Goal: Transaction & Acquisition: Purchase product/service

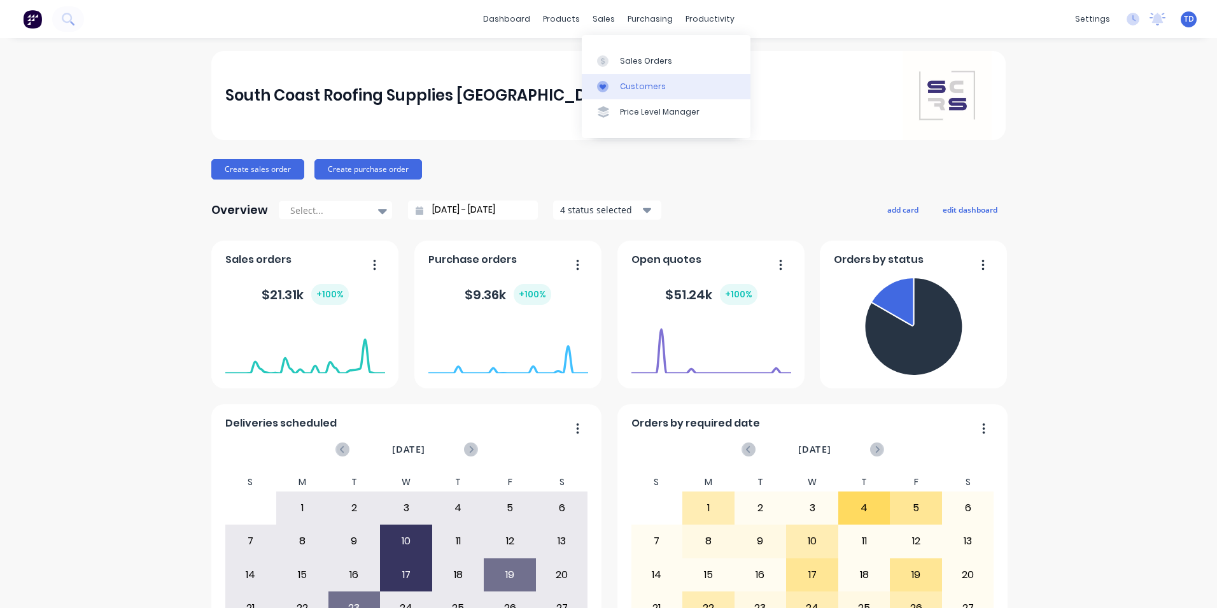
click at [629, 90] on div "Customers" at bounding box center [643, 86] width 46 height 11
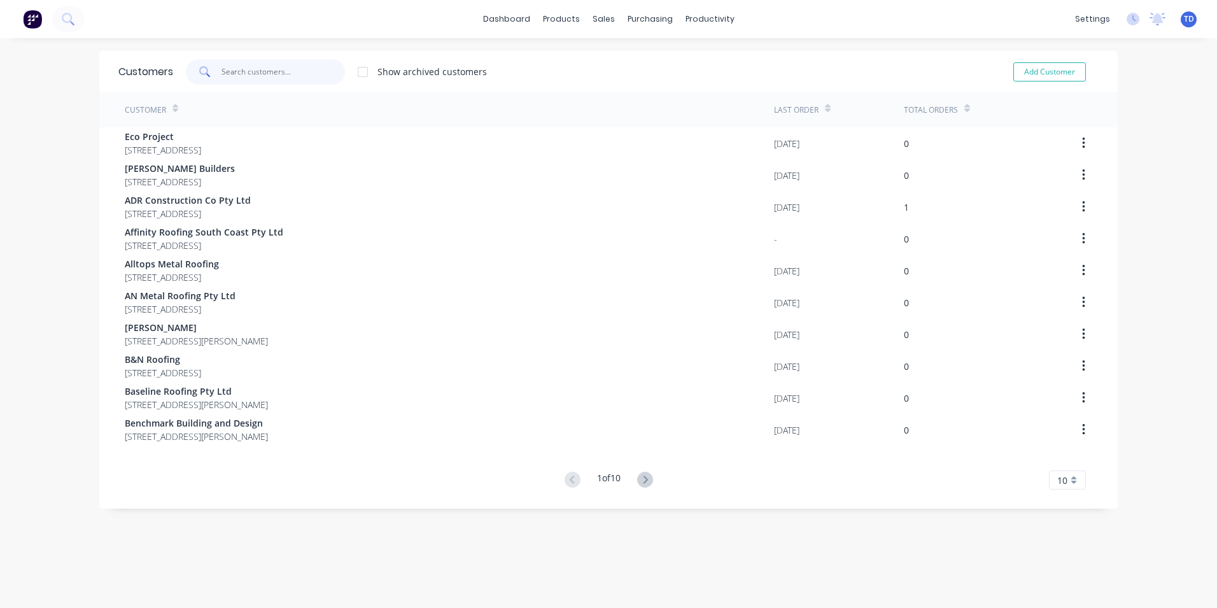
click at [266, 74] on input "text" at bounding box center [283, 71] width 124 height 25
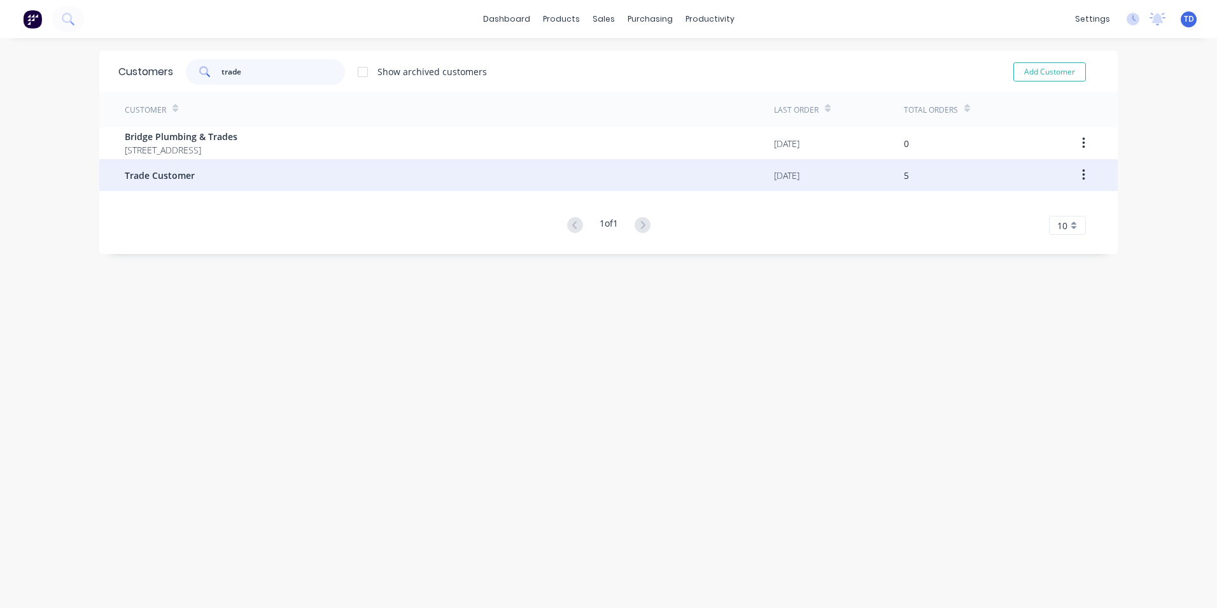
type input "trade"
click at [212, 183] on div "Trade Customer" at bounding box center [449, 175] width 649 height 32
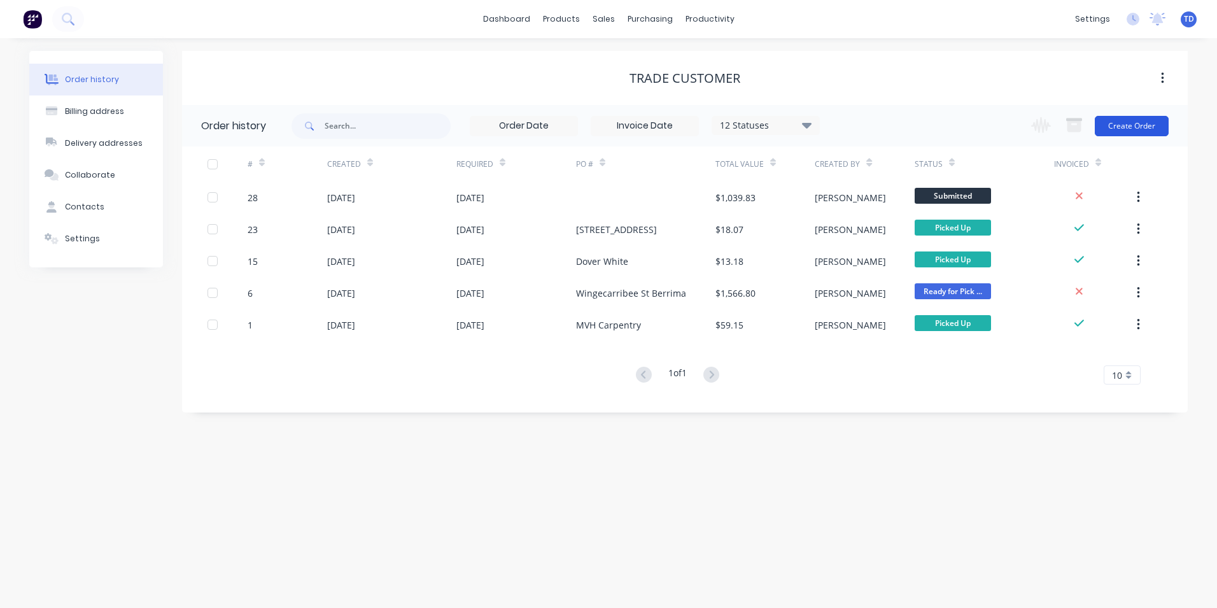
click at [1105, 127] on button "Create Order" at bounding box center [1132, 126] width 74 height 20
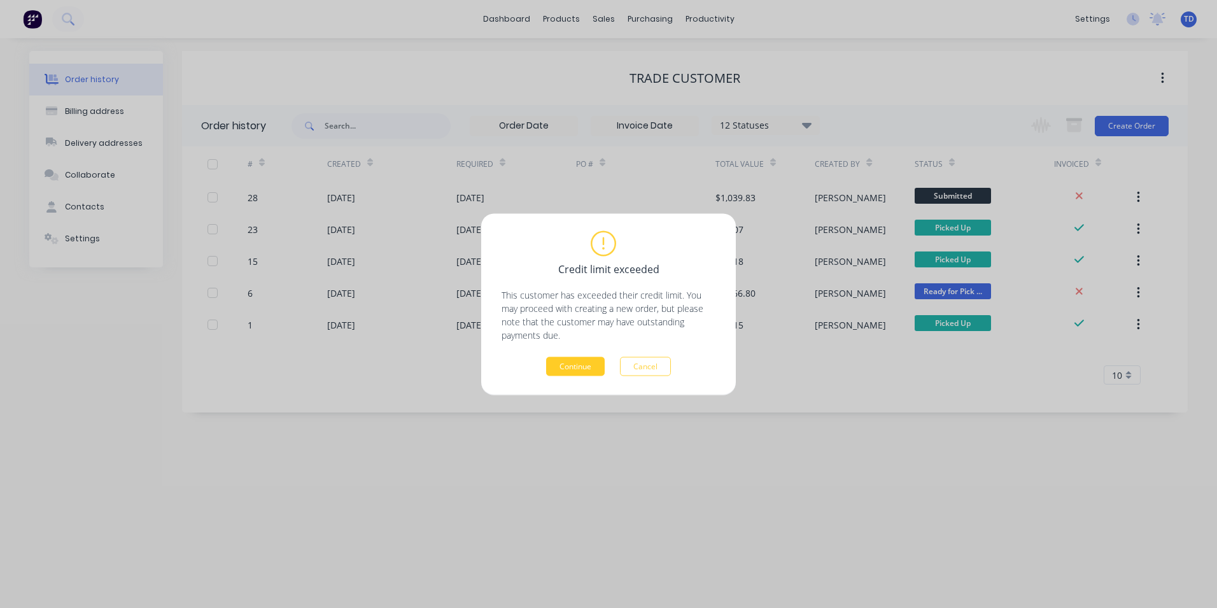
click at [571, 362] on button "Continue" at bounding box center [575, 365] width 59 height 19
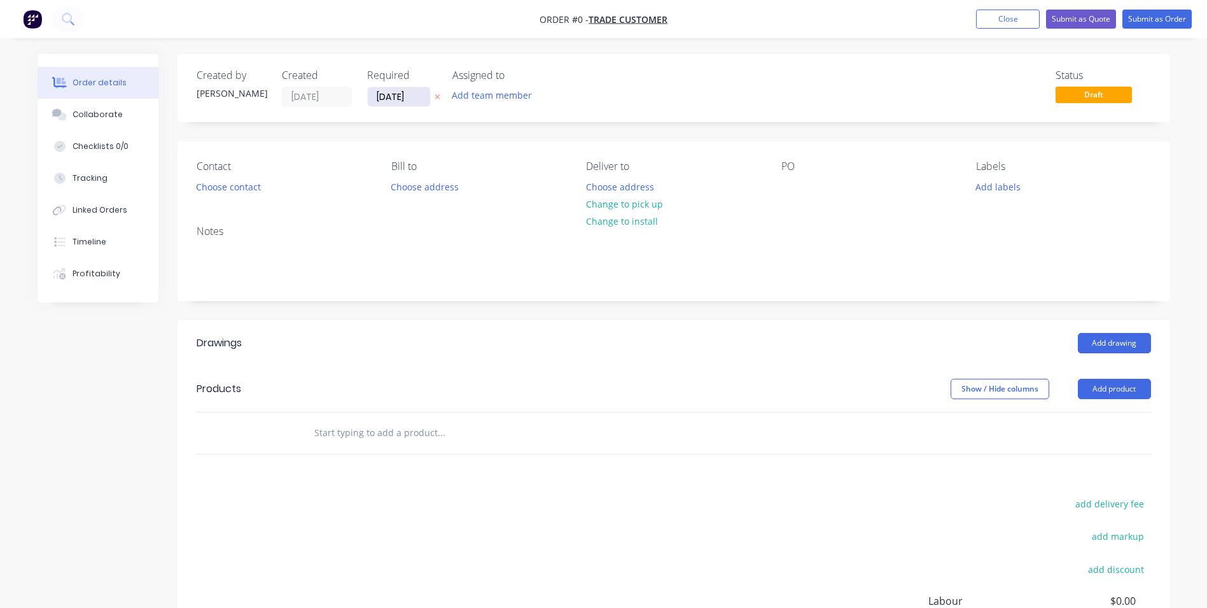
click at [414, 101] on input "[DATE]" at bounding box center [399, 96] width 62 height 19
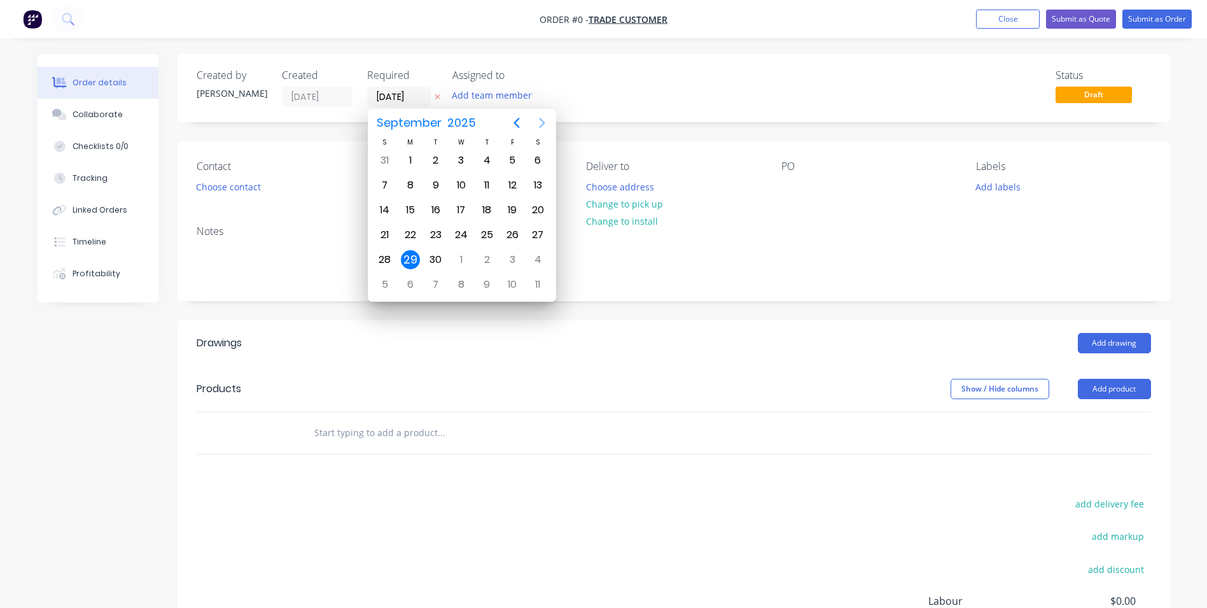
click at [535, 123] on icon "Next page" at bounding box center [542, 122] width 15 height 15
click at [503, 159] on div "3" at bounding box center [512, 160] width 19 height 19
type input "[DATE]"
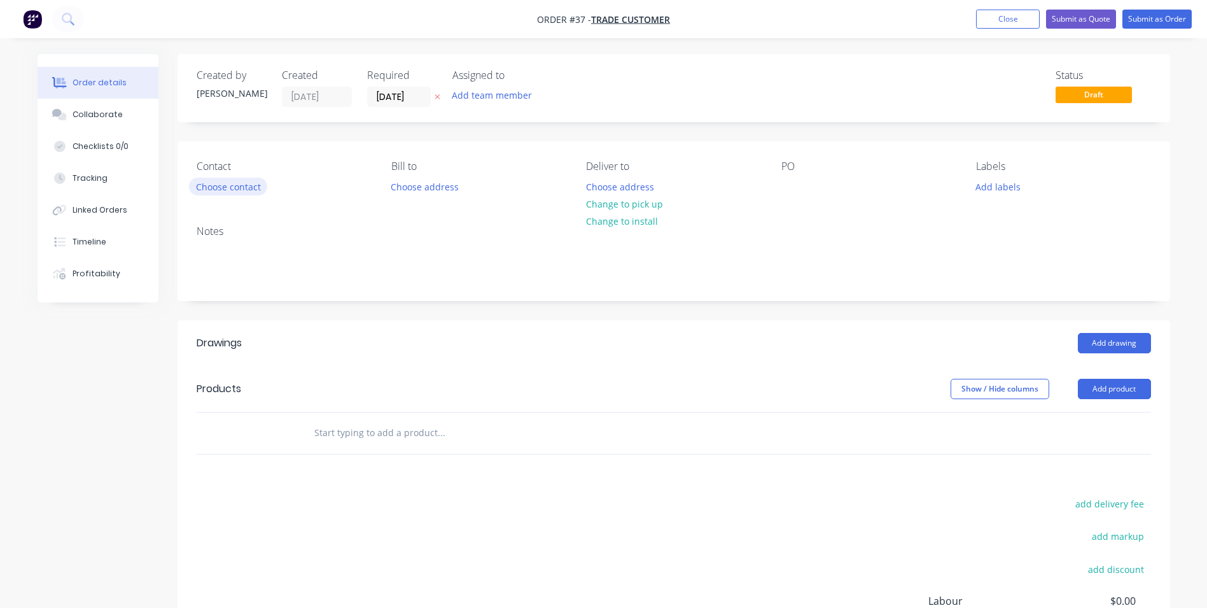
click at [236, 188] on button "Choose contact" at bounding box center [228, 186] width 78 height 17
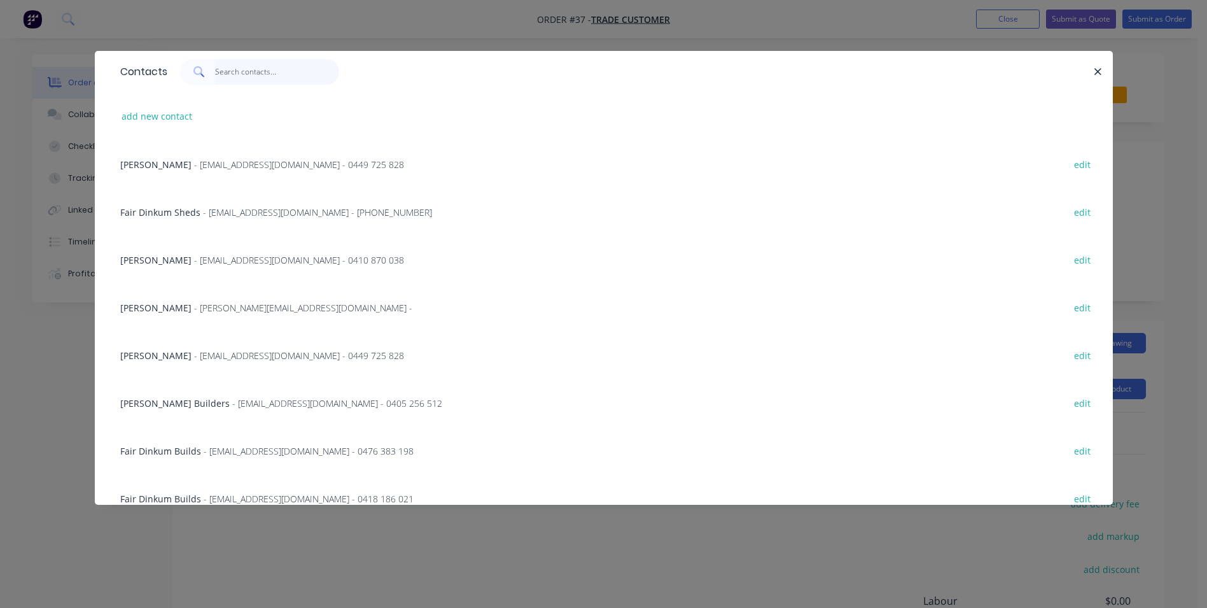
click at [221, 71] on input "text" at bounding box center [277, 71] width 124 height 25
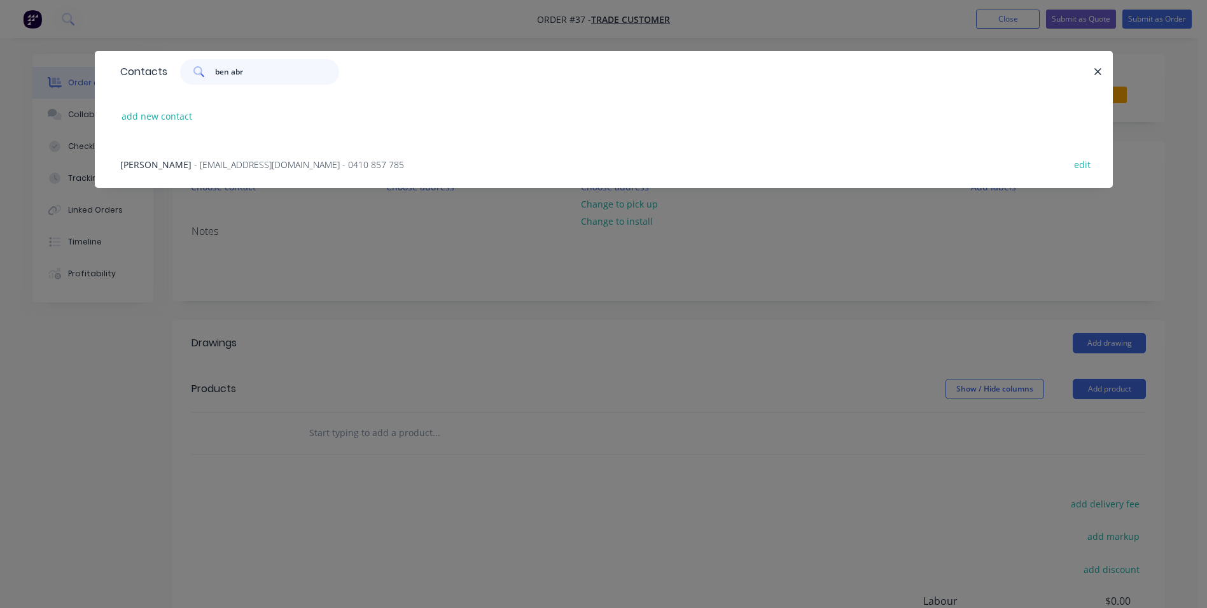
type input "ben abr"
click at [244, 165] on span "- abrahamssyd@outlook.com - 0410 857 785" at bounding box center [299, 164] width 210 height 12
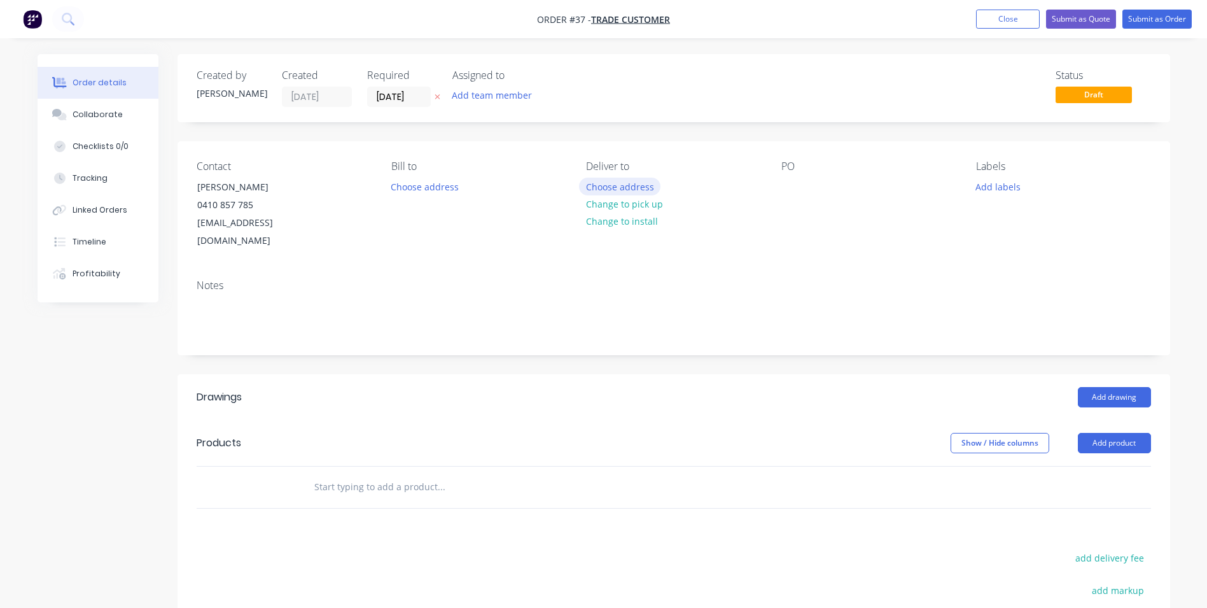
click at [601, 188] on button "Choose address" at bounding box center [619, 186] width 81 height 17
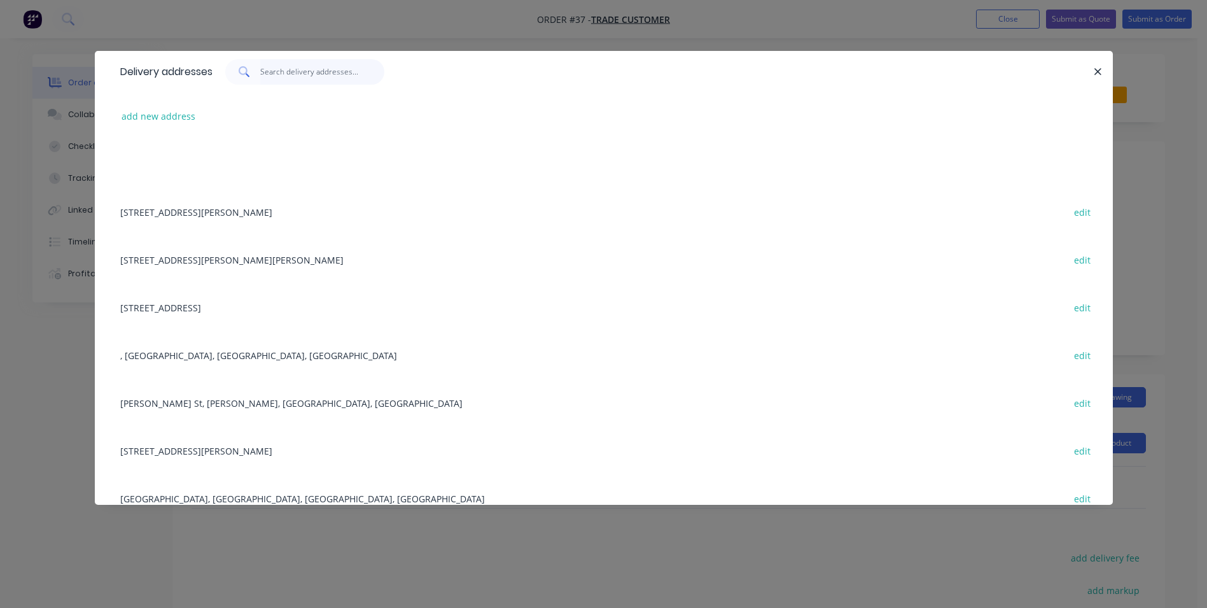
click at [285, 75] on input "text" at bounding box center [322, 71] width 124 height 25
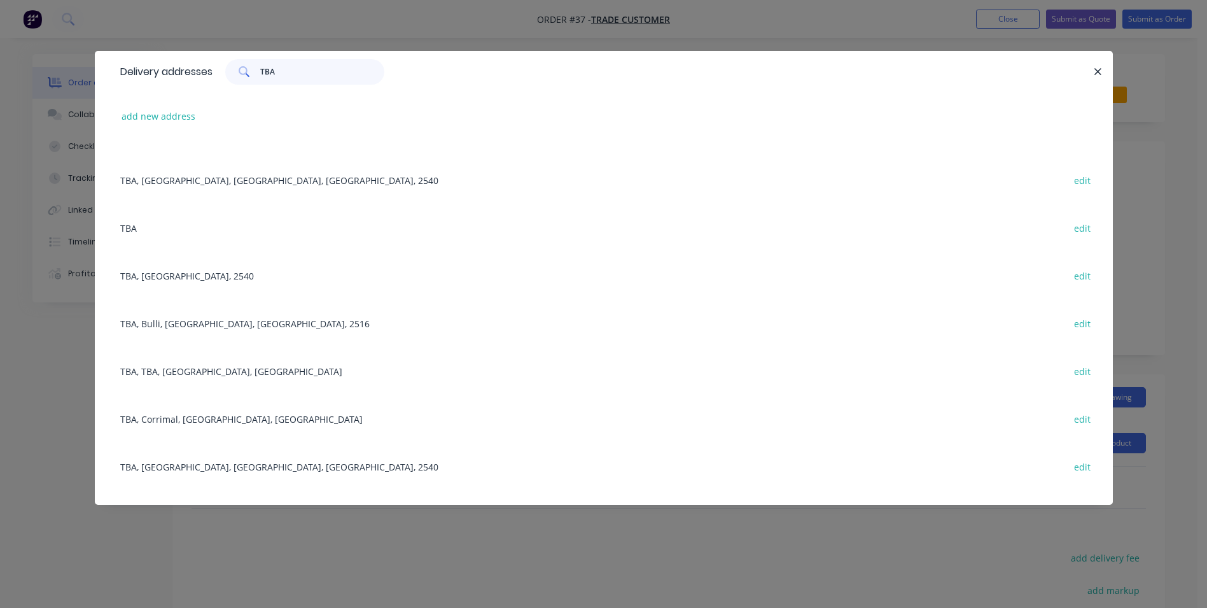
scroll to position [955, 0]
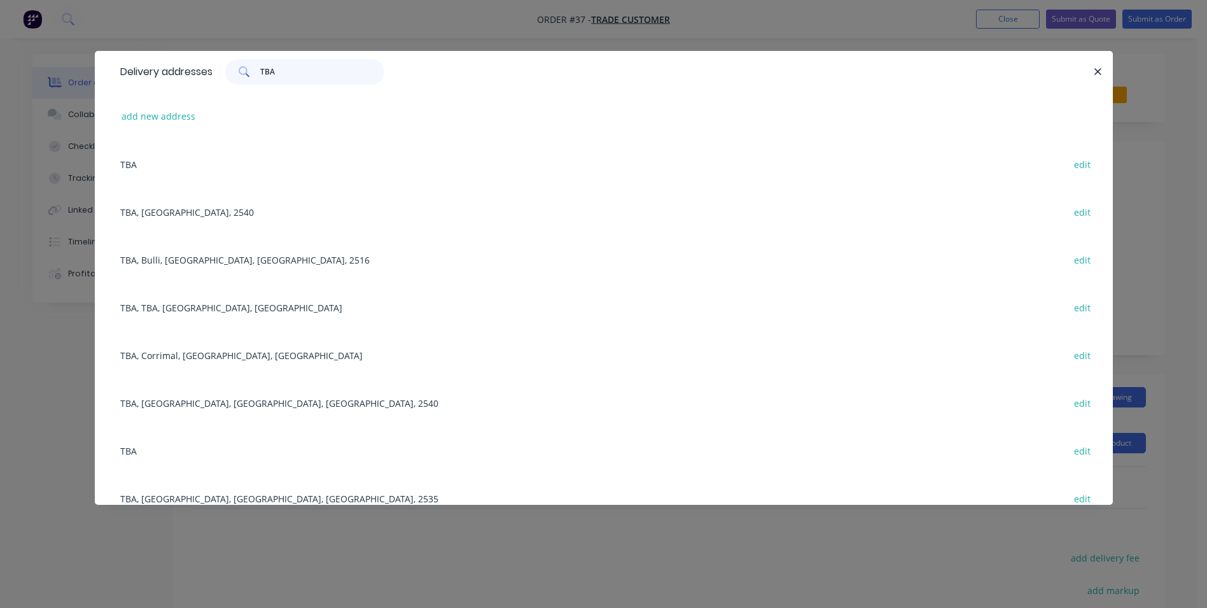
type input "TBA"
click at [239, 355] on div "TBA, Corrimal, New South Wales, Australia edit" at bounding box center [604, 355] width 980 height 48
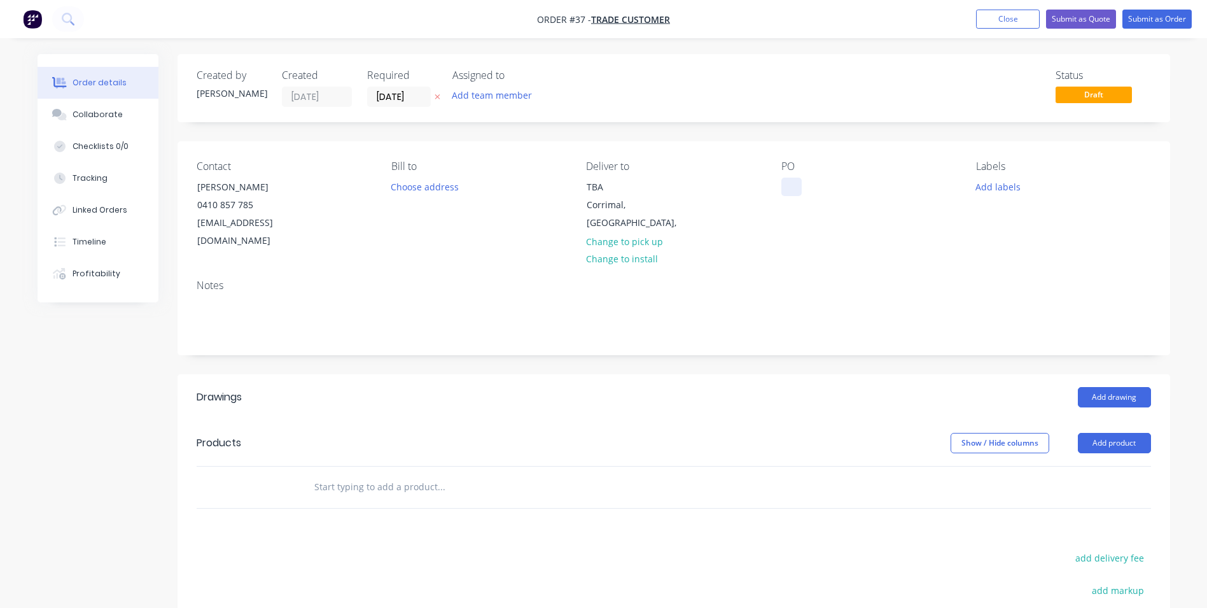
click at [786, 190] on div at bounding box center [792, 187] width 20 height 18
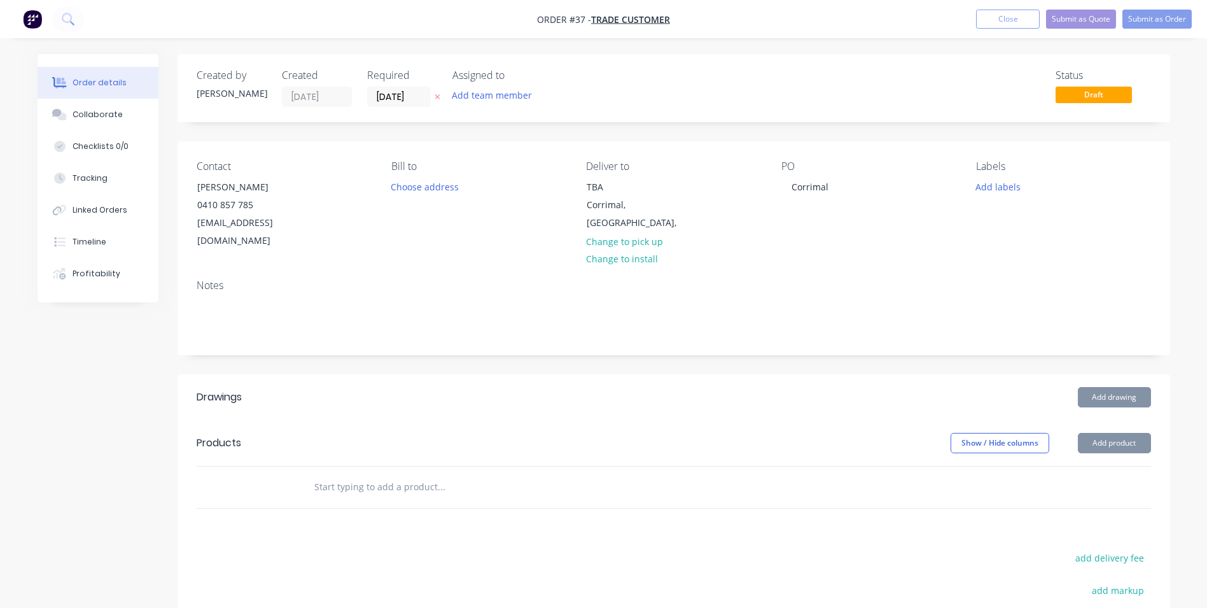
click at [348, 474] on input "text" at bounding box center [441, 486] width 255 height 25
click at [367, 474] on input "text" at bounding box center [441, 486] width 255 height 25
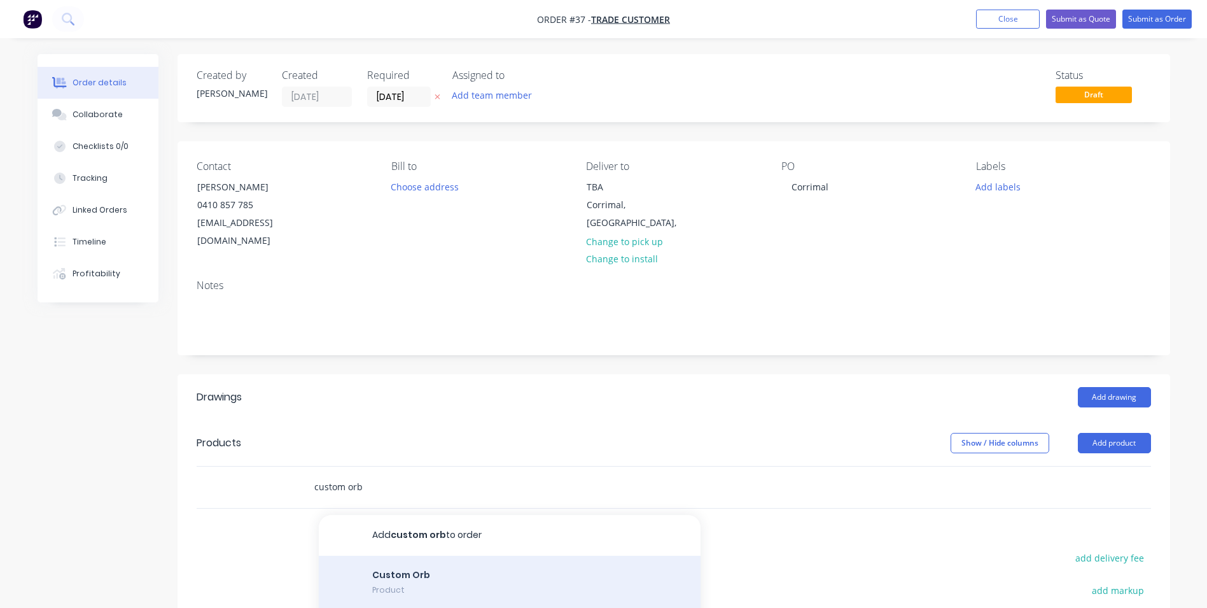
type input "custom orb"
click at [369, 561] on div "Custom Orb Product" at bounding box center [510, 584] width 382 height 57
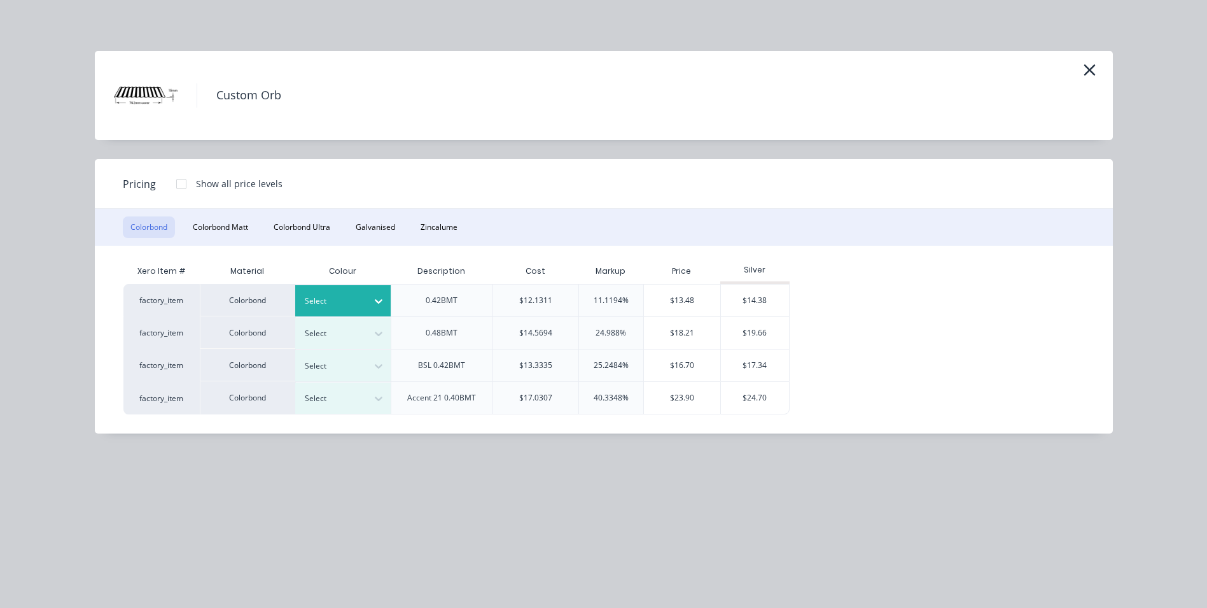
click at [345, 302] on div at bounding box center [333, 301] width 57 height 14
click at [368, 298] on div at bounding box center [378, 301] width 23 height 20
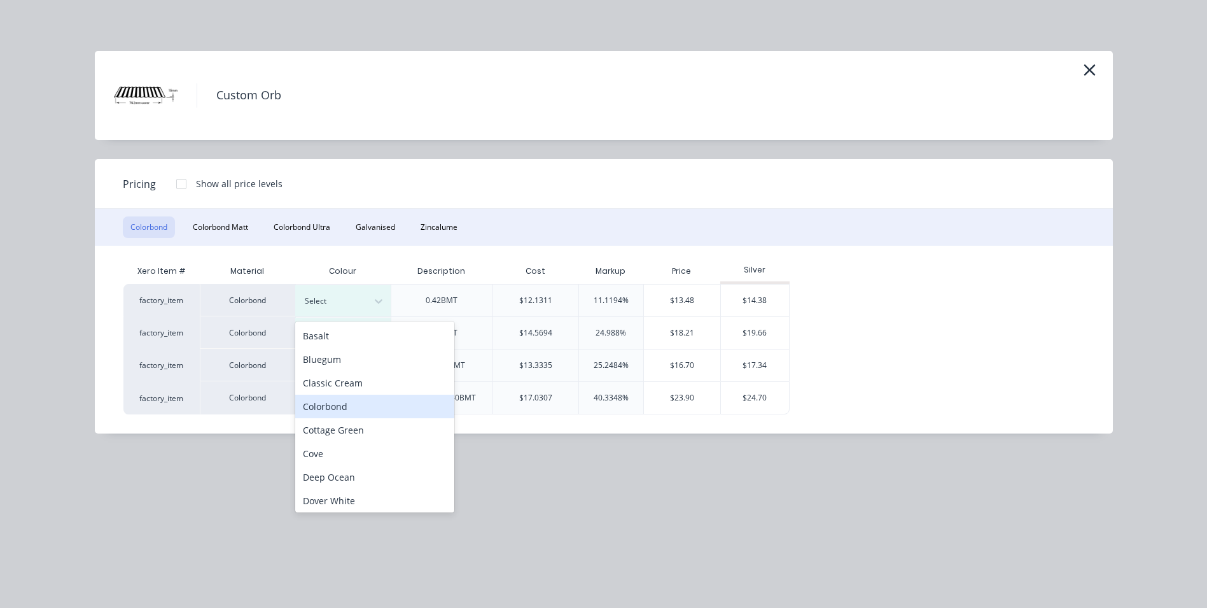
click at [347, 401] on div "Colorbond" at bounding box center [374, 407] width 159 height 24
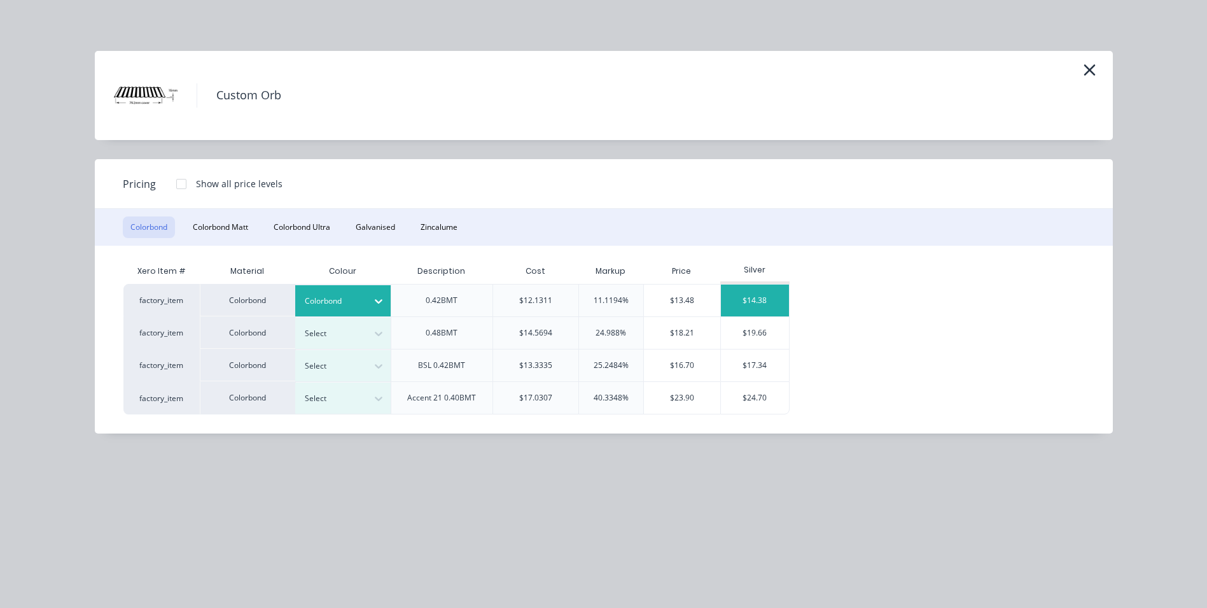
click at [764, 302] on div "$14.38" at bounding box center [755, 300] width 68 height 32
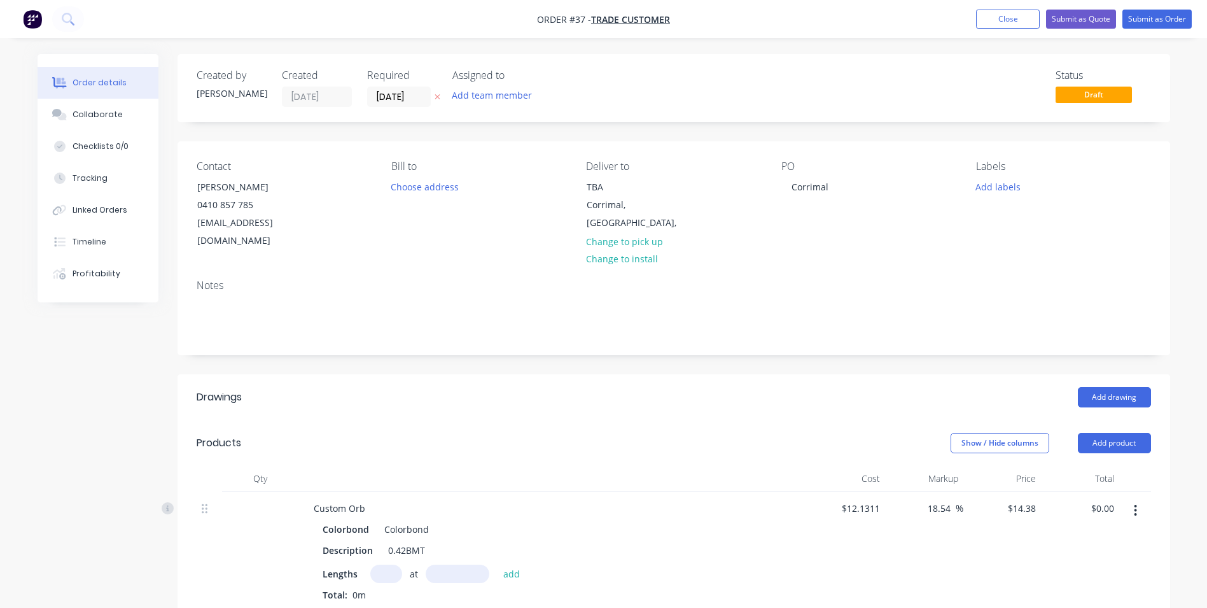
click at [396, 565] on input "text" at bounding box center [386, 574] width 32 height 18
type input "92"
type input "3670"
click at [497, 565] on button "add" at bounding box center [512, 573] width 30 height 17
type input "$4,855.26"
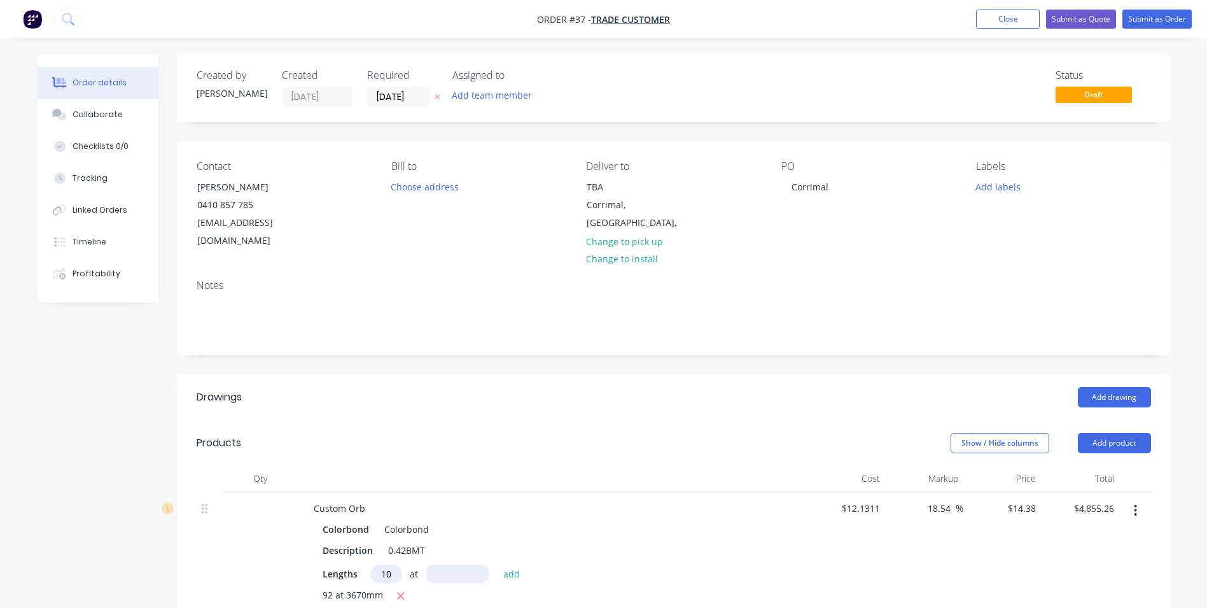
scroll to position [0, 0]
type input "10"
type input "1550"
click at [497, 565] on button "add" at bounding box center [512, 573] width 30 height 17
type input "$5,078.15"
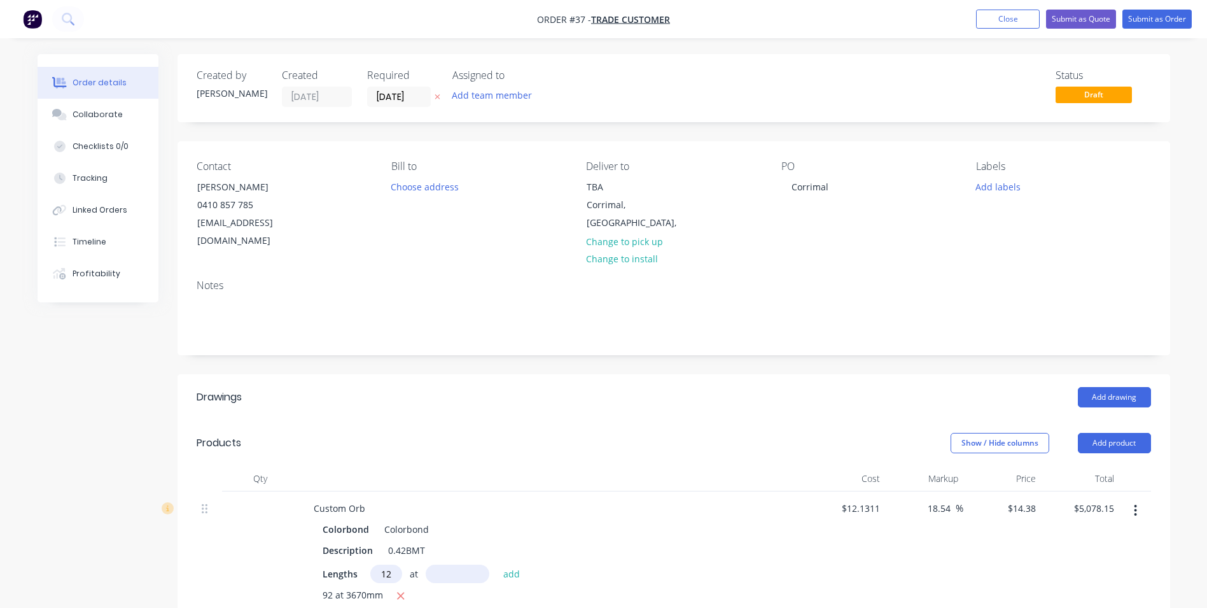
type input "12"
type input "2600"
click at [497, 565] on button "add" at bounding box center [512, 573] width 30 height 17
type input "$5,526.81"
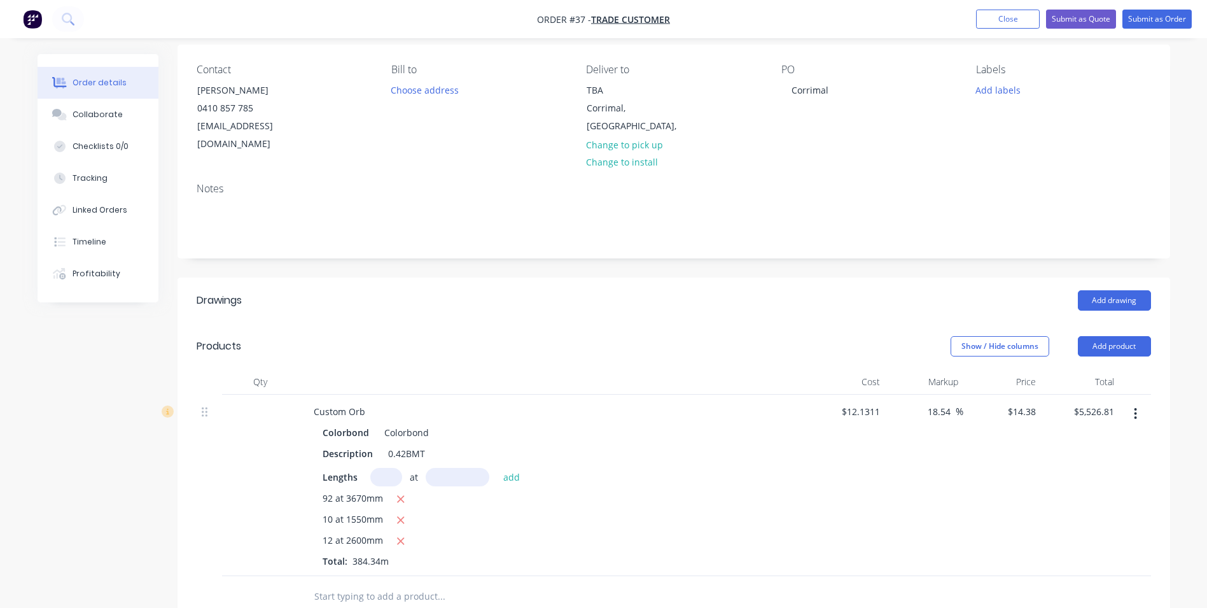
scroll to position [127, 0]
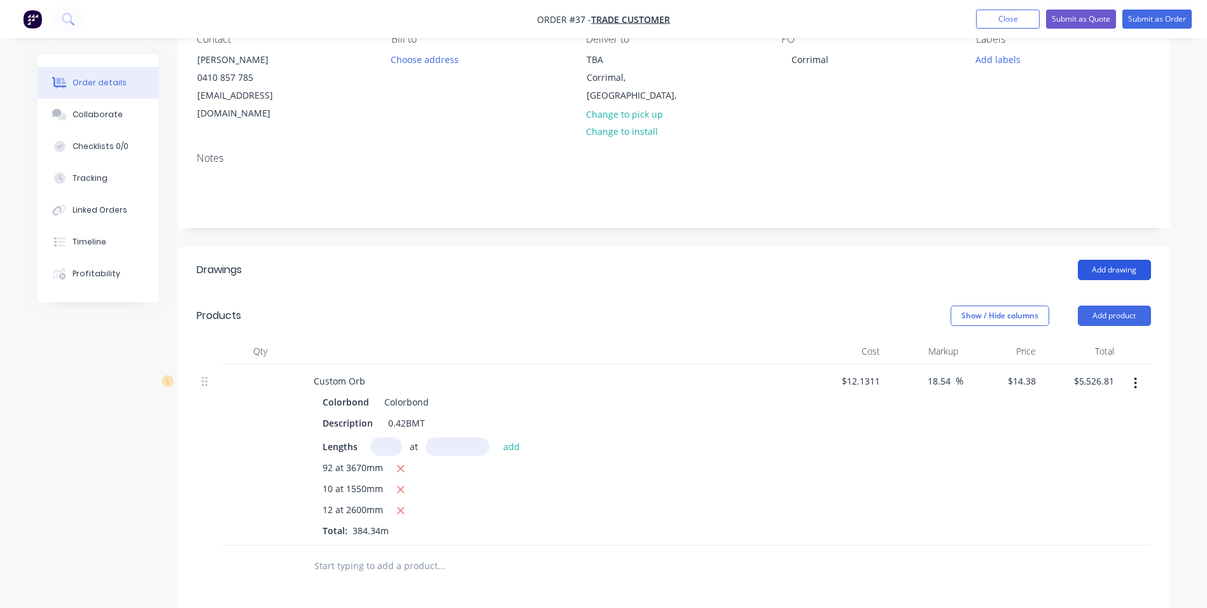
click at [1102, 260] on button "Add drawing" at bounding box center [1114, 270] width 73 height 20
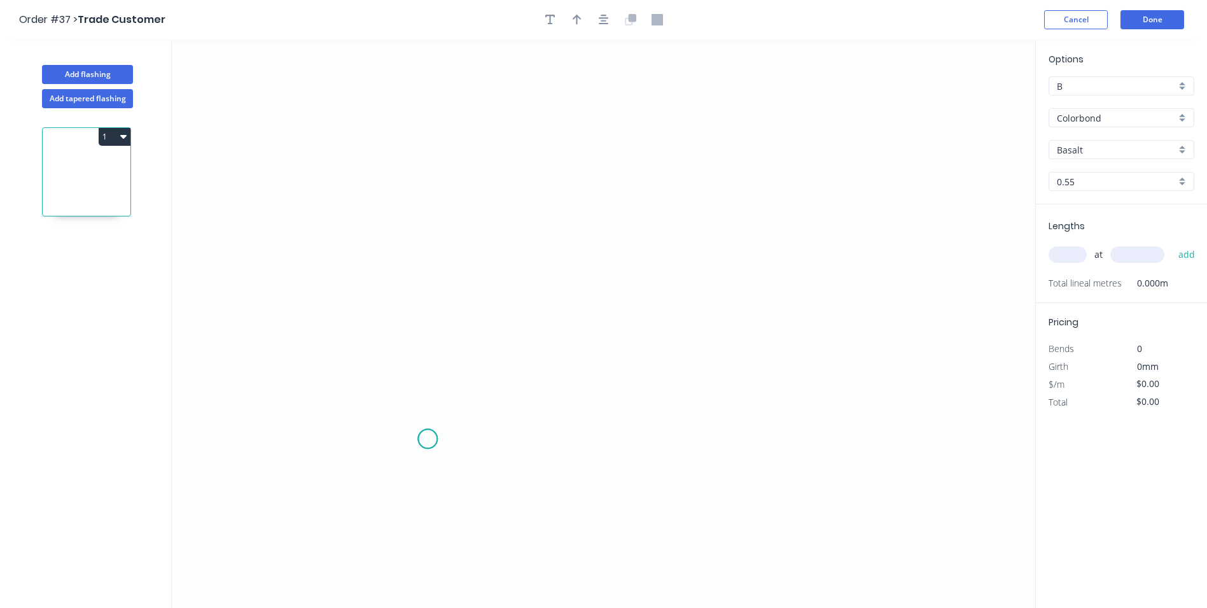
click at [428, 439] on icon "0" at bounding box center [604, 323] width 864 height 568
drag, startPoint x: 379, startPoint y: 468, endPoint x: 375, endPoint y: 375, distance: 93.6
click at [380, 468] on icon "0" at bounding box center [604, 323] width 864 height 568
click at [369, 216] on icon "0 ?" at bounding box center [604, 323] width 864 height 568
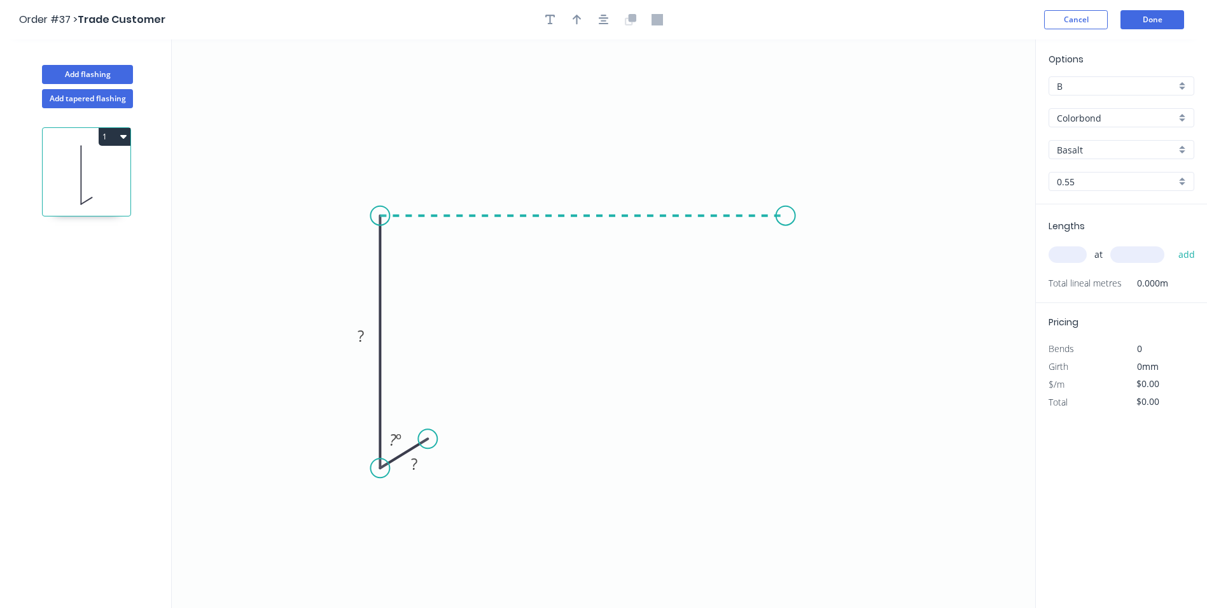
click at [786, 219] on icon "0 ? ? ? º" at bounding box center [604, 323] width 864 height 568
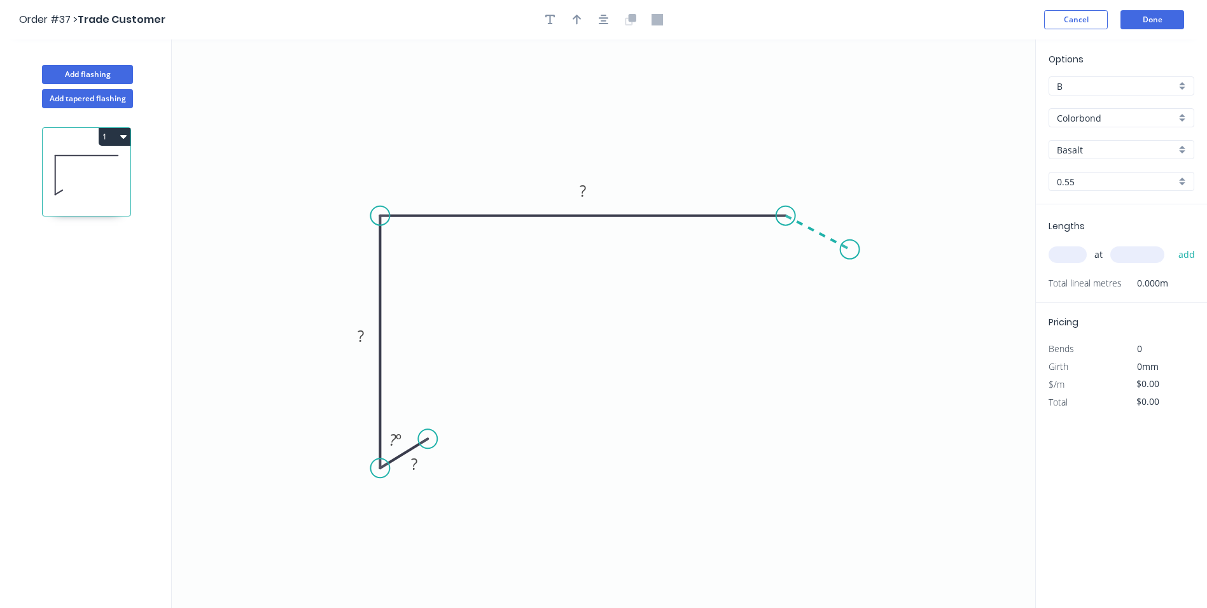
click at [850, 249] on icon "0 ? ? ? ? º" at bounding box center [604, 323] width 864 height 568
click at [850, 249] on circle at bounding box center [850, 249] width 19 height 19
click at [426, 463] on rect at bounding box center [414, 465] width 25 height 18
type input "$13.70"
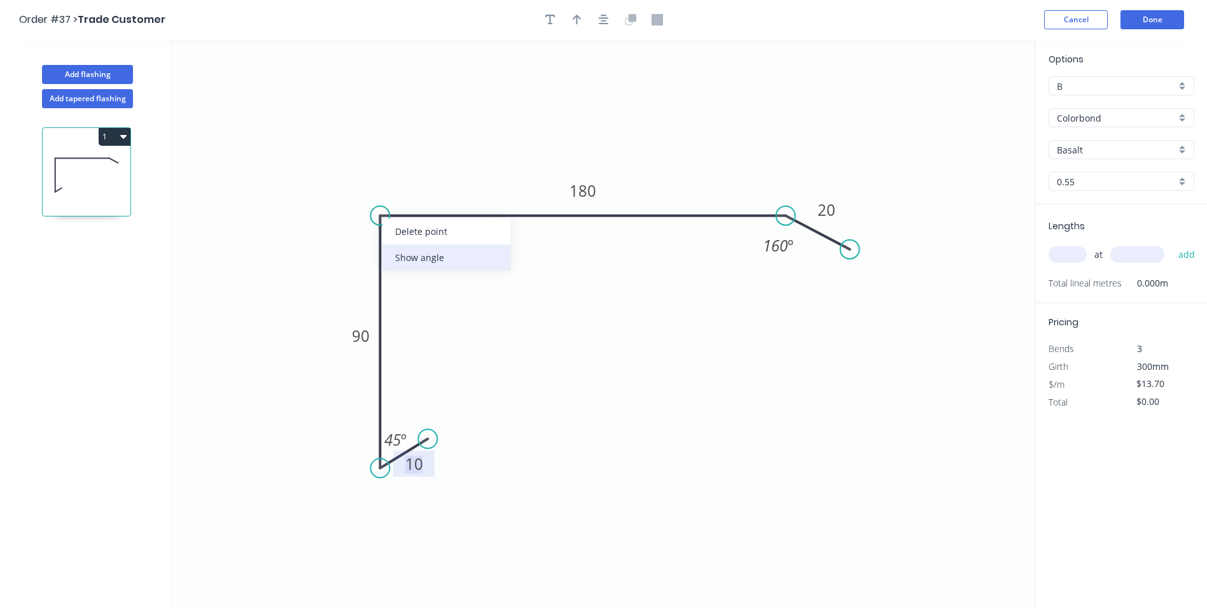
click at [419, 260] on div "Show angle" at bounding box center [446, 257] width 128 height 26
click at [401, 237] on tspan "?" at bounding box center [399, 237] width 7 height 21
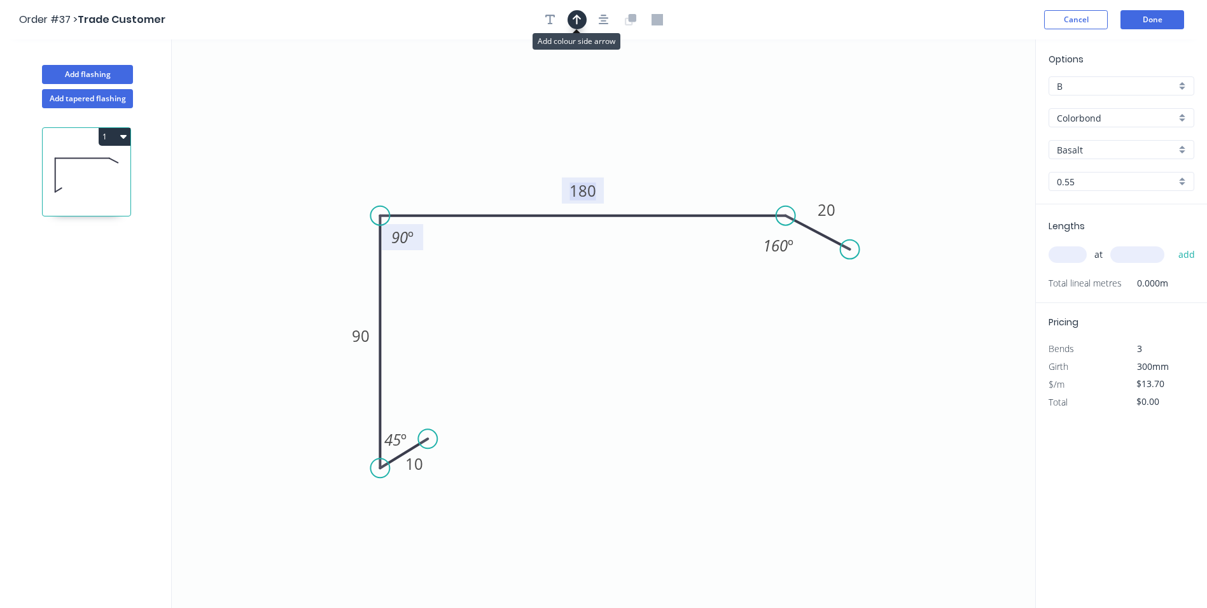
click at [582, 25] on button "button" at bounding box center [577, 19] width 19 height 19
drag, startPoint x: 976, startPoint y: 102, endPoint x: 872, endPoint y: 111, distance: 104.1
click at [872, 111] on icon "0 10 90 180 20 45 º 90 º 160 º" at bounding box center [604, 323] width 864 height 568
drag, startPoint x: 972, startPoint y: 99, endPoint x: 946, endPoint y: 99, distance: 26.7
click at [700, 115] on icon at bounding box center [700, 100] width 11 height 41
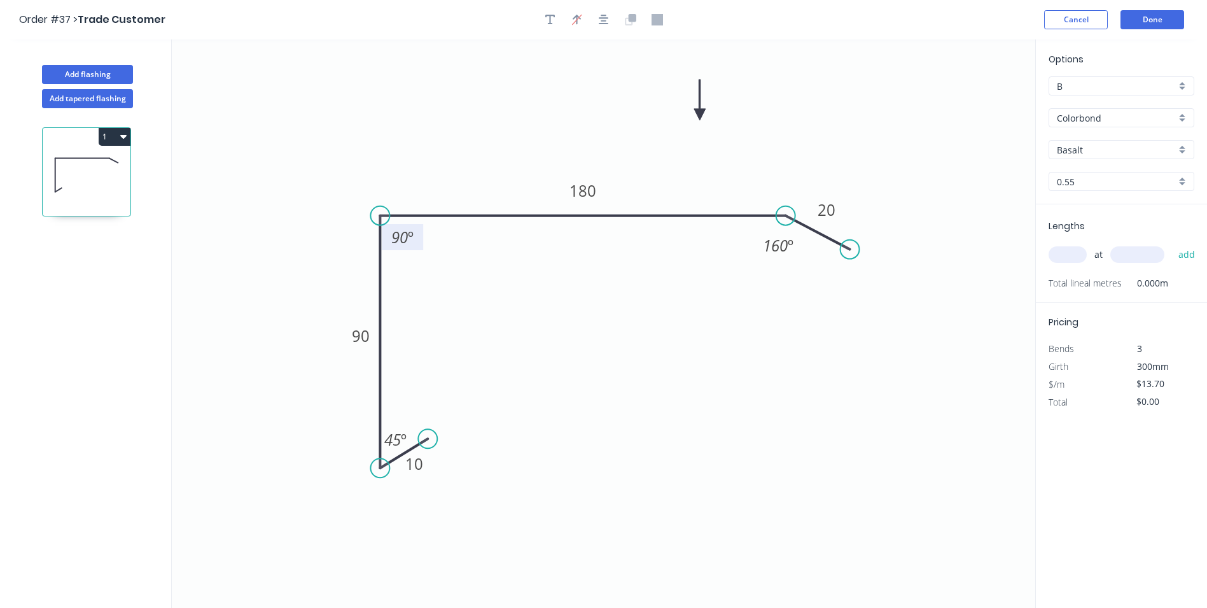
click at [1112, 149] on input "Basalt" at bounding box center [1116, 149] width 119 height 13
click at [1098, 170] on div "Colorbond" at bounding box center [1121, 174] width 144 height 22
type input "Colorbond"
click at [1068, 254] on input "text" at bounding box center [1068, 254] width 38 height 17
type input "4"
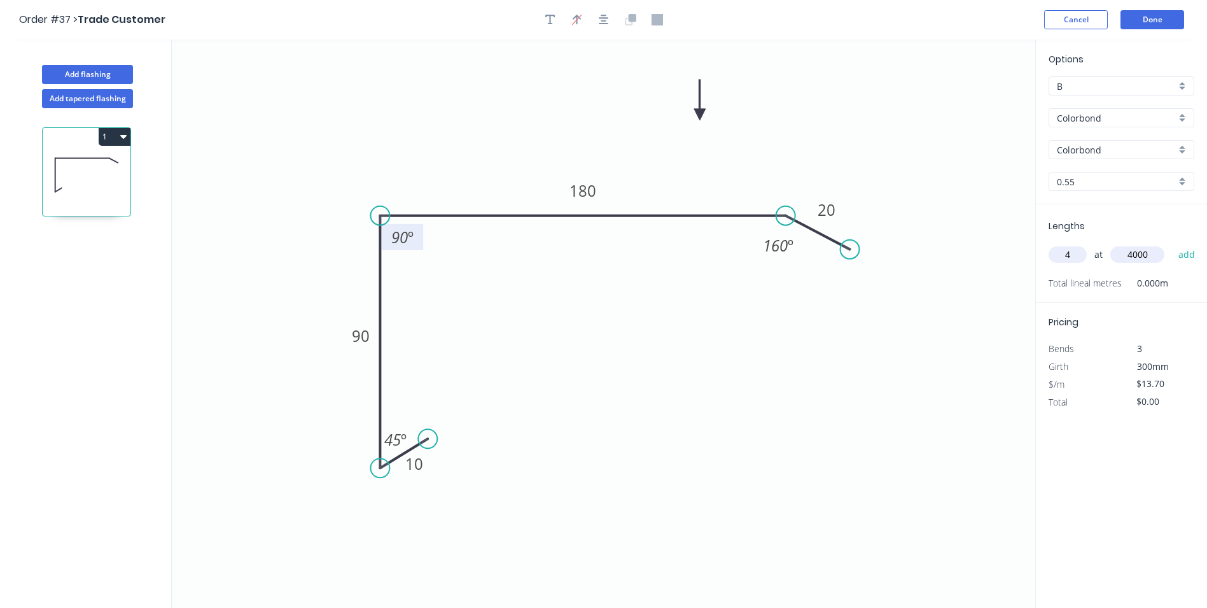
type input "4000"
click at [1172, 244] on button "add" at bounding box center [1187, 255] width 30 height 22
type input "$219.20"
type input "2"
type input "3000"
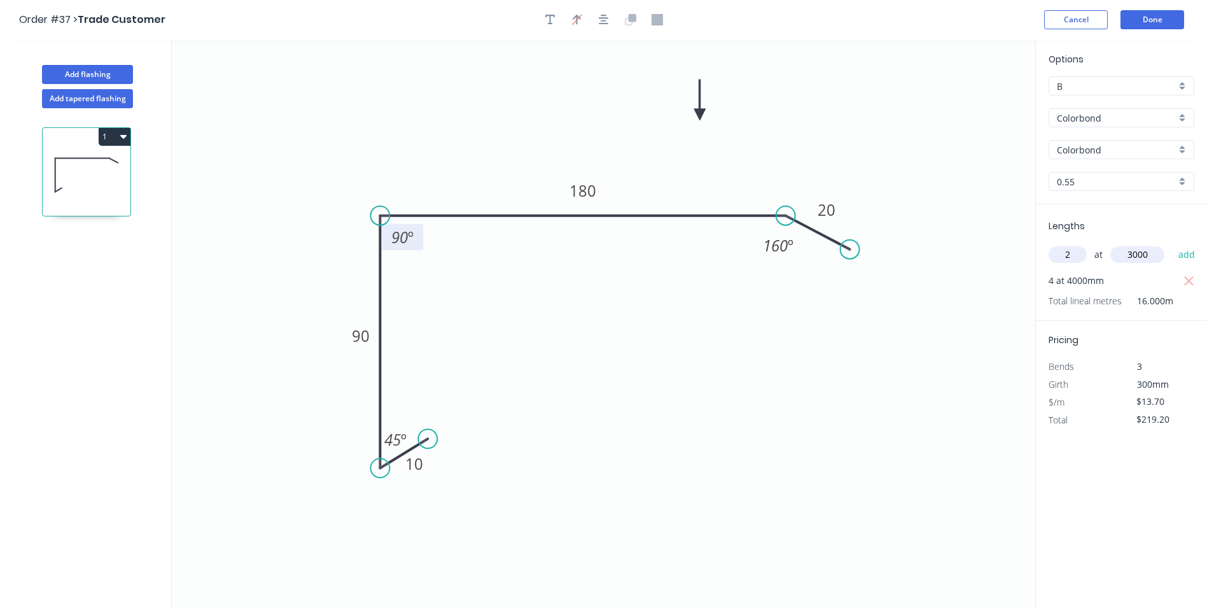
click at [1172, 244] on button "add" at bounding box center [1187, 255] width 30 height 22
type input "$301.40"
click at [1130, 20] on button "Done" at bounding box center [1153, 19] width 64 height 19
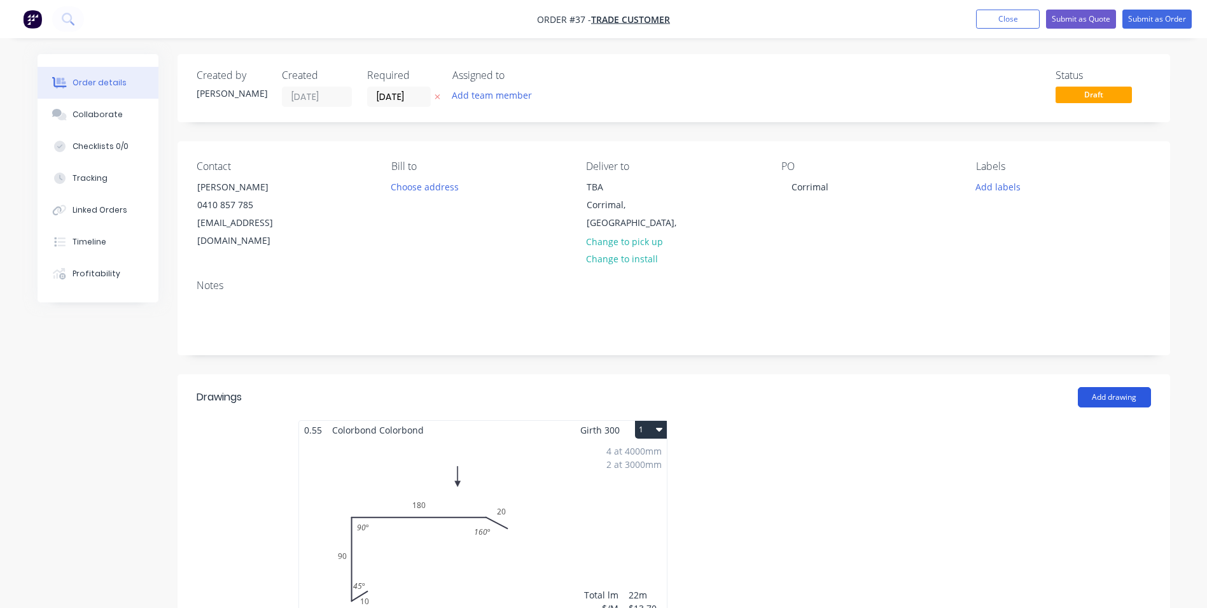
click at [1097, 387] on button "Add drawing" at bounding box center [1114, 397] width 73 height 20
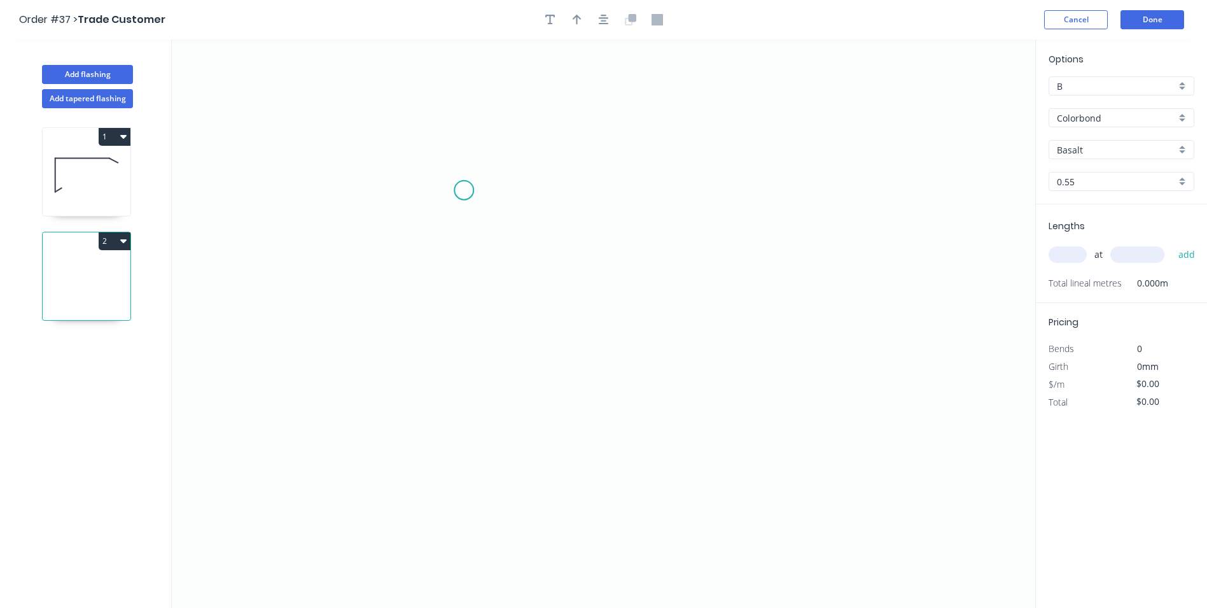
click at [464, 190] on icon "0" at bounding box center [604, 323] width 864 height 568
click at [448, 455] on icon "0" at bounding box center [604, 323] width 864 height 568
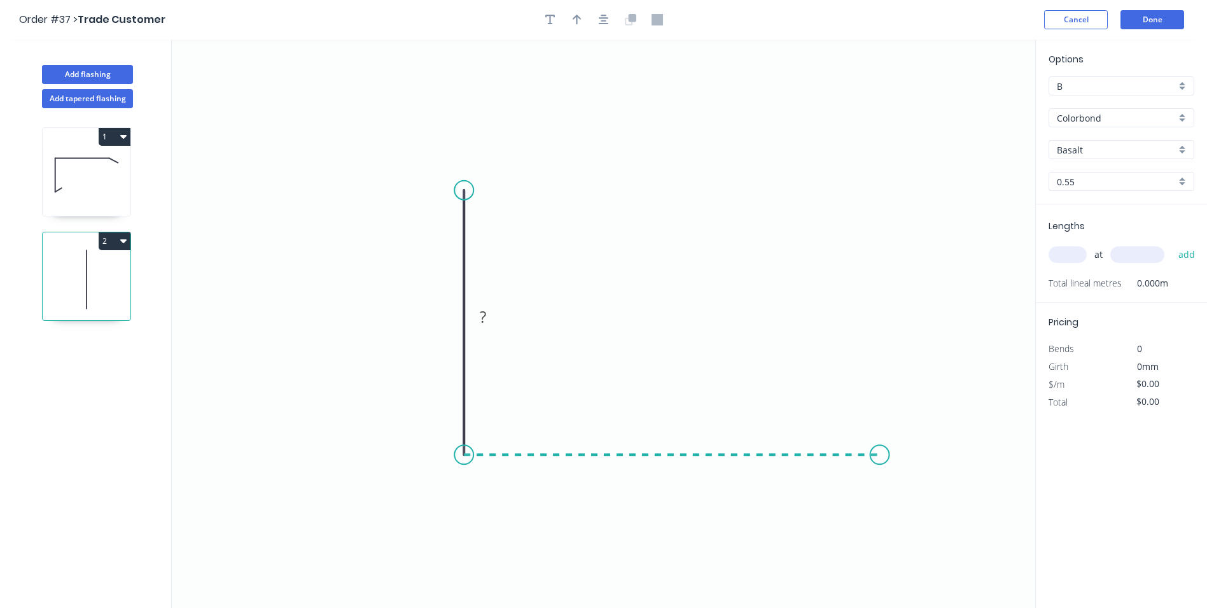
click at [880, 440] on icon "0 ?" at bounding box center [604, 323] width 864 height 568
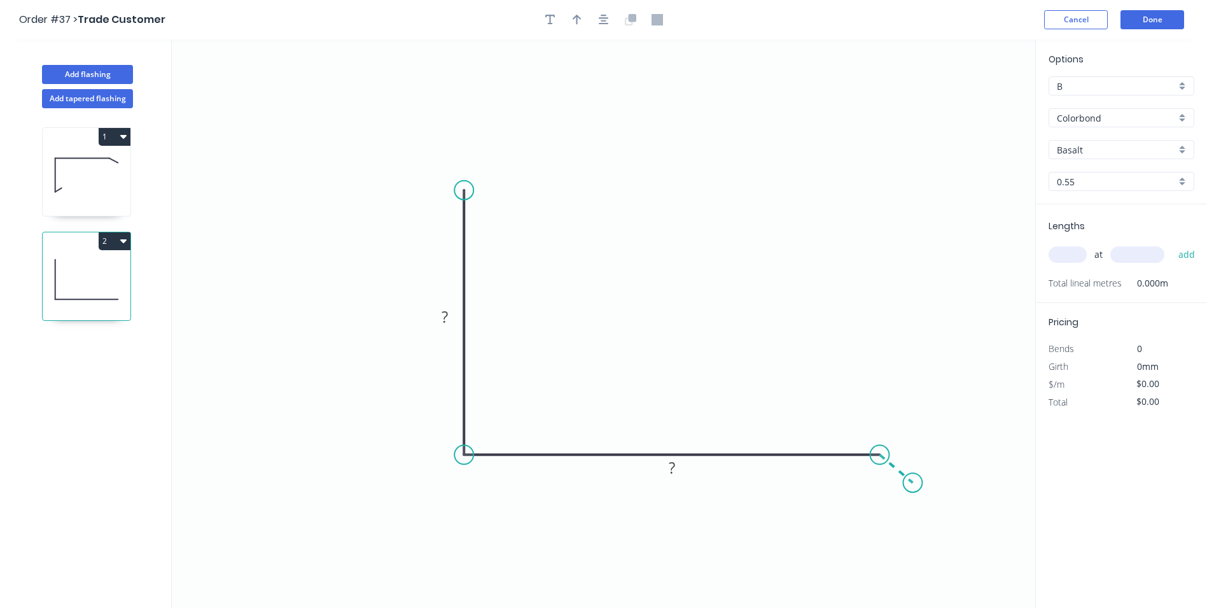
click at [913, 483] on icon "0 ? ?" at bounding box center [604, 323] width 864 height 568
drag, startPoint x: 689, startPoint y: 465, endPoint x: 703, endPoint y: 391, distance: 74.6
click at [703, 391] on rect at bounding box center [686, 394] width 41 height 26
drag, startPoint x: 465, startPoint y: 306, endPoint x: 546, endPoint y: 260, distance: 93.2
click at [545, 260] on rect at bounding box center [523, 271] width 41 height 26
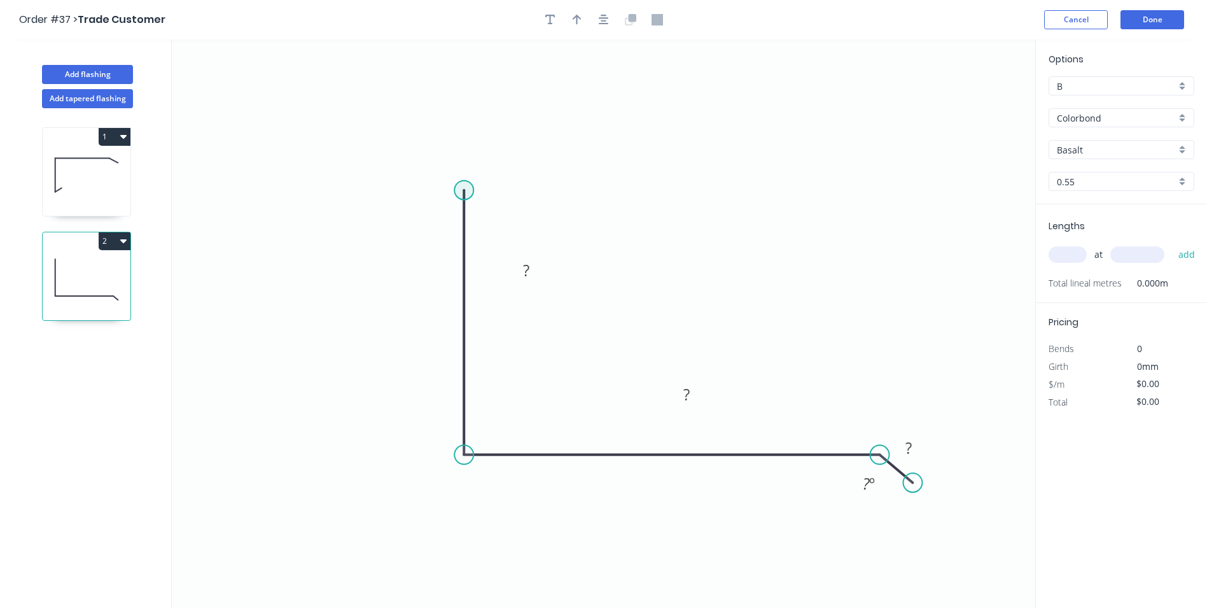
click at [464, 190] on circle at bounding box center [463, 190] width 19 height 19
click at [428, 137] on icon "0 ? ? ? ? º" at bounding box center [604, 323] width 864 height 568
click at [428, 137] on circle at bounding box center [427, 136] width 19 height 19
click at [468, 148] on rect at bounding box center [461, 148] width 25 height 18
click at [498, 492] on div "Show angle" at bounding box center [532, 496] width 128 height 26
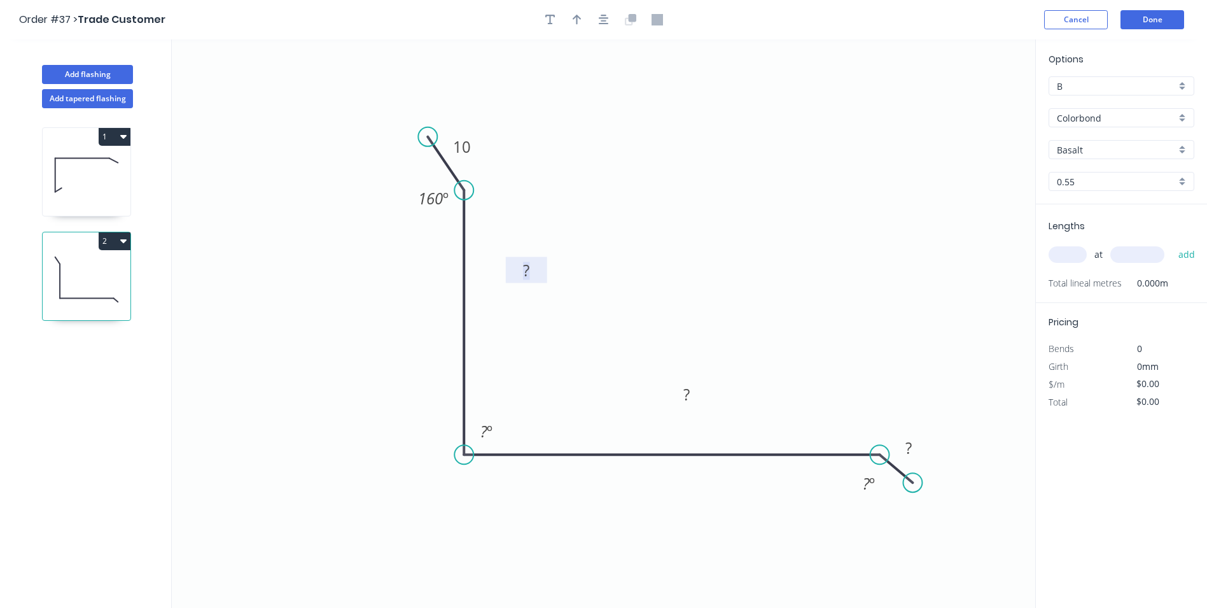
click at [535, 275] on rect at bounding box center [526, 271] width 25 height 18
type input "$13.70"
click at [570, 19] on button "button" at bounding box center [577, 19] width 19 height 19
drag, startPoint x: 972, startPoint y: 101, endPoint x: 995, endPoint y: 173, distance: 75.3
click at [745, 218] on icon at bounding box center [745, 205] width 11 height 41
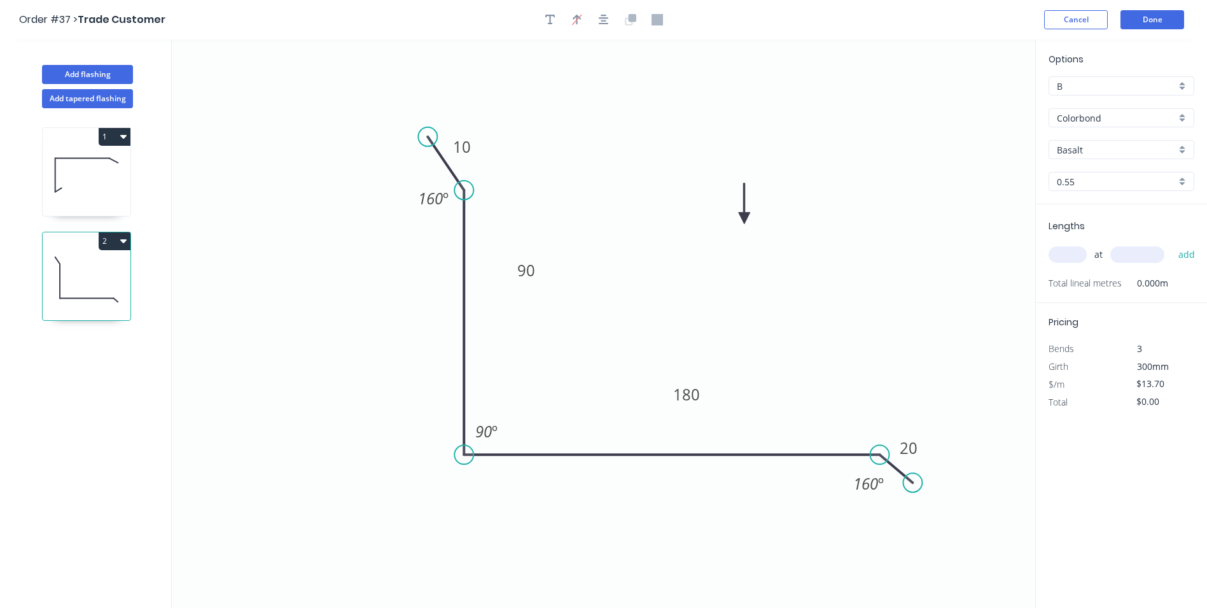
click at [1095, 150] on input "Basalt" at bounding box center [1116, 149] width 119 height 13
click at [1095, 241] on div "Colorbond" at bounding box center [1121, 241] width 144 height 22
type input "Colorbond"
click at [1078, 255] on input "text" at bounding box center [1068, 254] width 38 height 17
type input "2"
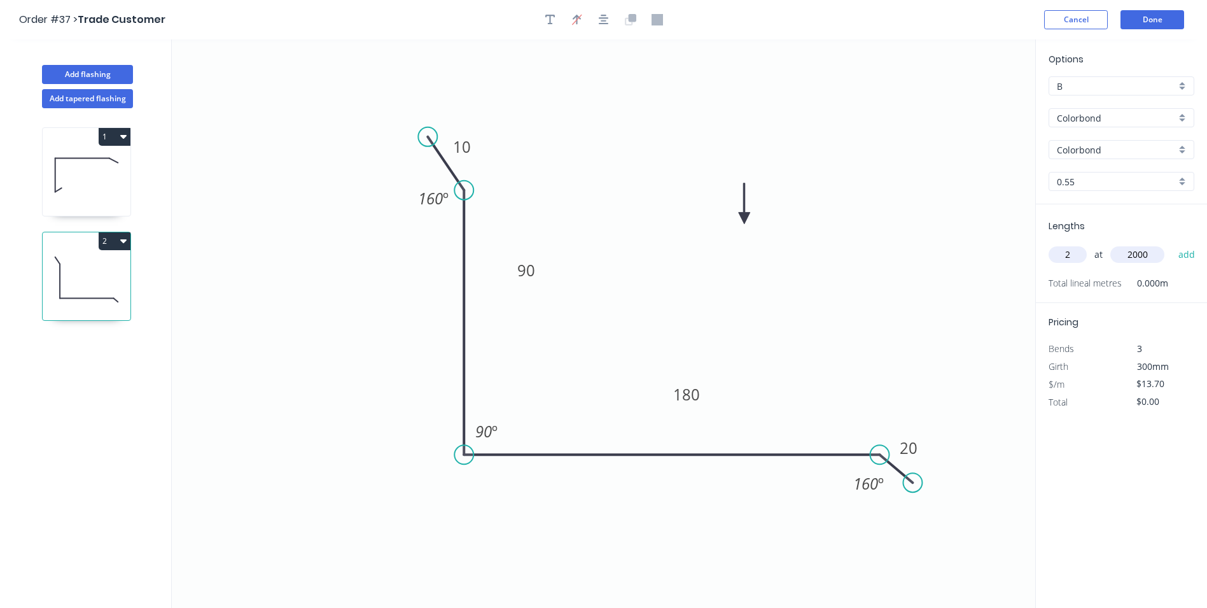
type input "2000"
click at [1172, 244] on button "add" at bounding box center [1187, 255] width 30 height 22
type input "$54.80"
type input "1"
type input "3000"
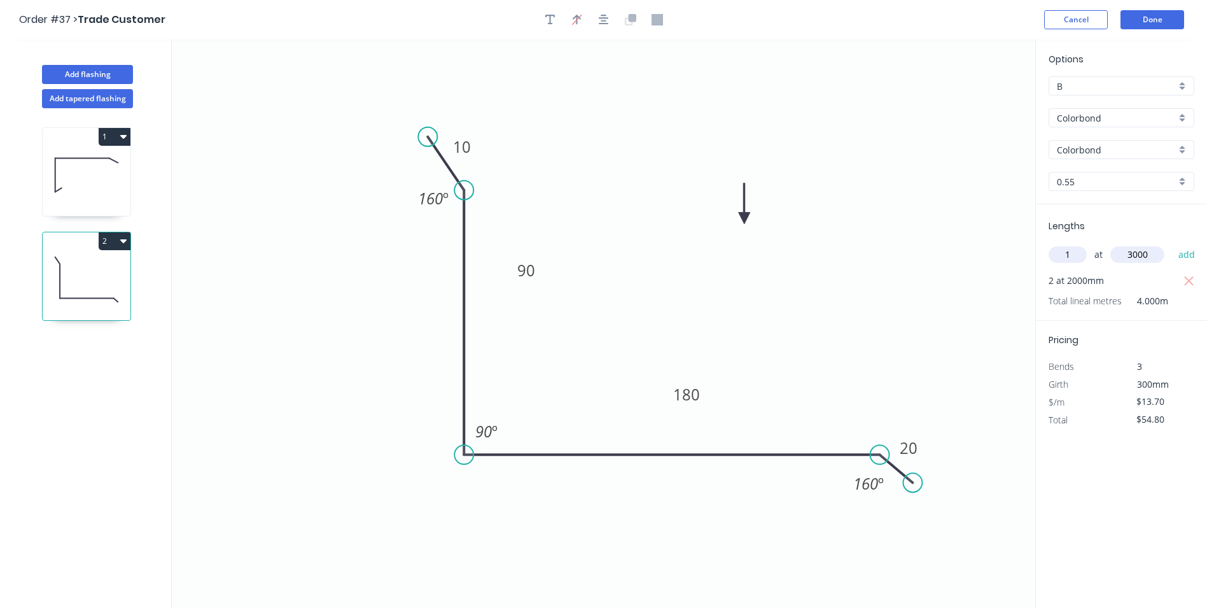
click at [1172, 244] on button "add" at bounding box center [1187, 255] width 30 height 22
type input "$95.90"
click at [1154, 13] on button "Done" at bounding box center [1153, 19] width 64 height 19
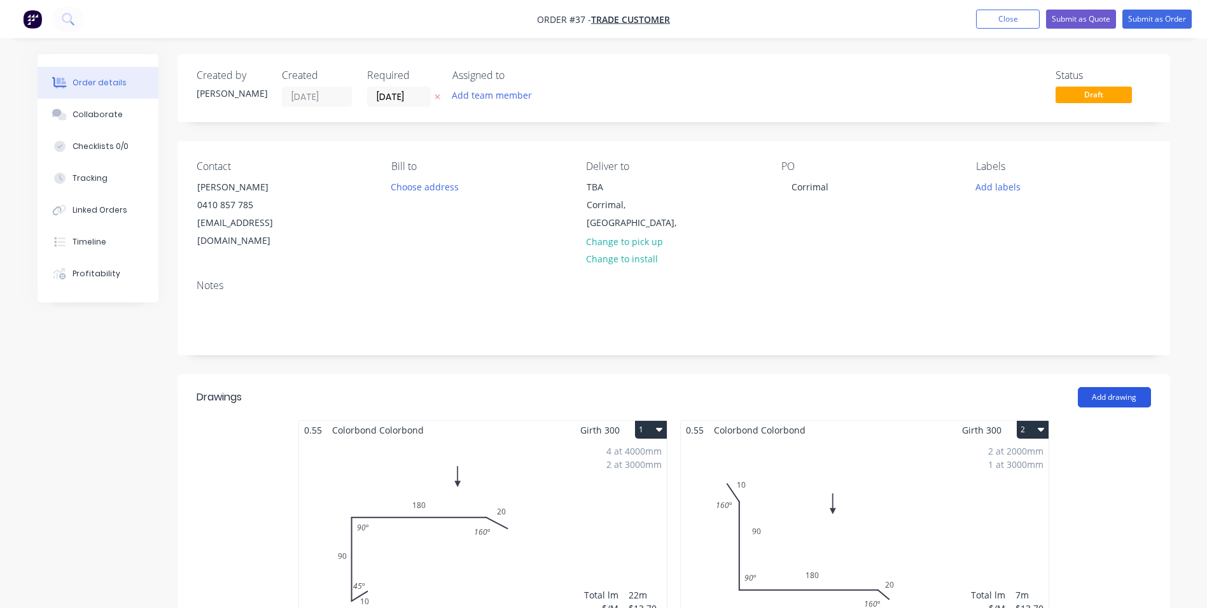
click at [1102, 387] on button "Add drawing" at bounding box center [1114, 397] width 73 height 20
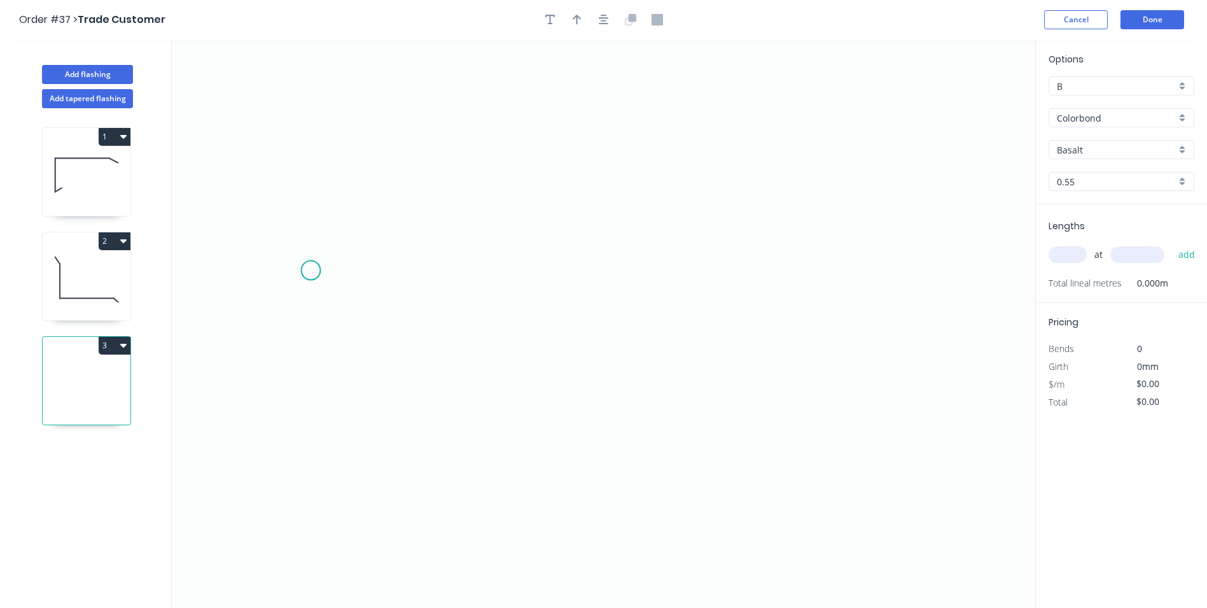
click at [312, 273] on icon "0" at bounding box center [604, 323] width 864 height 568
click at [570, 421] on icon "0" at bounding box center [604, 323] width 864 height 568
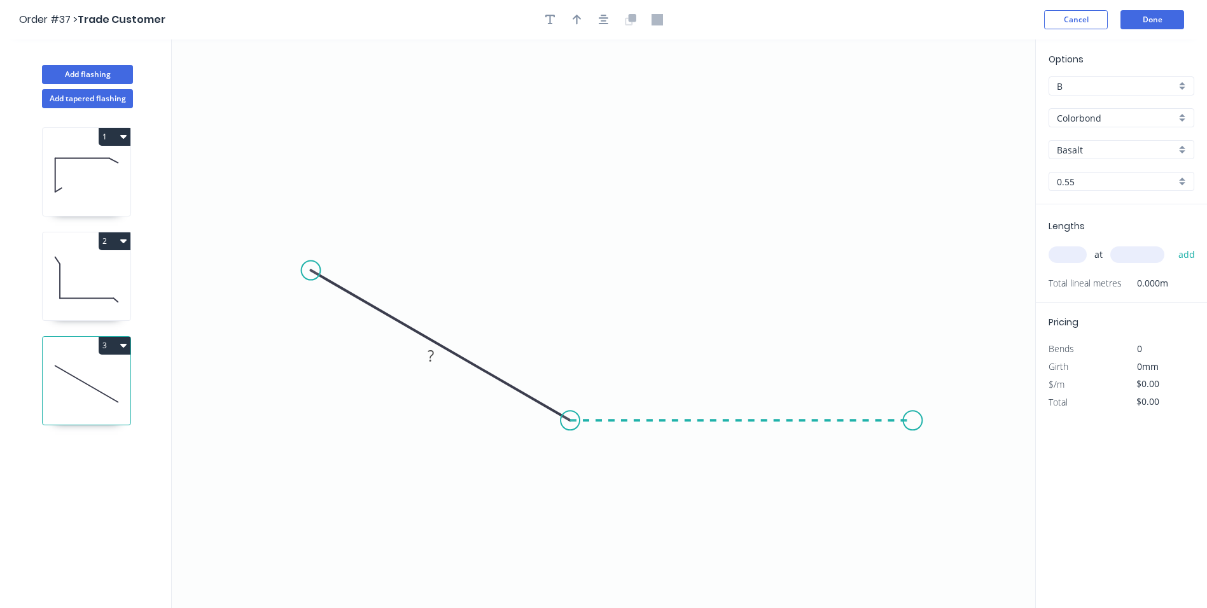
drag, startPoint x: 913, startPoint y: 421, endPoint x: 952, endPoint y: 431, distance: 40.1
click at [915, 421] on icon "0 ?" at bounding box center [604, 323] width 864 height 568
click at [956, 444] on icon "0 ? ? ? º" at bounding box center [604, 323] width 864 height 568
click at [956, 444] on circle at bounding box center [955, 443] width 19 height 19
drag, startPoint x: 758, startPoint y: 429, endPoint x: 787, endPoint y: 349, distance: 84.6
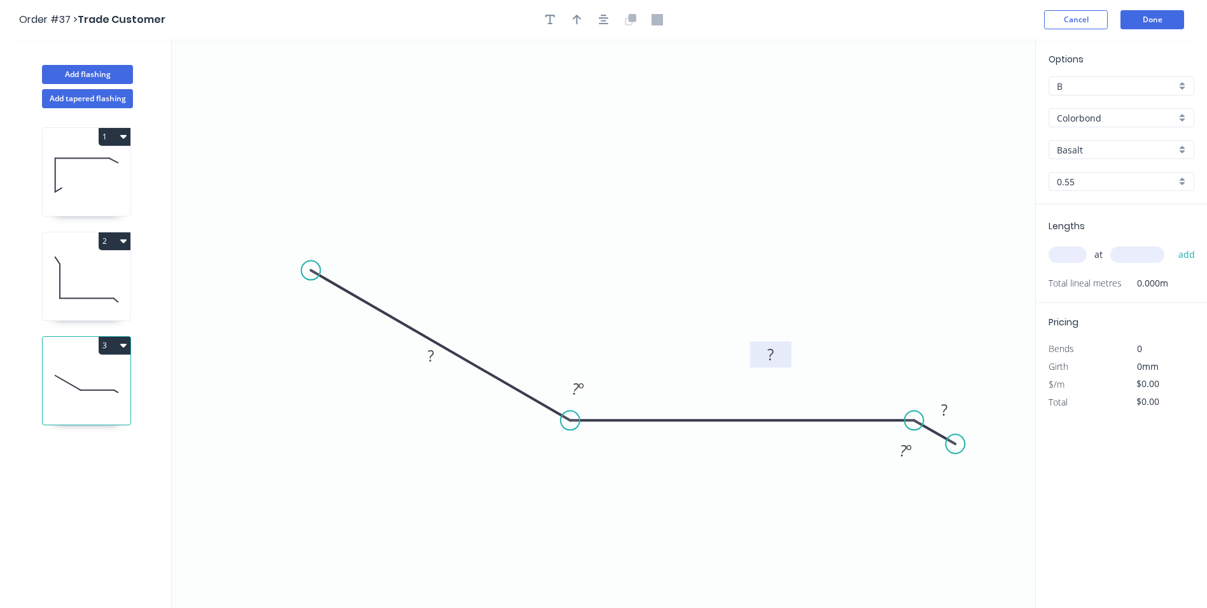
click at [787, 349] on rect at bounding box center [770, 354] width 41 height 26
drag, startPoint x: 448, startPoint y: 356, endPoint x: 328, endPoint y: 249, distance: 160.5
click at [495, 275] on rect at bounding box center [477, 279] width 41 height 26
click at [338, 317] on div "Crush & Fold" at bounding box center [368, 315] width 128 height 26
click at [337, 314] on div "Flip bend" at bounding box center [380, 313] width 128 height 26
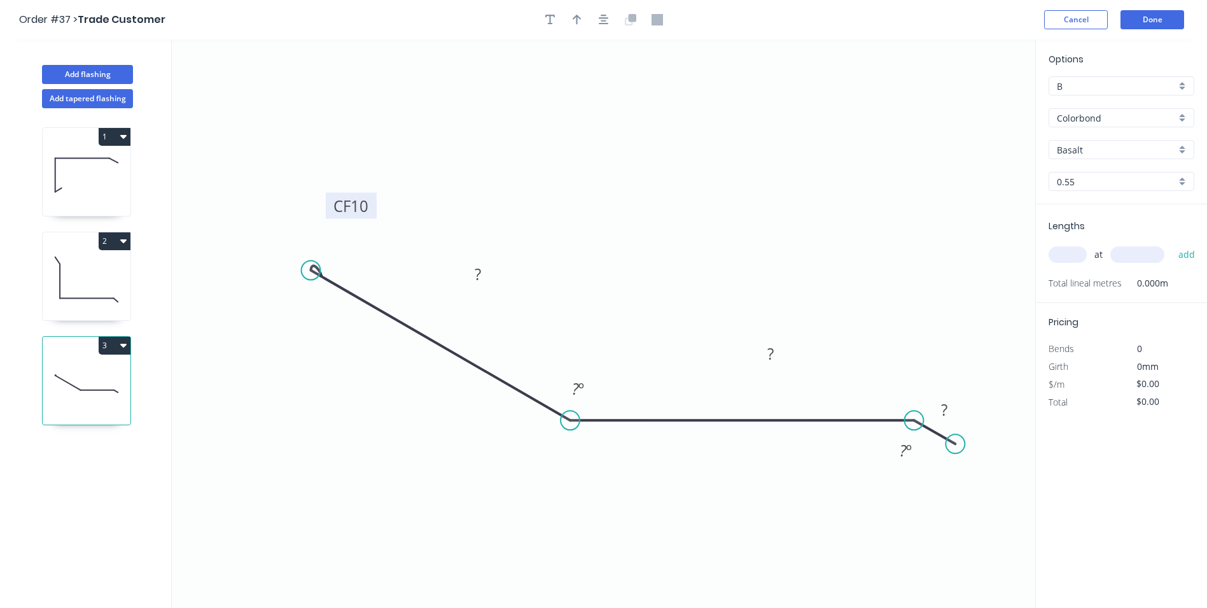
drag, startPoint x: 332, startPoint y: 288, endPoint x: 372, endPoint y: 197, distance: 98.6
click at [372, 197] on rect at bounding box center [351, 206] width 51 height 26
click at [482, 274] on rect at bounding box center [477, 275] width 25 height 18
type input "$18.27"
click at [572, 24] on button "button" at bounding box center [577, 19] width 19 height 19
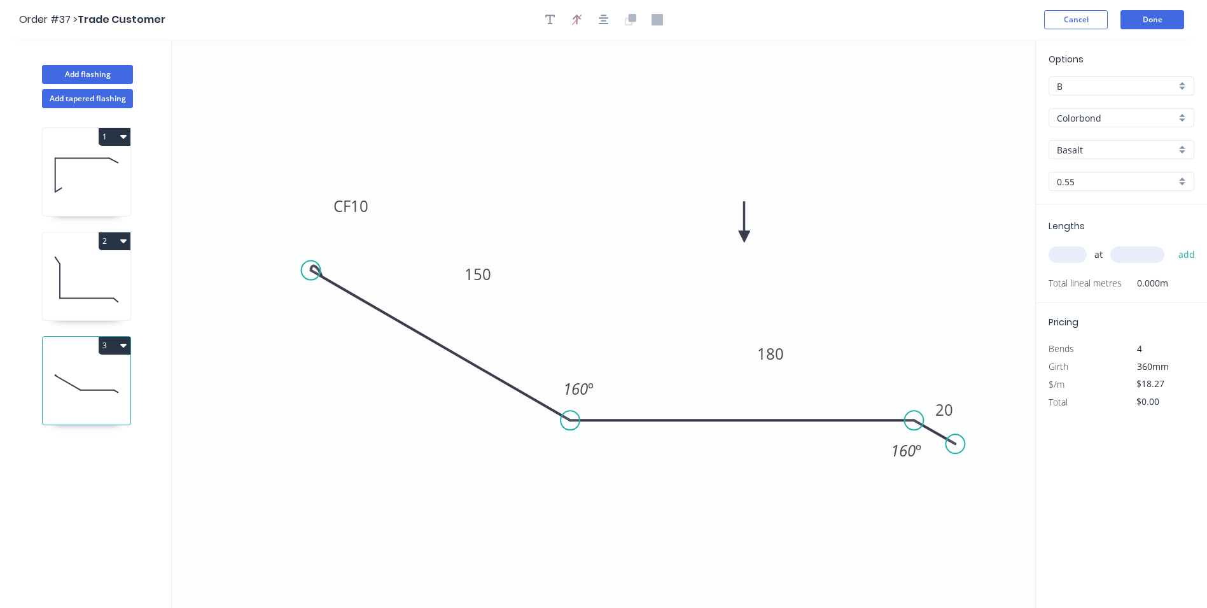
drag, startPoint x: 971, startPoint y: 104, endPoint x: 688, endPoint y: 221, distance: 306.7
click at [739, 227] on icon at bounding box center [744, 222] width 11 height 41
click at [1096, 153] on input "Basalt" at bounding box center [1116, 149] width 119 height 13
click at [1108, 244] on div "Colorbond" at bounding box center [1121, 241] width 144 height 22
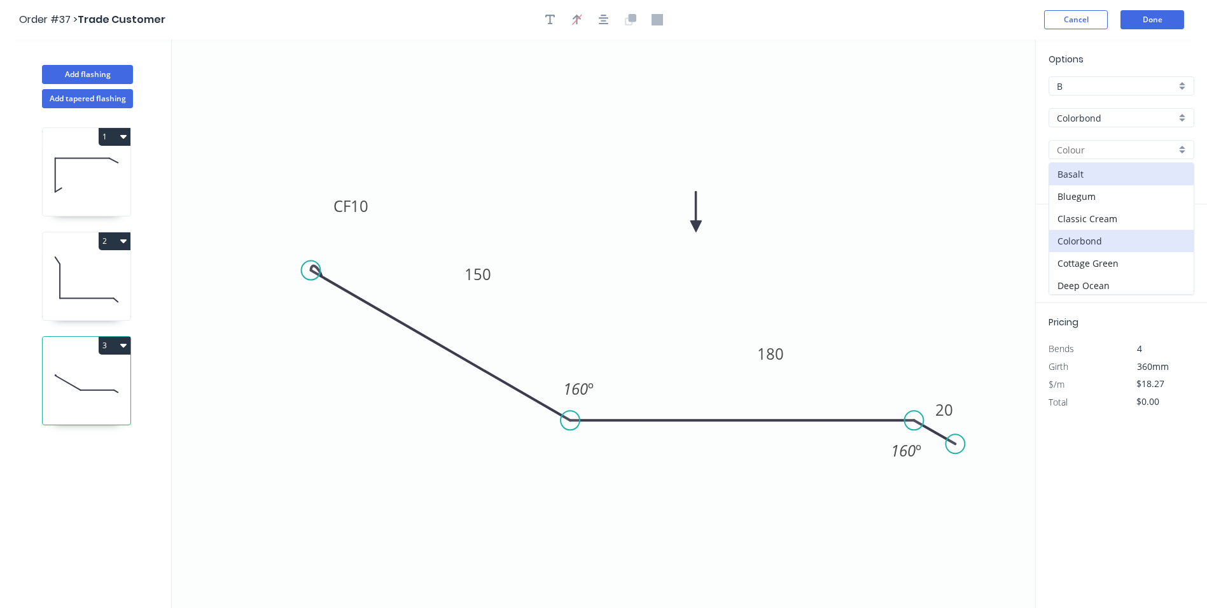
type input "Colorbond"
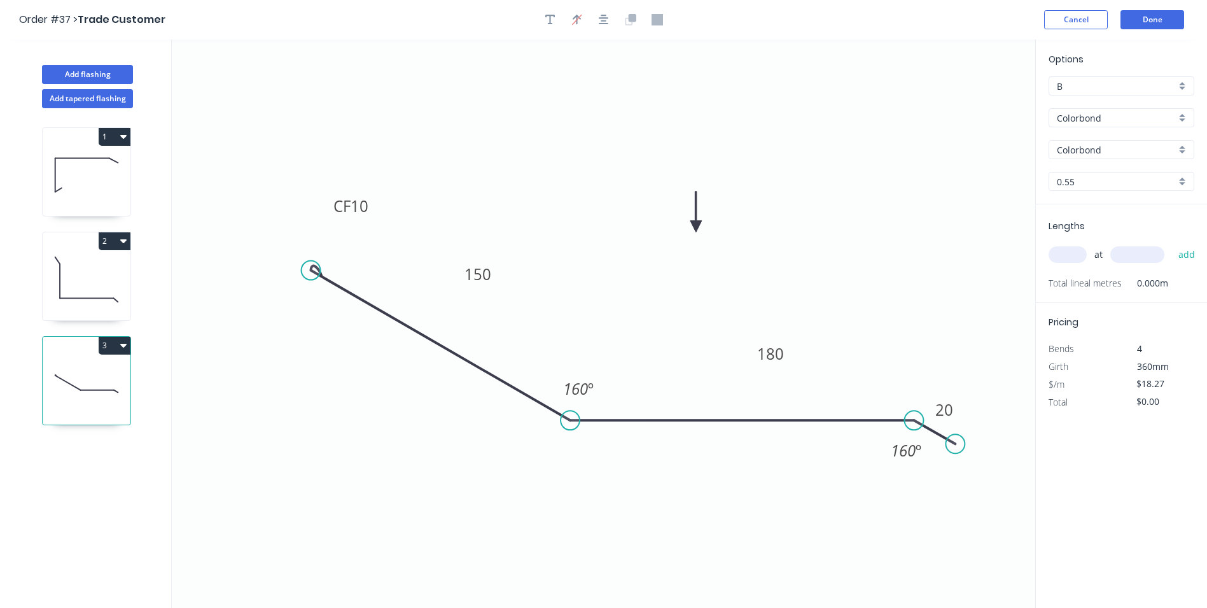
click at [1069, 253] on input "text" at bounding box center [1068, 254] width 38 height 17
type input "3"
type input "2500"
click at [1172, 244] on button "add" at bounding box center [1187, 255] width 30 height 22
type input "$137.03"
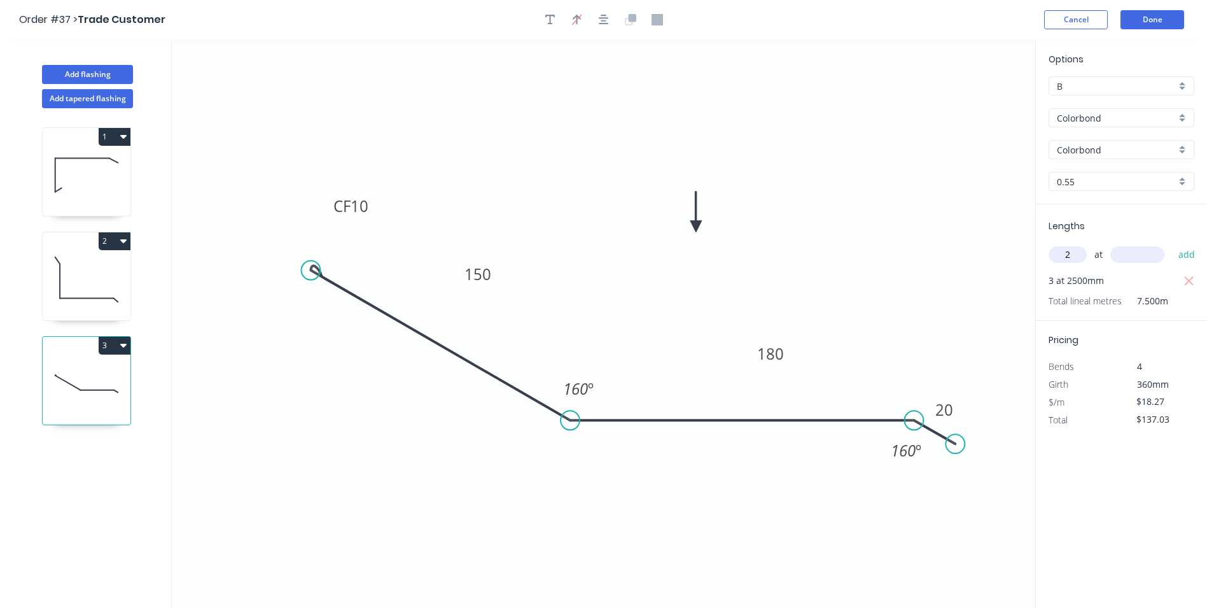
type input "2"
type input "3000"
click at [1172, 244] on button "add" at bounding box center [1187, 255] width 30 height 22
type input "$246.65"
click at [1154, 20] on button "Done" at bounding box center [1153, 19] width 64 height 19
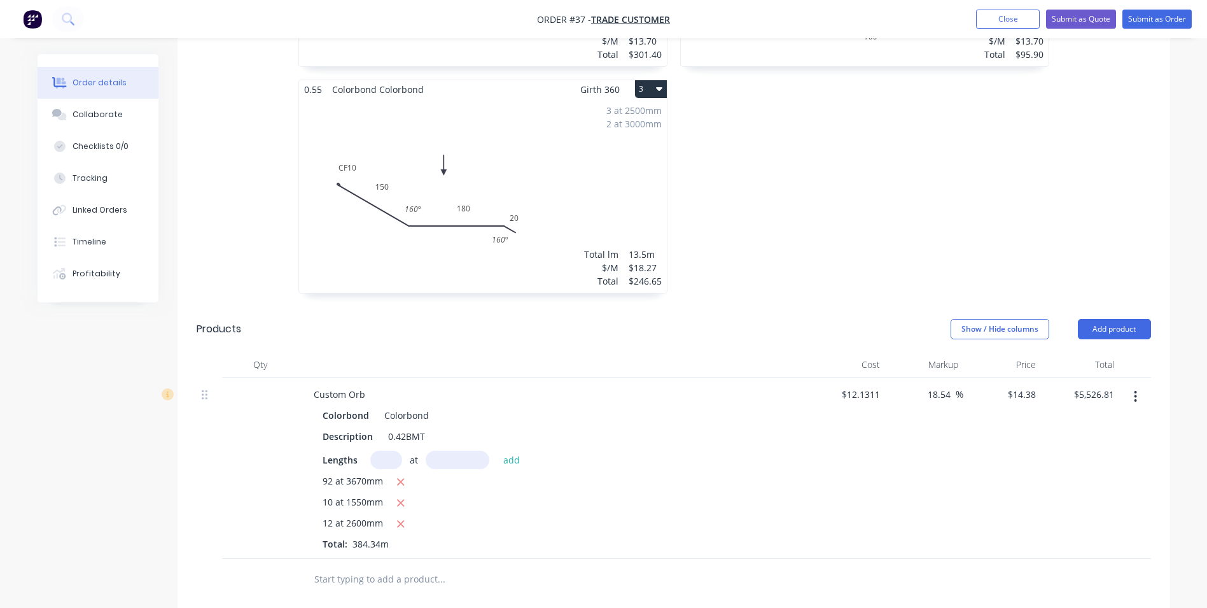
scroll to position [573, 0]
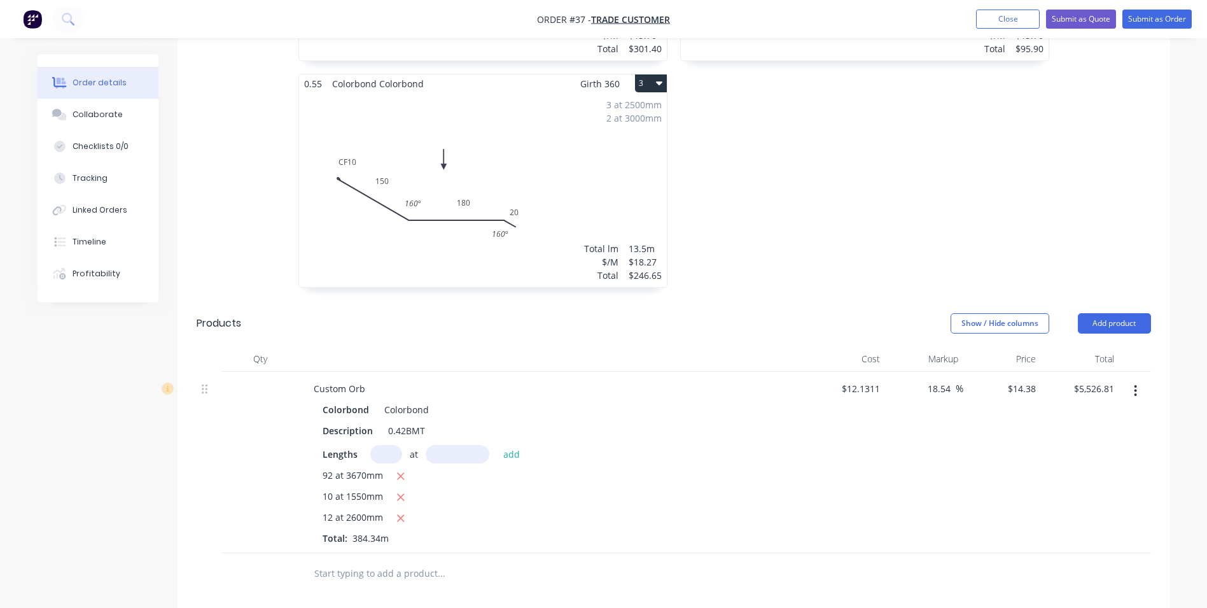
click at [412, 561] on input "text" at bounding box center [441, 573] width 255 height 25
type input "6"
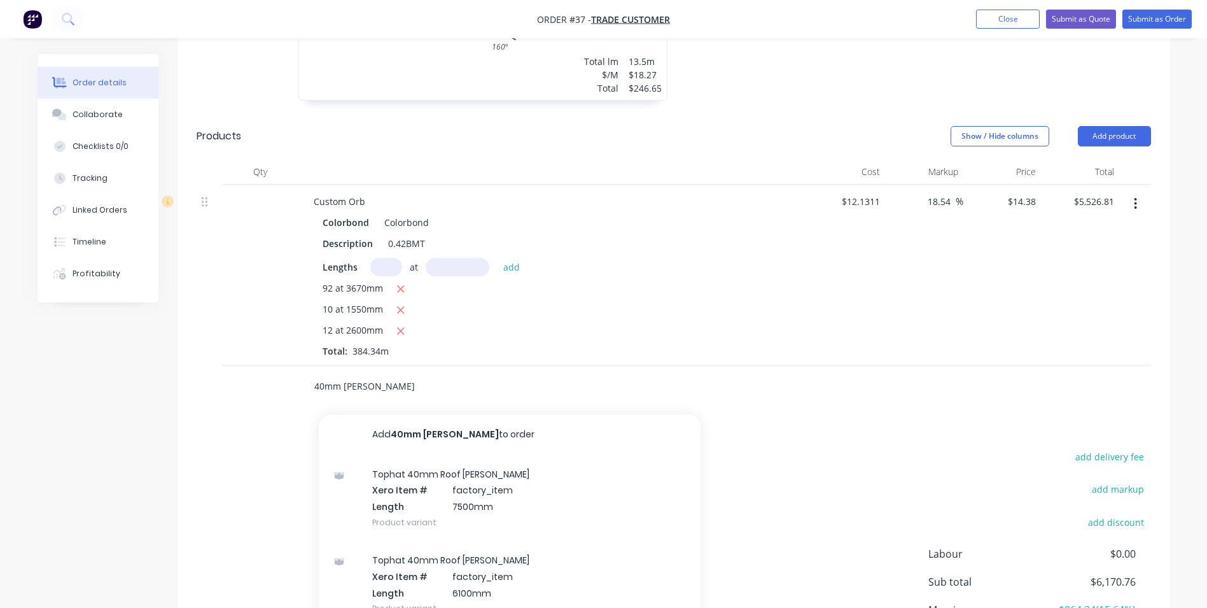
scroll to position [764, 0]
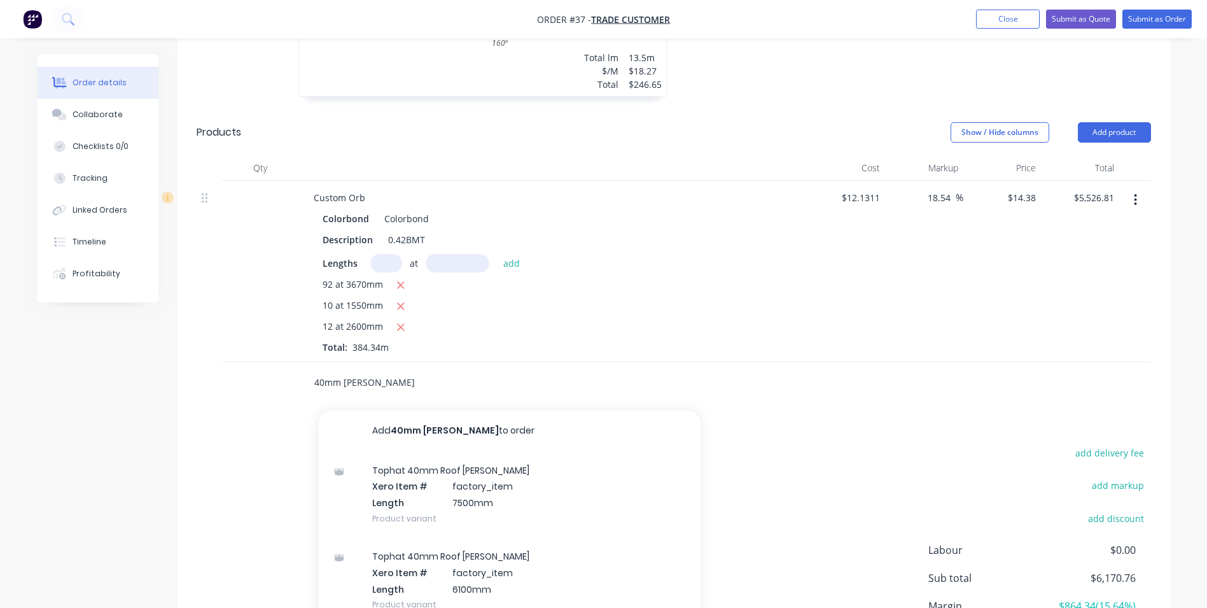
type input "40mm batten"
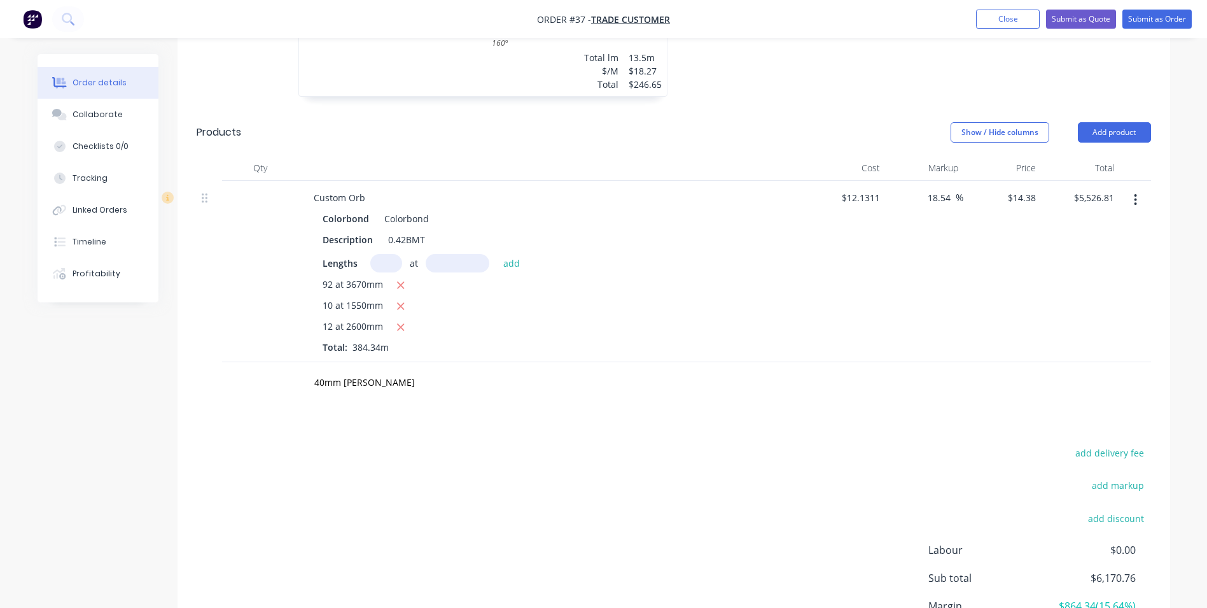
click at [783, 444] on div "add delivery fee add markup add discount Labour $0.00 Sub total $6,170.76 Margi…" at bounding box center [674, 567] width 955 height 246
click at [377, 370] on input "40mm batten" at bounding box center [441, 382] width 255 height 25
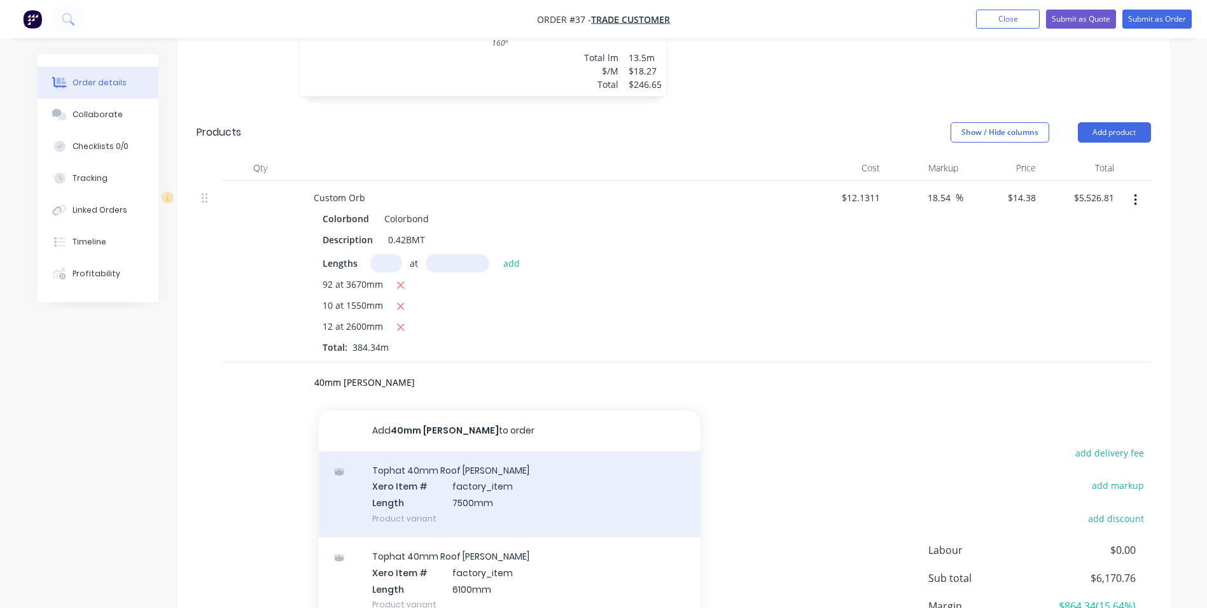
click at [445, 479] on div "Tophat 40mm Roof Batten Xero Item # factory_item Length 7500mm Product variant" at bounding box center [510, 494] width 382 height 86
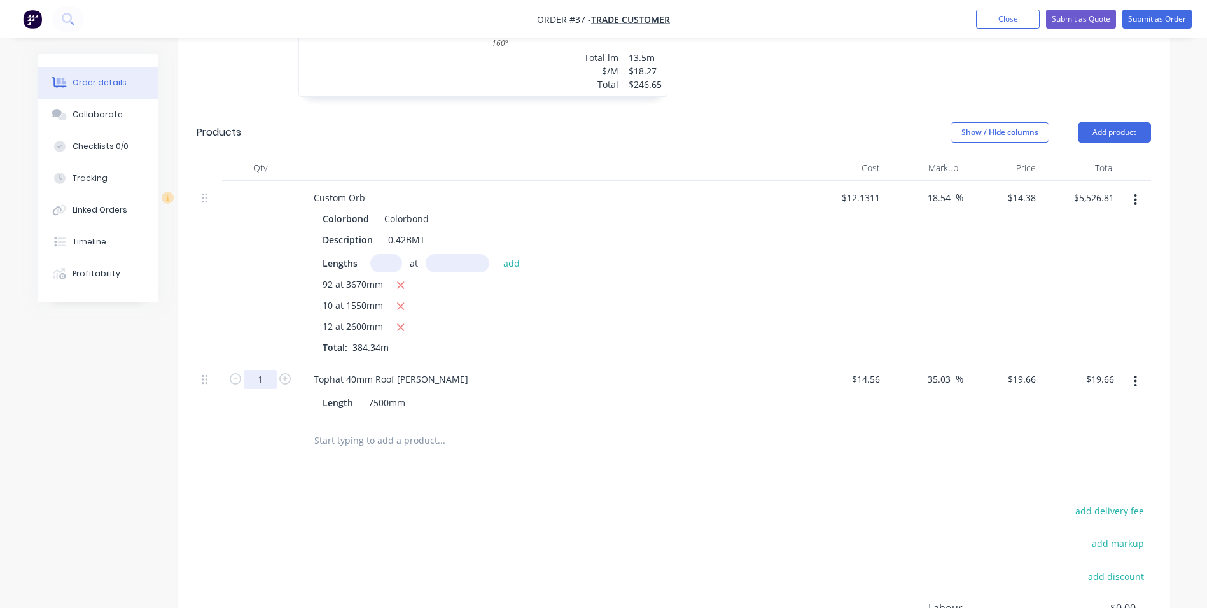
click at [264, 370] on input "1" at bounding box center [260, 379] width 33 height 19
type input "65"
type input "$1,277.90"
click at [344, 428] on input "text" at bounding box center [441, 440] width 255 height 25
click at [352, 428] on input "text" at bounding box center [441, 440] width 255 height 25
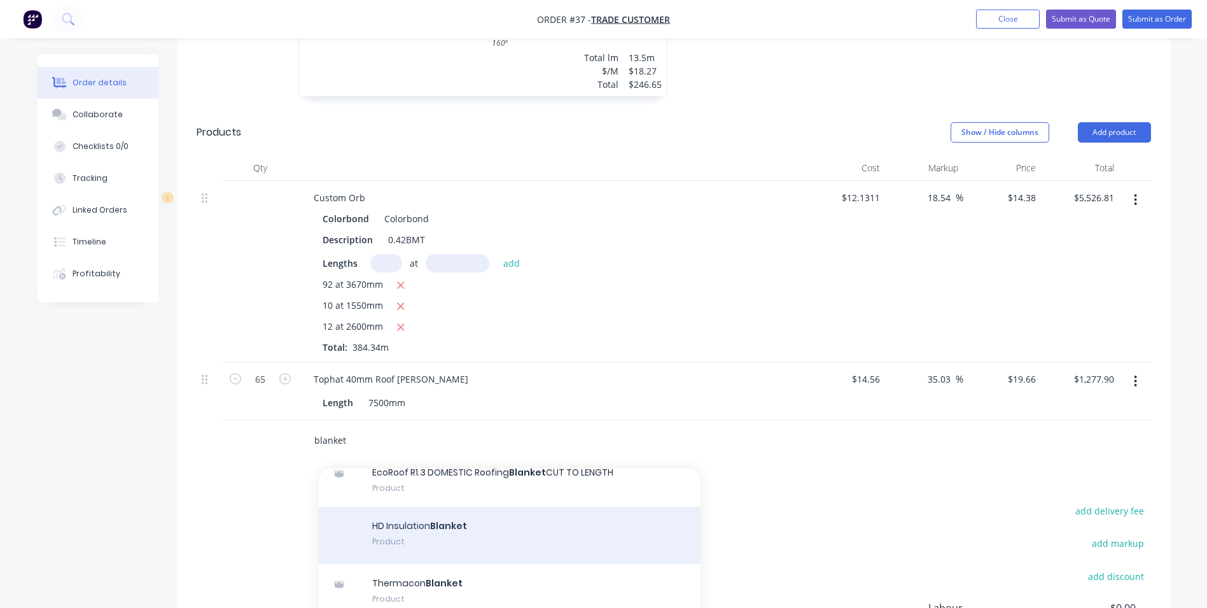
scroll to position [191, 0]
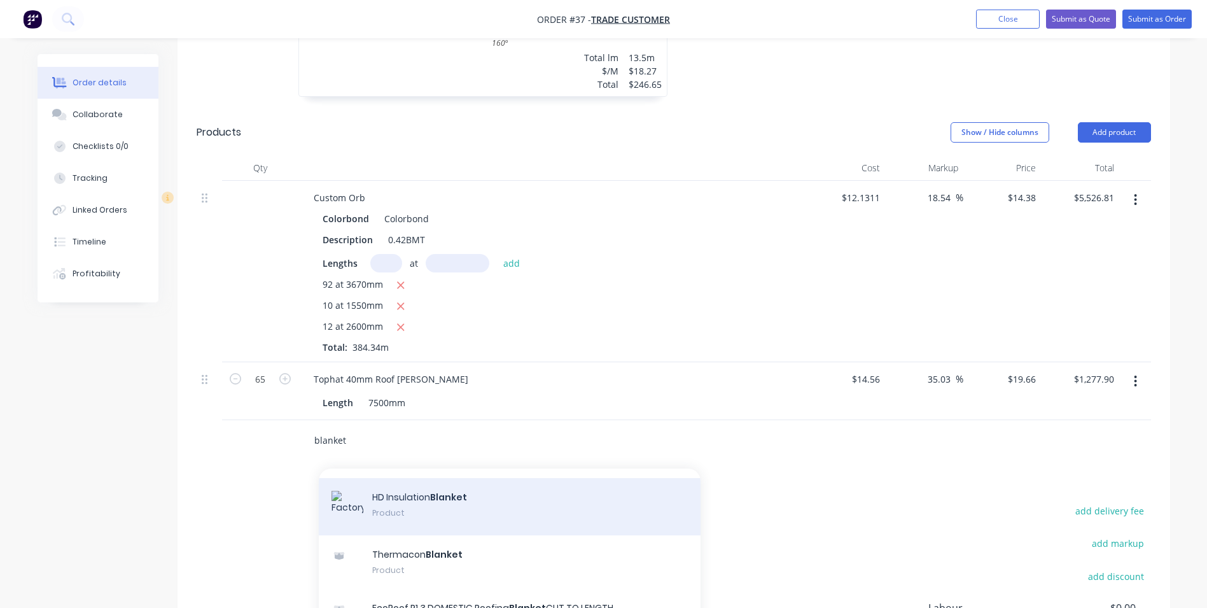
type input "blanket"
click at [424, 498] on div "HD Insulation Blanket Product" at bounding box center [510, 506] width 382 height 57
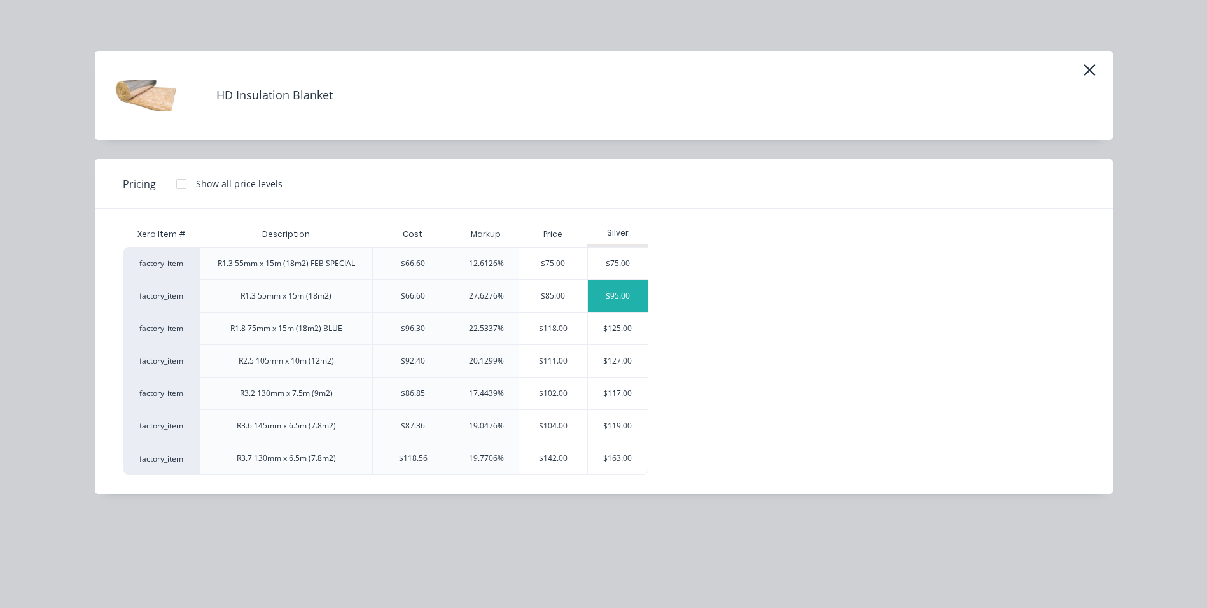
click at [622, 300] on div "$95.00" at bounding box center [618, 296] width 60 height 32
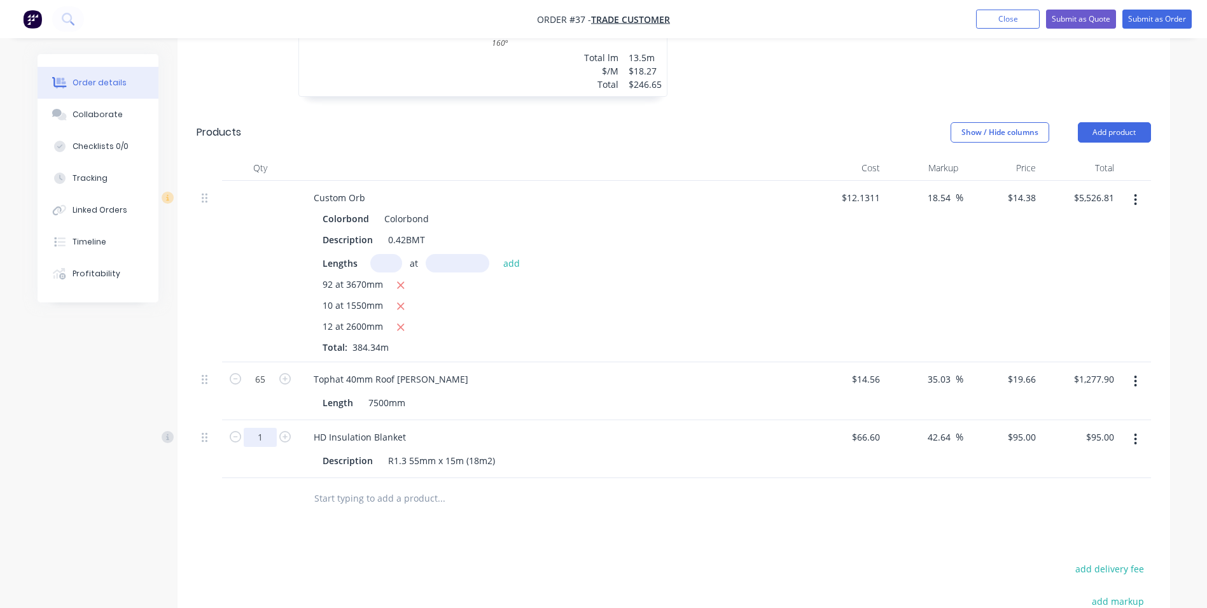
click at [263, 428] on input "1" at bounding box center [260, 437] width 33 height 19
type input "10"
type input "$950.00"
click at [318, 517] on div "Drawings Add drawing 0.55 Colorbond Colorbond Girth 300 1 0 10 90 180 20 45 º 9…" at bounding box center [674, 218] width 993 height 1214
click at [323, 486] on input "text" at bounding box center [441, 498] width 255 height 25
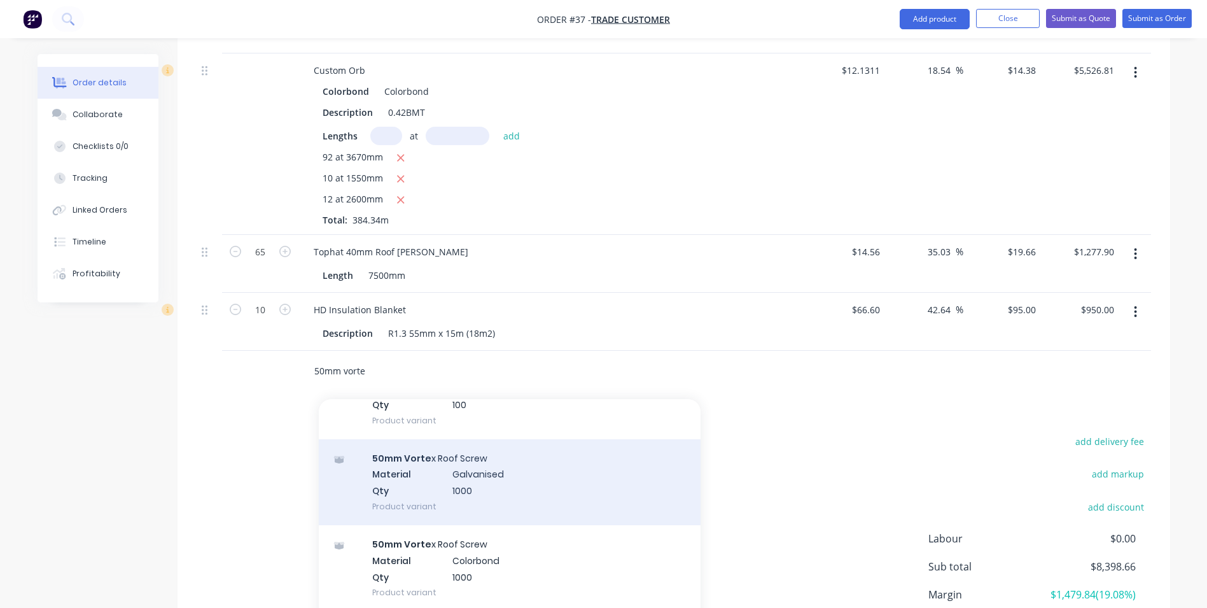
scroll to position [509, 0]
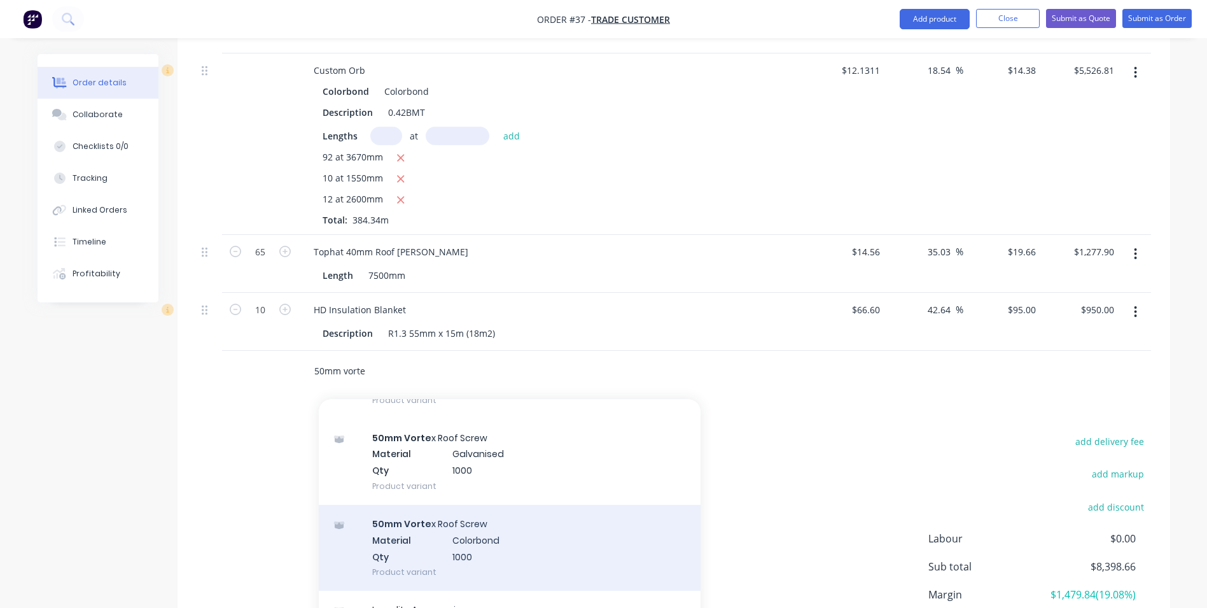
type input "50mm vorte"
click at [437, 535] on div "50mm Vorte x Roof Screw Material Colorbond Qty 1000 Product variant" at bounding box center [510, 548] width 382 height 86
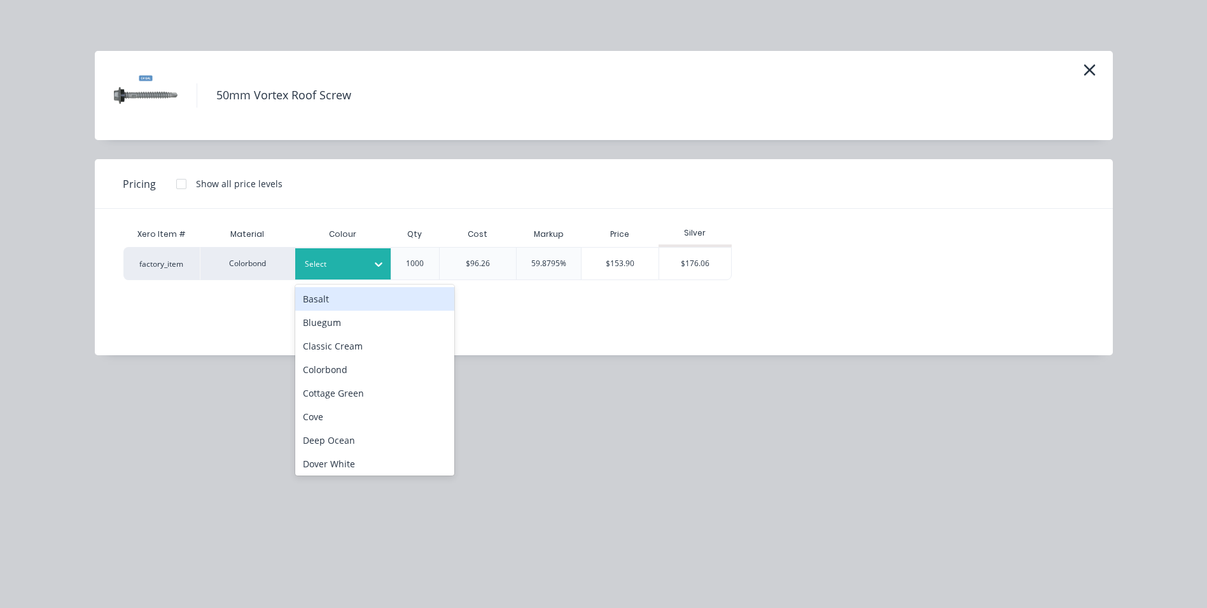
click at [324, 254] on div "Select" at bounding box center [342, 263] width 95 height 31
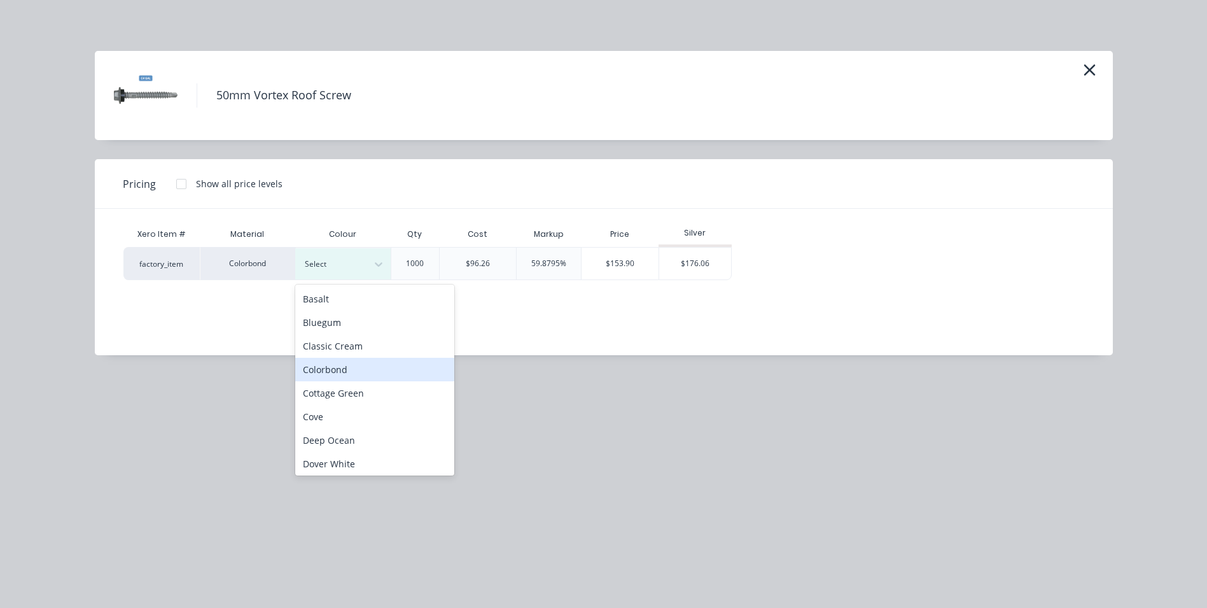
click at [341, 369] on div "Colorbond" at bounding box center [374, 370] width 159 height 24
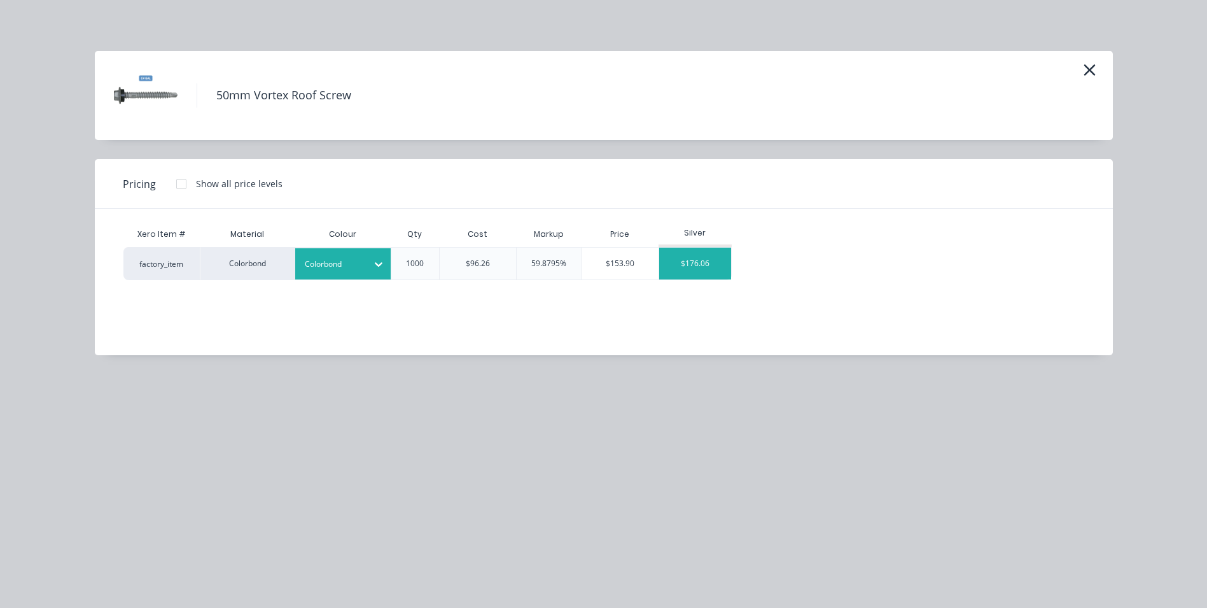
click at [710, 263] on div "$176.06" at bounding box center [695, 264] width 72 height 32
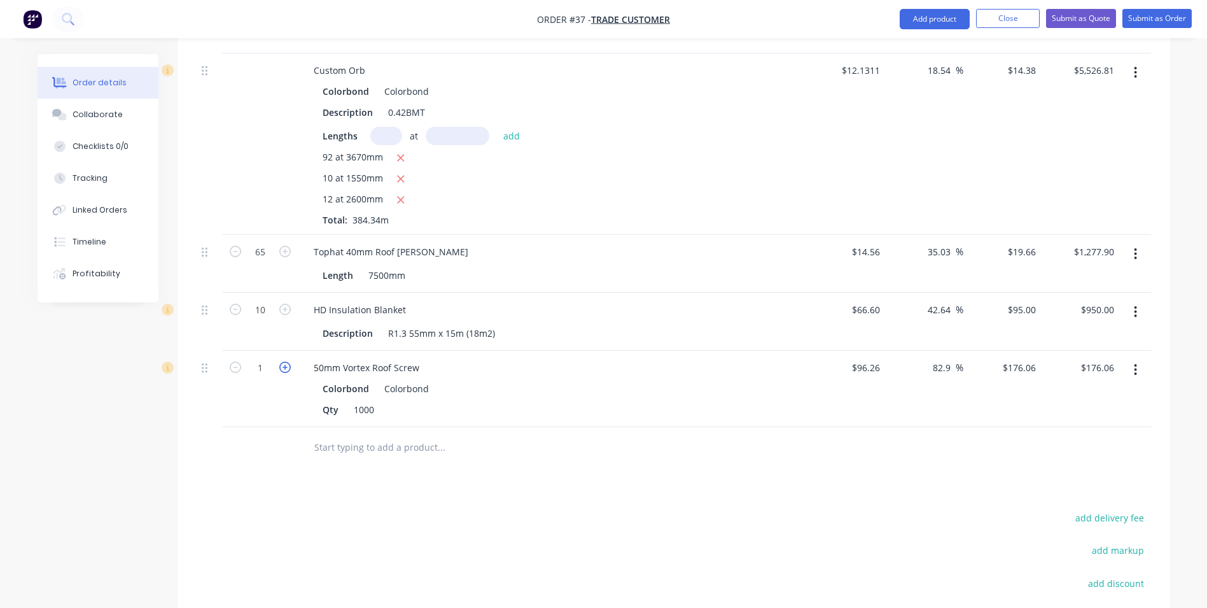
click at [285, 361] on icon "button" at bounding box center [284, 366] width 11 height 11
type input "2"
type input "$352.12"
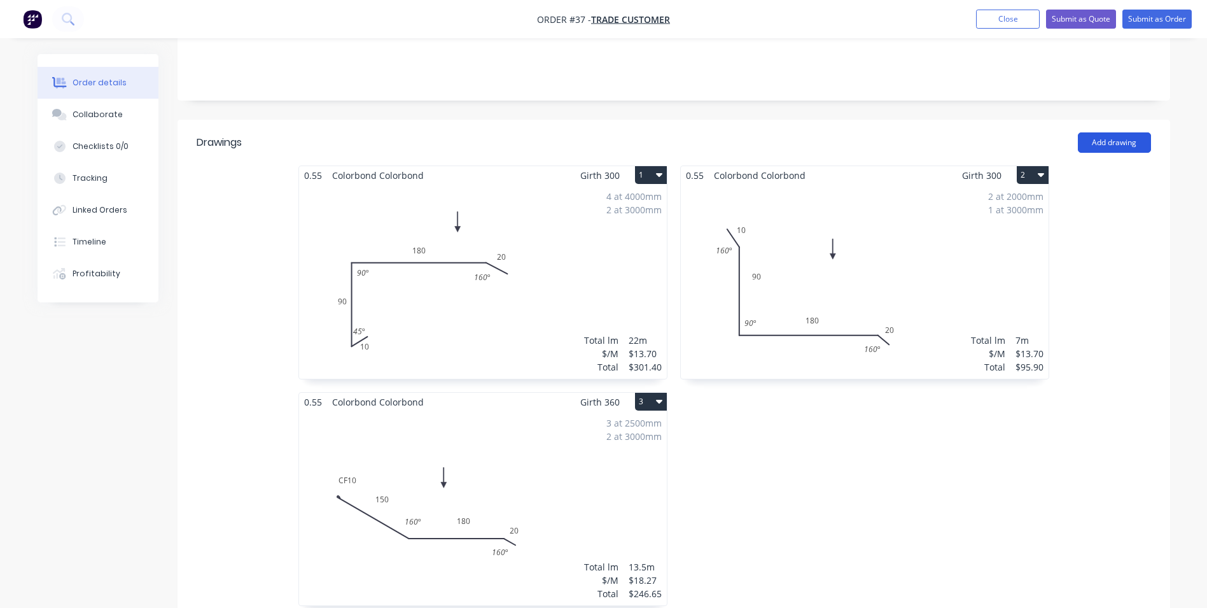
click at [1139, 132] on button "Add drawing" at bounding box center [1114, 142] width 73 height 20
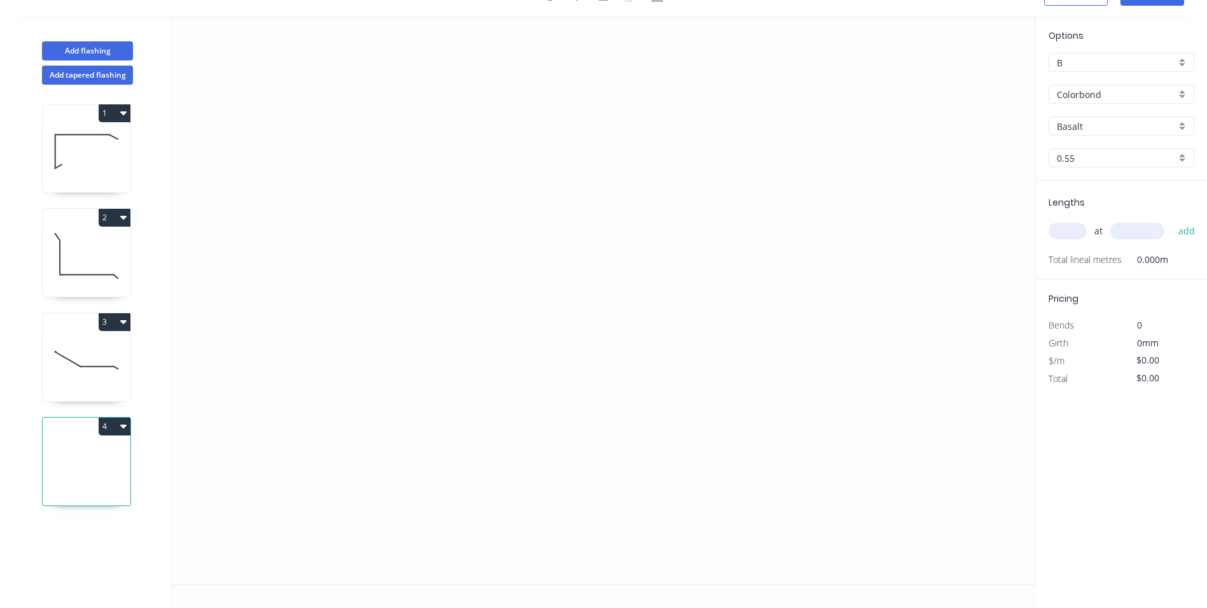
scroll to position [24, 0]
click at [340, 225] on icon "0" at bounding box center [604, 300] width 864 height 568
click at [286, 259] on icon "0" at bounding box center [604, 300] width 864 height 568
click at [616, 396] on icon "0 ?" at bounding box center [604, 300] width 864 height 568
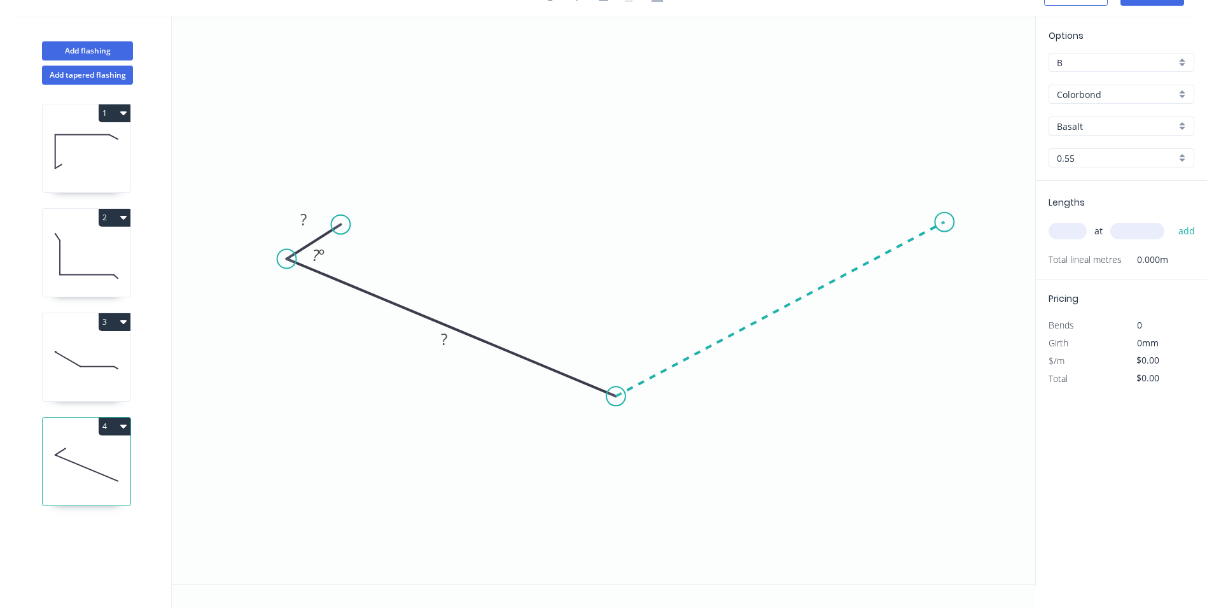
click at [946, 221] on icon "0 ? ? ? º" at bounding box center [604, 300] width 864 height 568
click at [883, 204] on icon at bounding box center [915, 213] width 64 height 18
click at [883, 204] on circle at bounding box center [882, 203] width 19 height 19
drag, startPoint x: 464, startPoint y: 341, endPoint x: 487, endPoint y: 267, distance: 78.1
click at [487, 267] on rect at bounding box center [469, 264] width 41 height 26
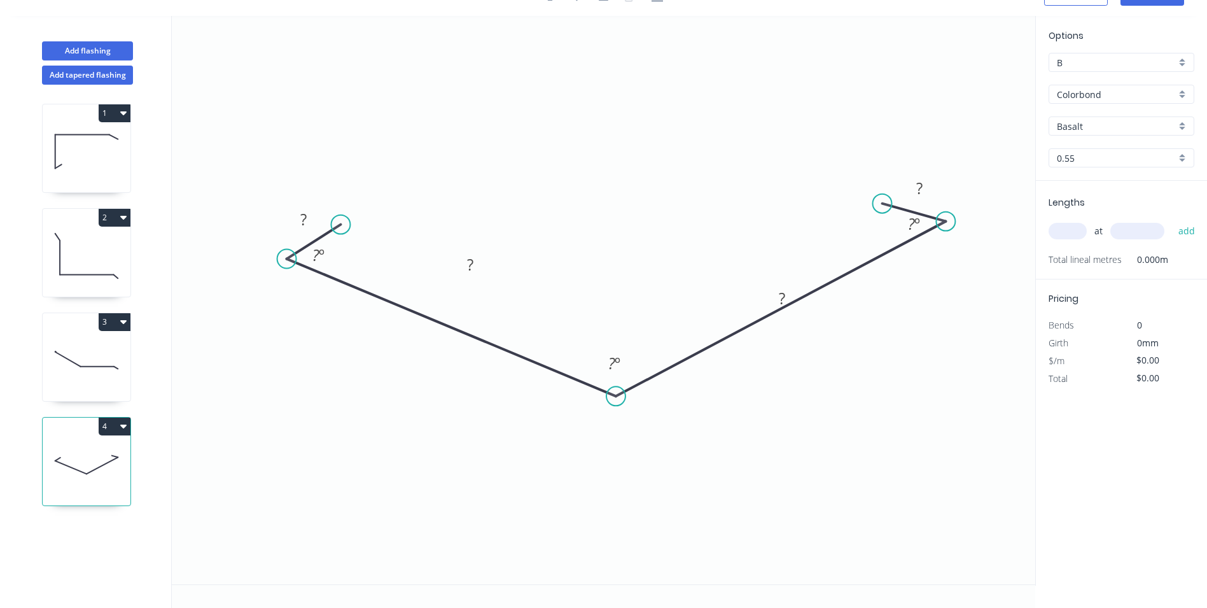
drag, startPoint x: 804, startPoint y: 311, endPoint x: 780, endPoint y: 272, distance: 46.3
click at [787, 279] on icon "0 ? ? ? ? ? º ? º ? º" at bounding box center [604, 300] width 864 height 568
drag, startPoint x: 793, startPoint y: 277, endPoint x: 761, endPoint y: 235, distance: 53.2
click at [761, 235] on icon "0 ? ? ? ? ? º ? º ? º" at bounding box center [604, 300] width 864 height 568
click at [305, 214] on tspan "?" at bounding box center [303, 219] width 6 height 21
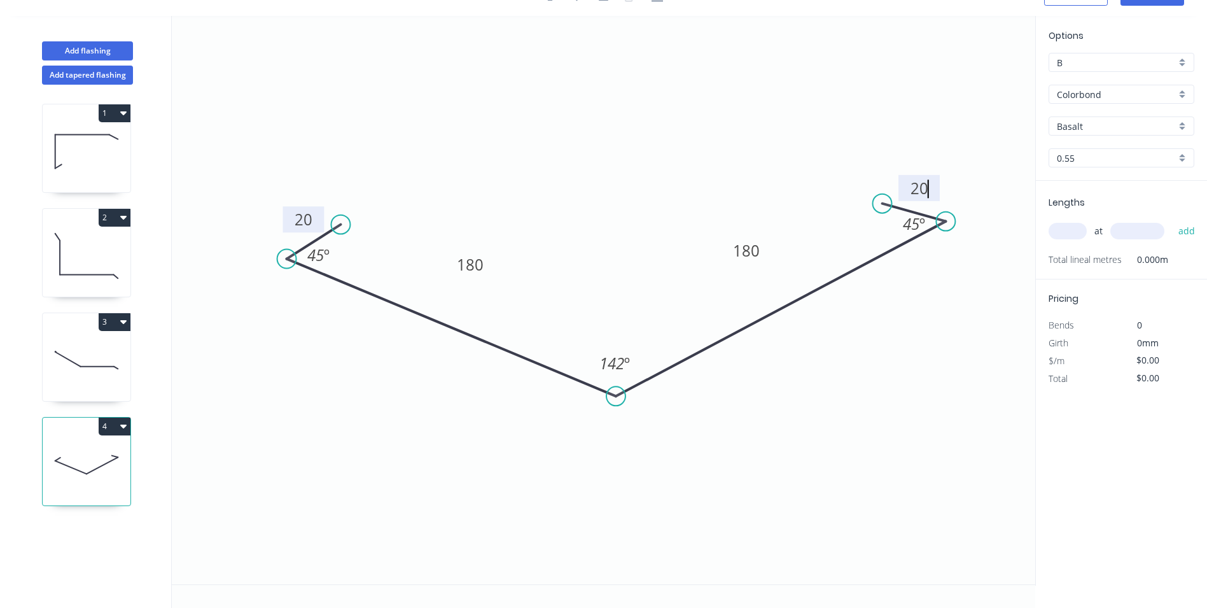
type input "$16.81"
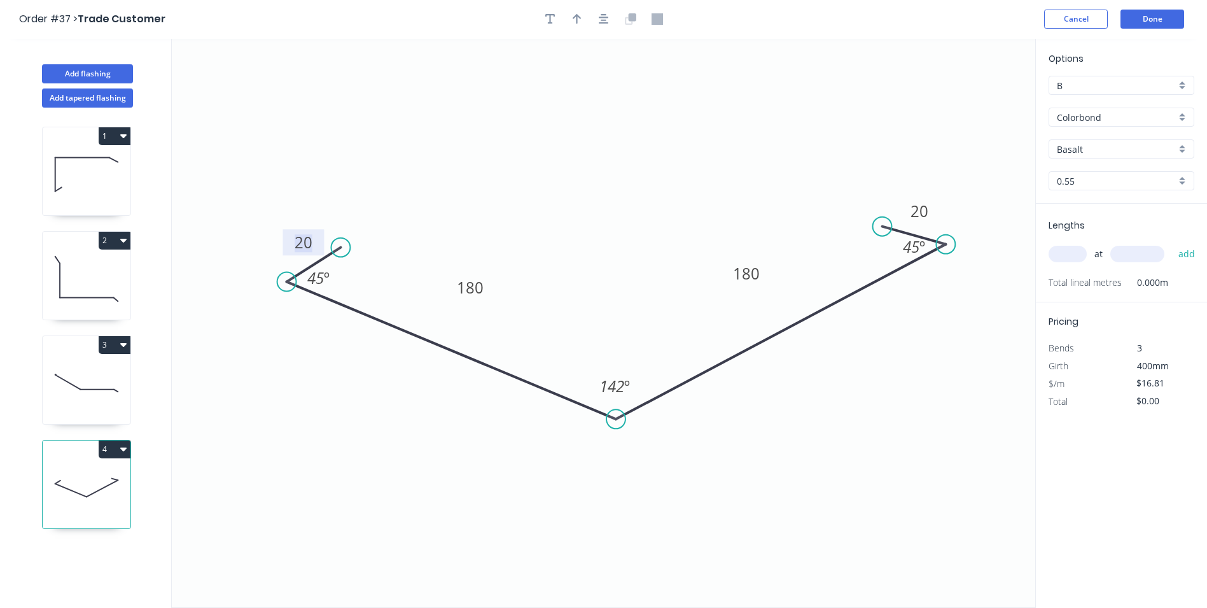
scroll to position [0, 0]
click at [573, 24] on icon "button" at bounding box center [577, 19] width 9 height 11
drag, startPoint x: 972, startPoint y: 104, endPoint x: 576, endPoint y: 144, distance: 397.9
click at [586, 136] on icon at bounding box center [591, 115] width 11 height 41
click at [1099, 149] on input "Basalt" at bounding box center [1116, 149] width 119 height 13
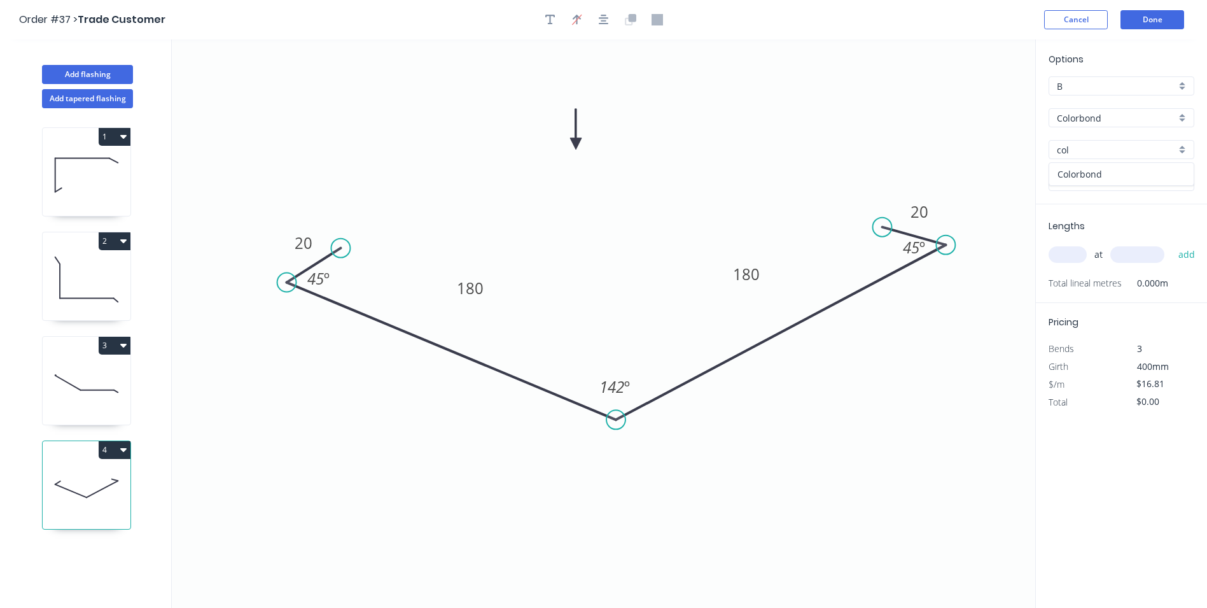
click at [1090, 179] on div "Colorbond" at bounding box center [1121, 174] width 144 height 22
type input "Colorbond"
click at [1083, 253] on input "text" at bounding box center [1068, 254] width 38 height 17
type input "2"
type input "6000"
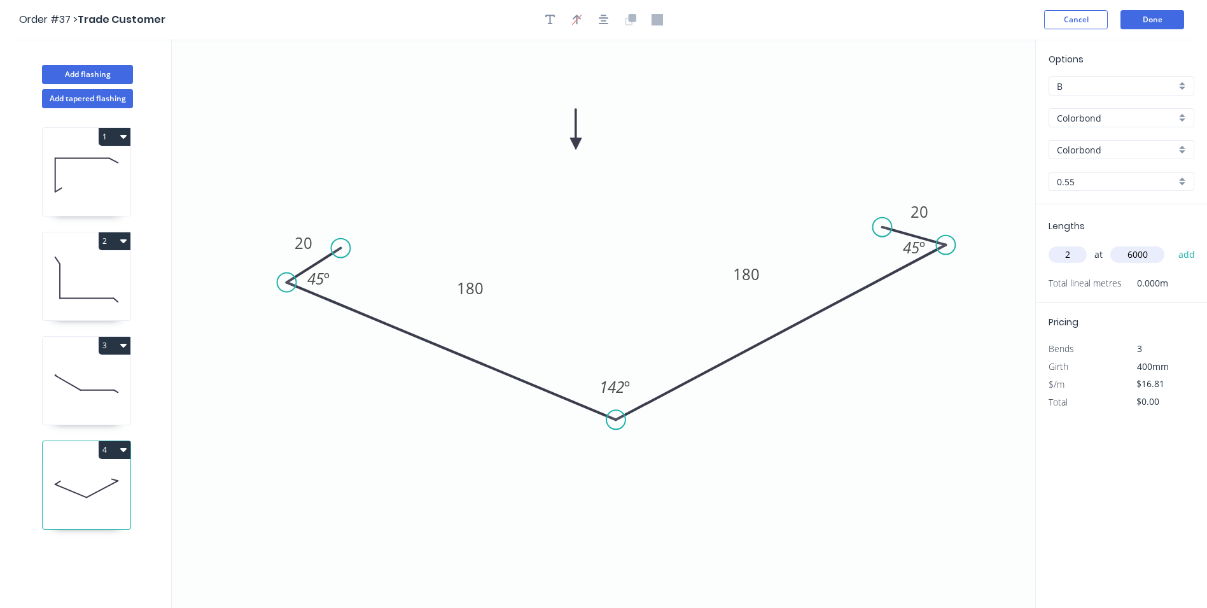
click at [1172, 244] on button "add" at bounding box center [1187, 255] width 30 height 22
type input "$201.72"
click at [1142, 24] on button "Done" at bounding box center [1153, 19] width 64 height 19
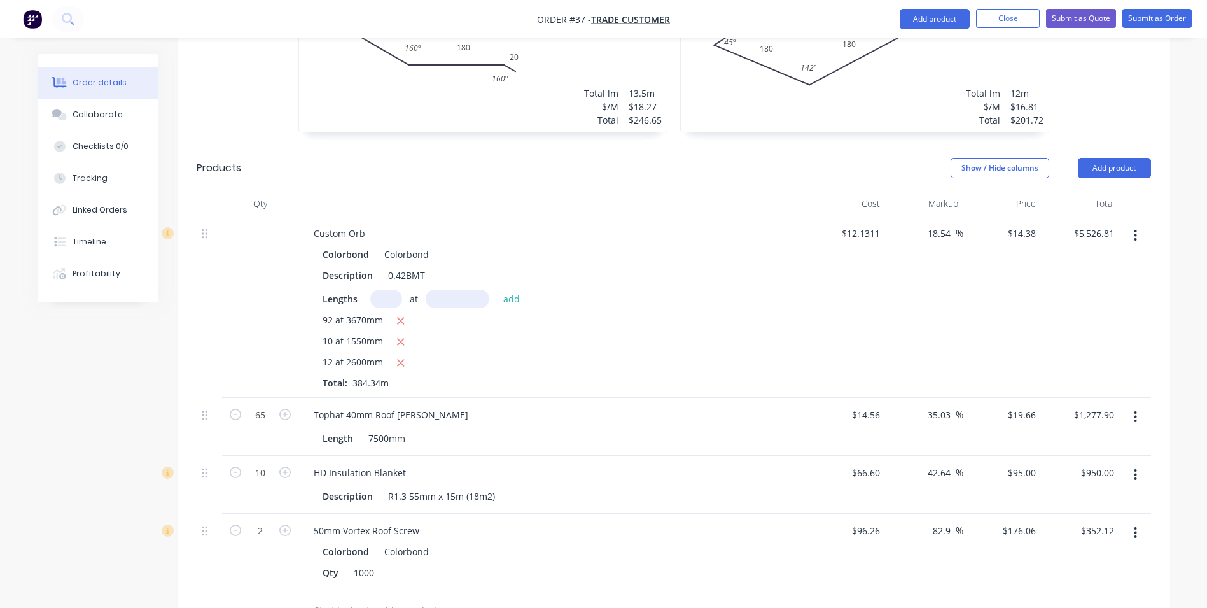
scroll to position [955, 0]
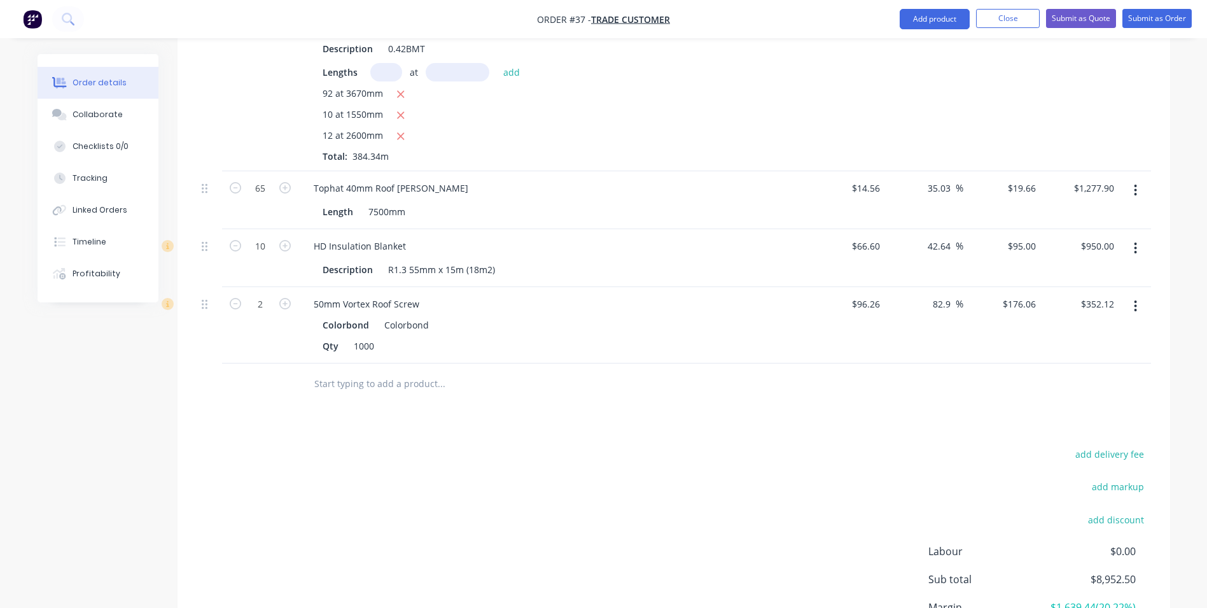
click at [351, 373] on input "text" at bounding box center [441, 383] width 255 height 25
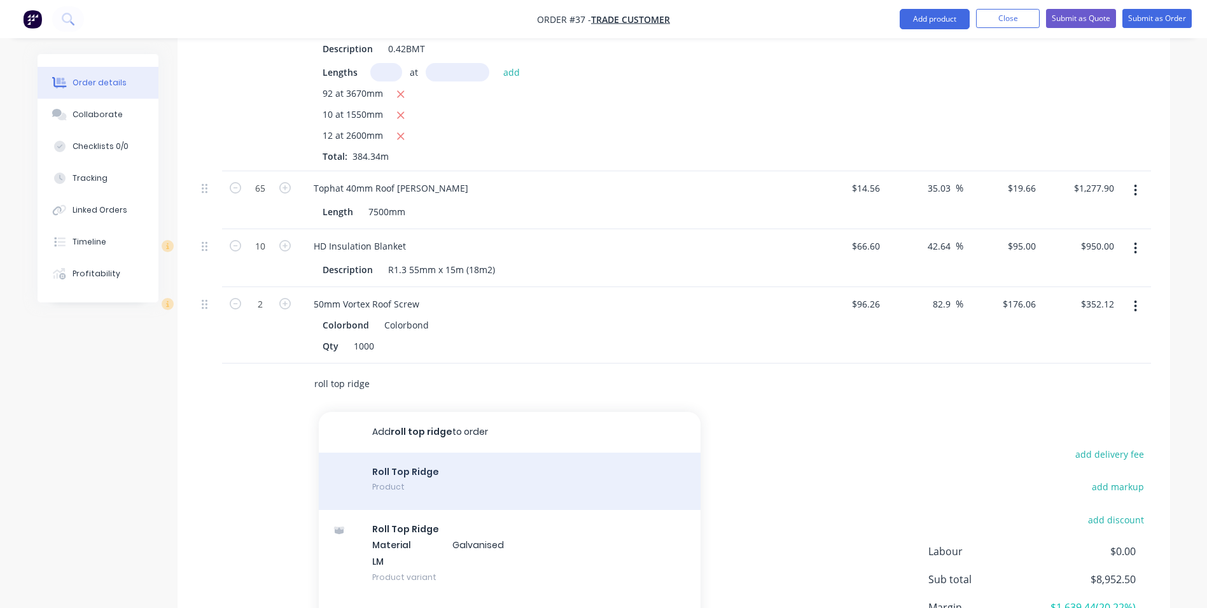
type input "roll top ridge"
click at [411, 472] on div "Roll Top Ridge Product" at bounding box center [510, 480] width 382 height 57
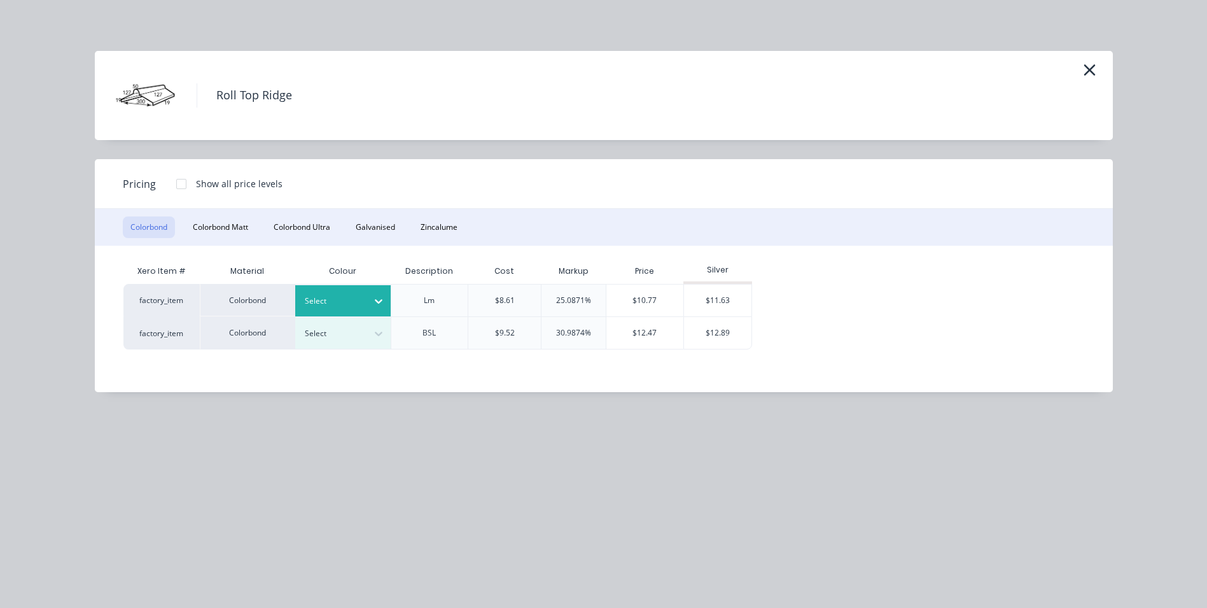
click at [349, 302] on div at bounding box center [333, 301] width 57 height 14
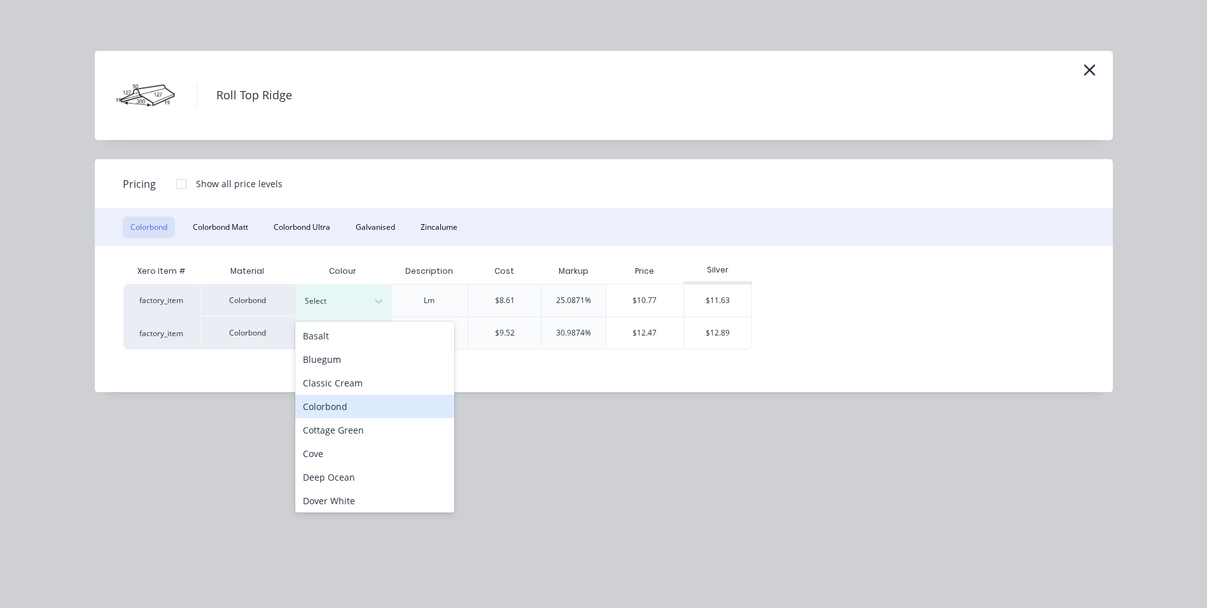
click at [335, 412] on div "Colorbond" at bounding box center [374, 407] width 159 height 24
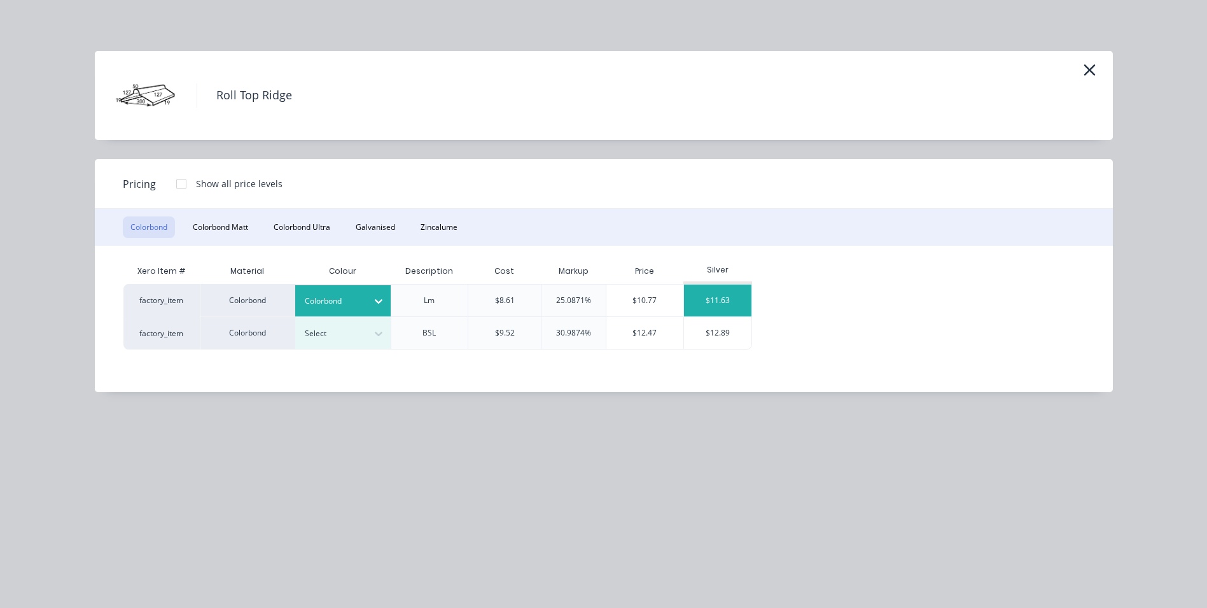
click at [717, 297] on div "$11.63" at bounding box center [718, 300] width 68 height 32
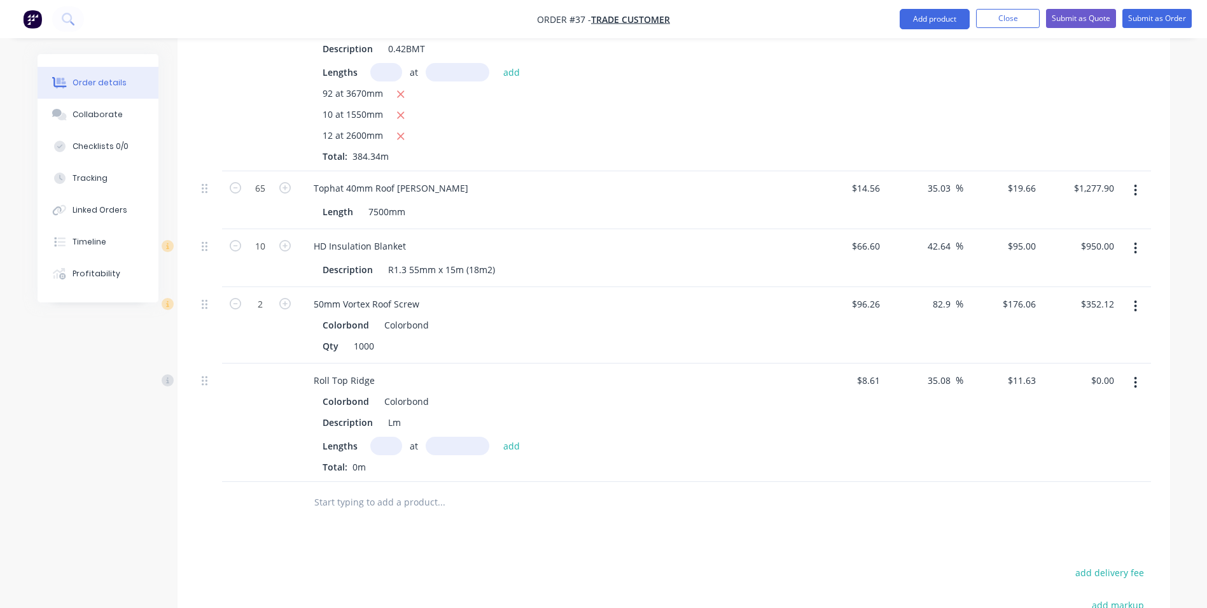
click at [395, 437] on input "text" at bounding box center [386, 446] width 32 height 18
type input "7"
type input "5200"
click at [497, 437] on button "add" at bounding box center [512, 445] width 30 height 17
type input "$423.33"
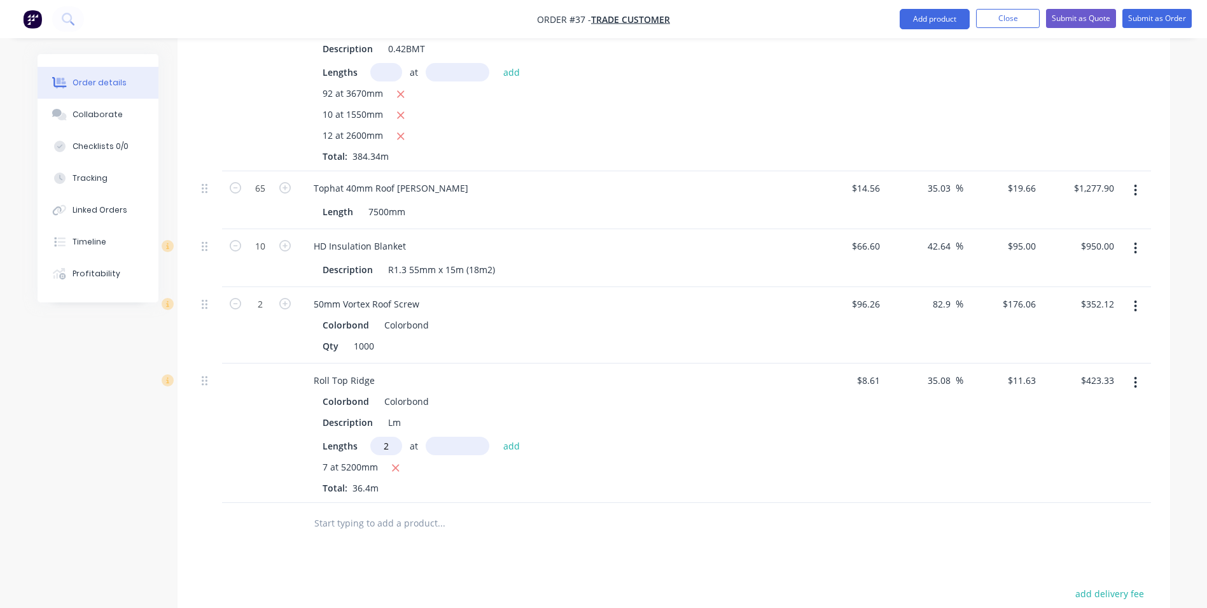
type input "2"
type input "6000"
click at [497, 437] on button "add" at bounding box center [512, 445] width 30 height 17
type input "$562.89"
click at [333, 531] on input "text" at bounding box center [441, 543] width 255 height 25
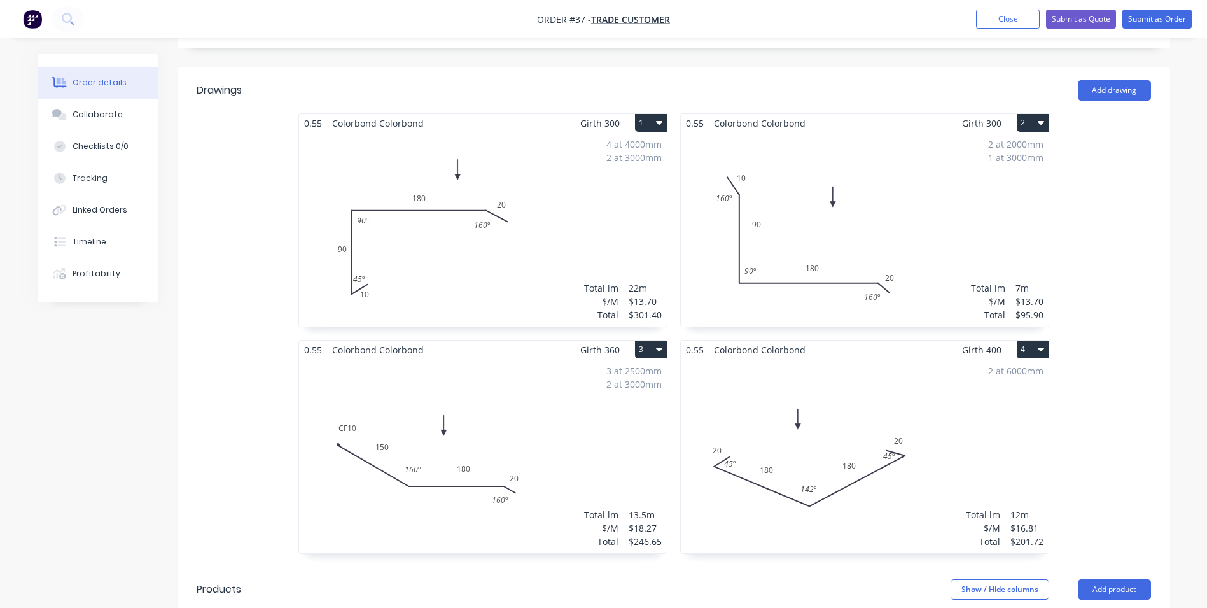
scroll to position [582, 0]
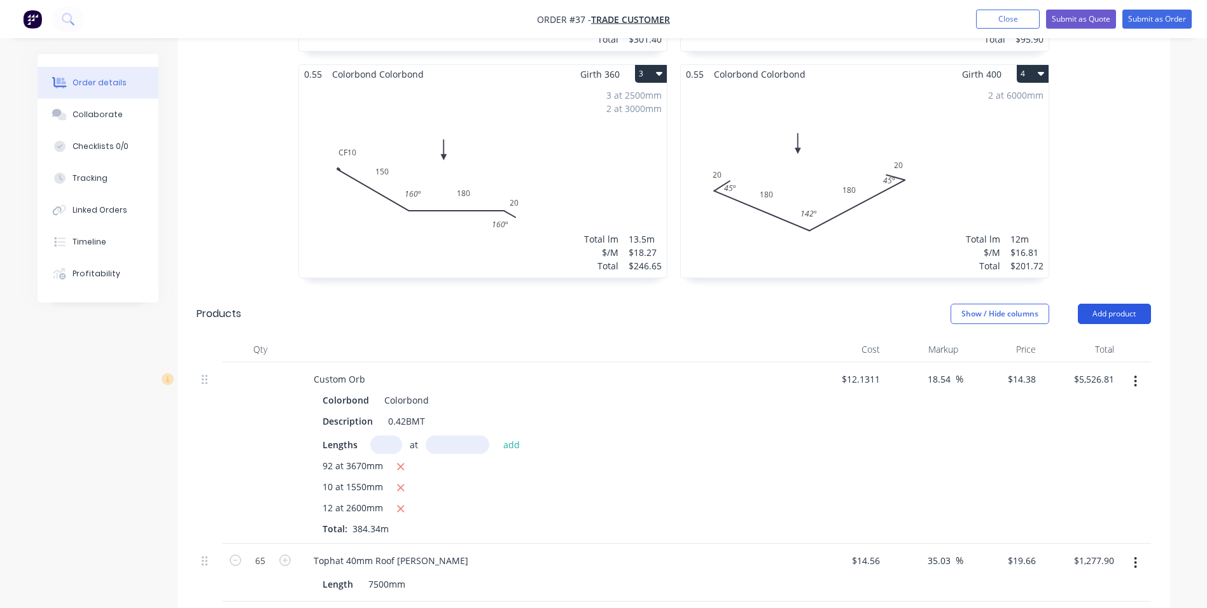
type input "quad slotted"
click at [1129, 304] on button "Add product" at bounding box center [1114, 314] width 73 height 20
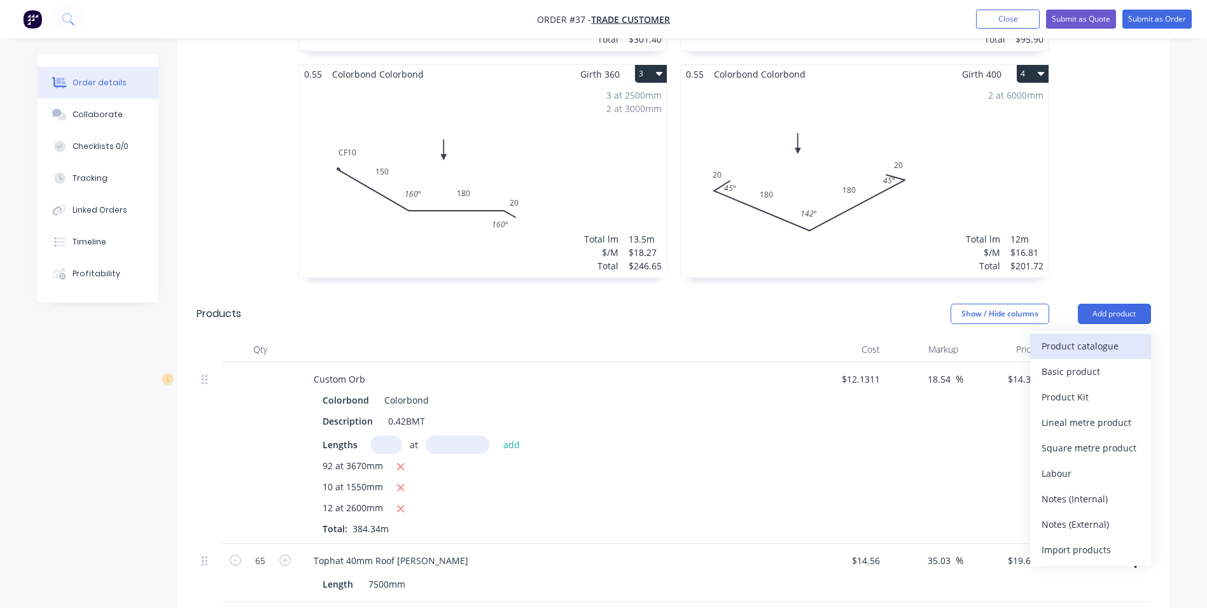
click at [1092, 337] on div "Product catalogue" at bounding box center [1091, 346] width 98 height 18
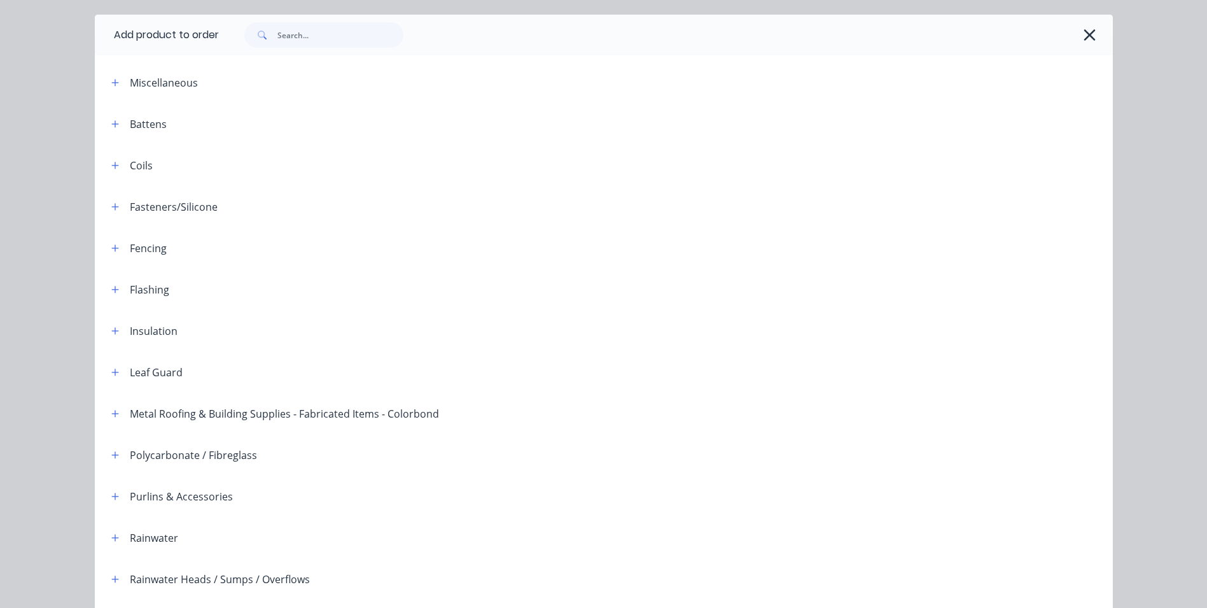
scroll to position [127, 0]
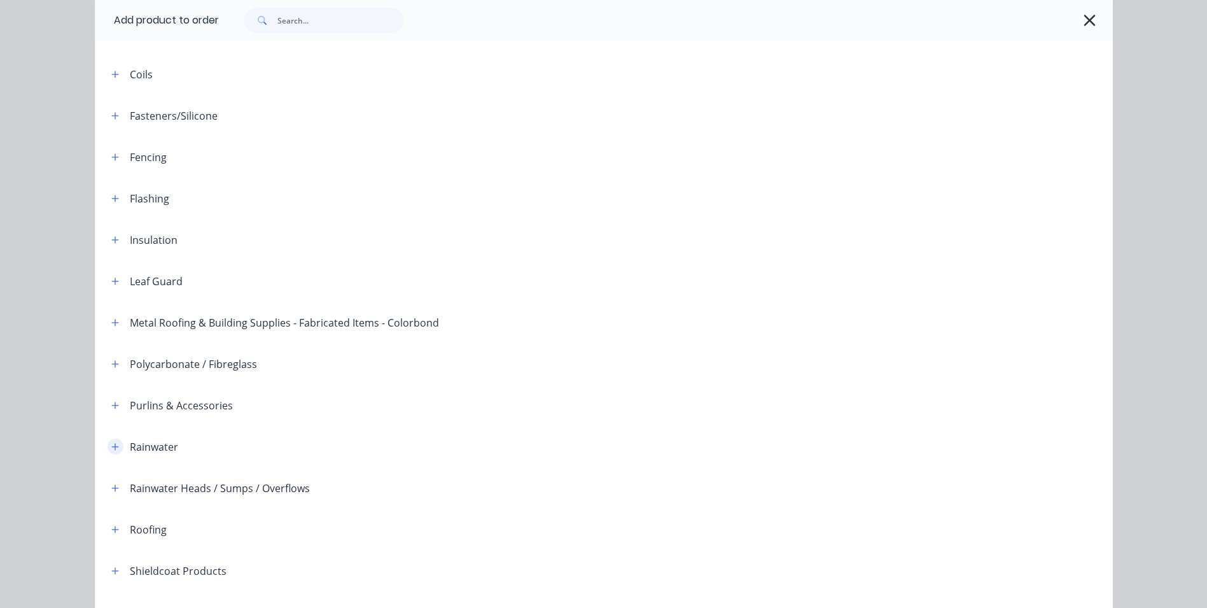
click at [111, 447] on icon "button" at bounding box center [114, 446] width 7 height 7
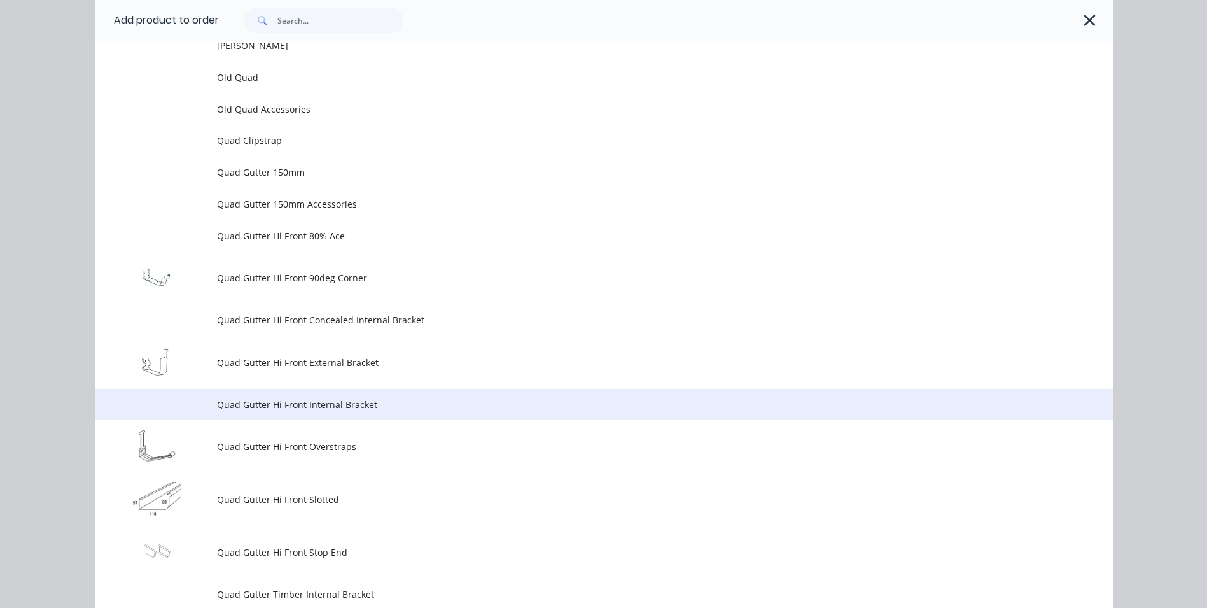
scroll to position [3182, 0]
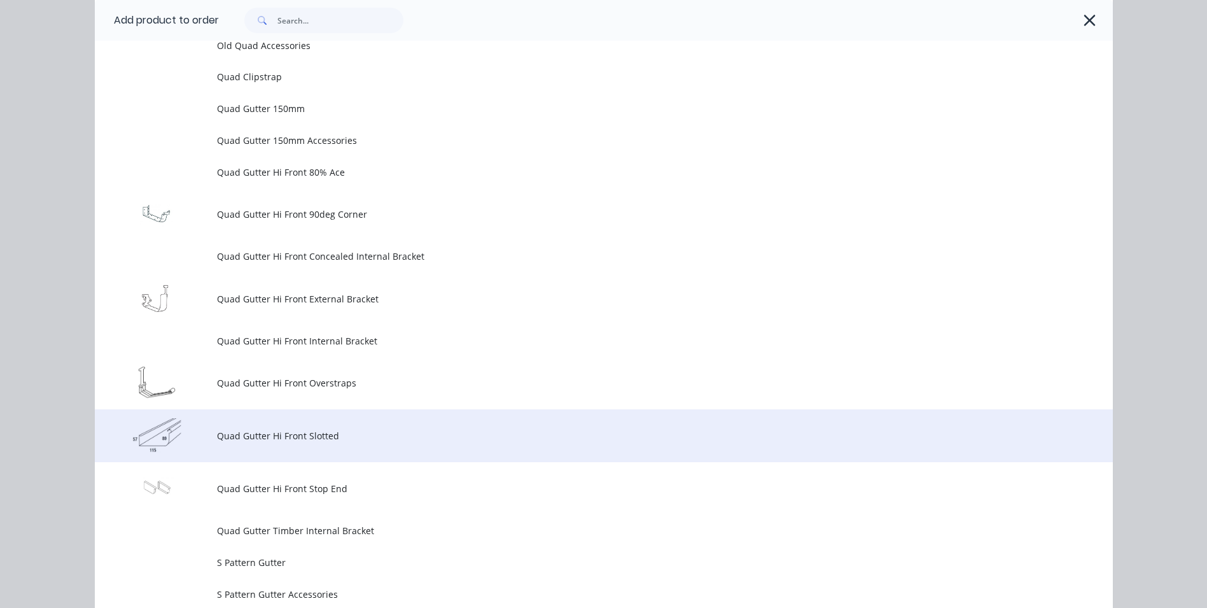
click at [287, 444] on td "Quad Gutter Hi Front Slotted" at bounding box center [665, 435] width 896 height 53
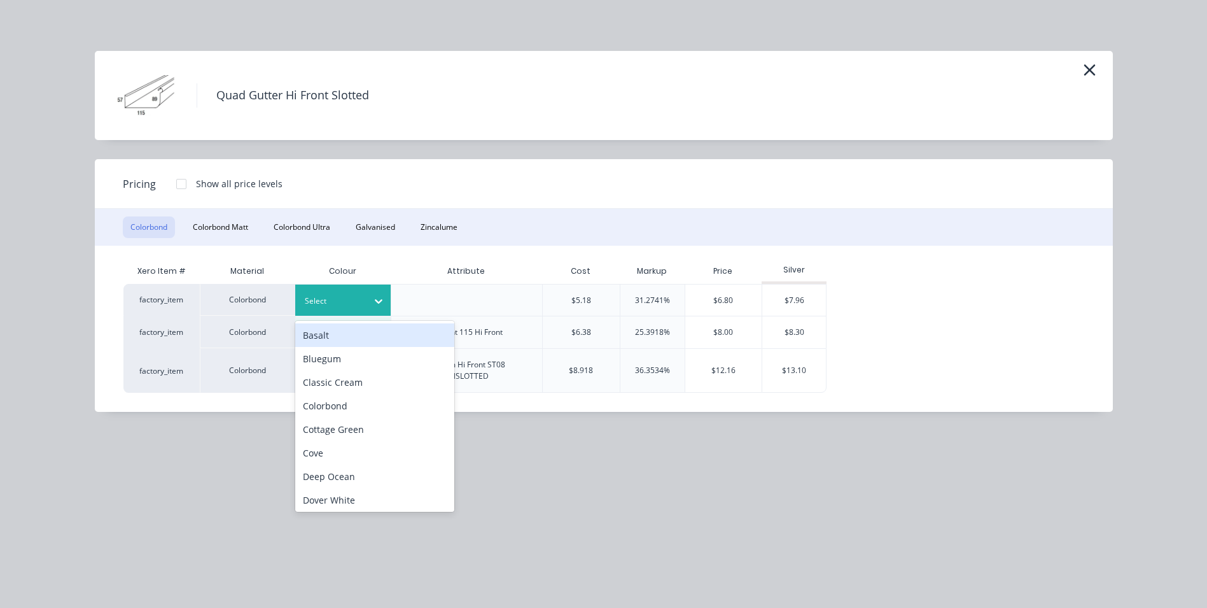
click at [357, 300] on div at bounding box center [333, 301] width 57 height 14
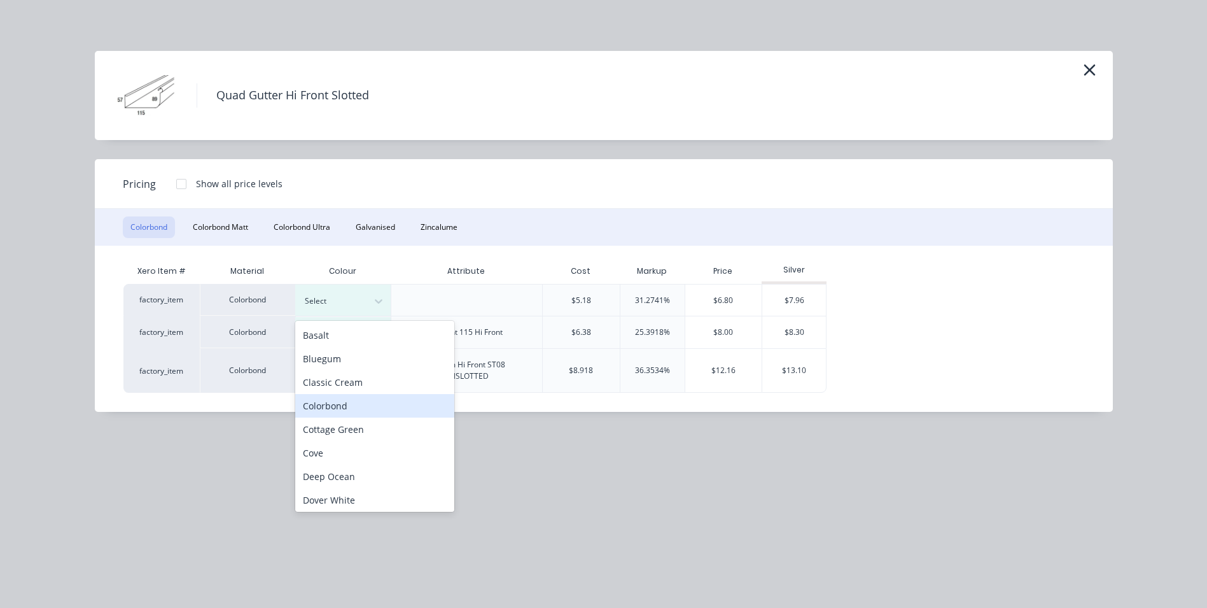
click at [318, 408] on div "Colorbond" at bounding box center [374, 406] width 159 height 24
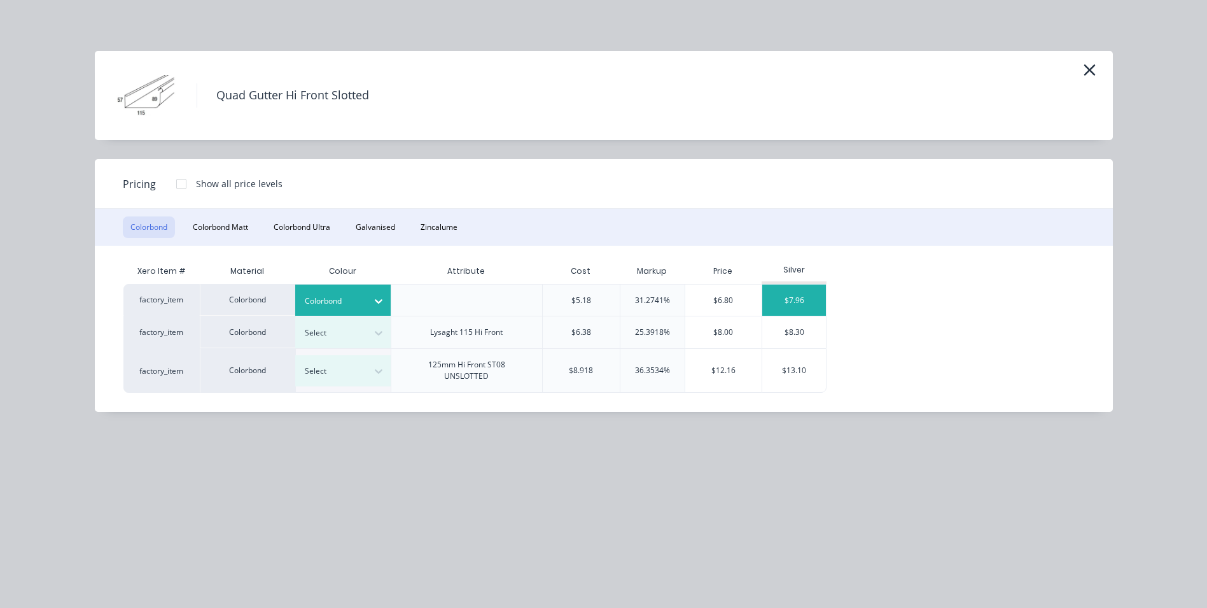
click at [785, 297] on div "$7.96" at bounding box center [794, 299] width 64 height 31
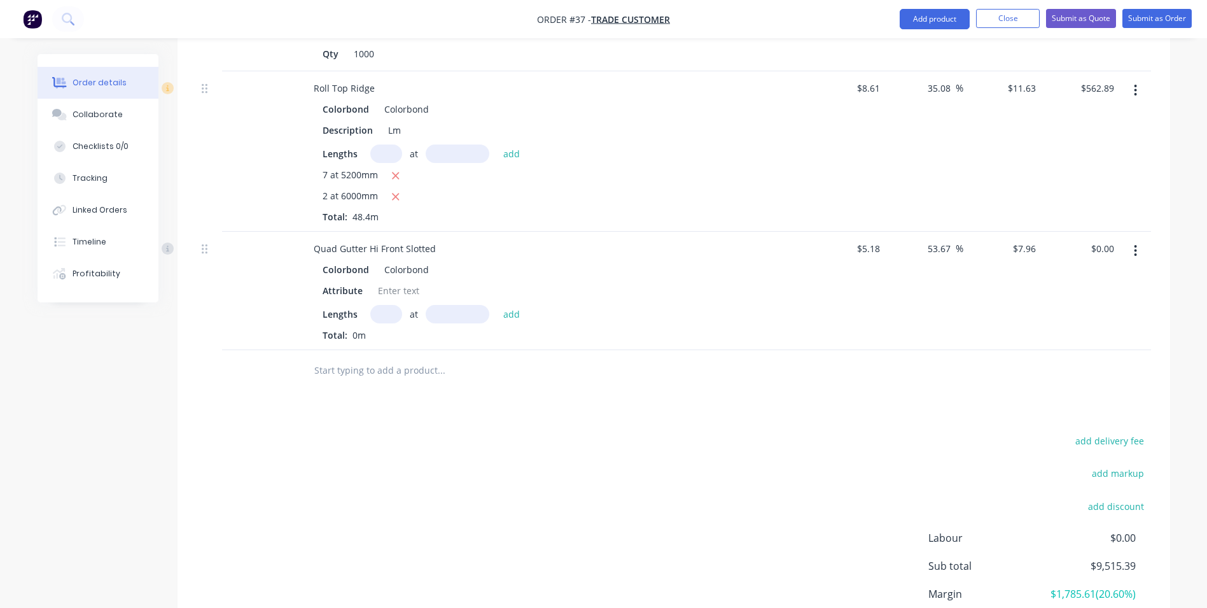
scroll to position [1210, 0]
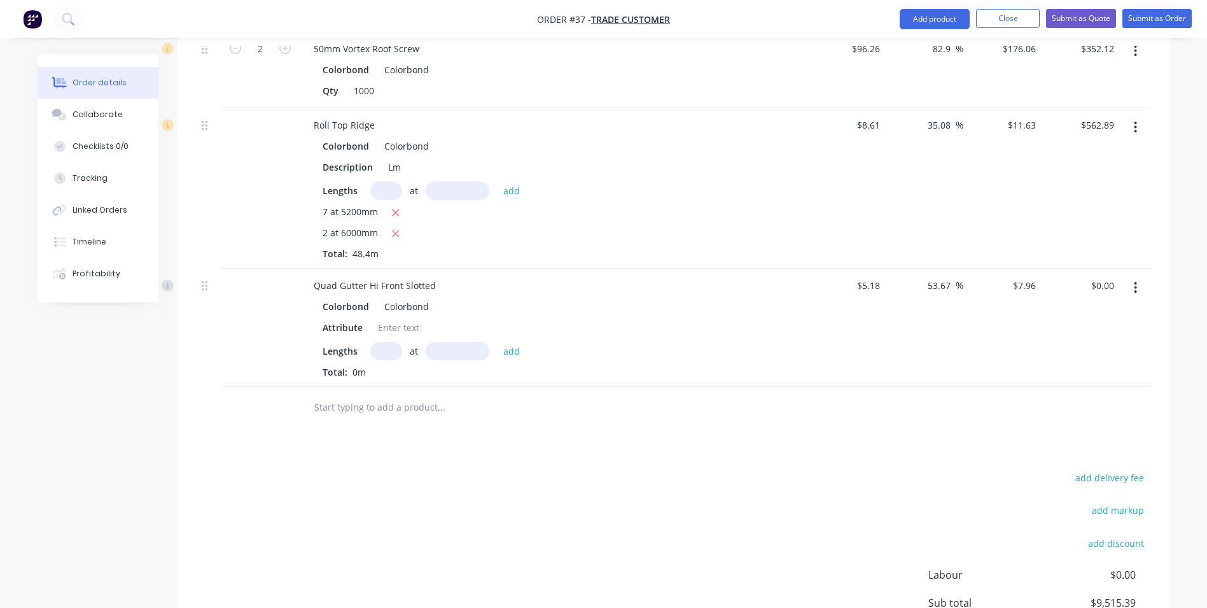
click at [384, 342] on input "text" at bounding box center [386, 351] width 32 height 18
type input "4"
type input "7000"
click at [497, 342] on button "add" at bounding box center [512, 350] width 30 height 17
type input "$222.88"
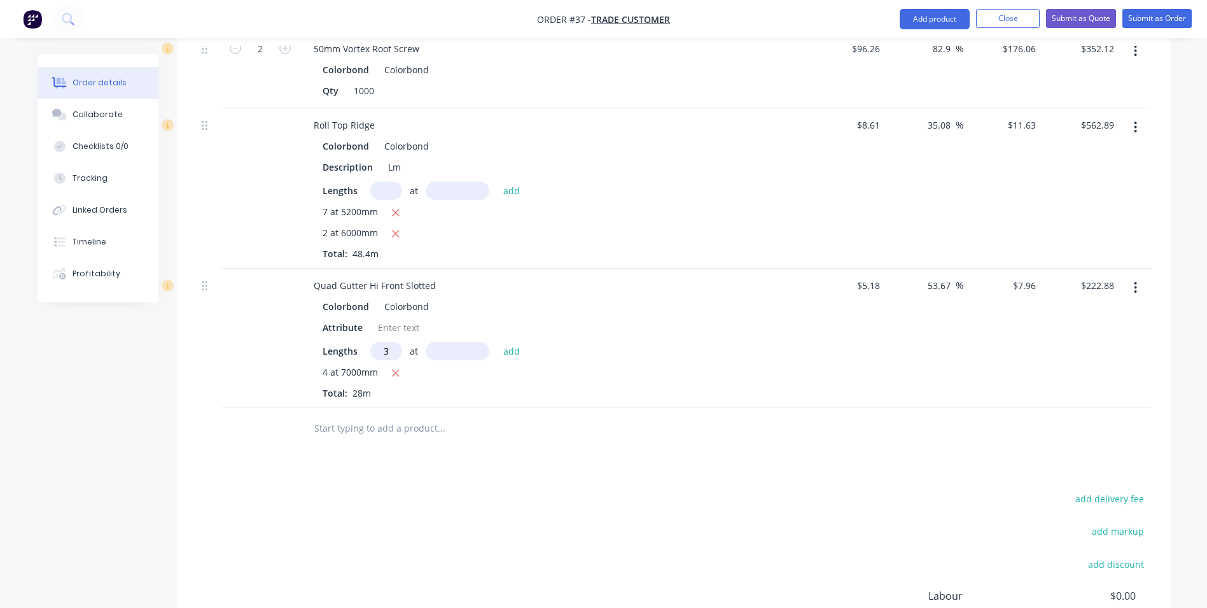
type input "3"
type input "7500"
click at [497, 342] on button "add" at bounding box center [512, 350] width 30 height 17
type input "$401.98"
type input "2"
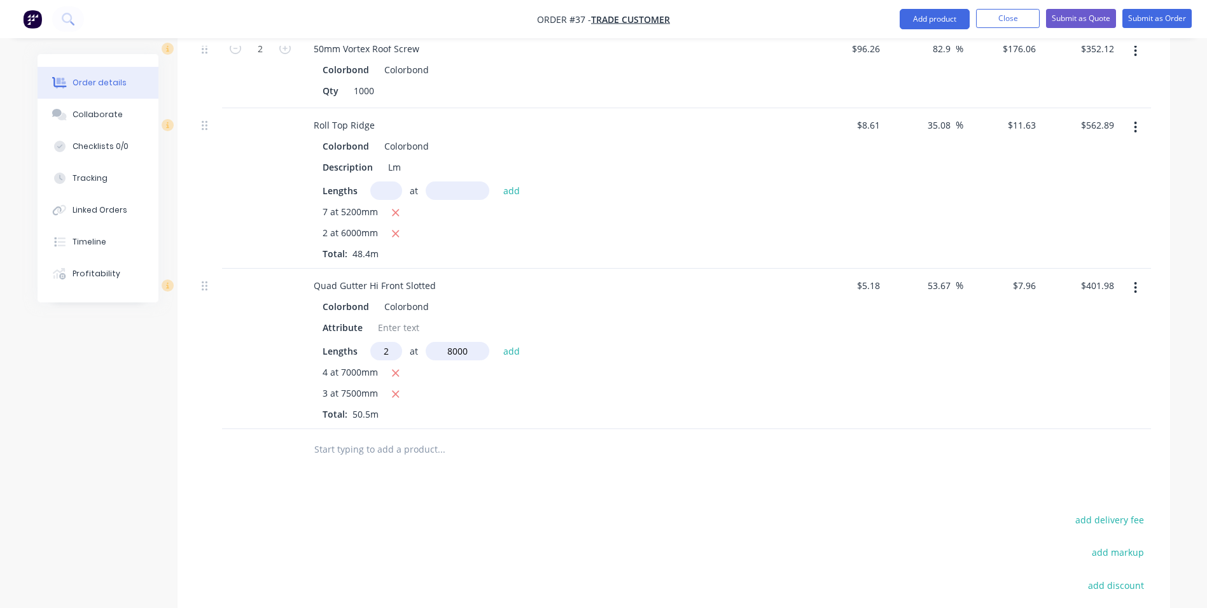
type input "8000"
click at [497, 342] on button "add" at bounding box center [512, 350] width 30 height 17
type input "$529.34"
type input "2"
type input "6000"
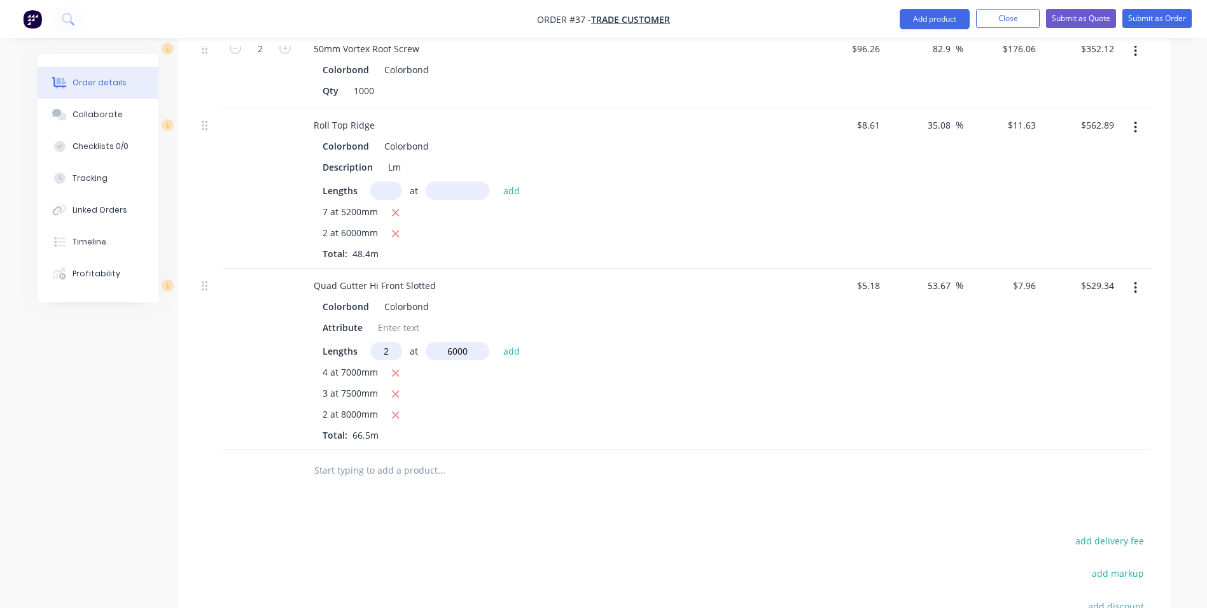
click at [497, 342] on button "add" at bounding box center [512, 350] width 30 height 17
type input "$624.86"
click at [344, 479] on input "text" at bounding box center [441, 491] width 255 height 25
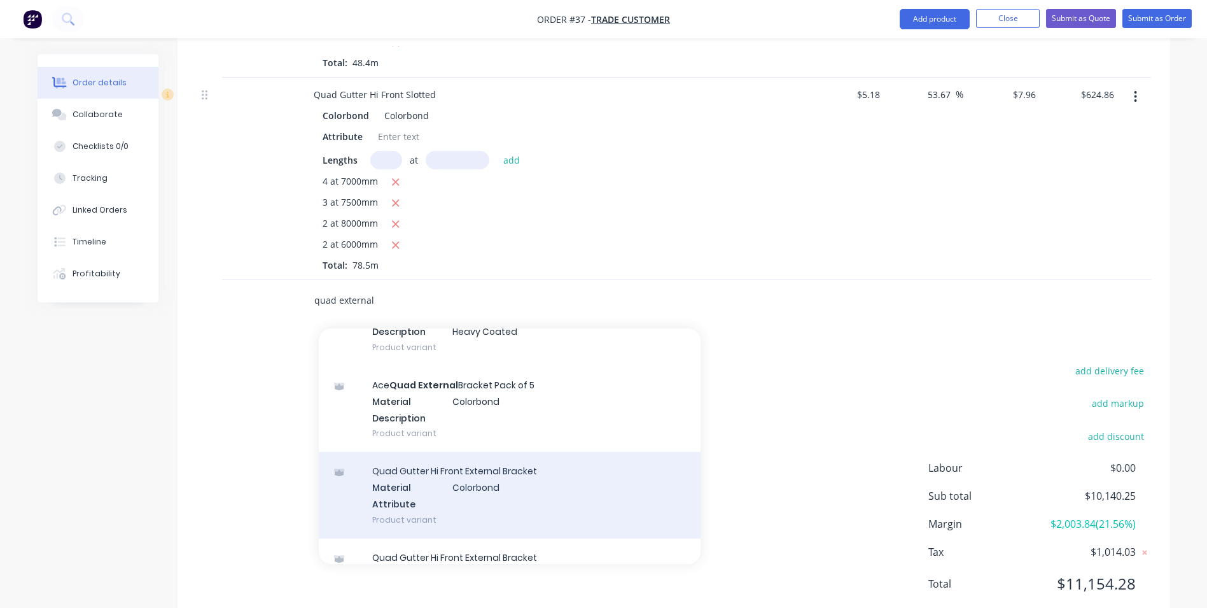
scroll to position [255, 0]
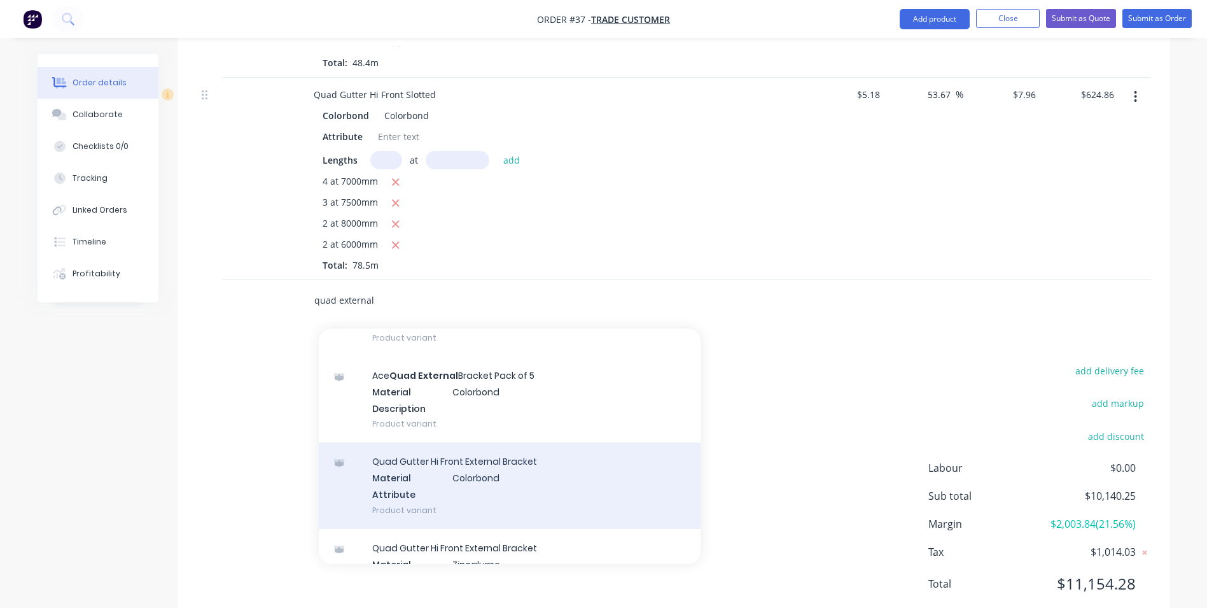
type input "quad external"
click at [448, 458] on div "Quad Gutter Hi Front External Bracket Material Colorbond Attribute Product vari…" at bounding box center [510, 485] width 382 height 86
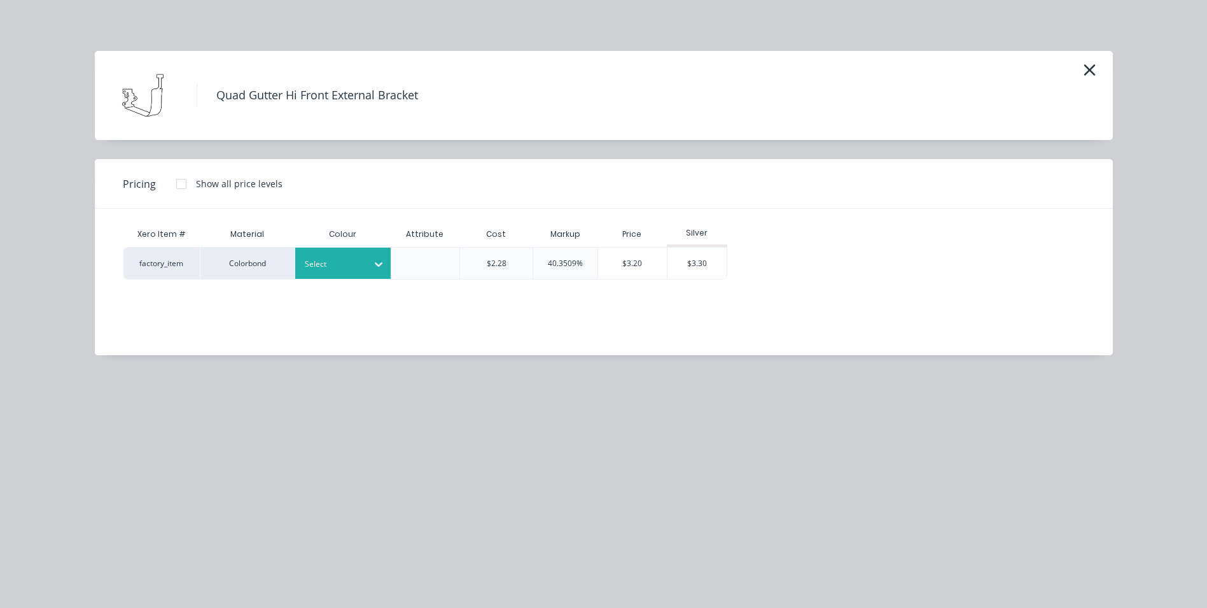
click at [347, 265] on div at bounding box center [333, 264] width 57 height 14
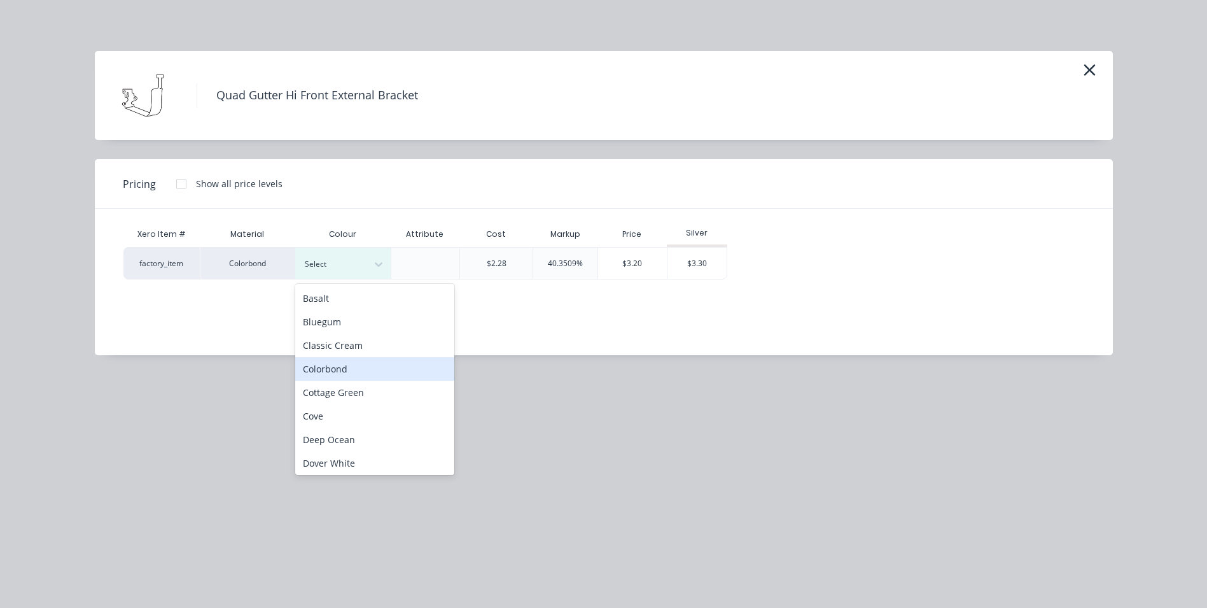
click at [364, 368] on div "Colorbond" at bounding box center [374, 369] width 159 height 24
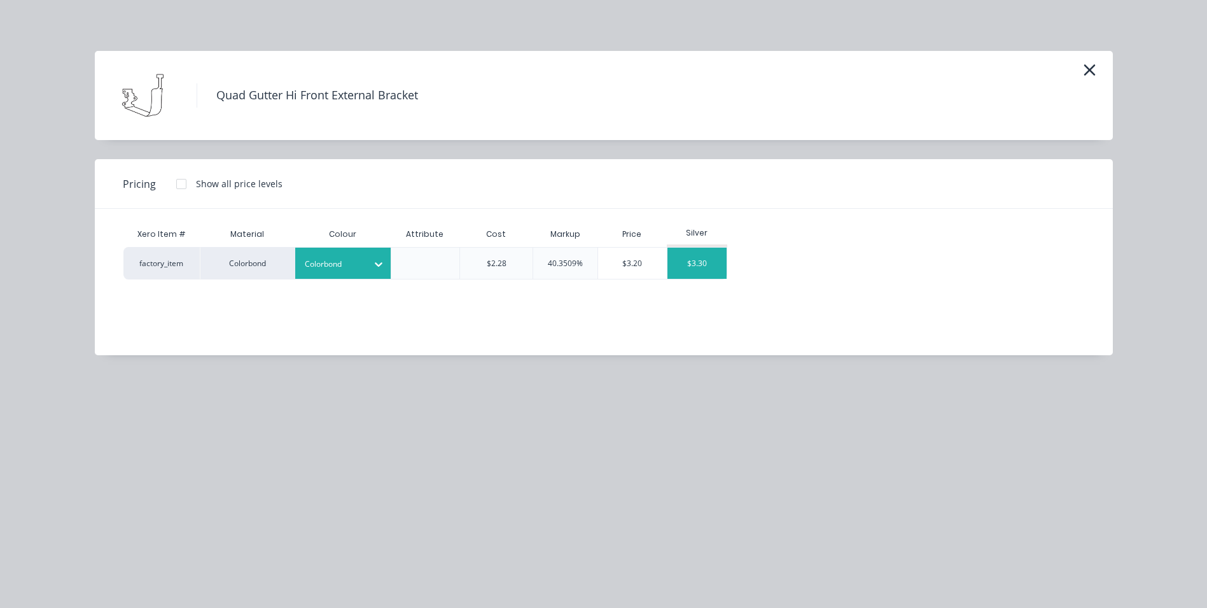
click at [692, 264] on div "$3.30" at bounding box center [698, 263] width 60 height 31
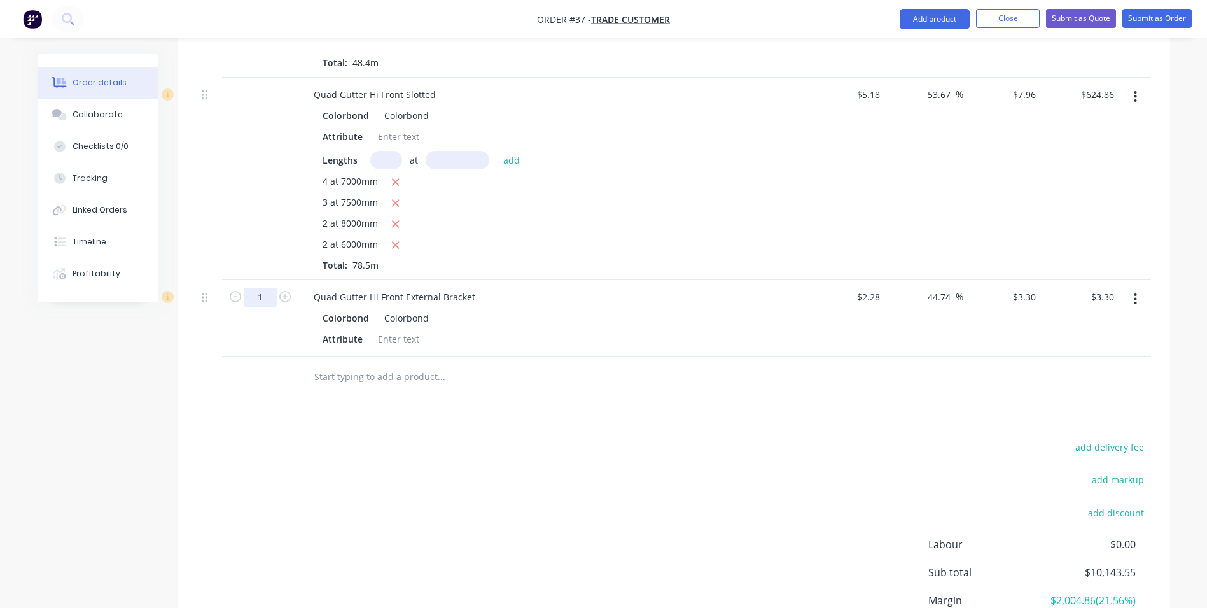
click at [272, 288] on input "1" at bounding box center [260, 297] width 33 height 19
type input "80"
type input "$264.00"
drag, startPoint x: 242, startPoint y: 366, endPoint x: 281, endPoint y: 379, distance: 40.9
click at [242, 367] on div at bounding box center [260, 376] width 76 height 41
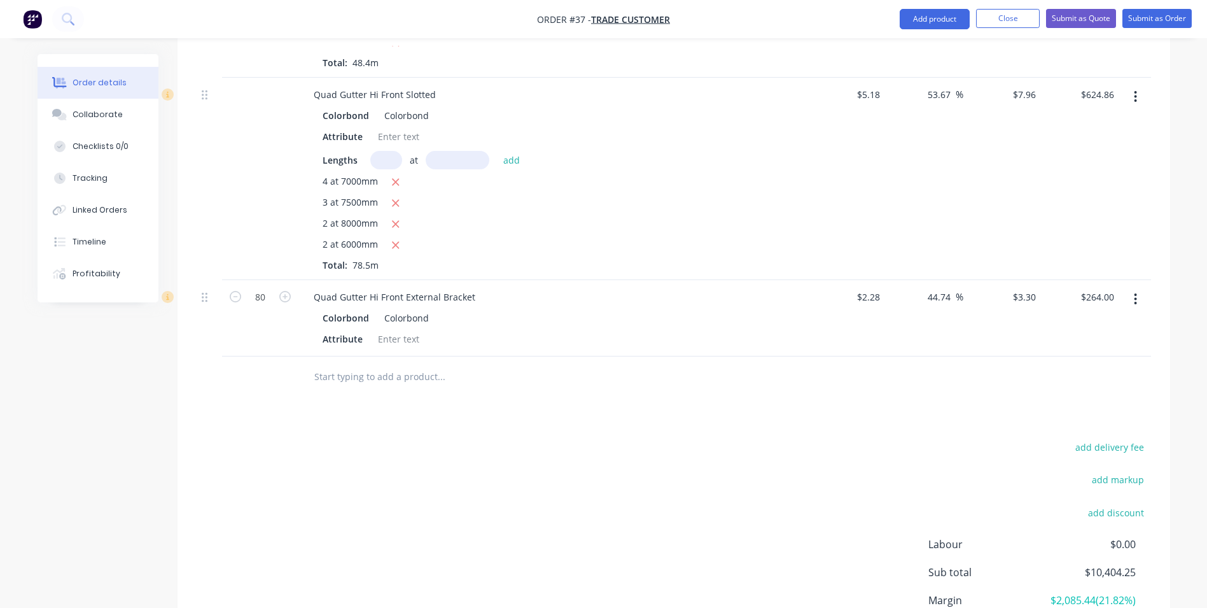
click at [326, 367] on input "text" at bounding box center [441, 376] width 255 height 25
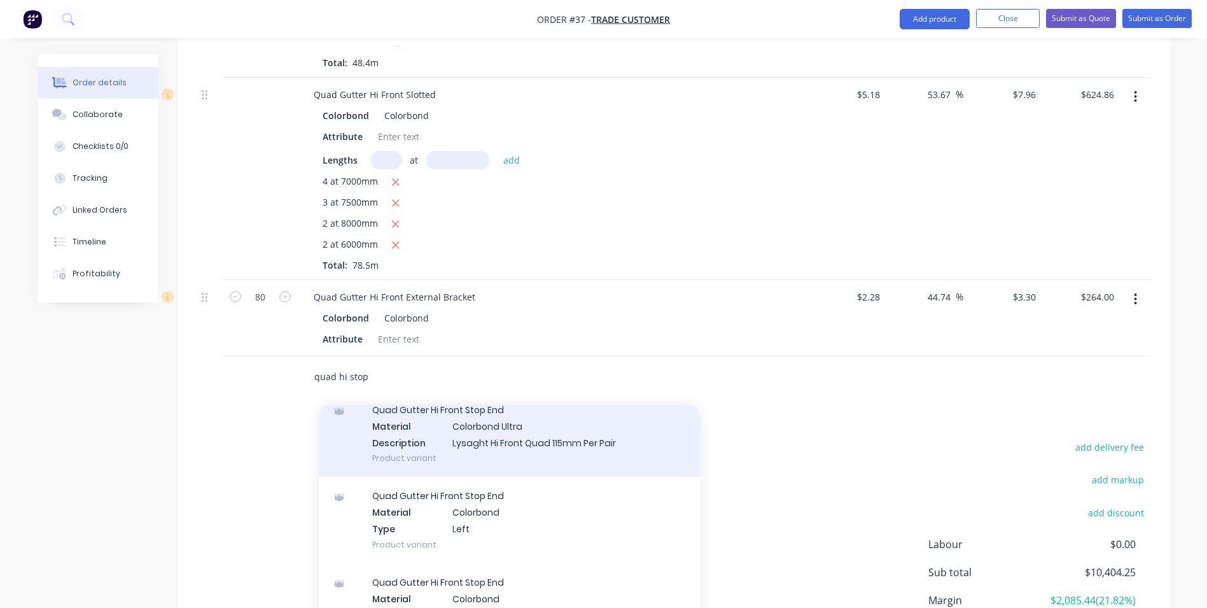
scroll to position [445, 0]
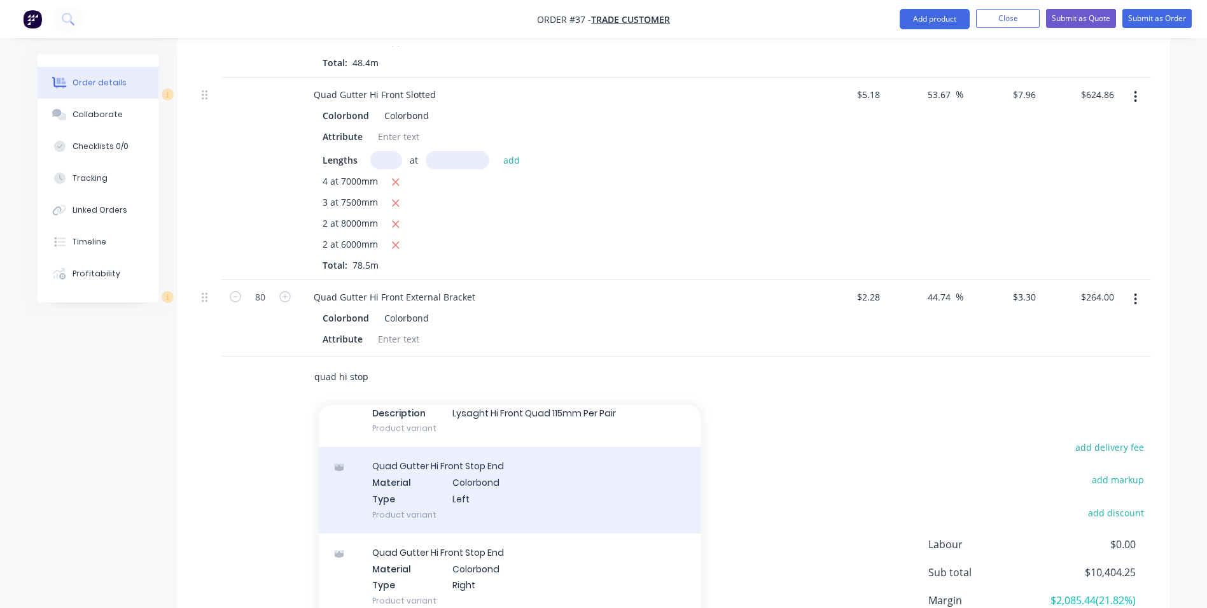
type input "quad hi stop"
click at [457, 486] on div "Quad Gutter Hi Front Stop End Material Colorbond Type Left Product variant" at bounding box center [510, 490] width 382 height 86
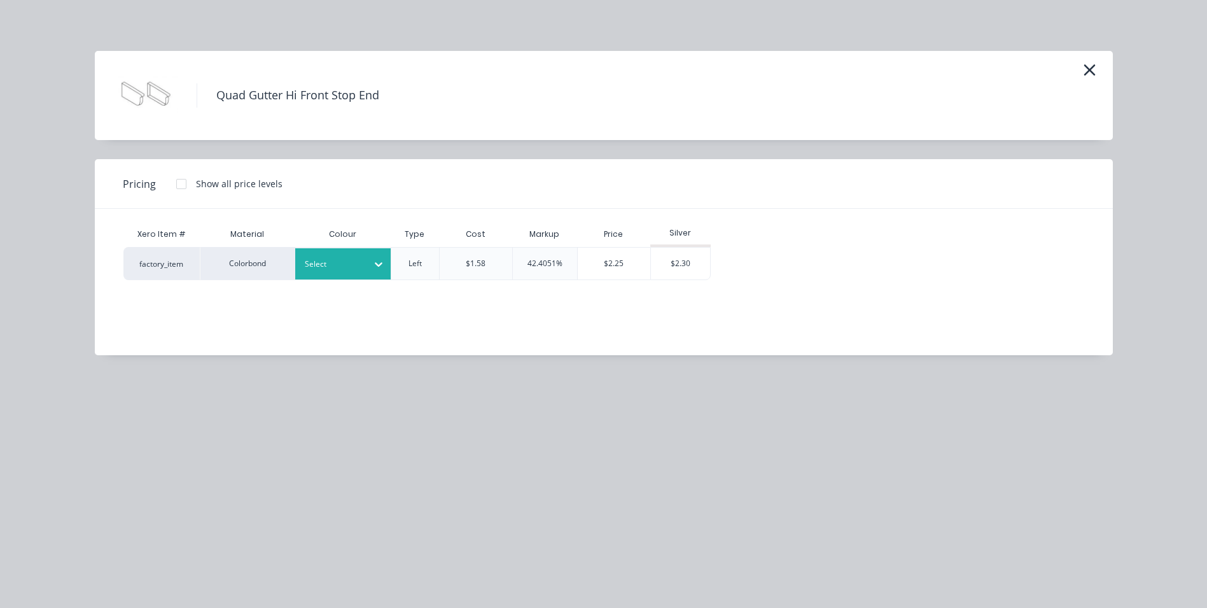
click at [322, 272] on div "Select" at bounding box center [342, 263] width 95 height 31
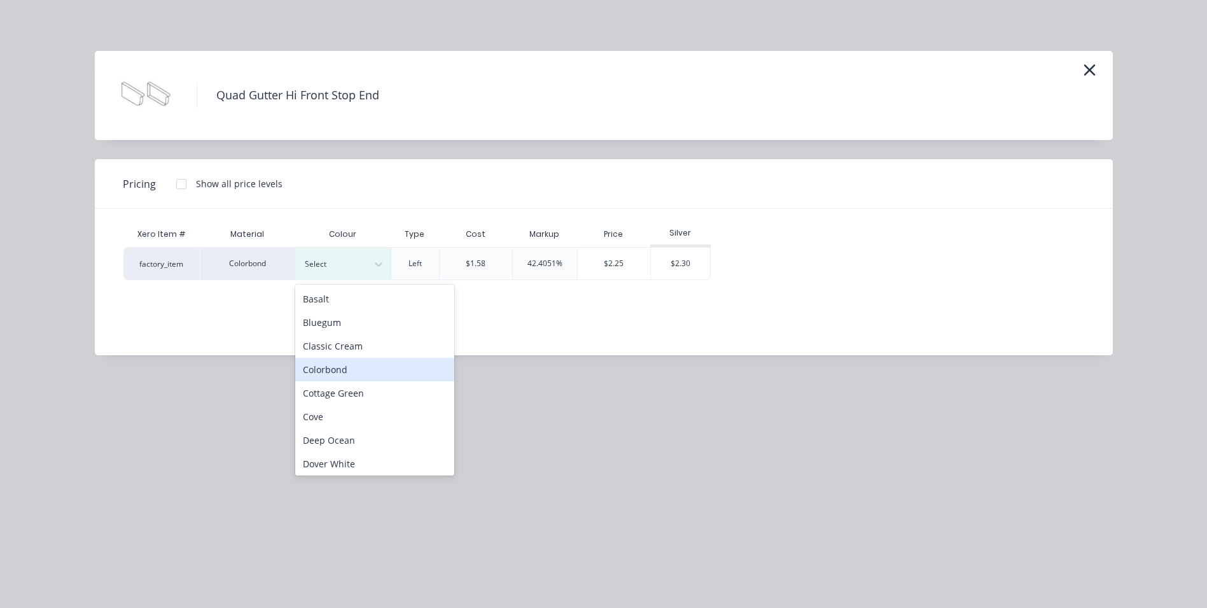
click at [335, 360] on div "Colorbond" at bounding box center [374, 370] width 159 height 24
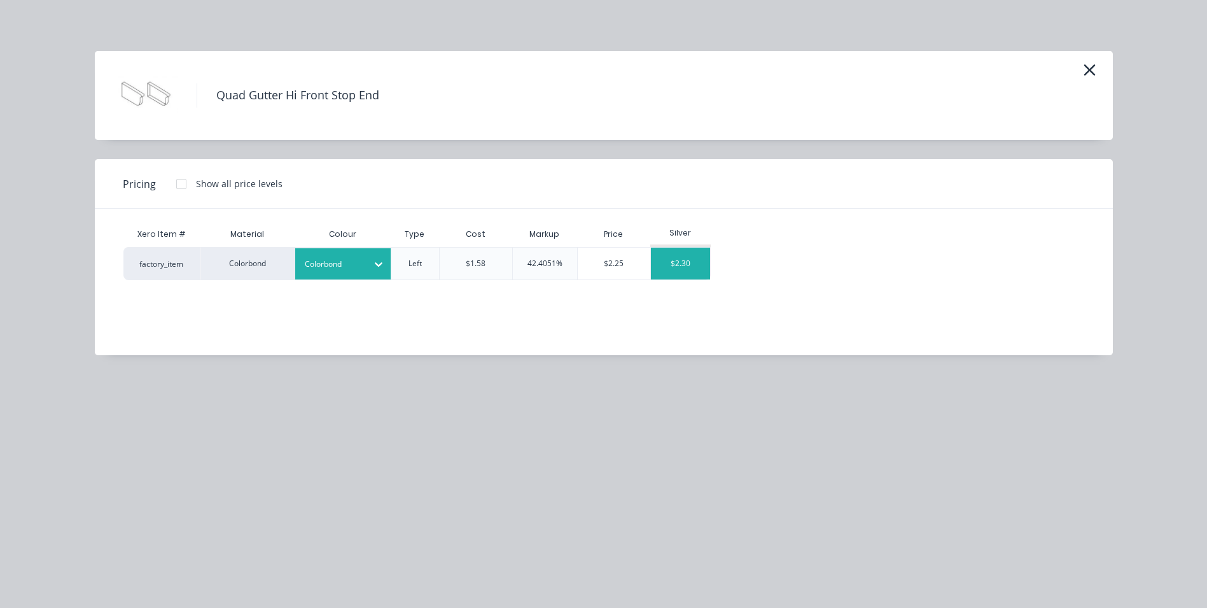
click at [676, 260] on div "$2.30" at bounding box center [681, 264] width 60 height 32
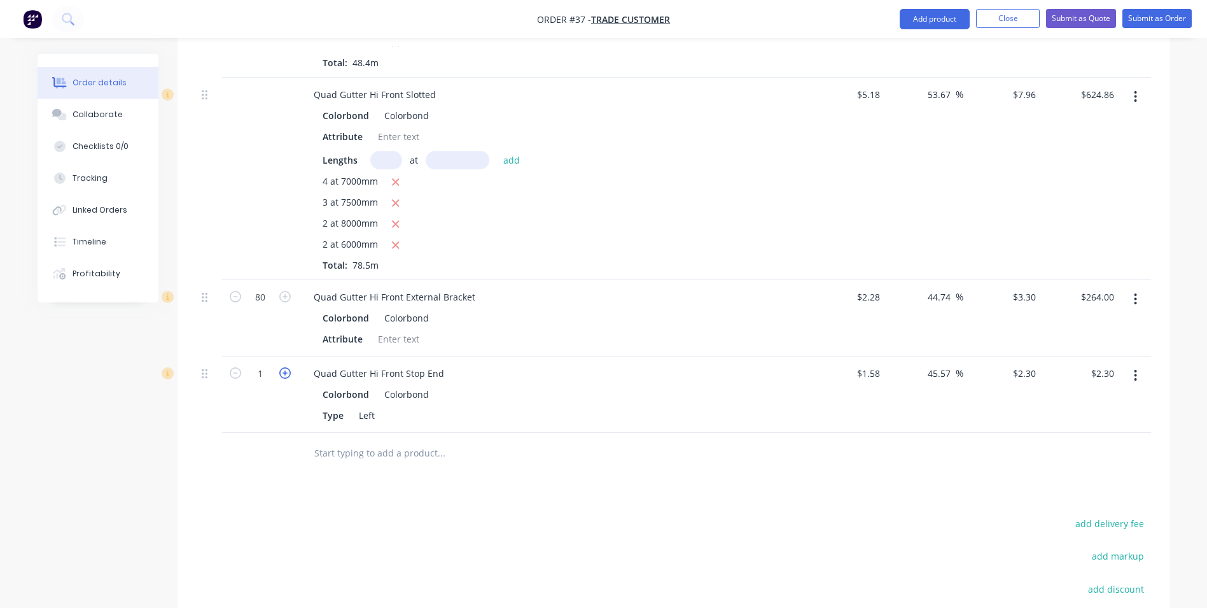
click at [286, 367] on icon "button" at bounding box center [284, 372] width 11 height 11
type input "2"
type input "$4.60"
click at [286, 367] on icon "button" at bounding box center [284, 372] width 11 height 11
type input "3"
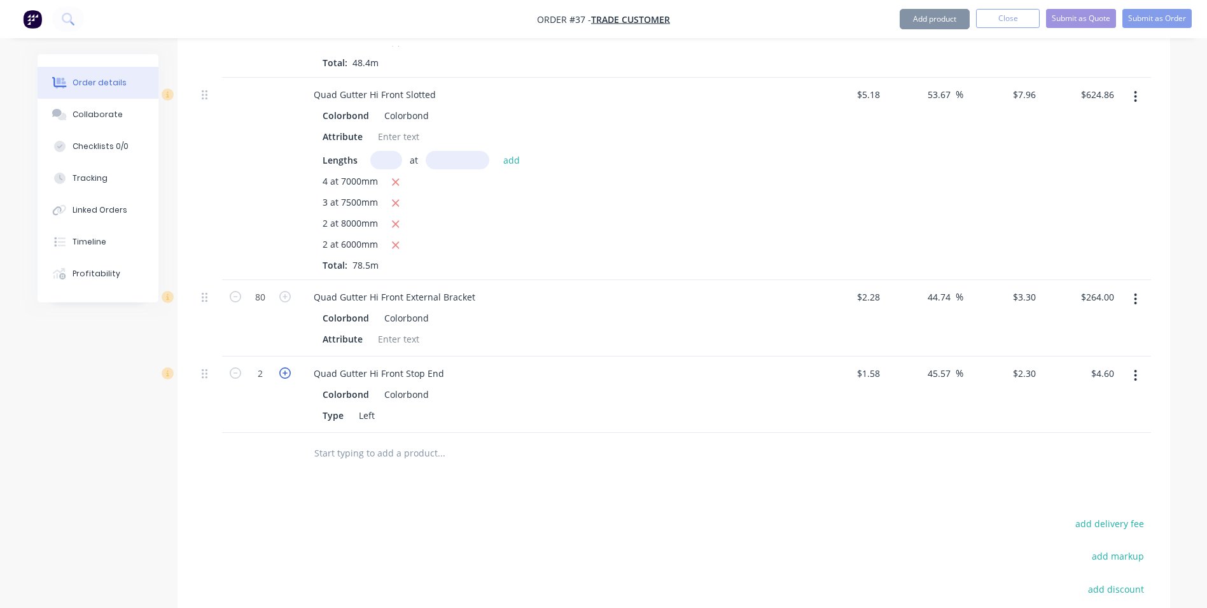
type input "$6.90"
click at [286, 367] on icon "button" at bounding box center [284, 372] width 11 height 11
type input "4"
type input "$9.20"
click at [337, 440] on input "text" at bounding box center [441, 452] width 255 height 25
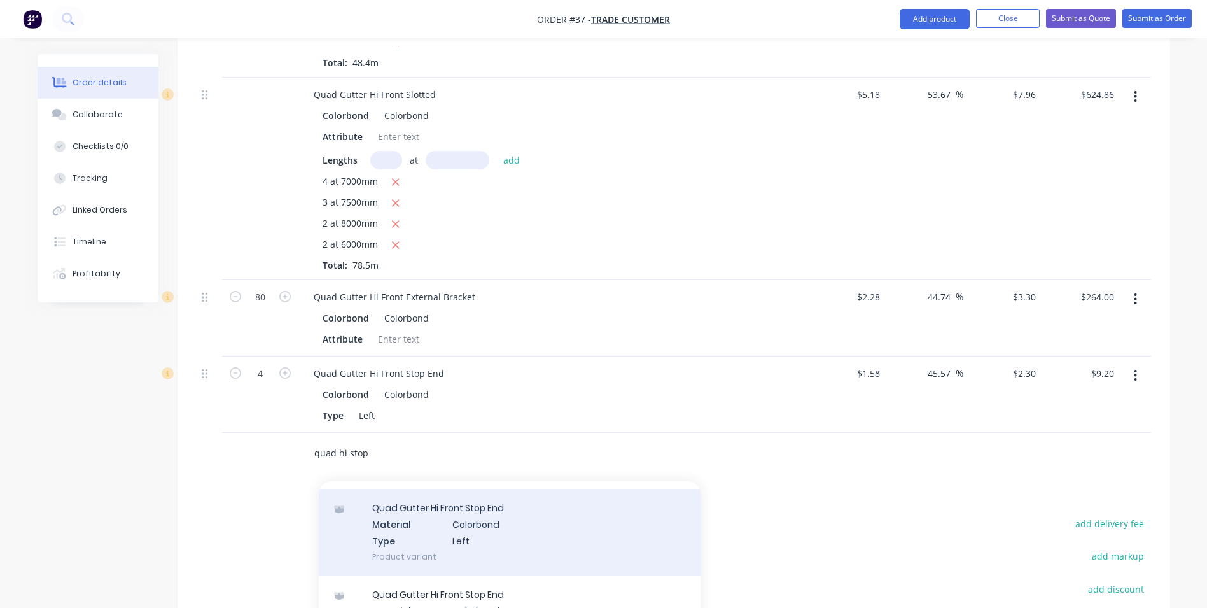
scroll to position [509, 0]
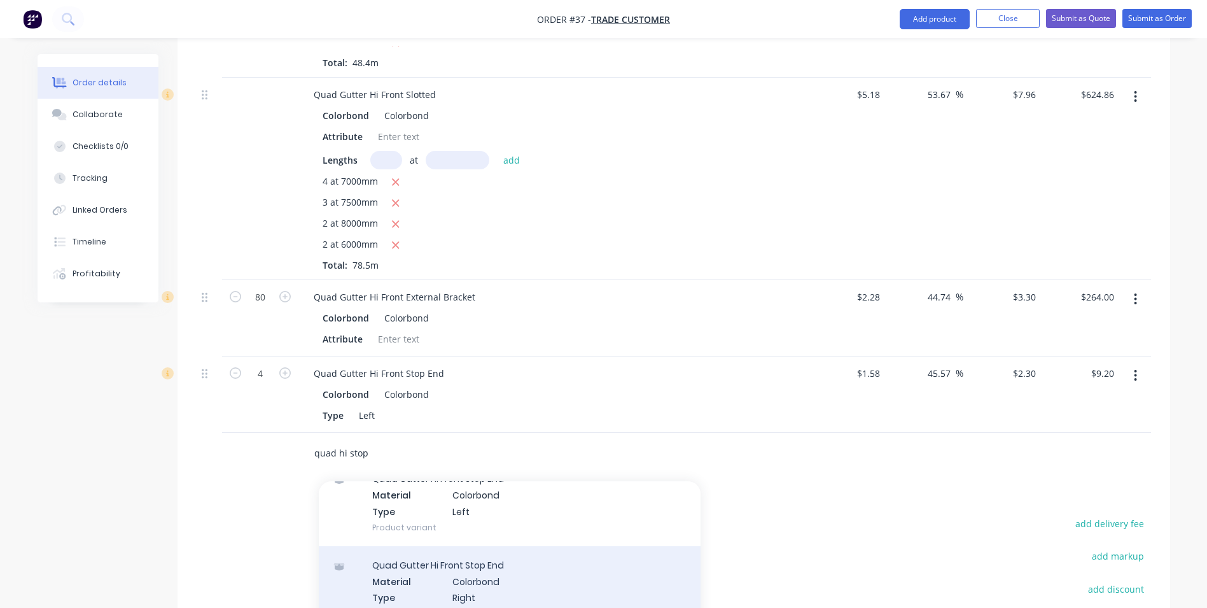
type input "quad hi stop"
click at [494, 558] on div "Quad Gutter Hi Front Stop End Material Colorbond Type Right Product variant" at bounding box center [510, 589] width 382 height 86
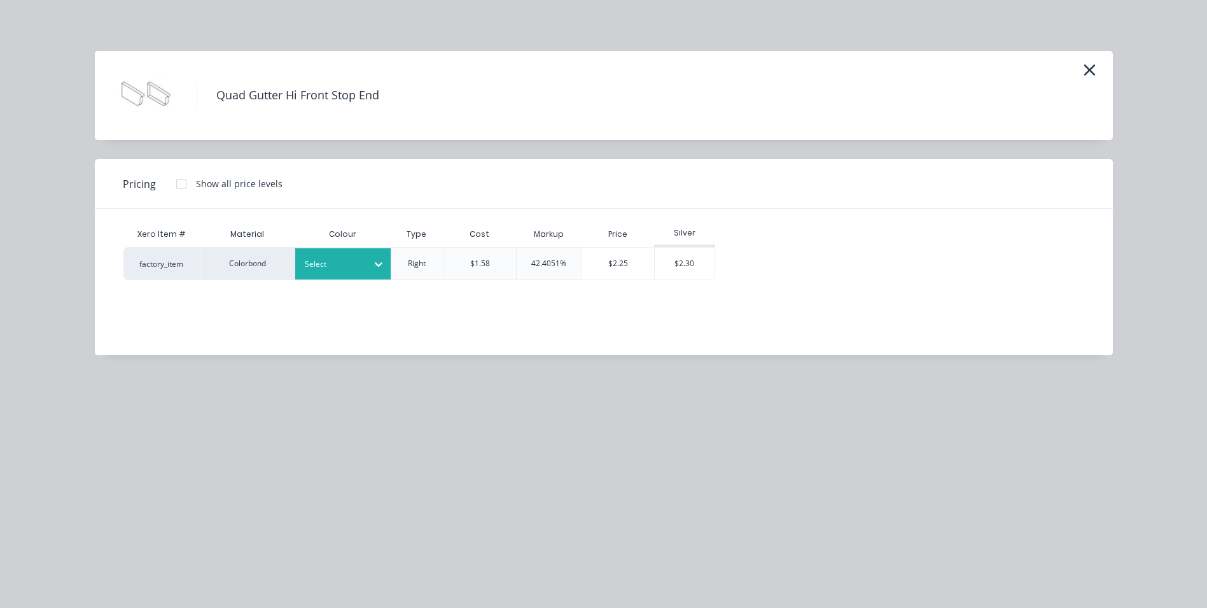
drag, startPoint x: 310, startPoint y: 253, endPoint x: 325, endPoint y: 278, distance: 29.4
click at [310, 253] on div "Select" at bounding box center [342, 263] width 95 height 31
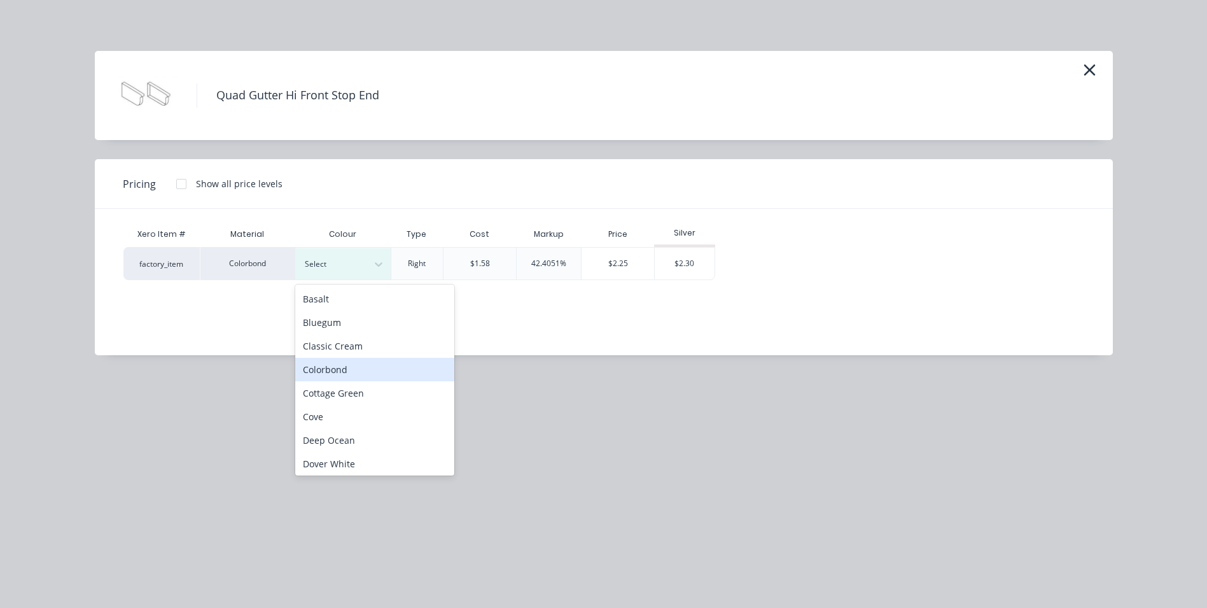
click at [337, 373] on div "Colorbond" at bounding box center [374, 370] width 159 height 24
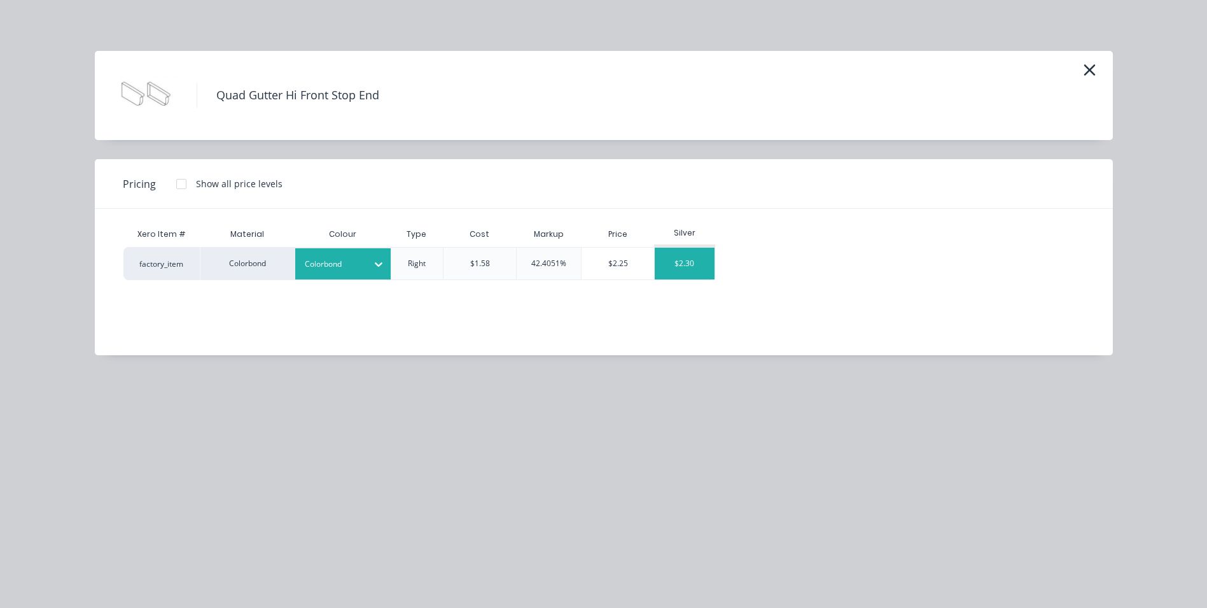
click at [689, 271] on div "$2.30" at bounding box center [685, 264] width 60 height 32
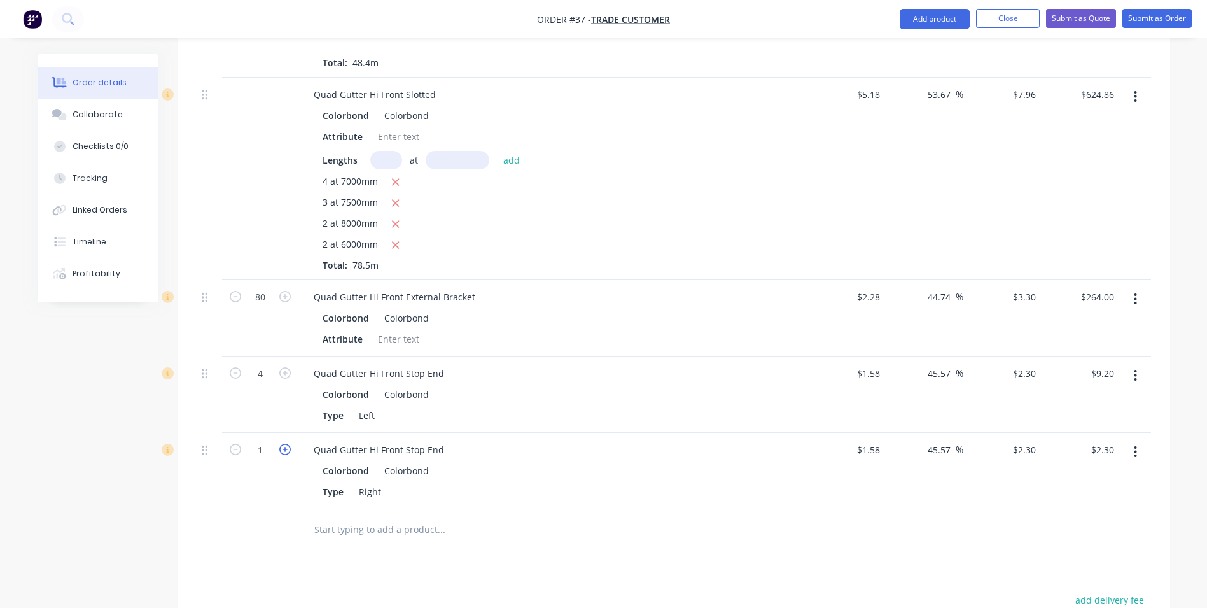
click at [288, 444] on icon "button" at bounding box center [284, 449] width 11 height 11
type input "2"
type input "$4.60"
click at [288, 444] on icon "button" at bounding box center [284, 449] width 11 height 11
type input "3"
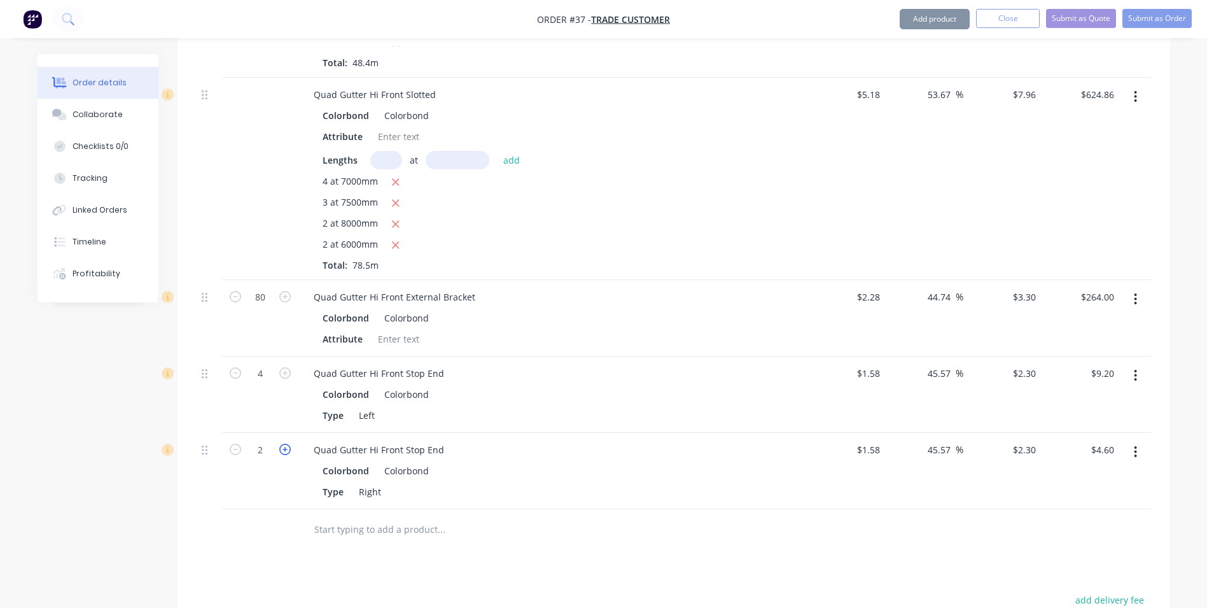
type input "$6.90"
click at [288, 444] on icon "button" at bounding box center [284, 449] width 11 height 11
type input "4"
type input "$9.20"
click at [350, 517] on input "text" at bounding box center [441, 529] width 255 height 25
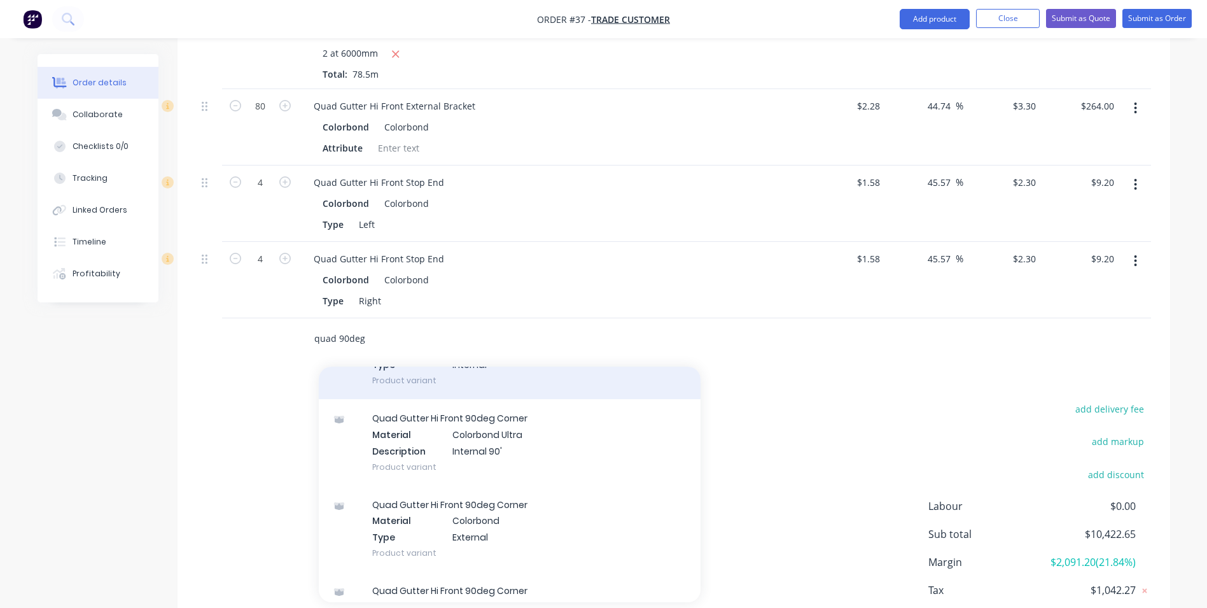
scroll to position [382, 0]
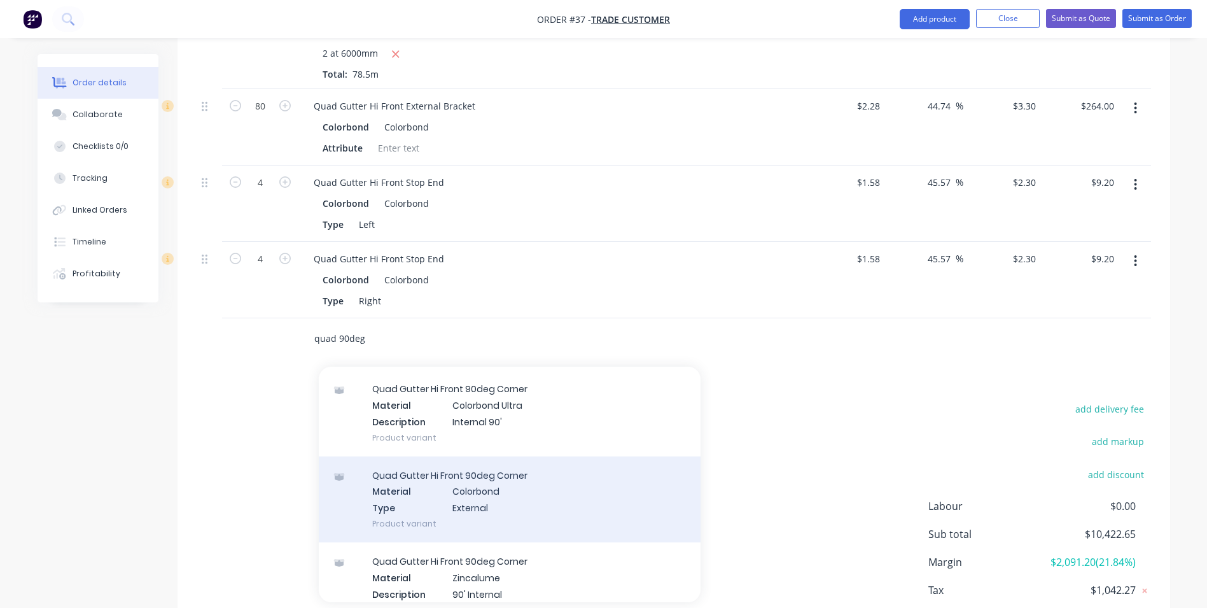
type input "quad 90deg"
click at [464, 475] on div "Quad Gutter Hi Front 90deg Corner Material Colorbond Type External Product vari…" at bounding box center [510, 499] width 382 height 86
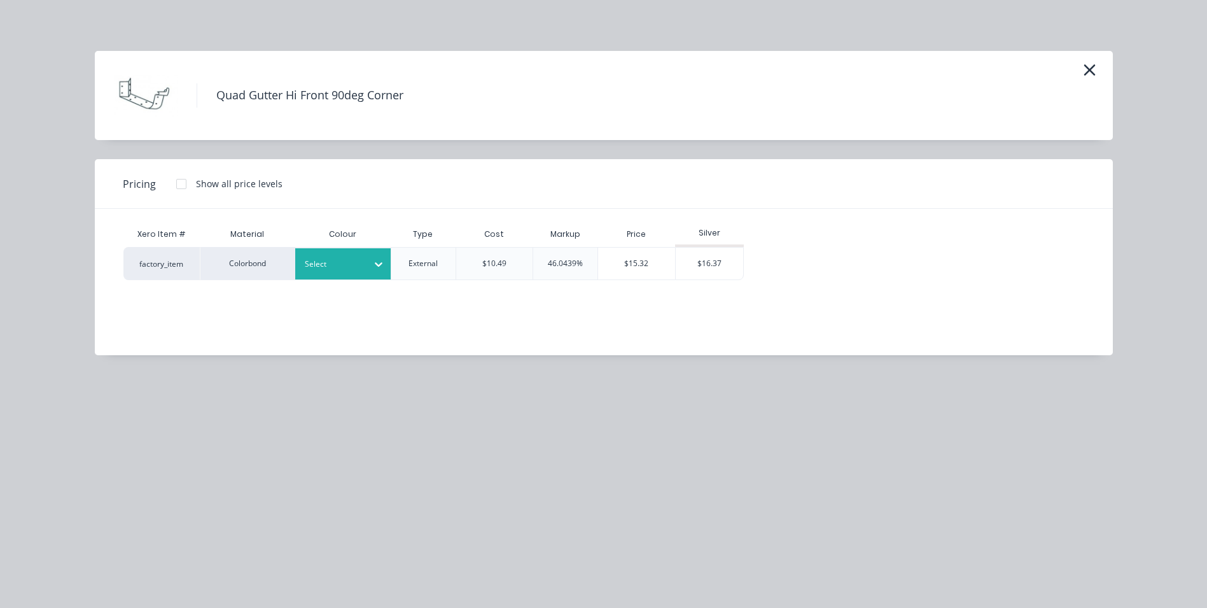
click at [350, 274] on div "Select" at bounding box center [342, 263] width 95 height 31
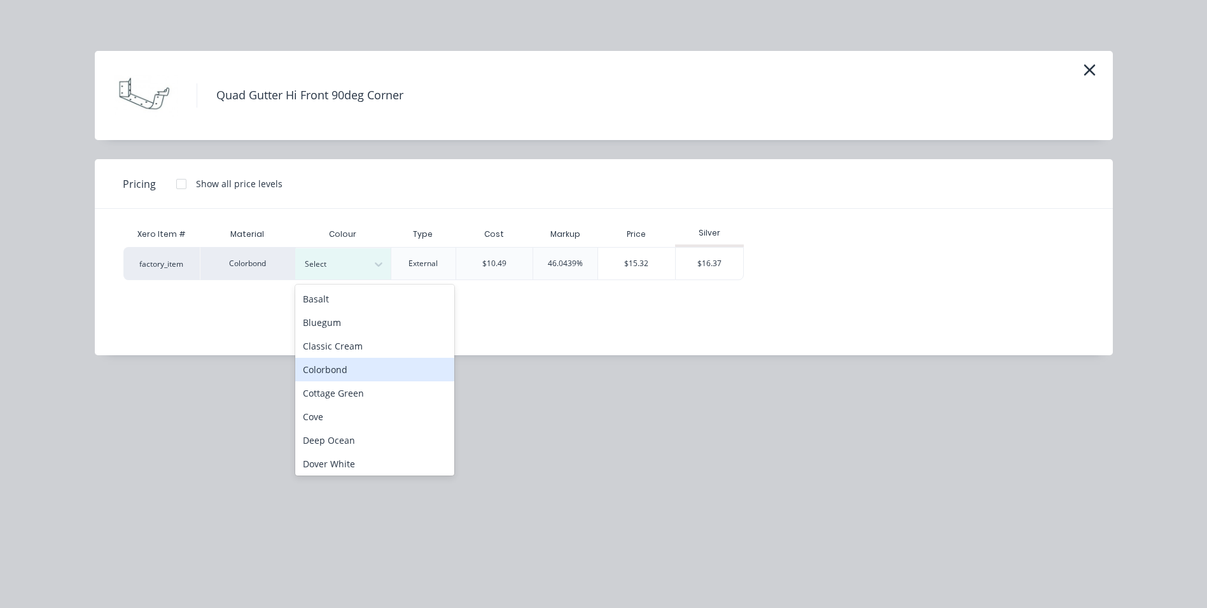
click at [333, 372] on div "Colorbond" at bounding box center [374, 370] width 159 height 24
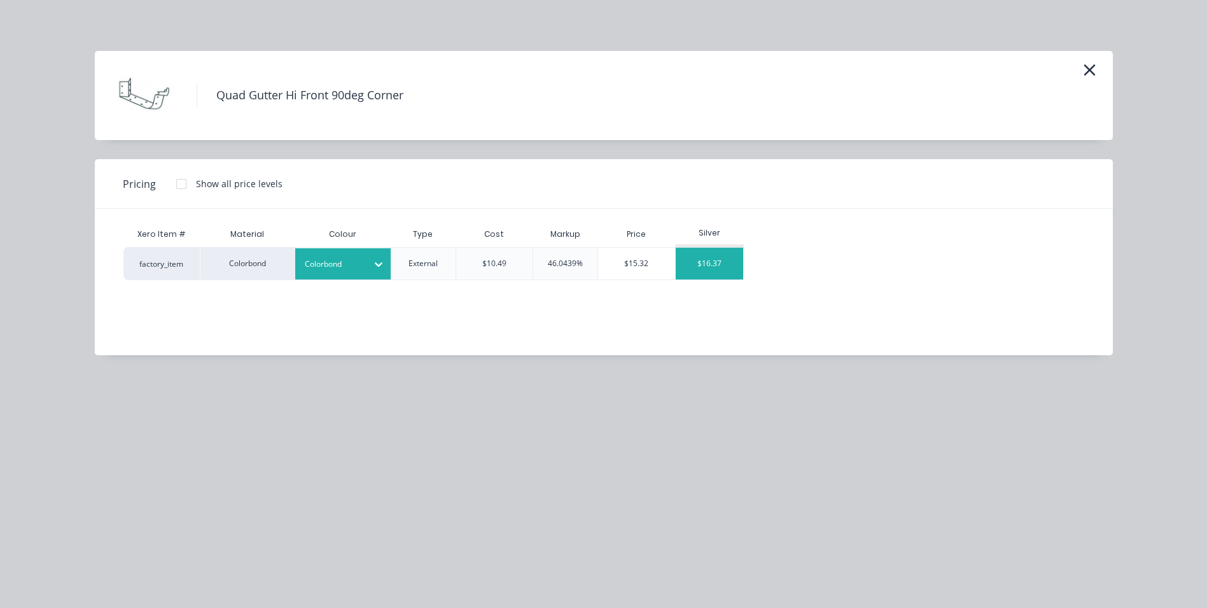
click at [713, 263] on div "$16.37" at bounding box center [710, 264] width 68 height 32
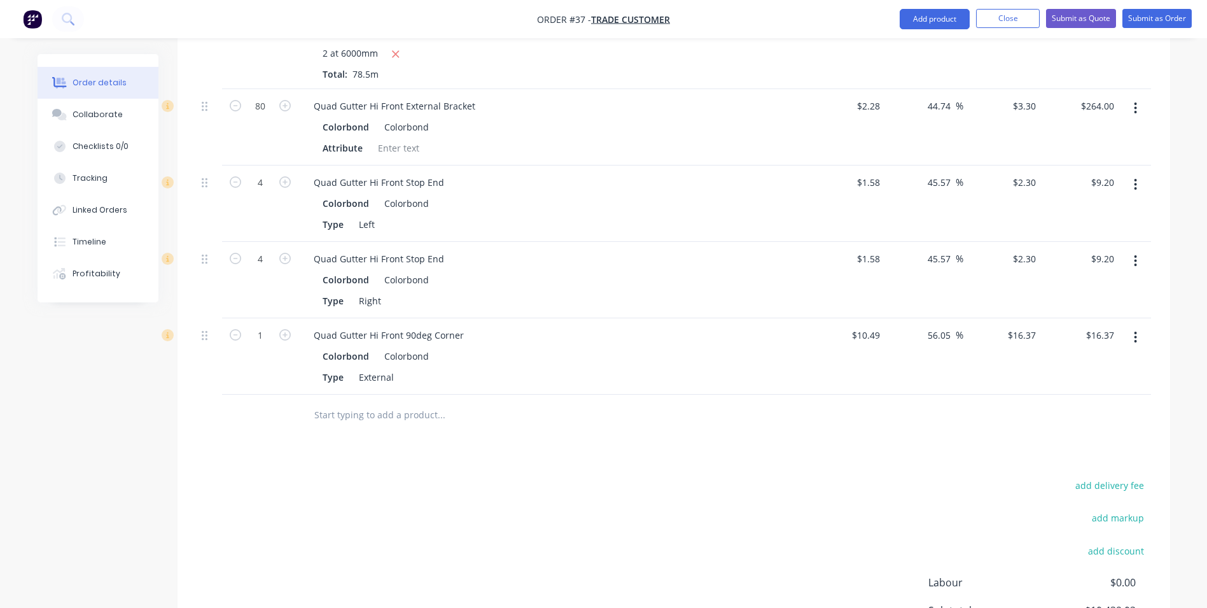
click at [293, 327] on button "button" at bounding box center [285, 333] width 17 height 13
type input "2"
type input "$32.74"
click at [364, 402] on input "text" at bounding box center [441, 414] width 255 height 25
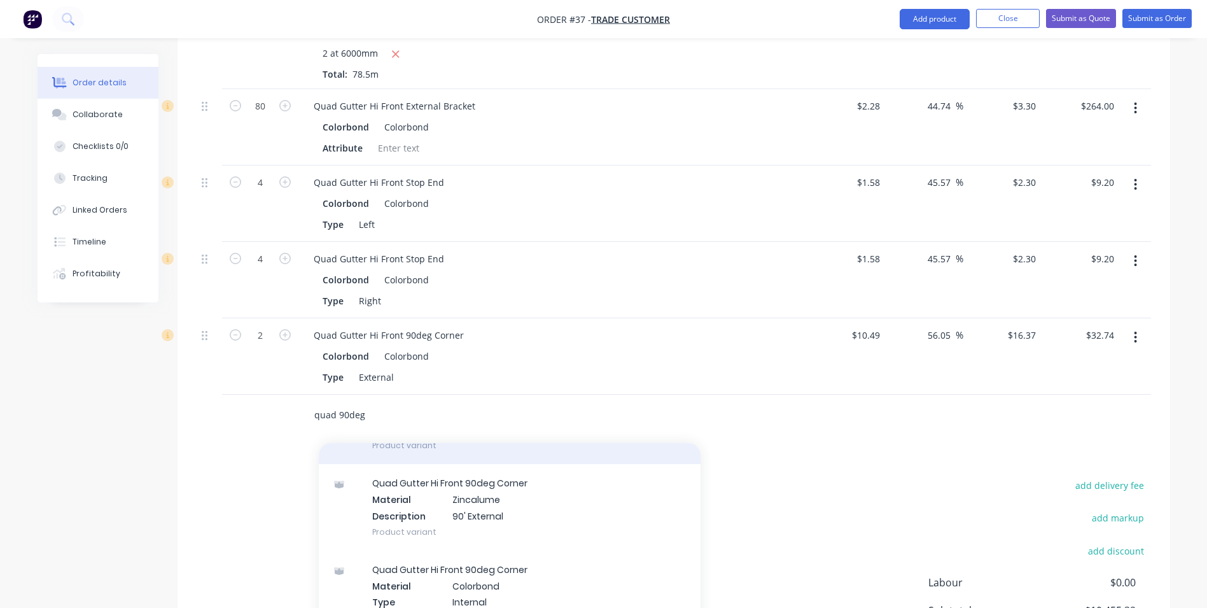
scroll to position [255, 0]
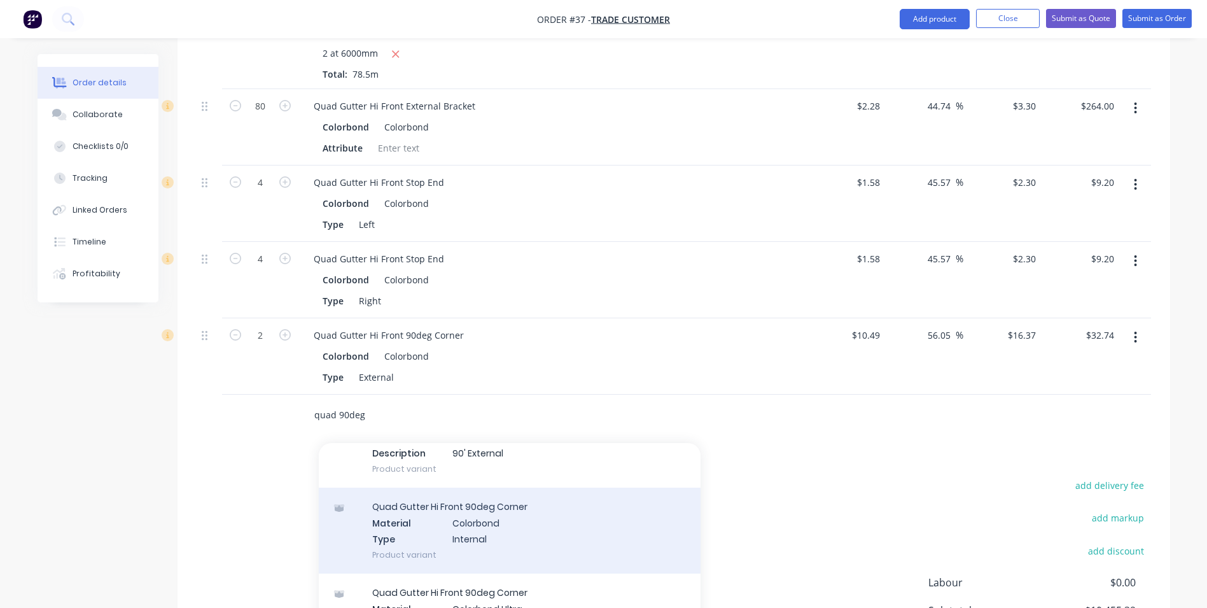
type input "quad 90deg"
click at [473, 497] on div "Quad Gutter Hi Front 90deg Corner Material Colorbond Type Internal Product vari…" at bounding box center [510, 530] width 382 height 86
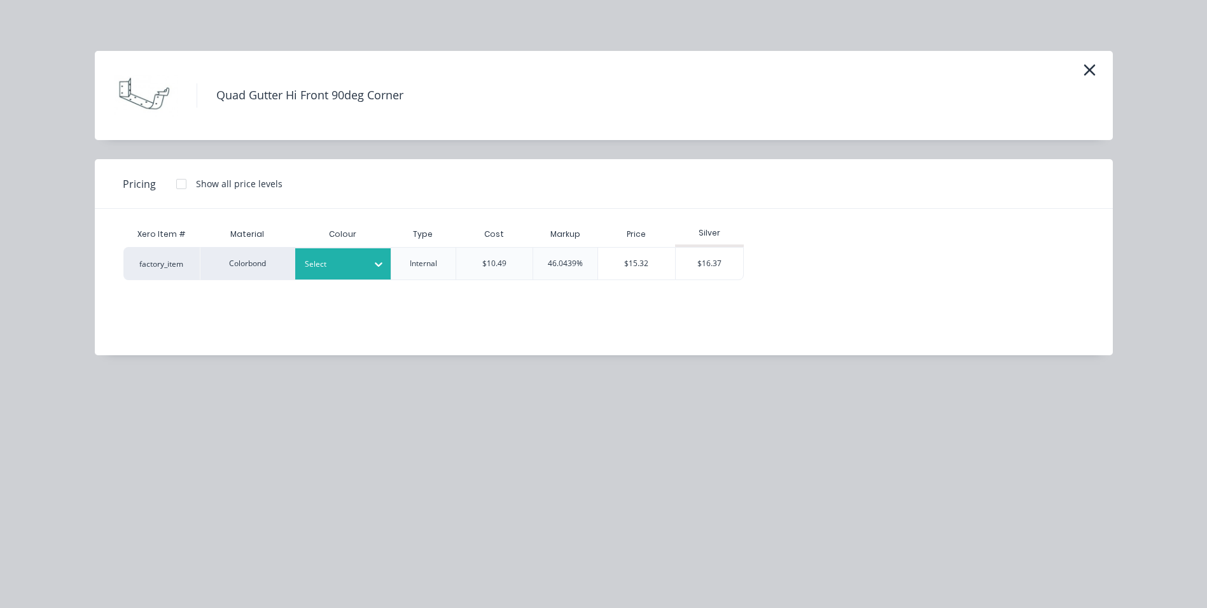
click at [347, 264] on div at bounding box center [333, 264] width 57 height 14
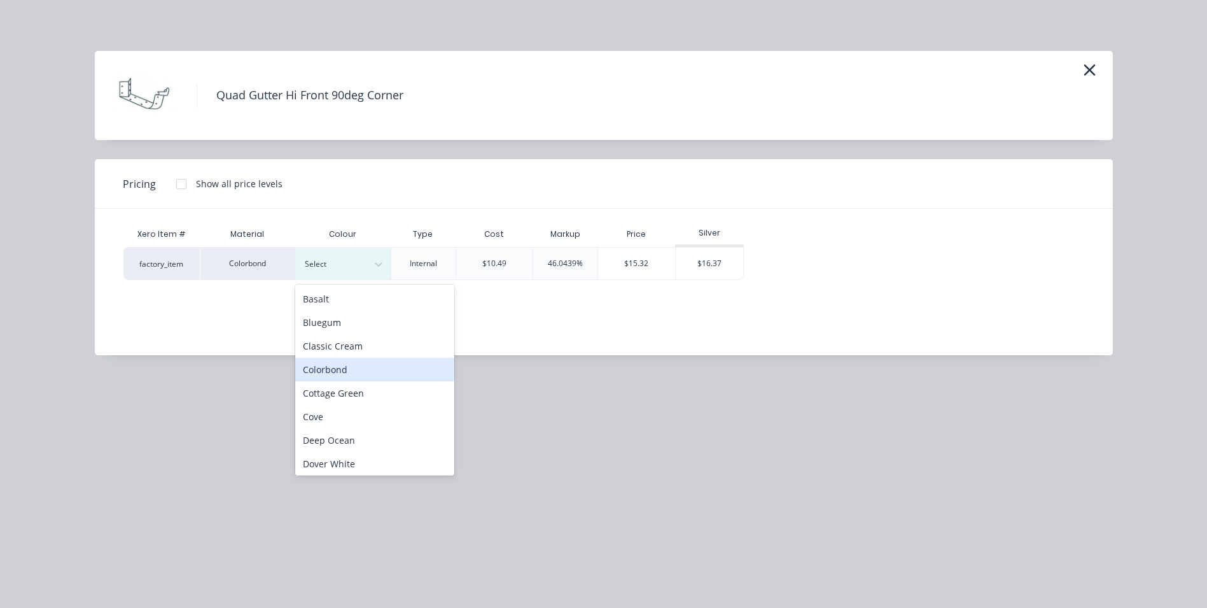
click at [339, 373] on div "Colorbond" at bounding box center [374, 370] width 159 height 24
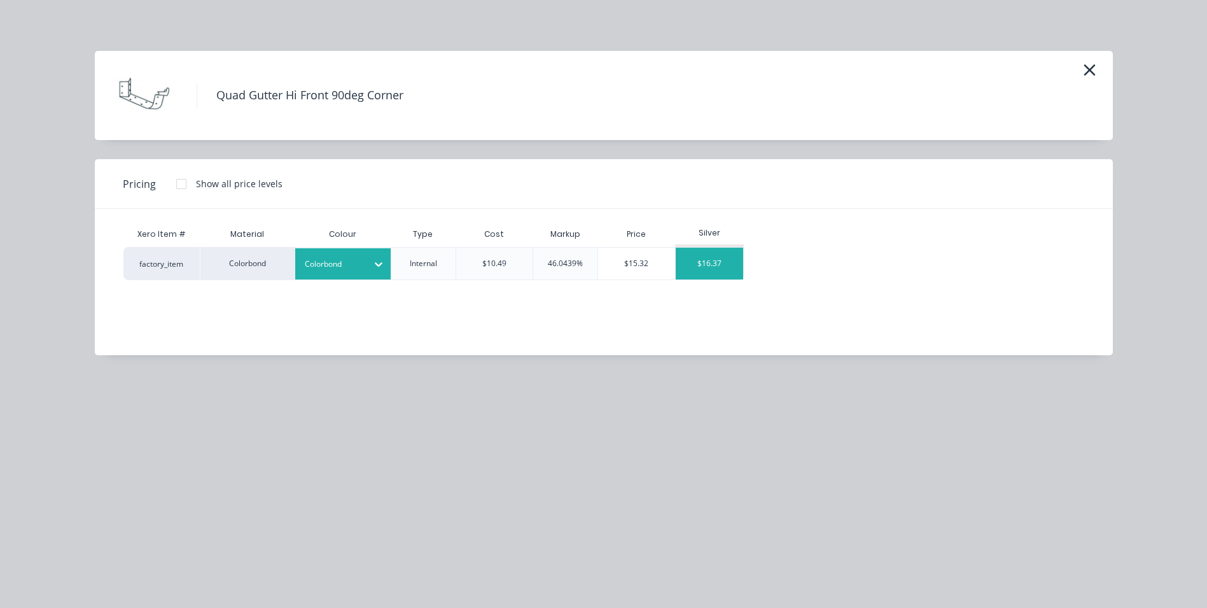
click at [733, 269] on div "$16.37" at bounding box center [710, 264] width 68 height 32
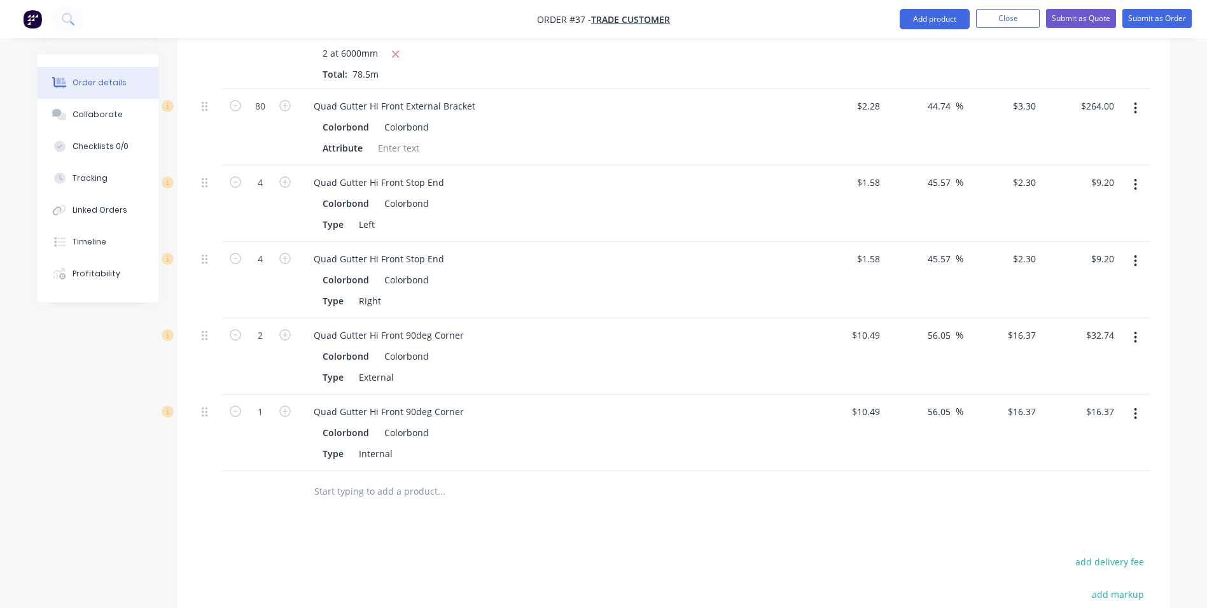
click at [347, 479] on input "text" at bounding box center [441, 491] width 255 height 25
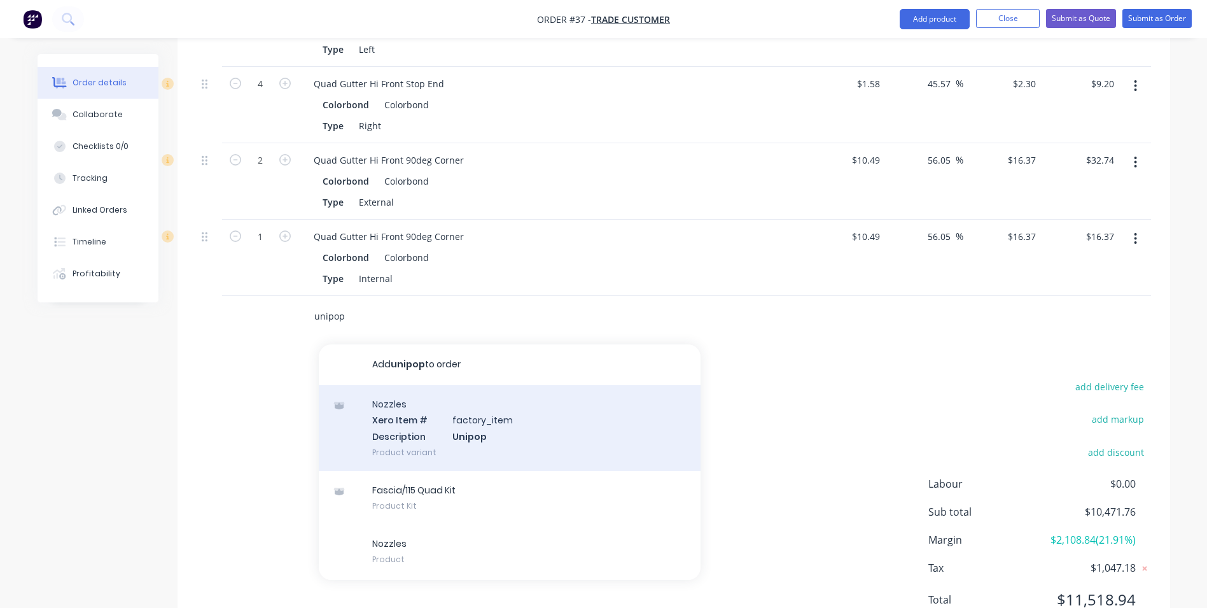
scroll to position [1783, 0]
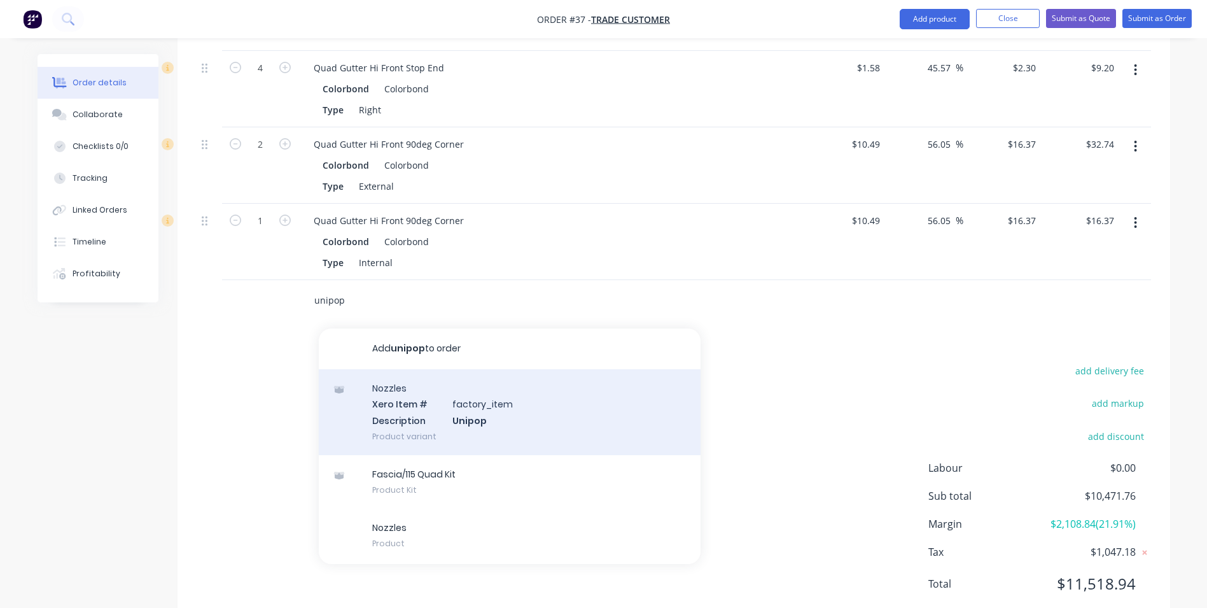
type input "unipop"
click at [419, 404] on div "Nozzles Xero Item # factory_item Description Unipop Product variant" at bounding box center [510, 412] width 382 height 86
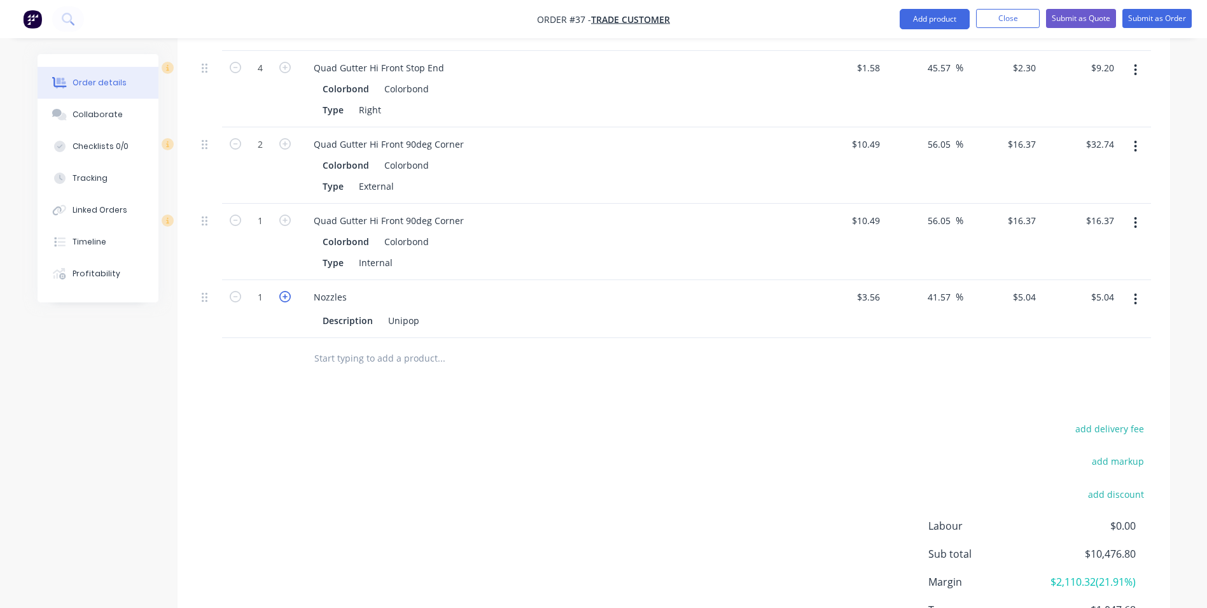
click at [281, 291] on icon "button" at bounding box center [284, 296] width 11 height 11
type input "2"
type input "$10.08"
click at [281, 291] on icon "button" at bounding box center [284, 296] width 11 height 11
type input "3"
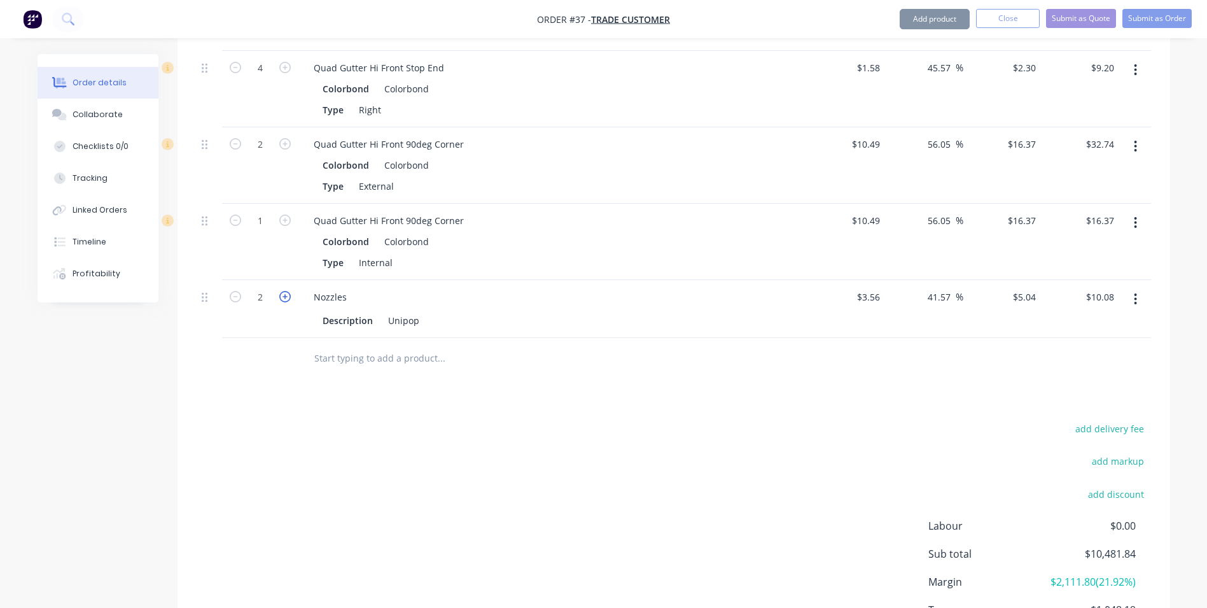
type input "$15.12"
click at [281, 291] on icon "button" at bounding box center [284, 296] width 11 height 11
type input "4"
type input "$20.16"
click at [281, 291] on icon "button" at bounding box center [284, 296] width 11 height 11
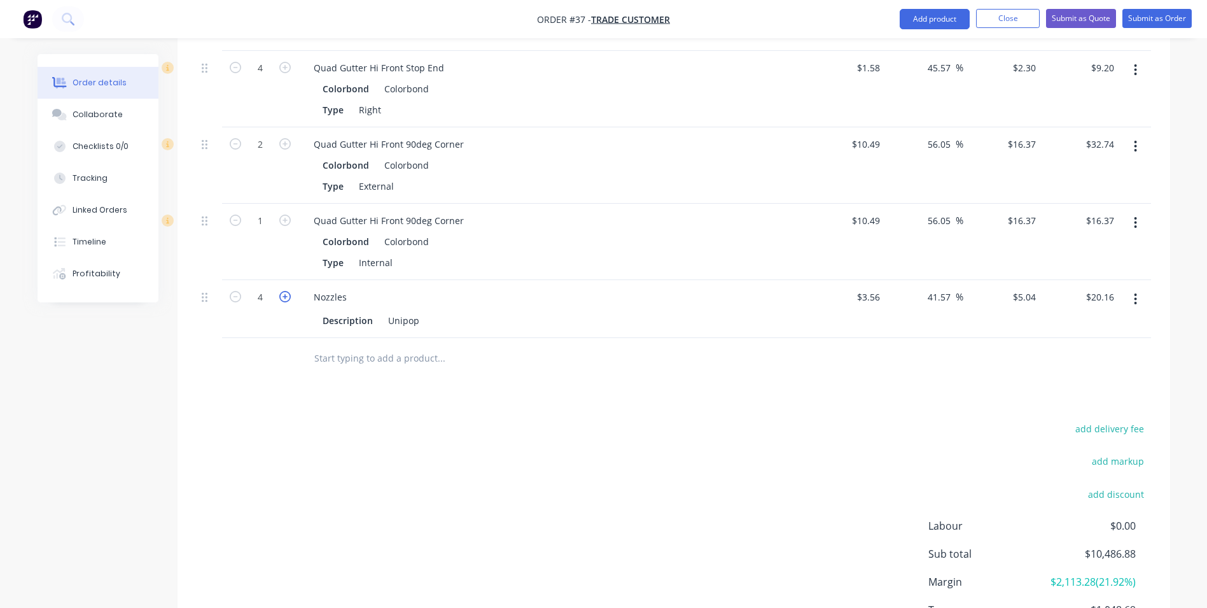
type input "5"
type input "$25.20"
click at [281, 291] on icon "button" at bounding box center [284, 296] width 11 height 11
type input "6"
type input "$30.24"
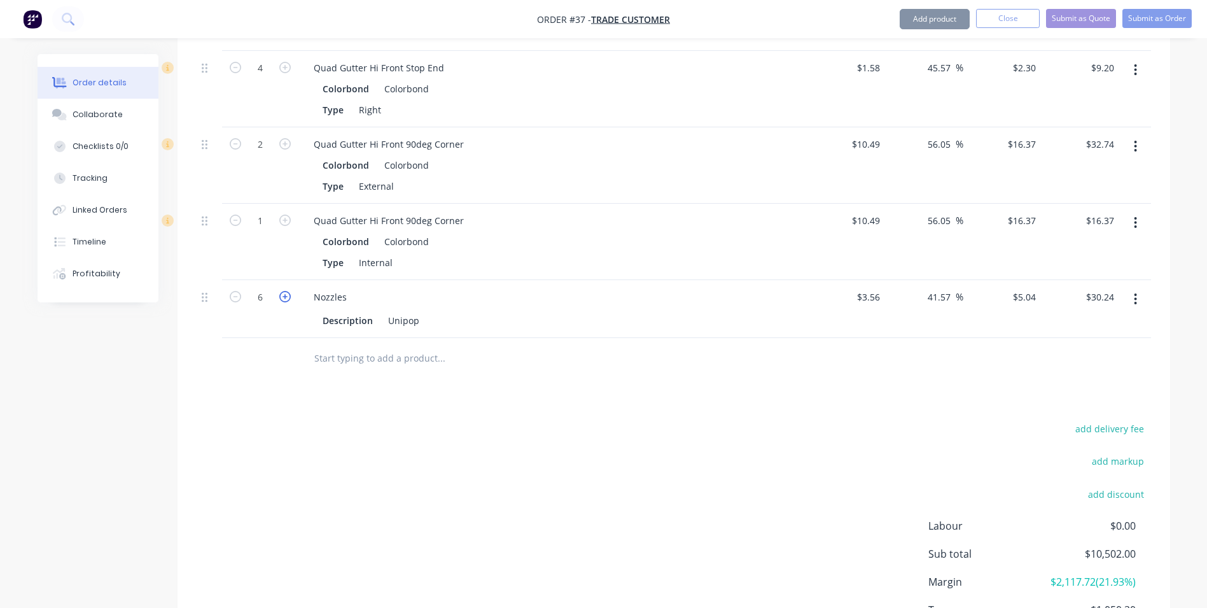
click at [283, 291] on icon "button" at bounding box center [284, 296] width 11 height 11
type input "7"
type input "$35.28"
click at [283, 291] on icon "button" at bounding box center [284, 296] width 11 height 11
type input "8"
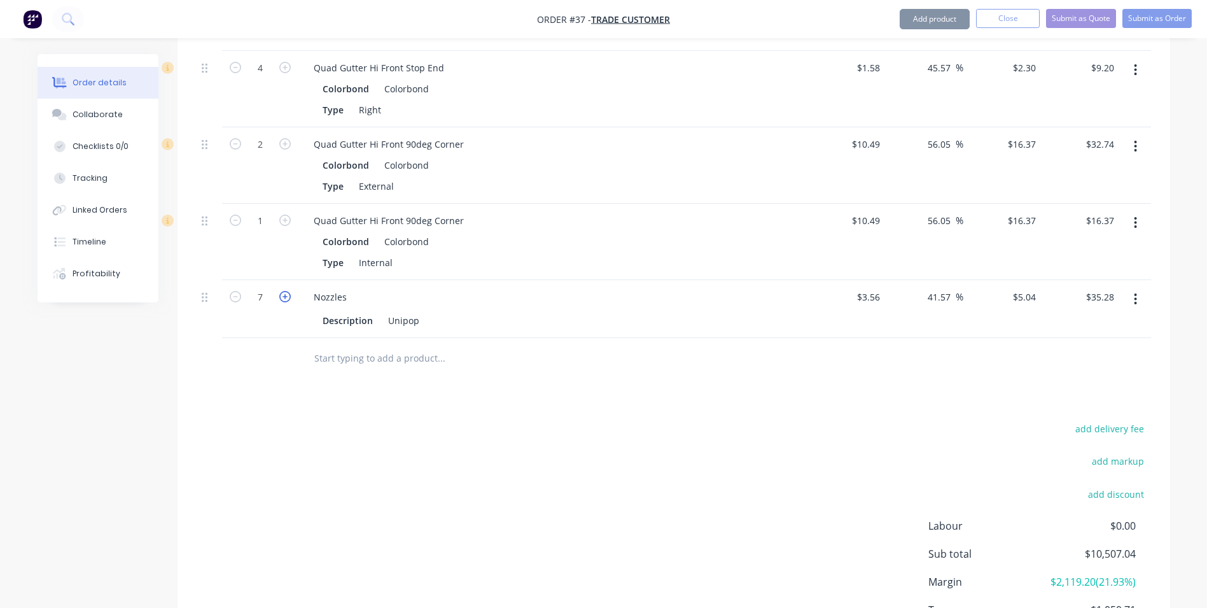
type input "$40.32"
click at [283, 291] on icon "button" at bounding box center [284, 296] width 11 height 11
type input "9"
type input "$45.36"
drag, startPoint x: 235, startPoint y: 277, endPoint x: 245, endPoint y: 325, distance: 48.8
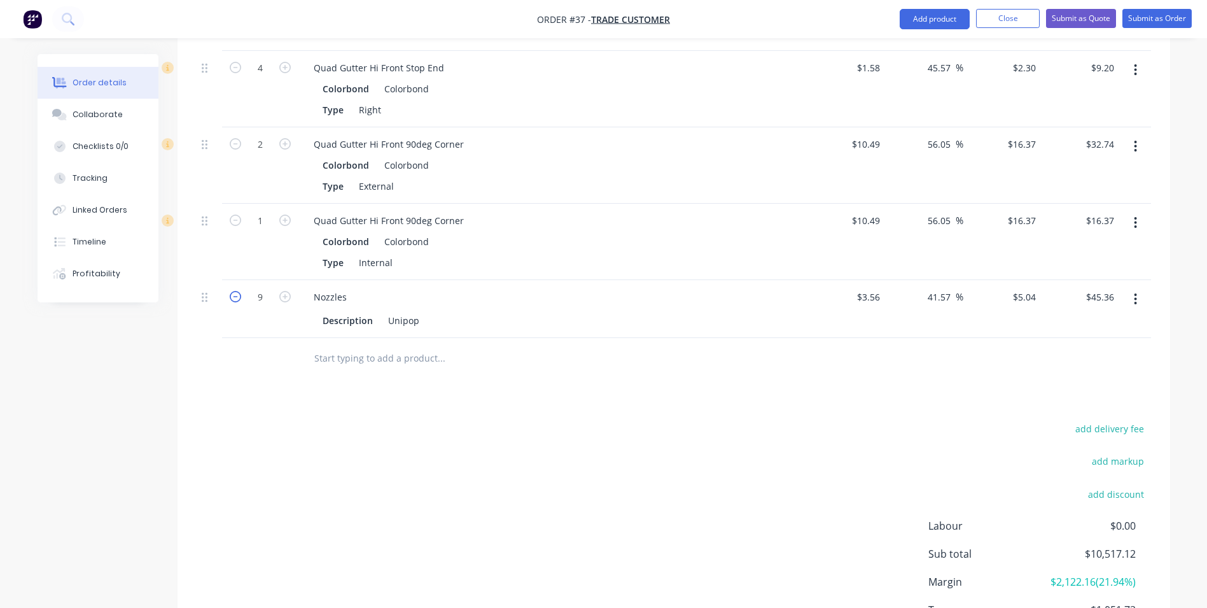
click at [235, 291] on icon "button" at bounding box center [235, 296] width 11 height 11
type input "8"
type input "$40.32"
click at [368, 346] on input "text" at bounding box center [441, 358] width 255 height 25
type input "9"
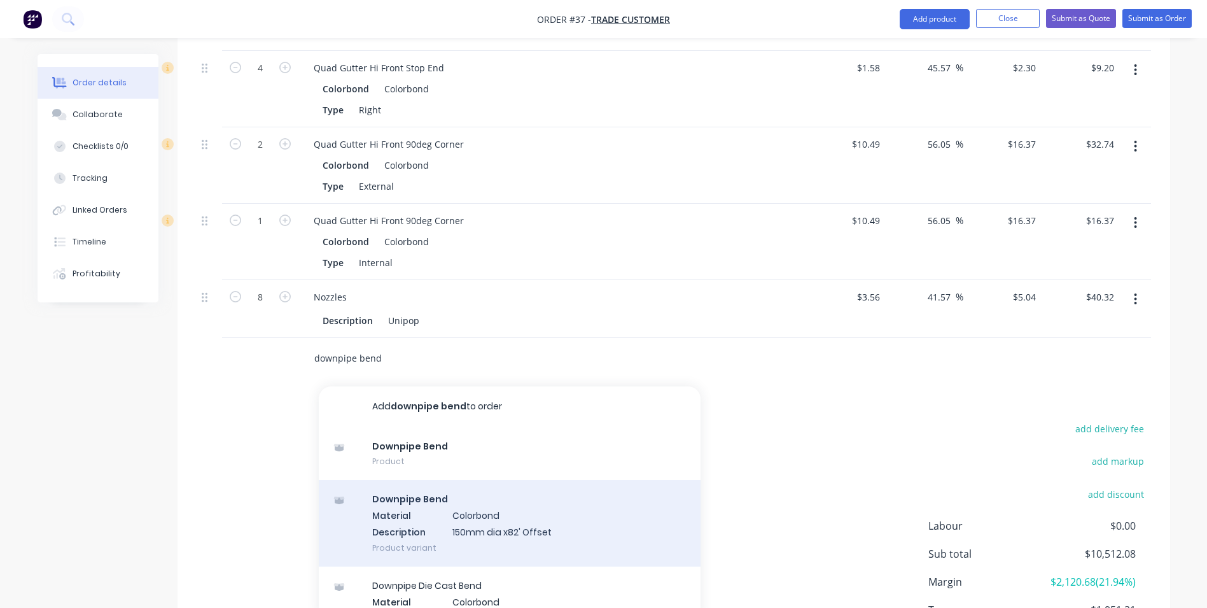
scroll to position [64, 0]
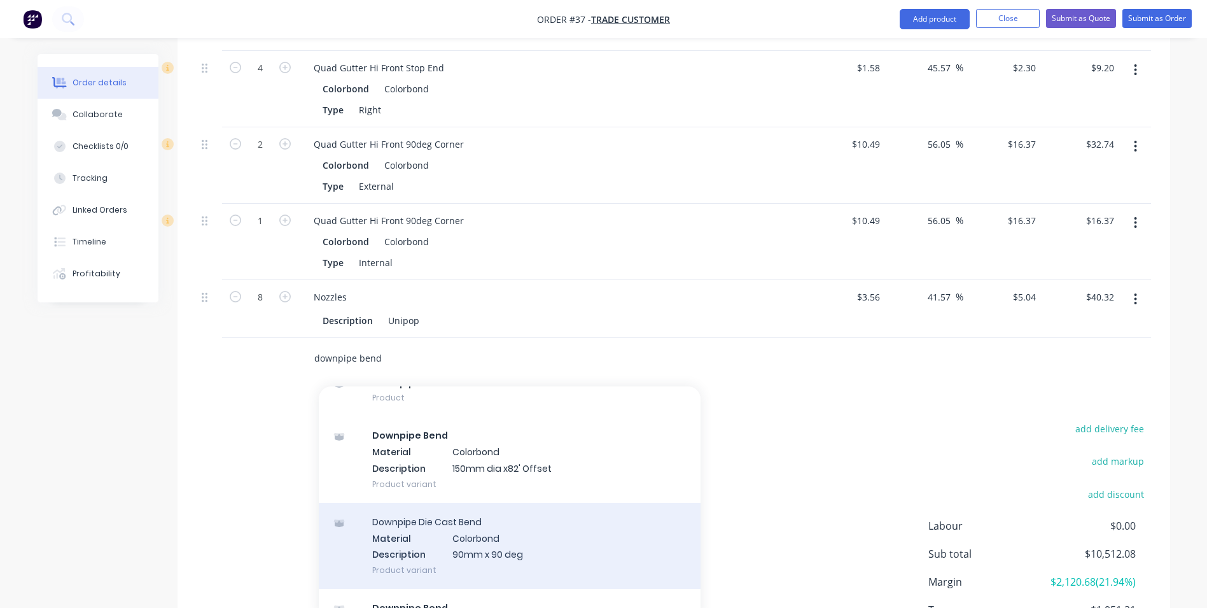
type input "downpipe bend"
click at [464, 529] on div "Downpipe Die Cast Bend Material Colorbond Description 90mm x 90 deg Product var…" at bounding box center [510, 546] width 382 height 86
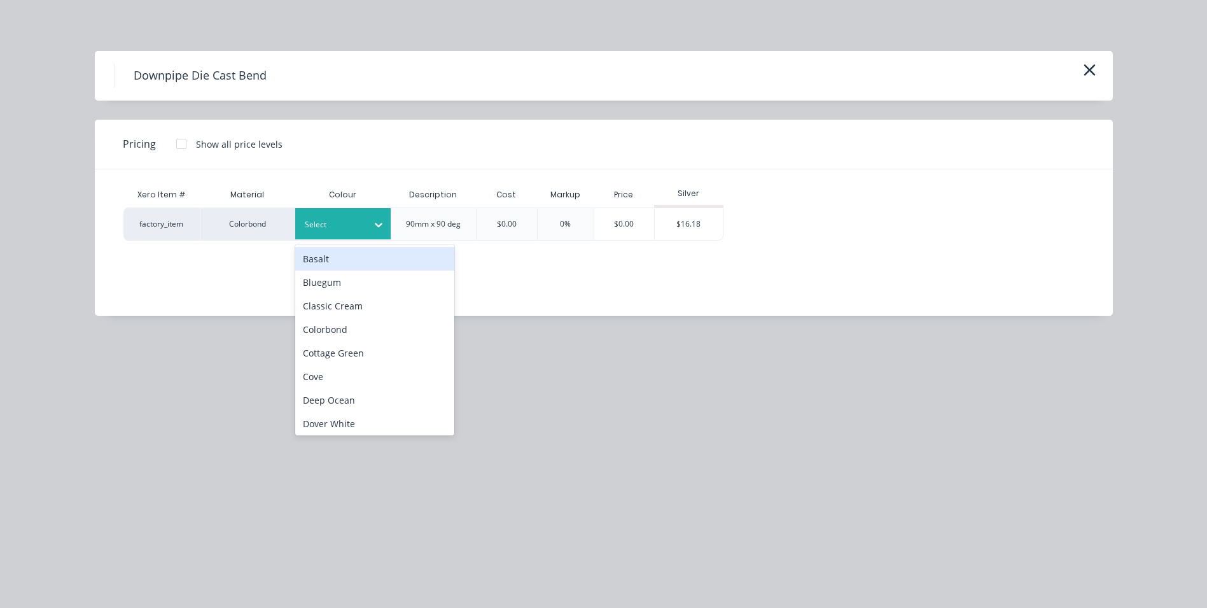
click at [318, 227] on div at bounding box center [333, 225] width 57 height 14
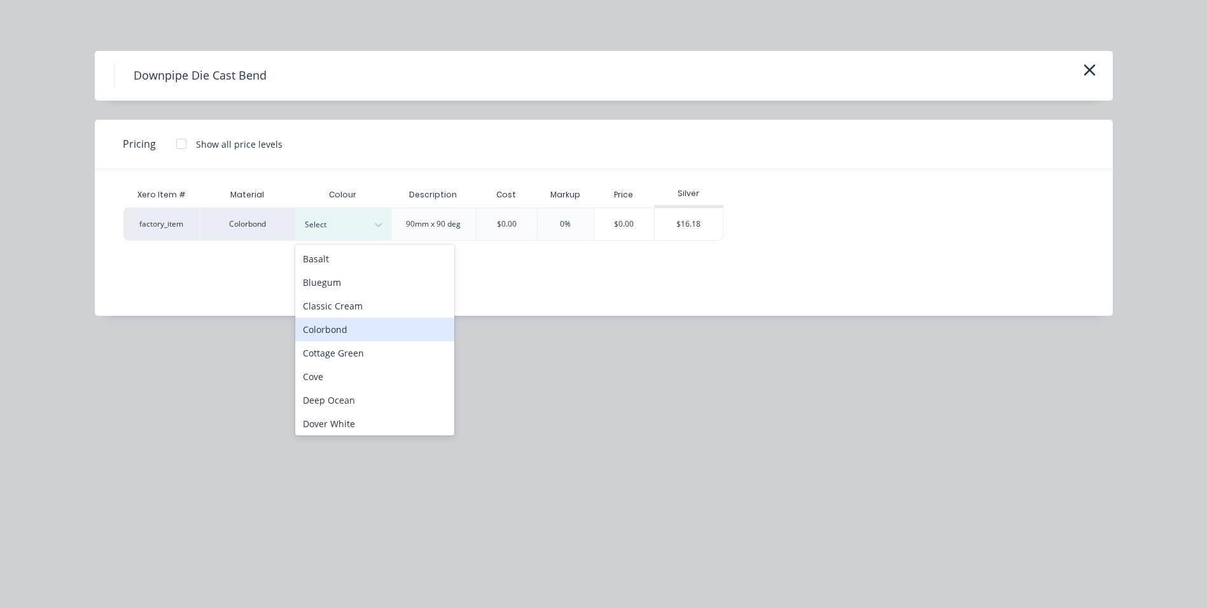
click at [341, 339] on div "Colorbond" at bounding box center [374, 330] width 159 height 24
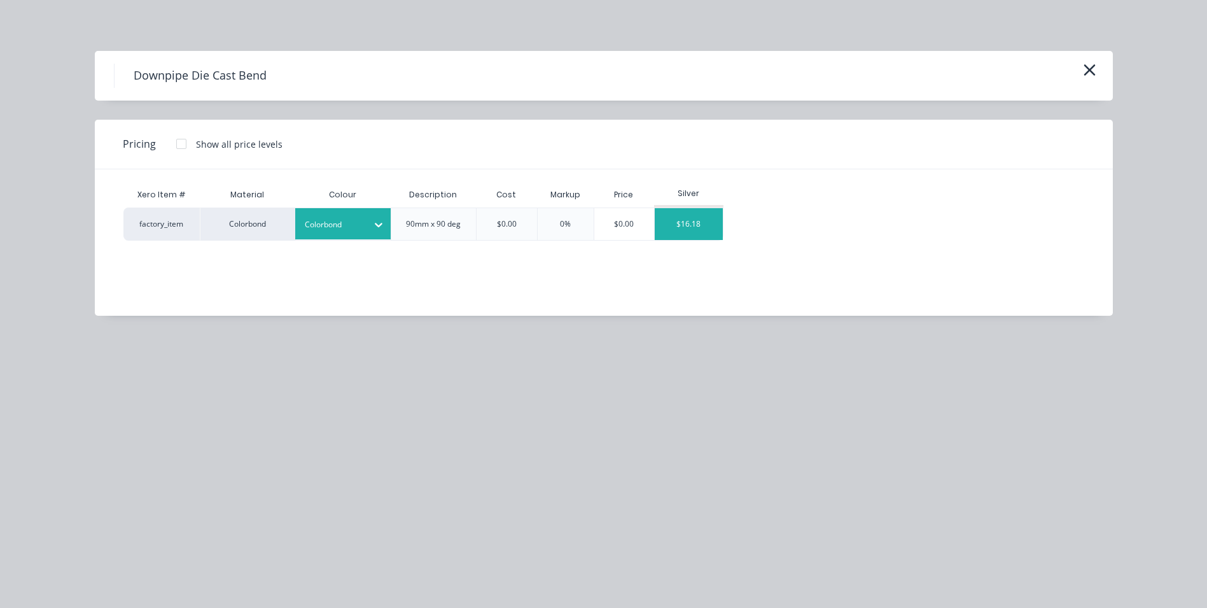
click at [721, 227] on div "$16.18" at bounding box center [689, 224] width 68 height 32
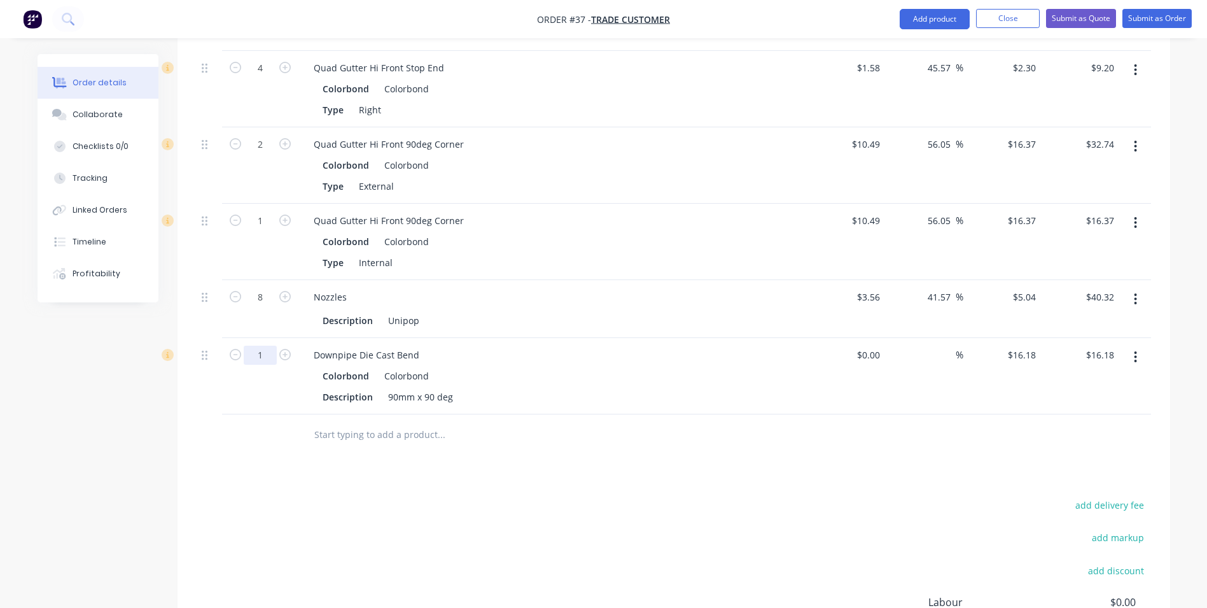
drag, startPoint x: 269, startPoint y: 339, endPoint x: 263, endPoint y: 341, distance: 6.6
click at [268, 346] on input "1" at bounding box center [260, 355] width 33 height 19
type input "16"
type input "$258.88"
click at [251, 421] on div at bounding box center [260, 434] width 76 height 41
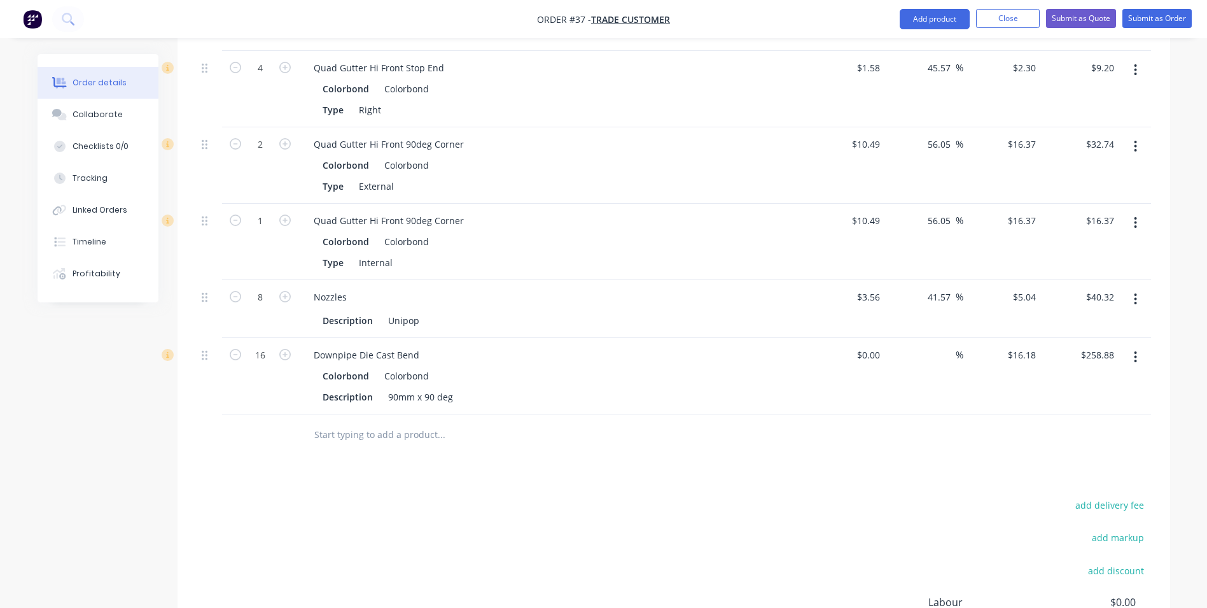
click at [343, 422] on input "text" at bounding box center [441, 434] width 255 height 25
click at [343, 422] on input "90mm astragal" at bounding box center [441, 434] width 255 height 25
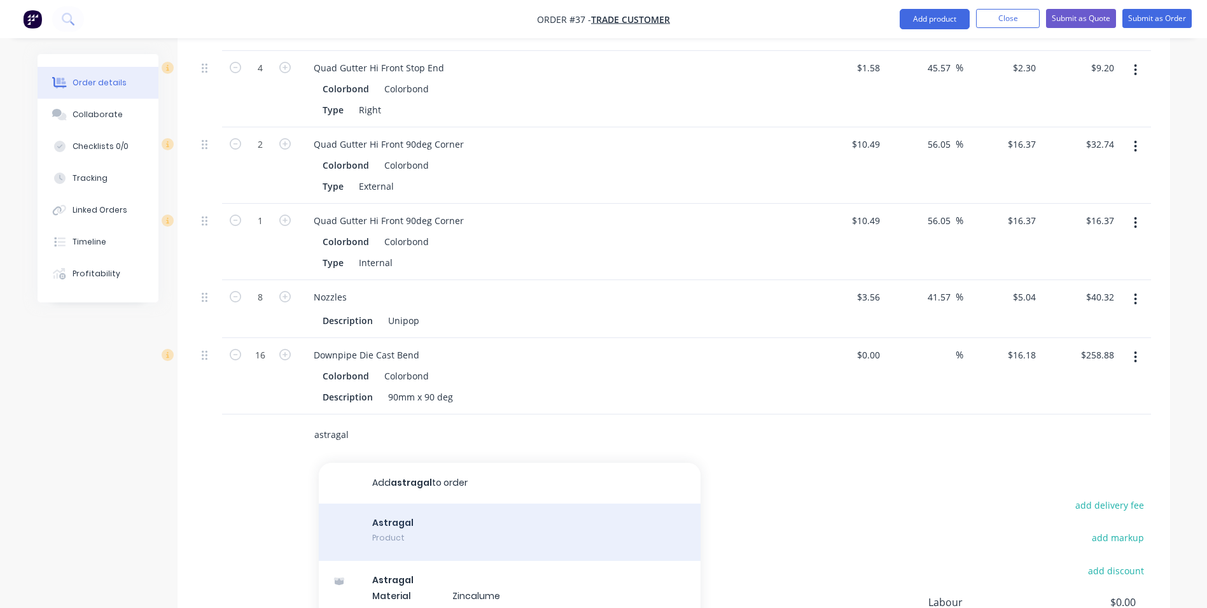
type input "astragal"
click at [408, 503] on div "Astragal Product" at bounding box center [510, 531] width 382 height 57
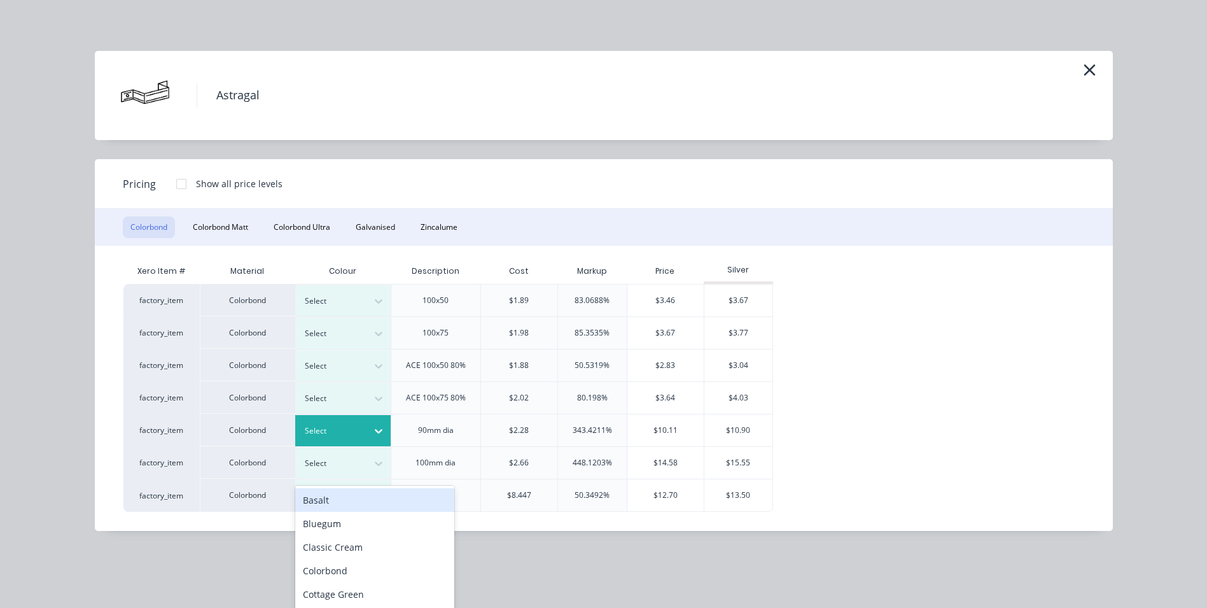
scroll to position [1822, 0]
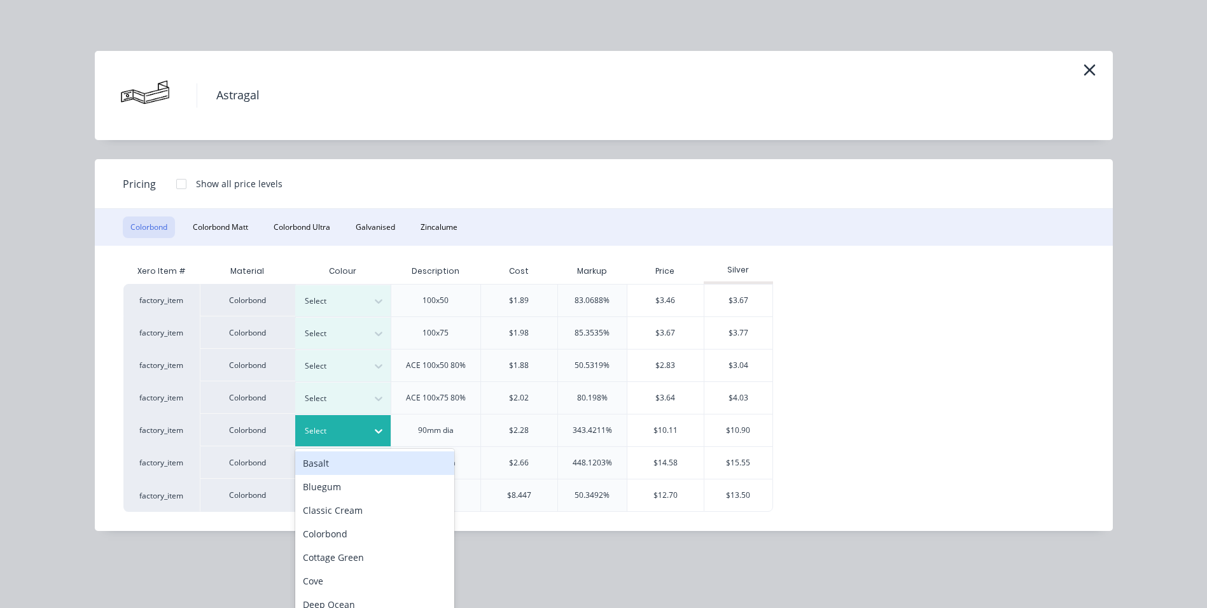
click at [324, 423] on div "Select" at bounding box center [331, 431] width 71 height 17
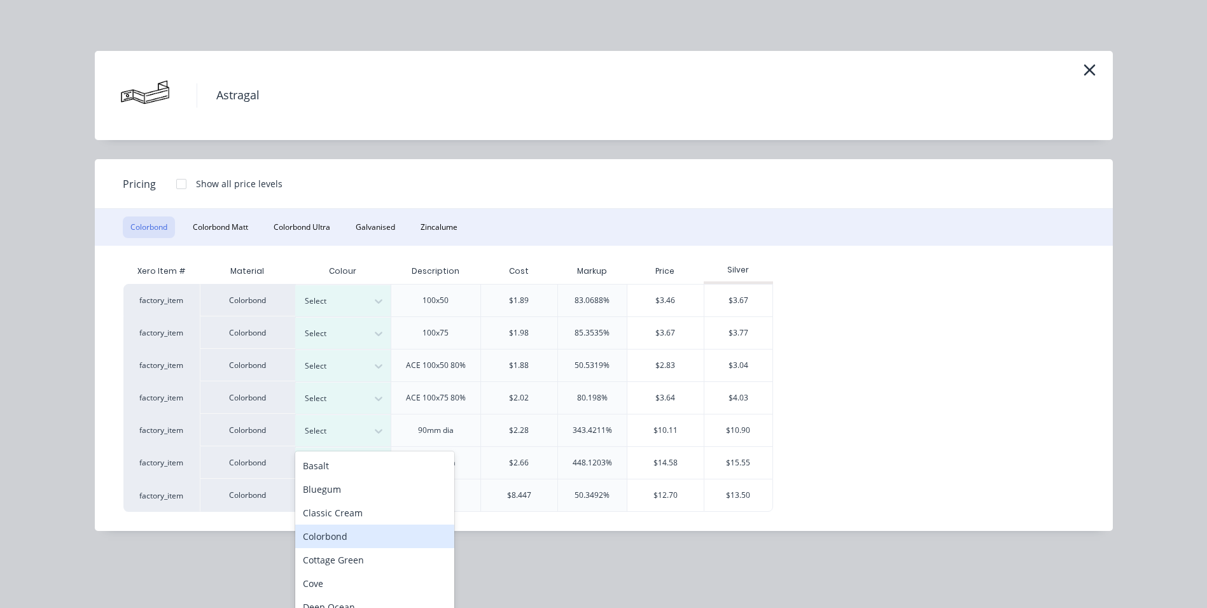
click at [329, 533] on div "Colorbond" at bounding box center [374, 536] width 159 height 24
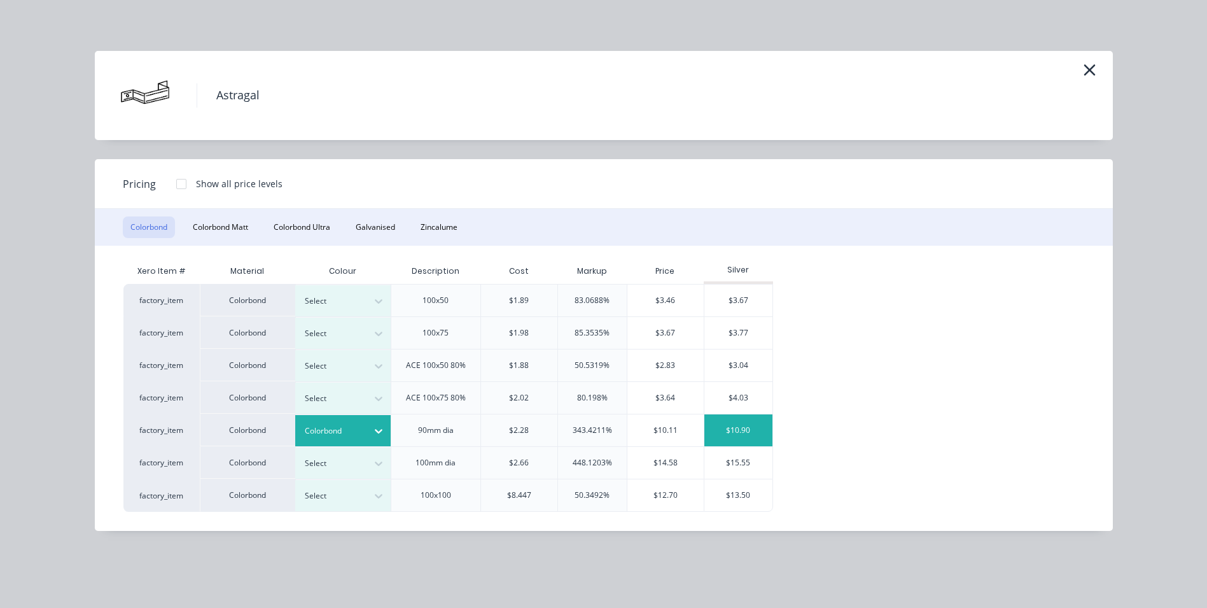
click at [739, 435] on div "$10.90" at bounding box center [739, 430] width 68 height 32
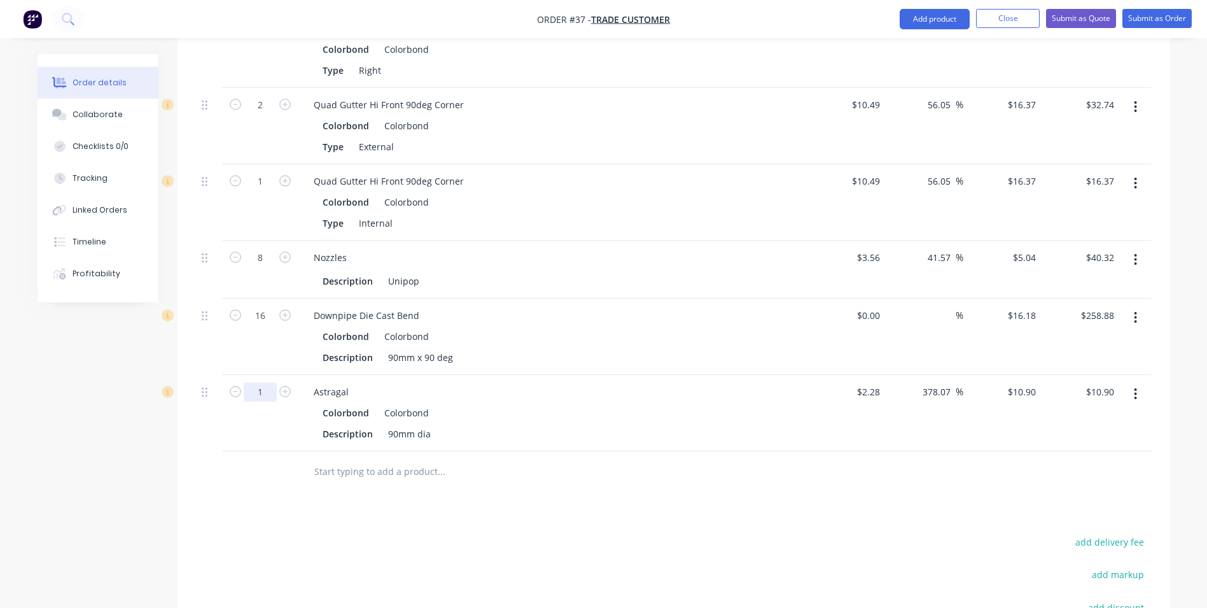
click at [262, 382] on input "1" at bounding box center [260, 391] width 33 height 19
type input "16"
type input "$174.40"
click at [283, 465] on div at bounding box center [260, 471] width 76 height 41
click at [318, 459] on input "text" at bounding box center [441, 471] width 255 height 25
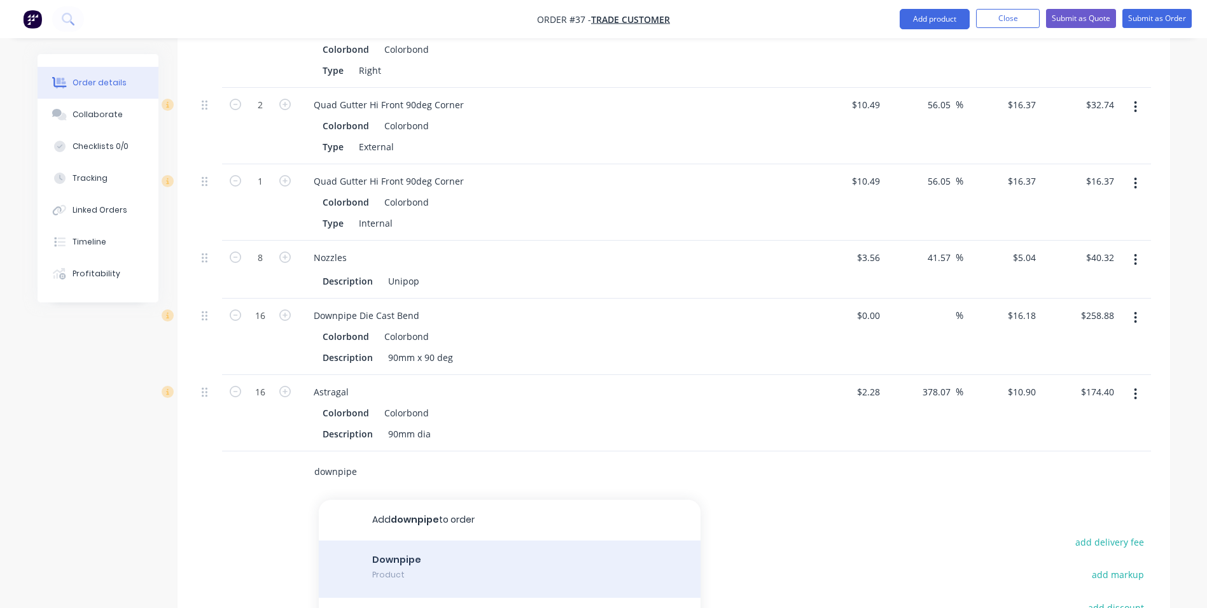
type input "downpipe"
click at [411, 551] on div "Downpipe Product" at bounding box center [510, 568] width 382 height 57
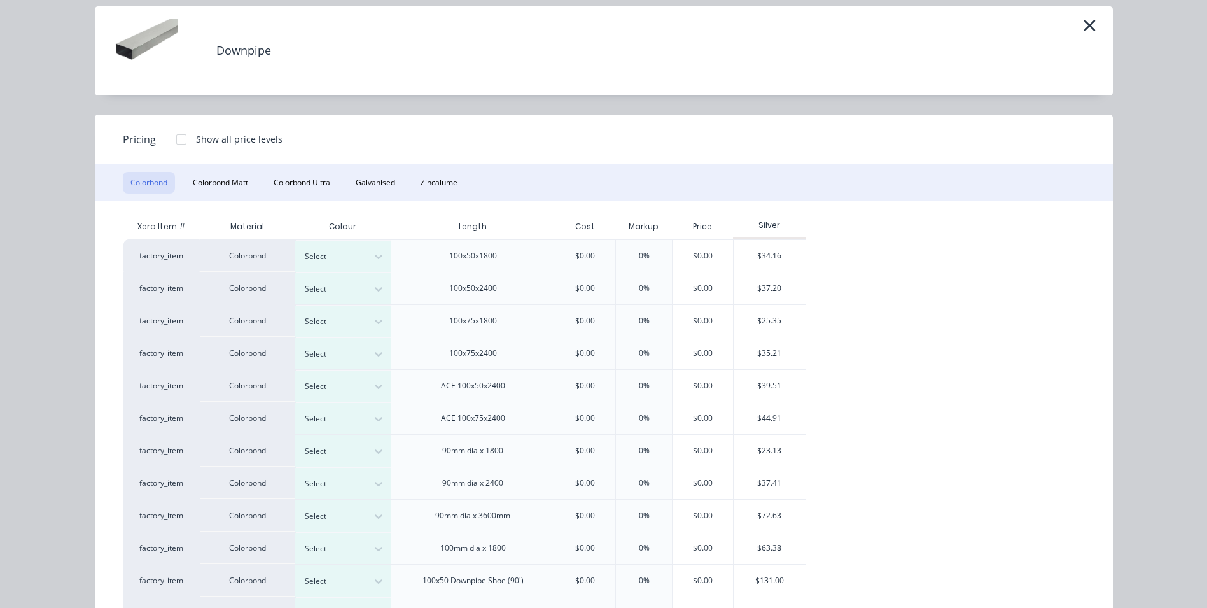
scroll to position [0, 0]
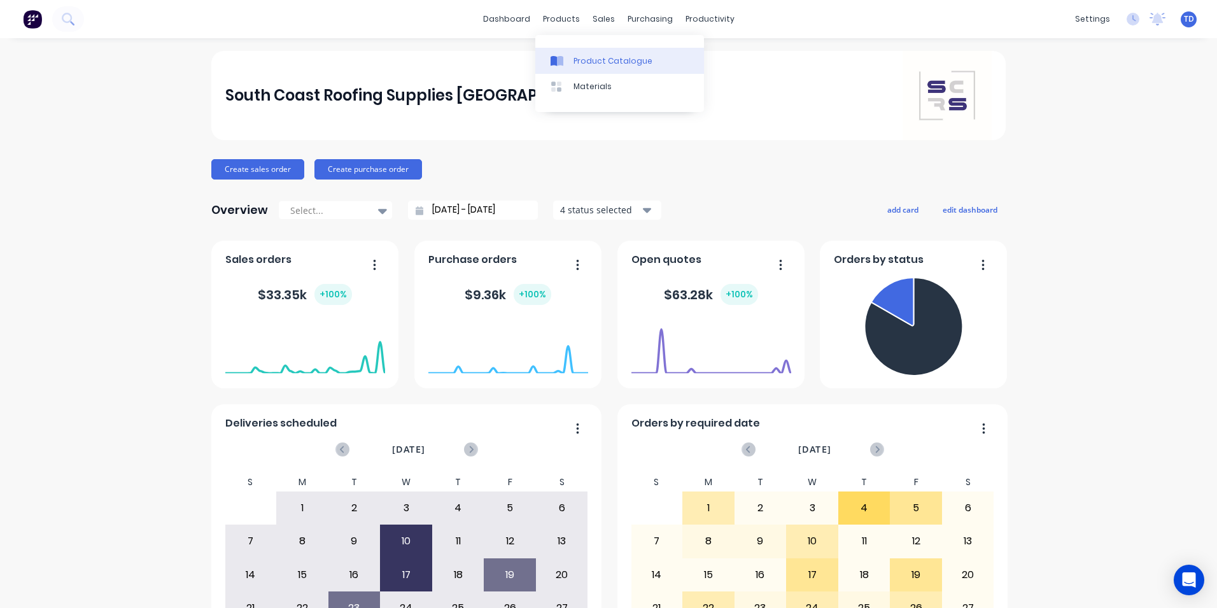
click at [577, 69] on link "Product Catalogue" at bounding box center [619, 60] width 169 height 25
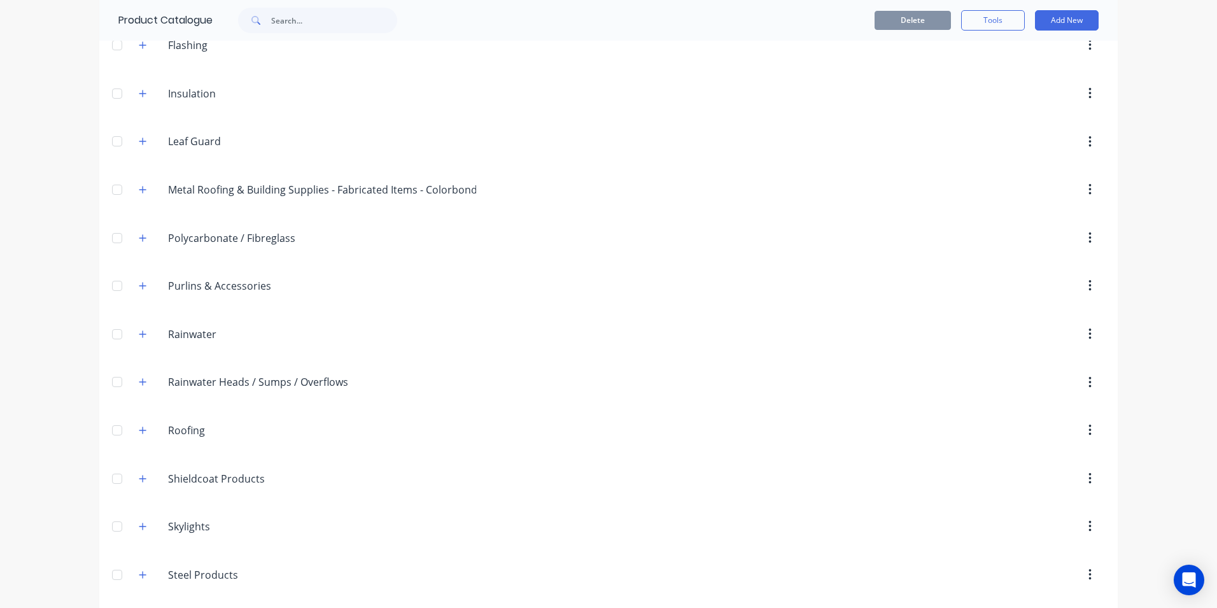
scroll to position [382, 0]
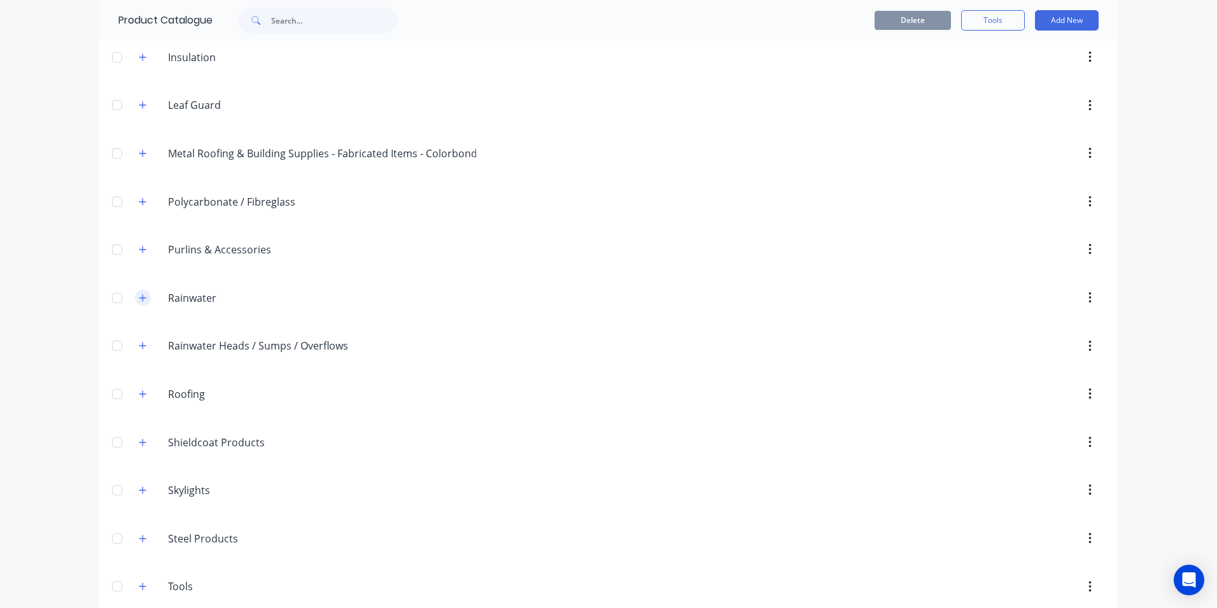
click at [139, 301] on icon "button" at bounding box center [143, 297] width 8 height 9
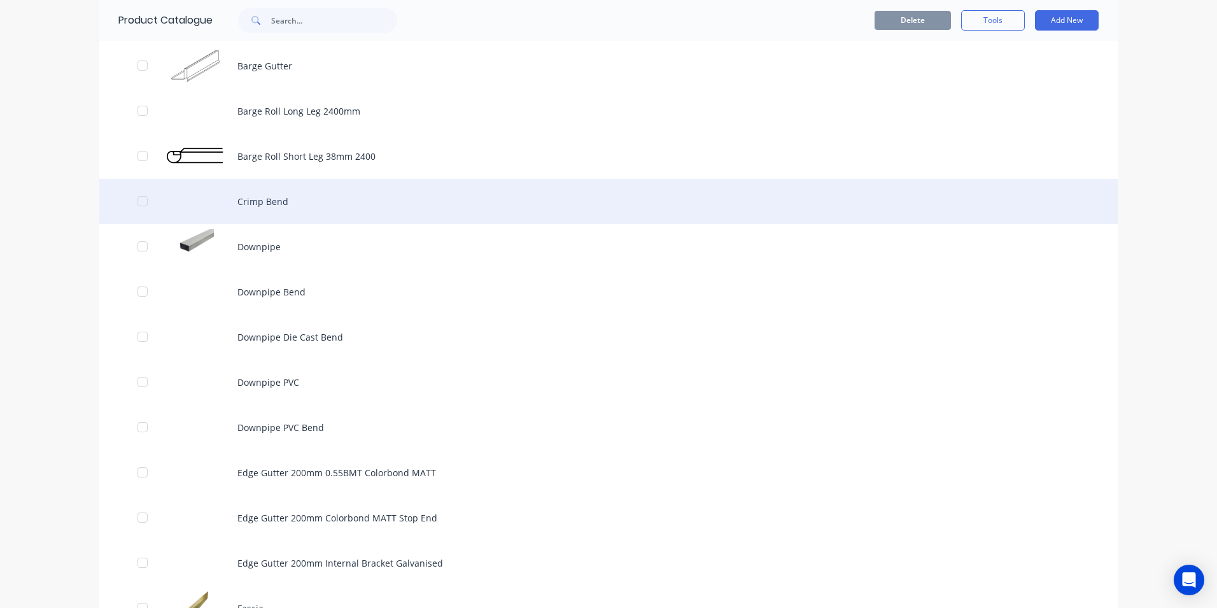
scroll to position [1591, 0]
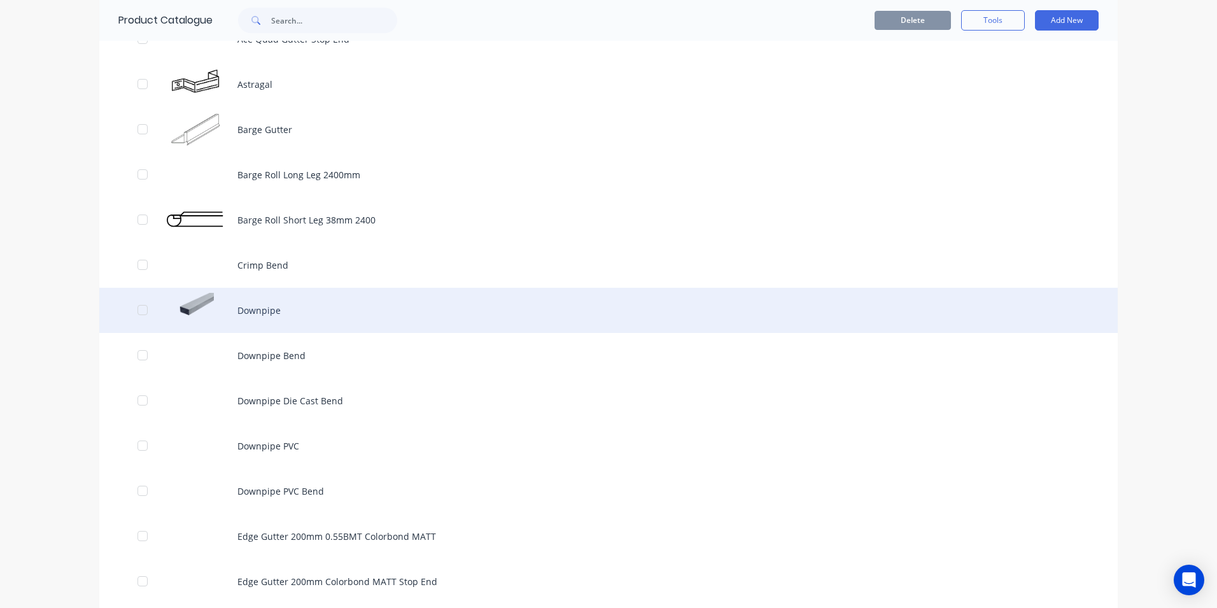
click at [275, 300] on div "Downpipe" at bounding box center [608, 310] width 1018 height 45
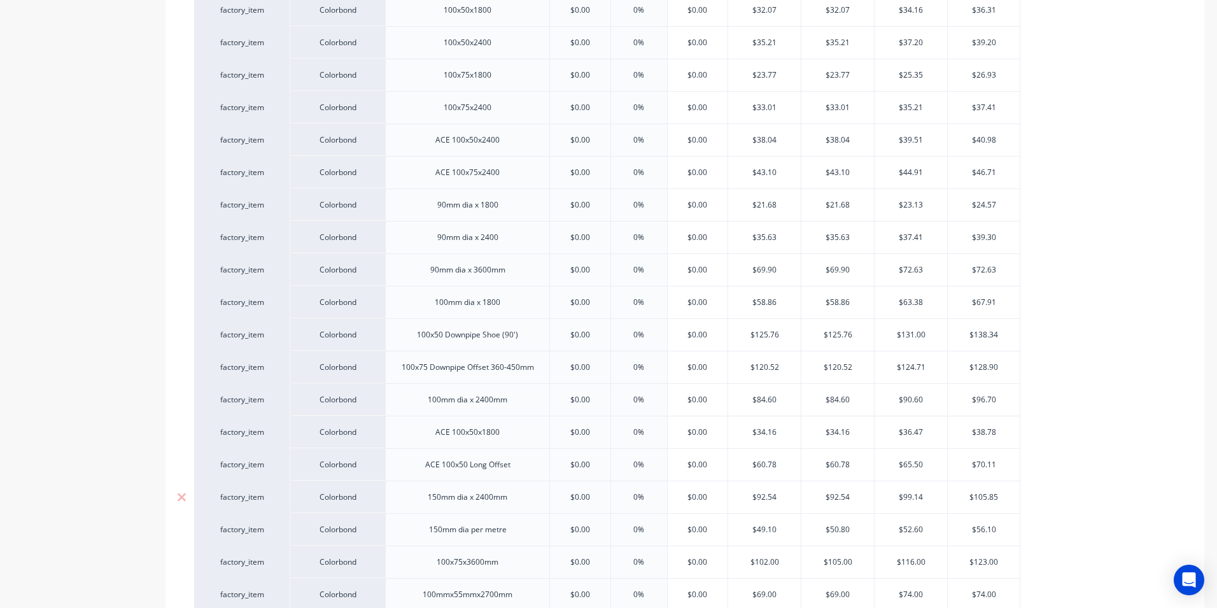
scroll to position [544, 0]
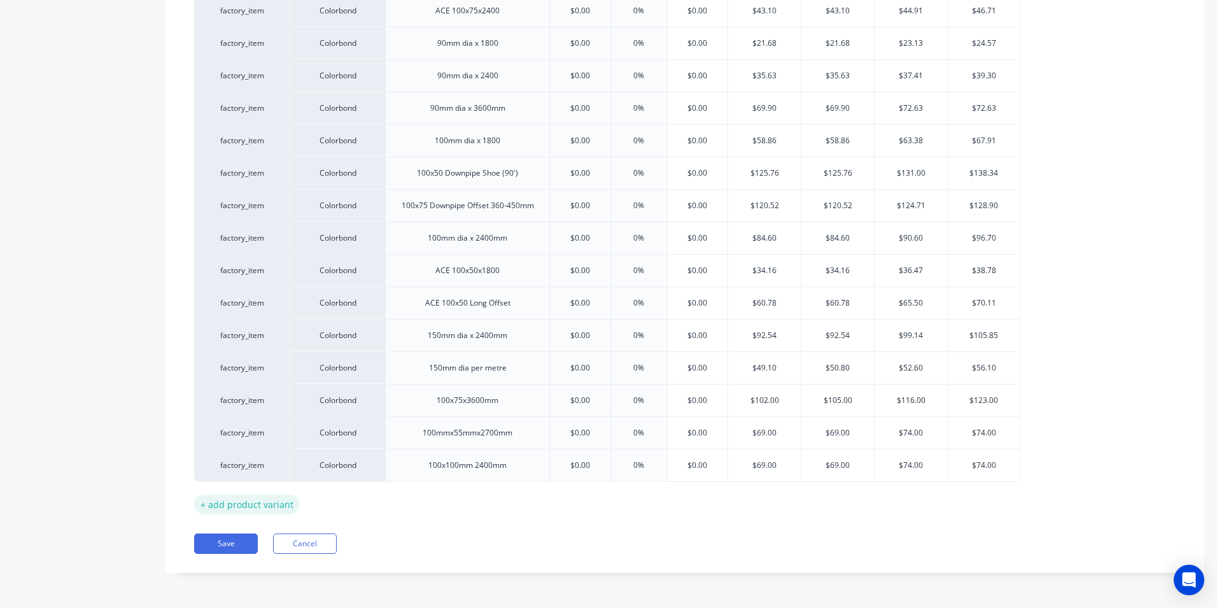
click at [254, 500] on div "+ add product variant" at bounding box center [247, 504] width 106 height 20
type textarea "x"
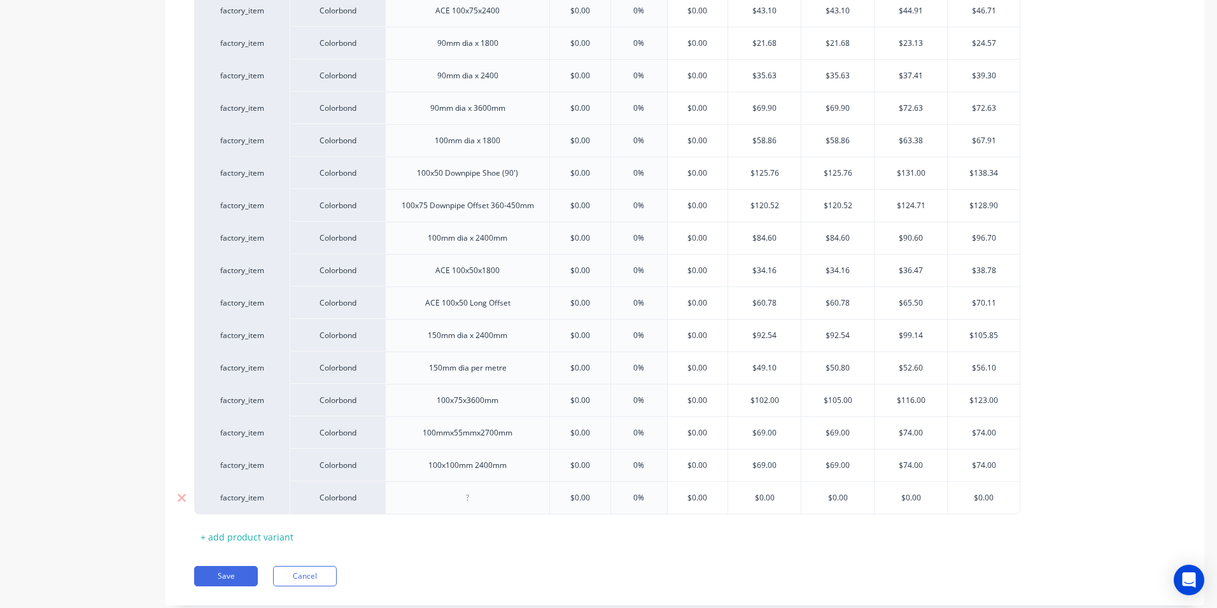
click at [490, 496] on div at bounding box center [468, 497] width 64 height 17
type textarea "x"
type input "$0.00"
type textarea "x"
type input "0%"
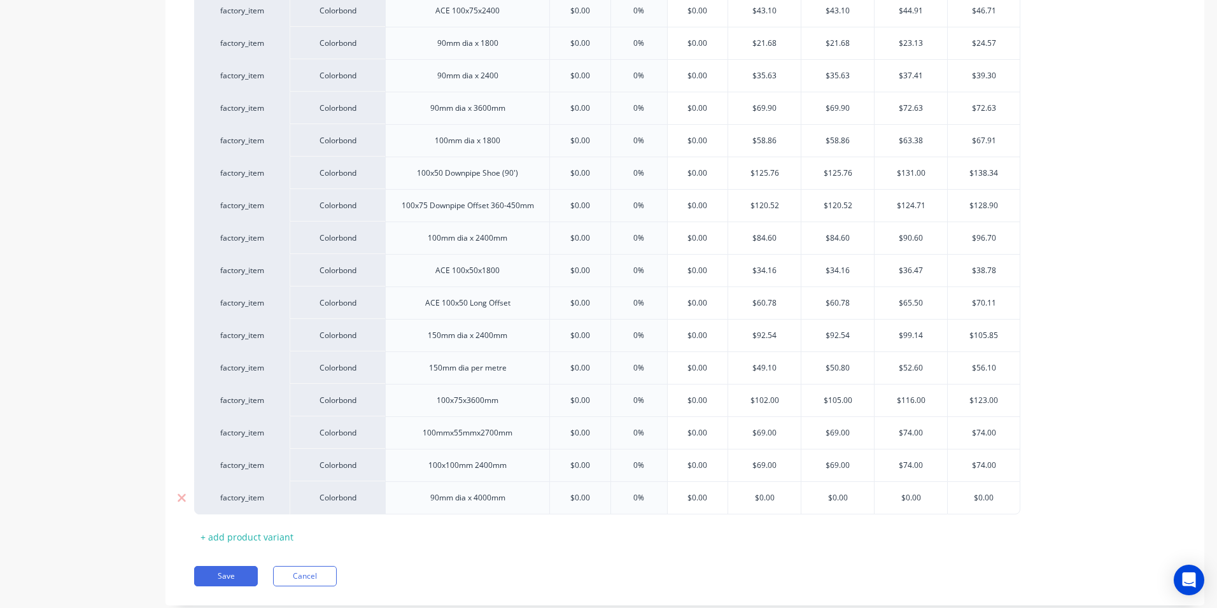
click at [605, 497] on input "$0.00" at bounding box center [580, 497] width 64 height 11
type textarea "x"
type input "3"
type textarea "x"
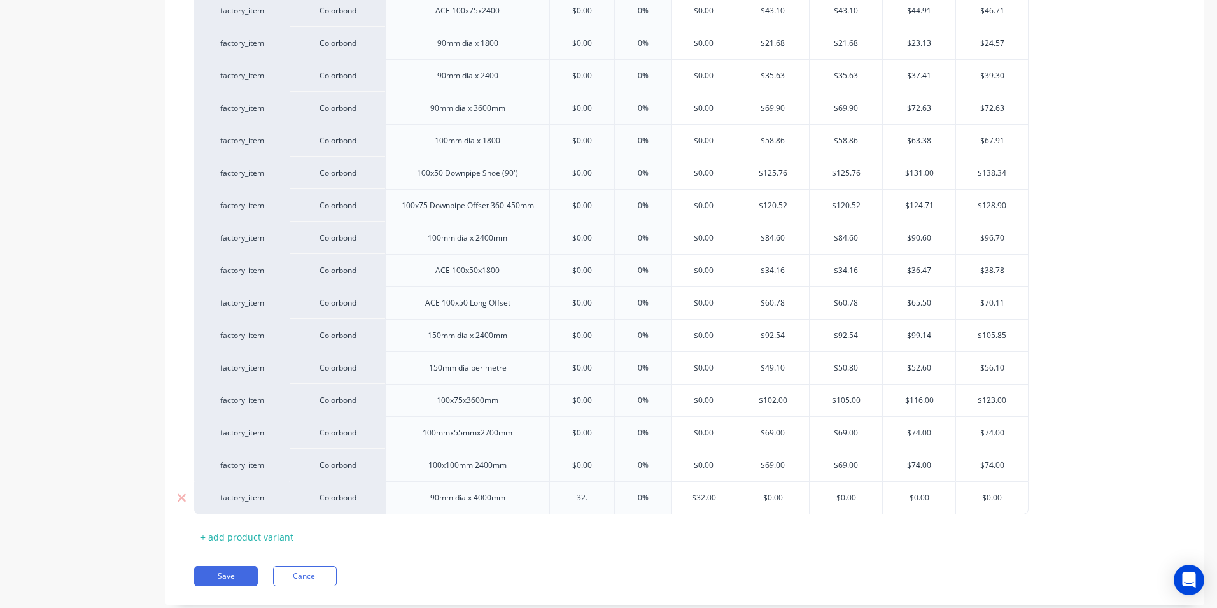
type input "32.1"
type textarea "x"
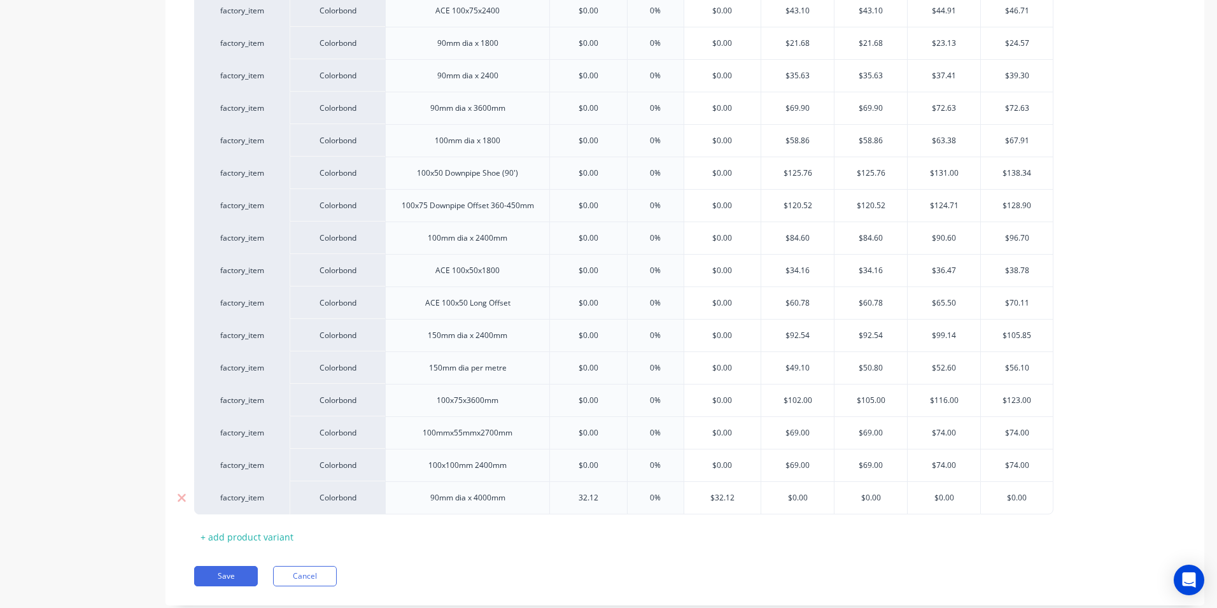
type input "32.12"
type input "$32.12"
type textarea "x"
type input "50"
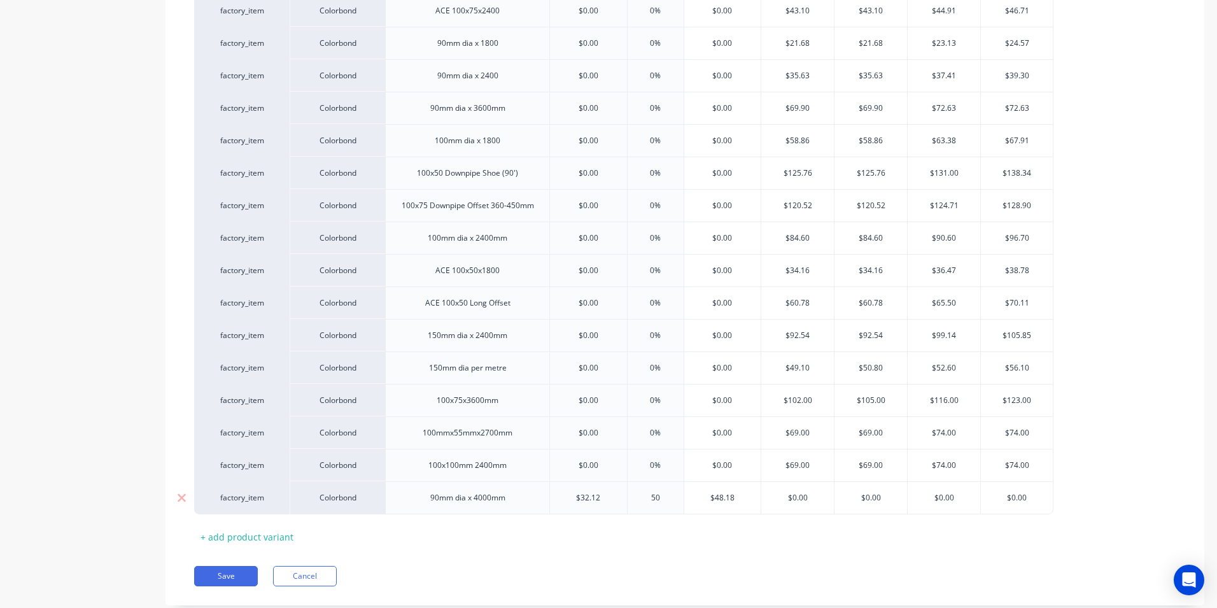
type textarea "x"
type input "50"
type input "$48.18"
type input "$0.00"
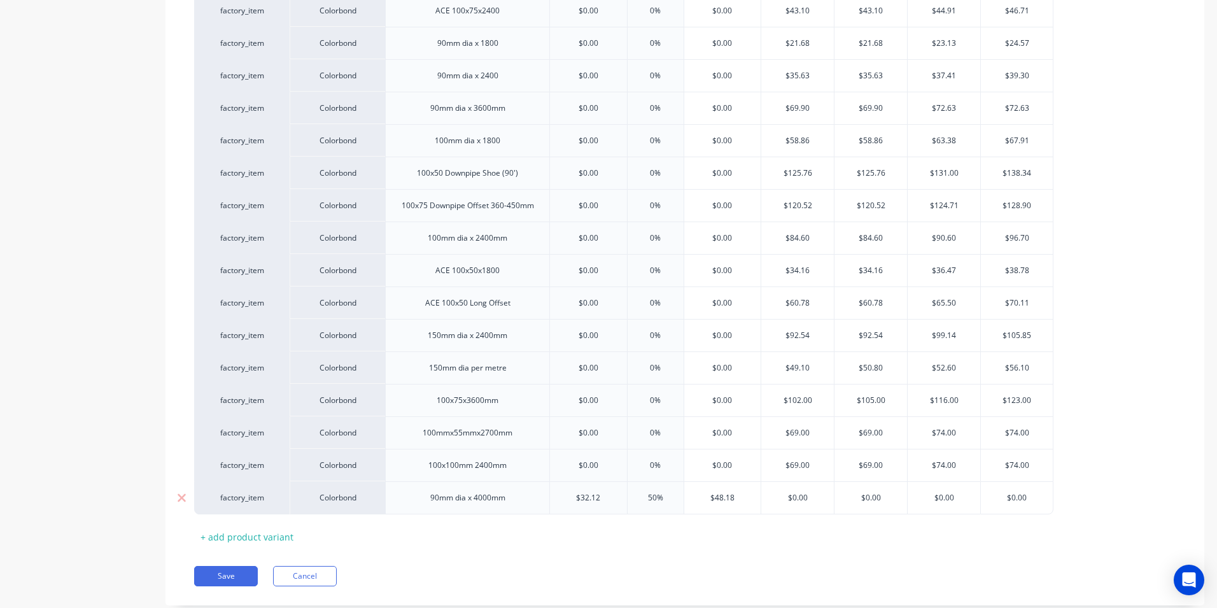
type textarea "x"
type input "4"
type textarea "x"
type input "48"
type textarea "x"
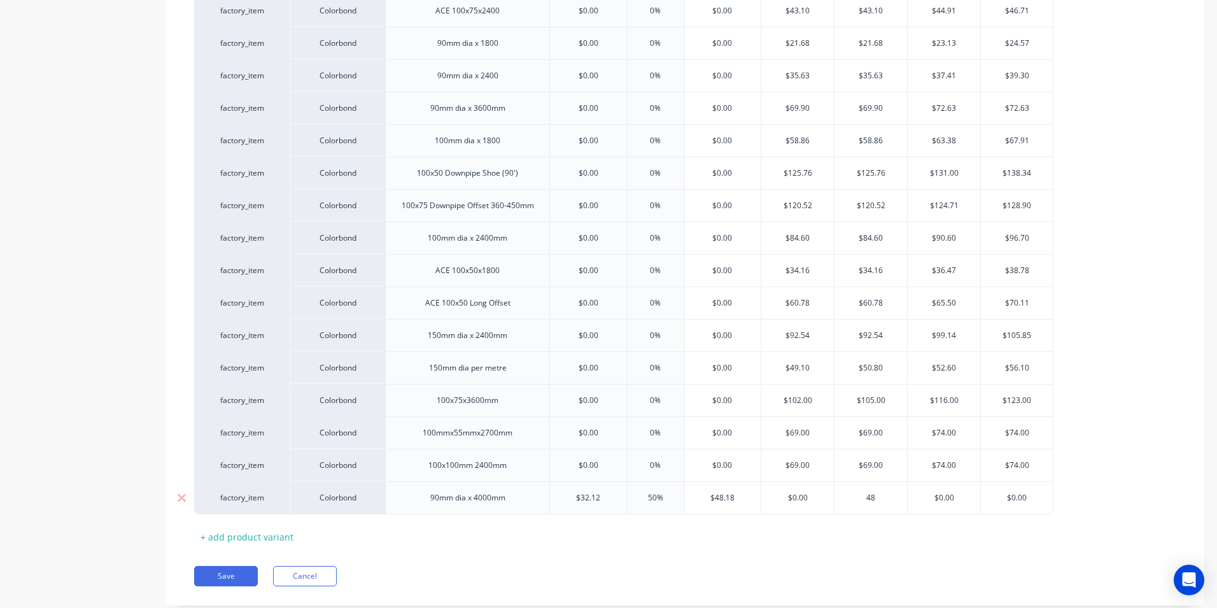
type input "48."
type textarea "x"
type input "48.20"
type textarea "x"
type input "48.20"
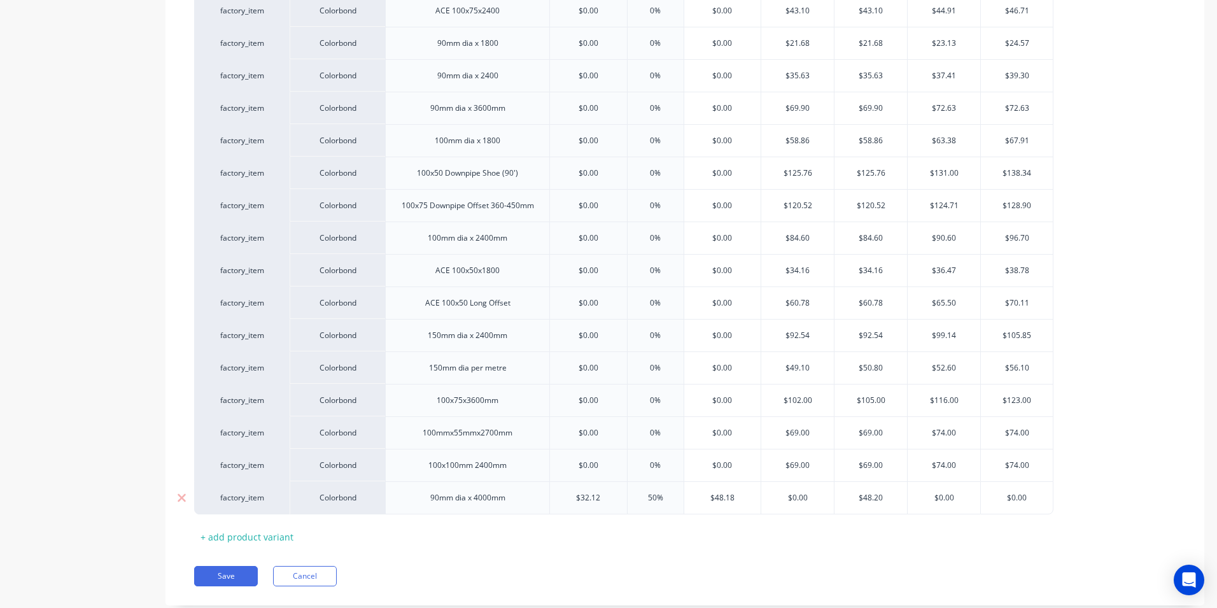
type input "4"
type textarea "x"
type input "45"
type input "$46.574"
type input "4"
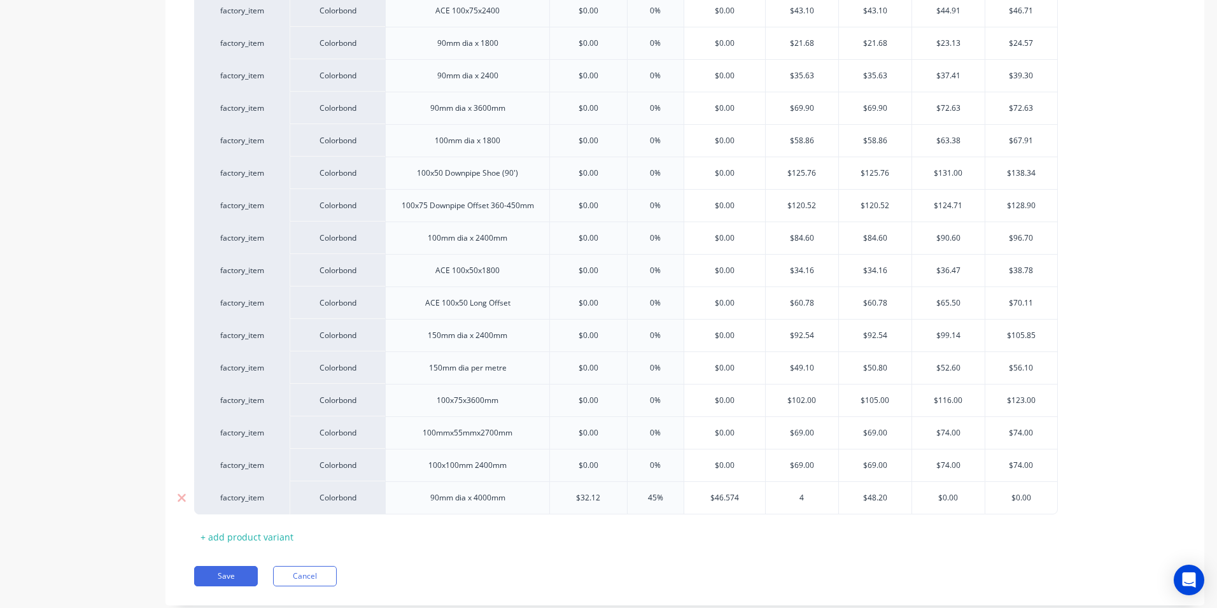
type textarea "x"
type input "46"
type textarea "x"
type input "46."
type textarea "x"
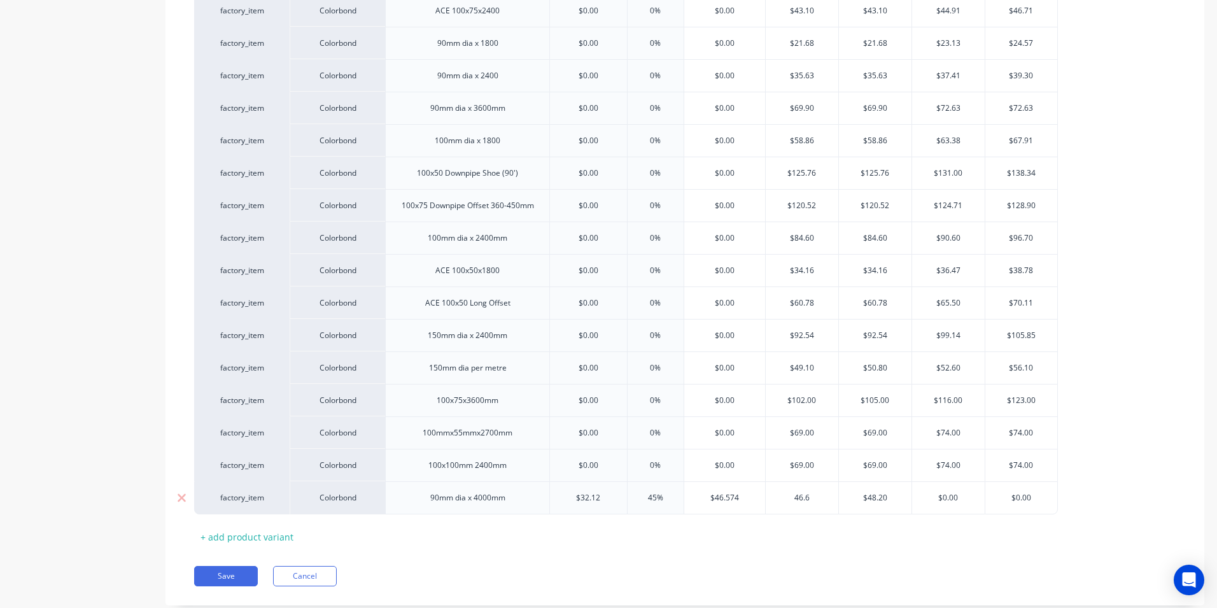
type input "46.60"
type textarea "x"
type input "46.60"
type input "$48.20"
type input "$0.00"
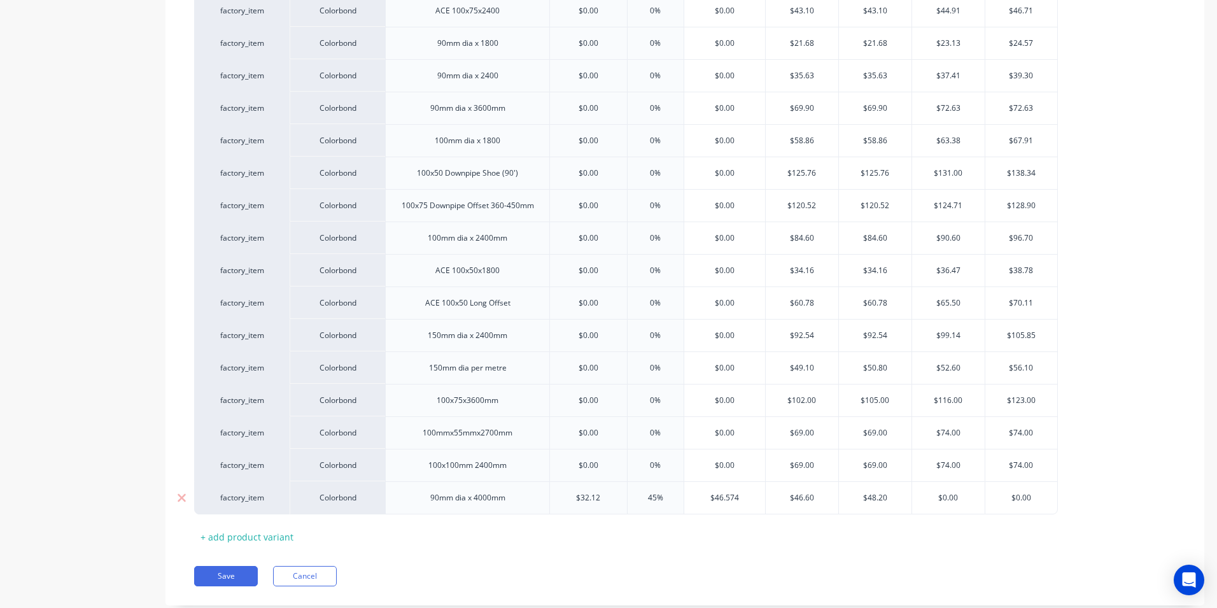
type input "$0.00"
type input "$46.60"
type input "5"
type textarea "x"
type input "55"
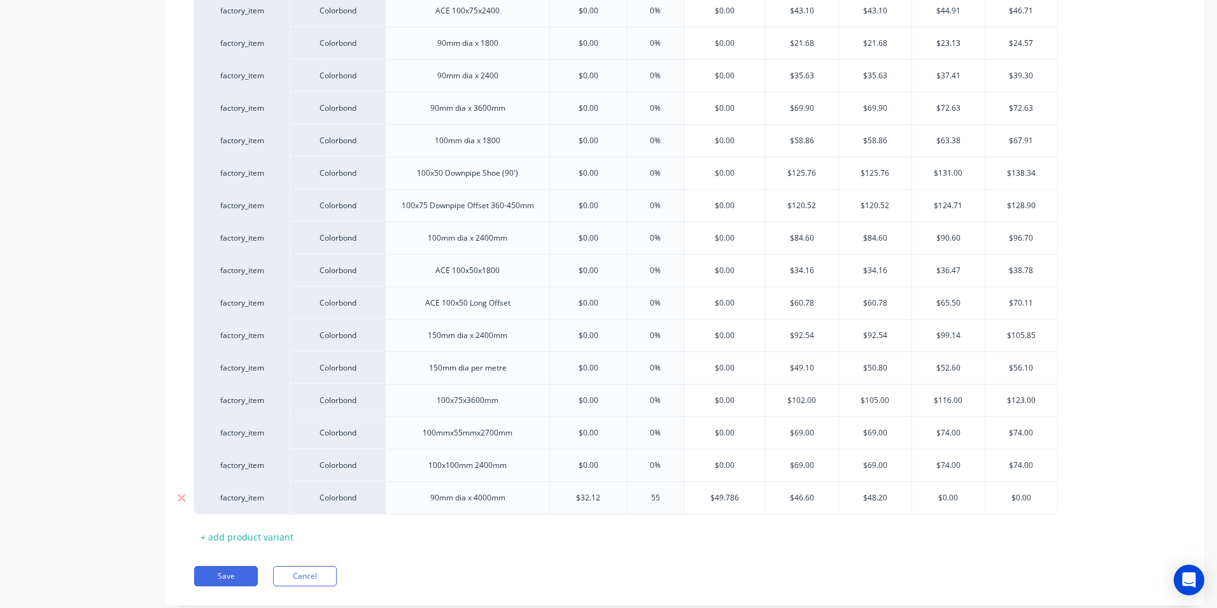
type input "$49.786"
type textarea "x"
type input "5"
type textarea "x"
type input "$50.00"
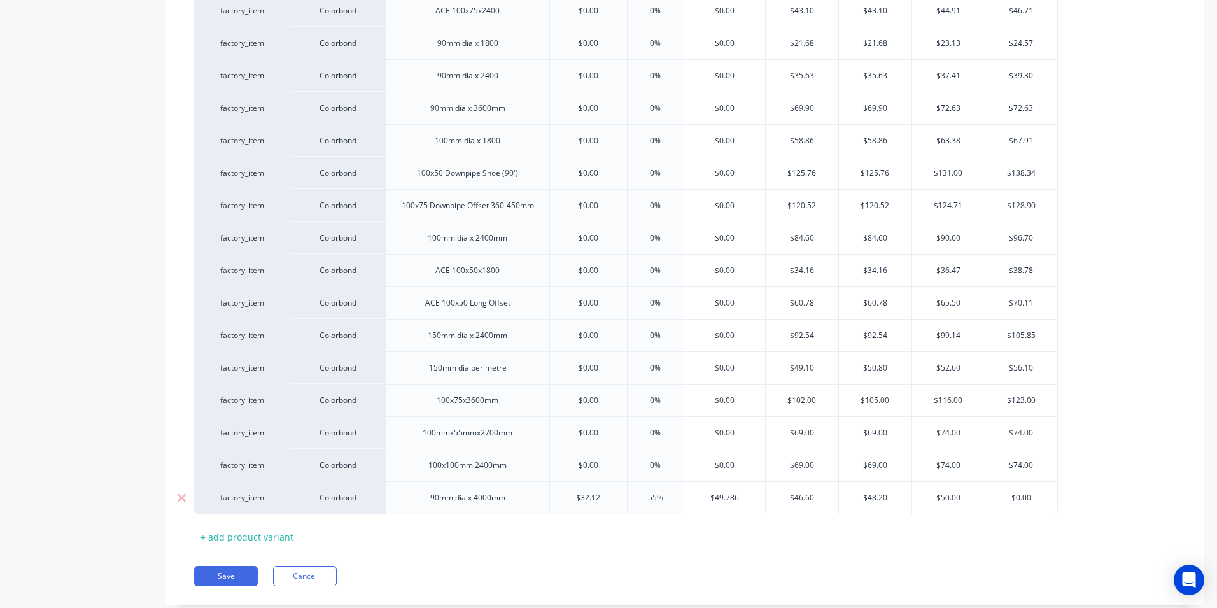
type input "55%"
type textarea "x"
type input "60"
type textarea "x"
type input "60"
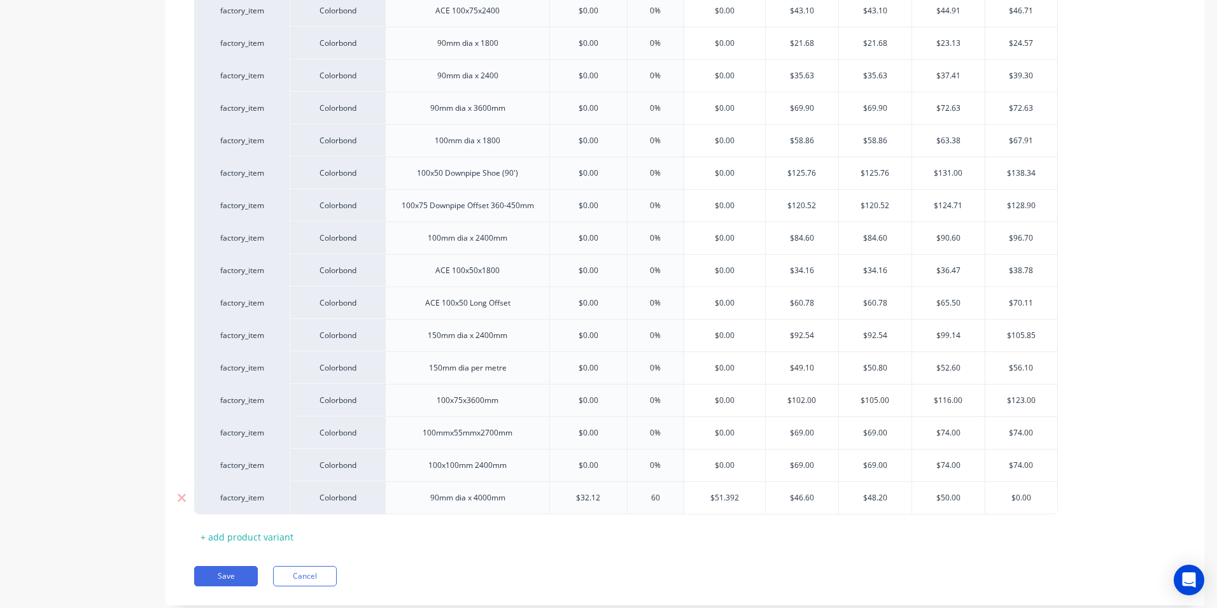
type input "$51.392"
type textarea "x"
type input "5"
type textarea "x"
type input "51"
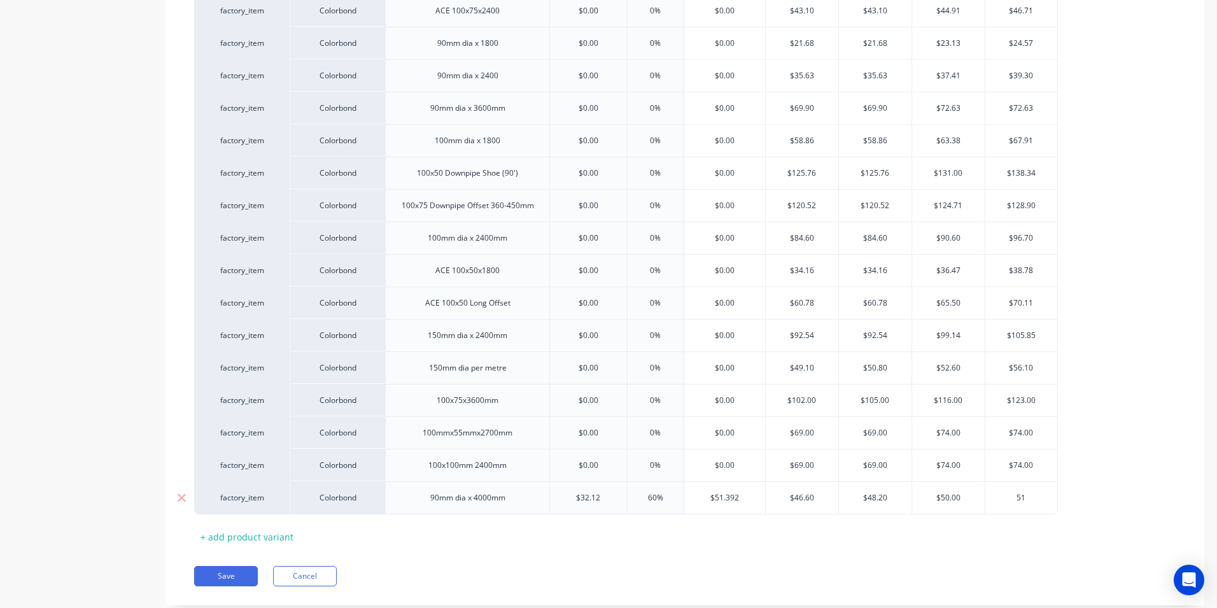
type textarea "x"
type input "51."
type textarea "x"
type input "51.40"
type textarea "x"
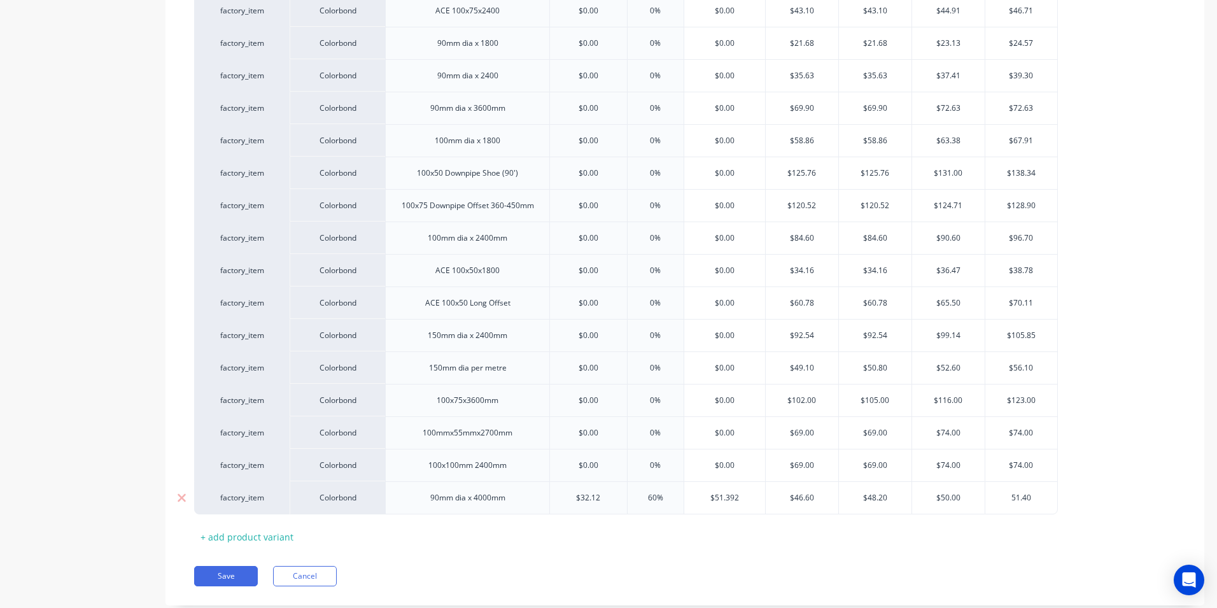
type input "51.40"
click at [747, 497] on input "$51.392" at bounding box center [724, 497] width 81 height 11
type input "60%"
type textarea "x"
type input "4"
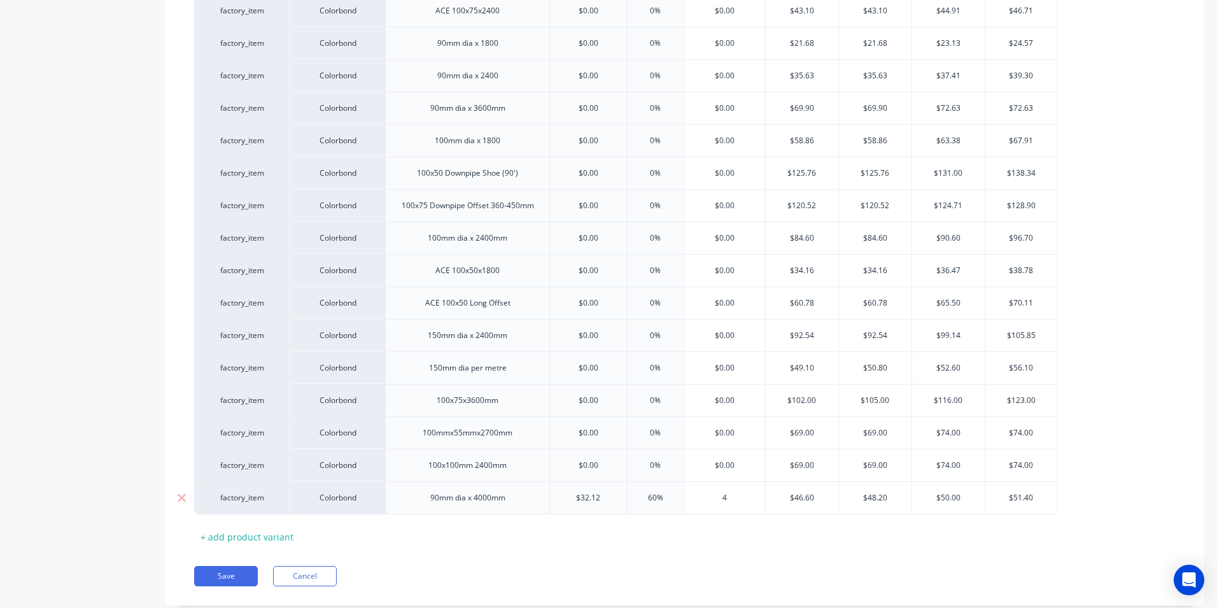
type textarea "x"
type input "48."
type textarea "x"
type input "48.20"
click at [649, 544] on div "Xero Item # Material Length Cost Markup Price Gold Plus Gold Silver Bronze fact…" at bounding box center [684, 174] width 981 height 743
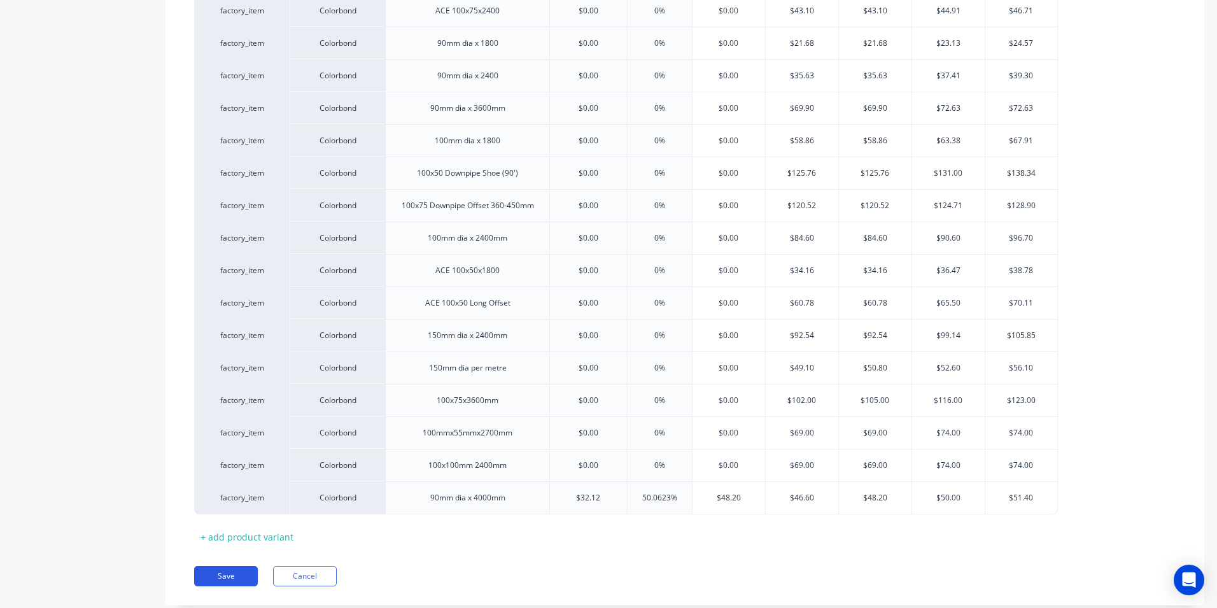
click at [230, 570] on button "Save" at bounding box center [226, 576] width 64 height 20
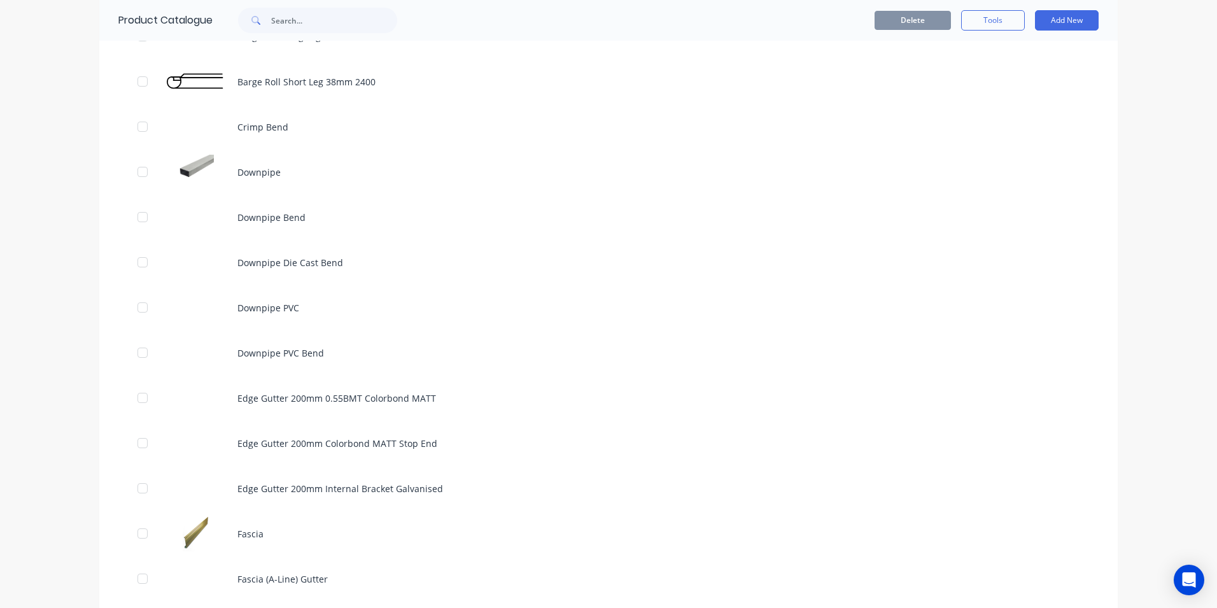
scroll to position [1718, 0]
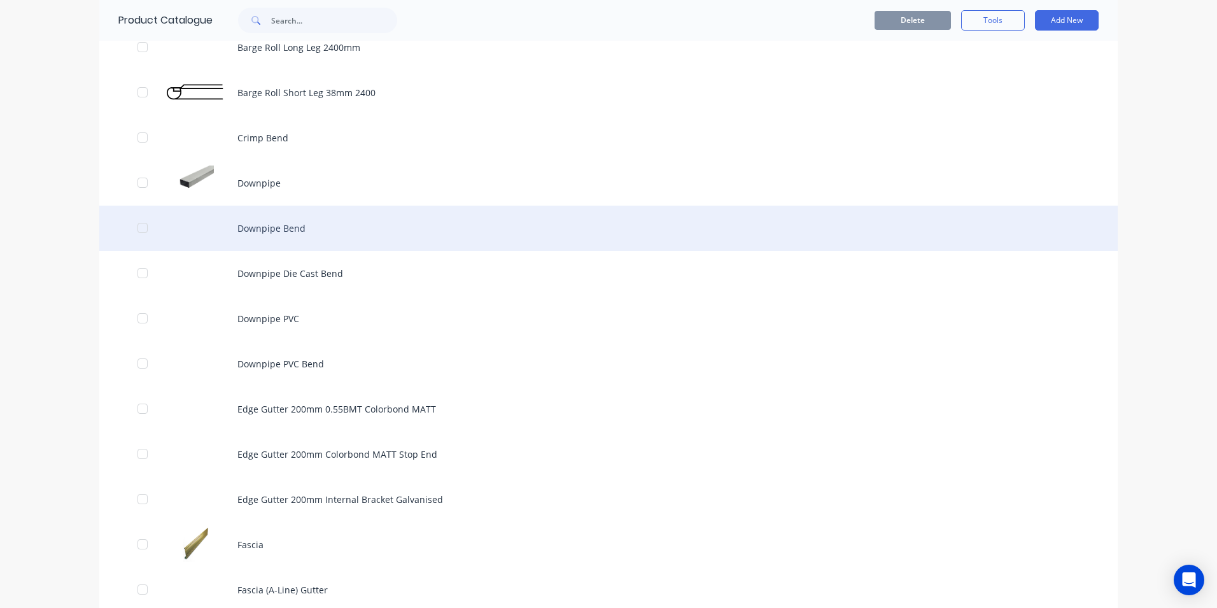
click at [272, 232] on div "Downpipe Bend" at bounding box center [608, 228] width 1018 height 45
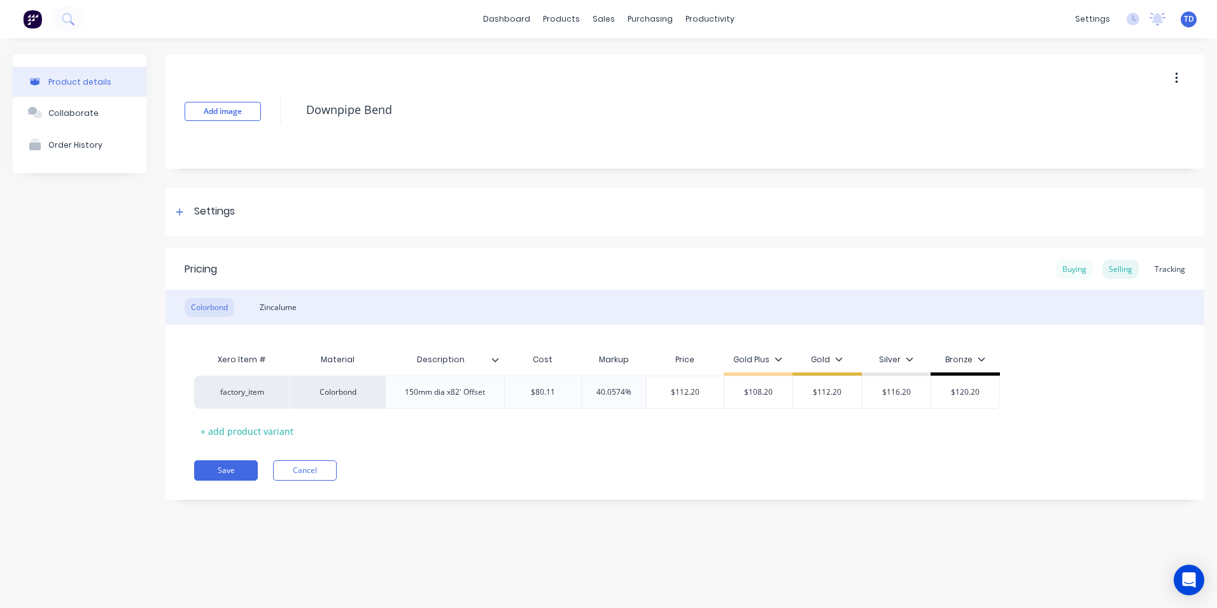
click at [1073, 276] on div "Buying" at bounding box center [1074, 269] width 37 height 19
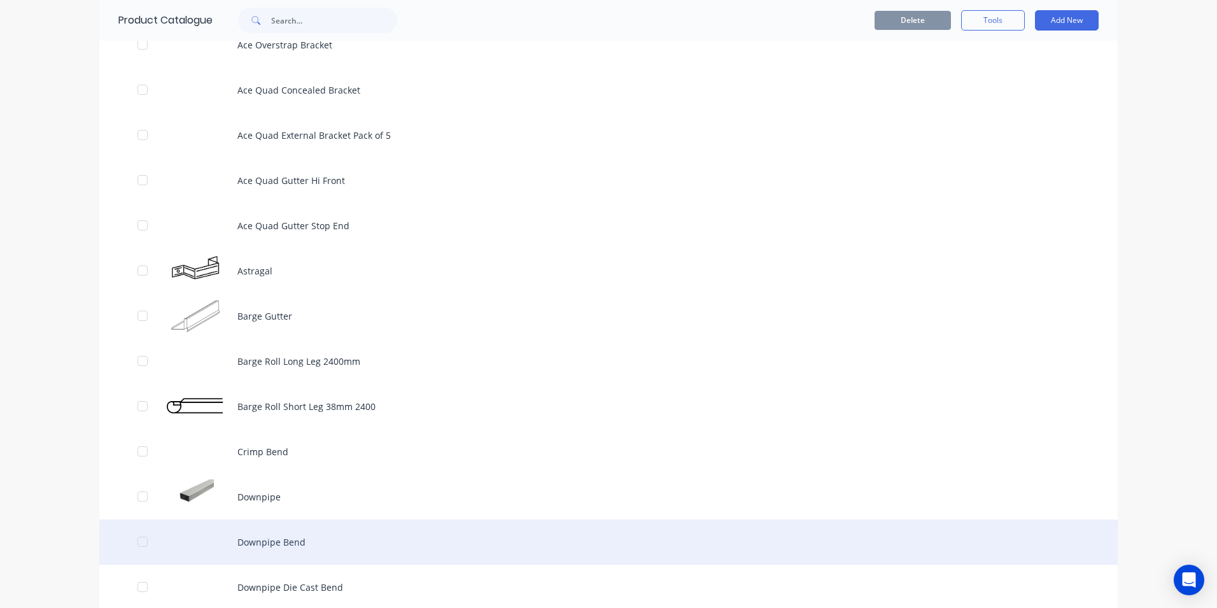
scroll to position [1591, 0]
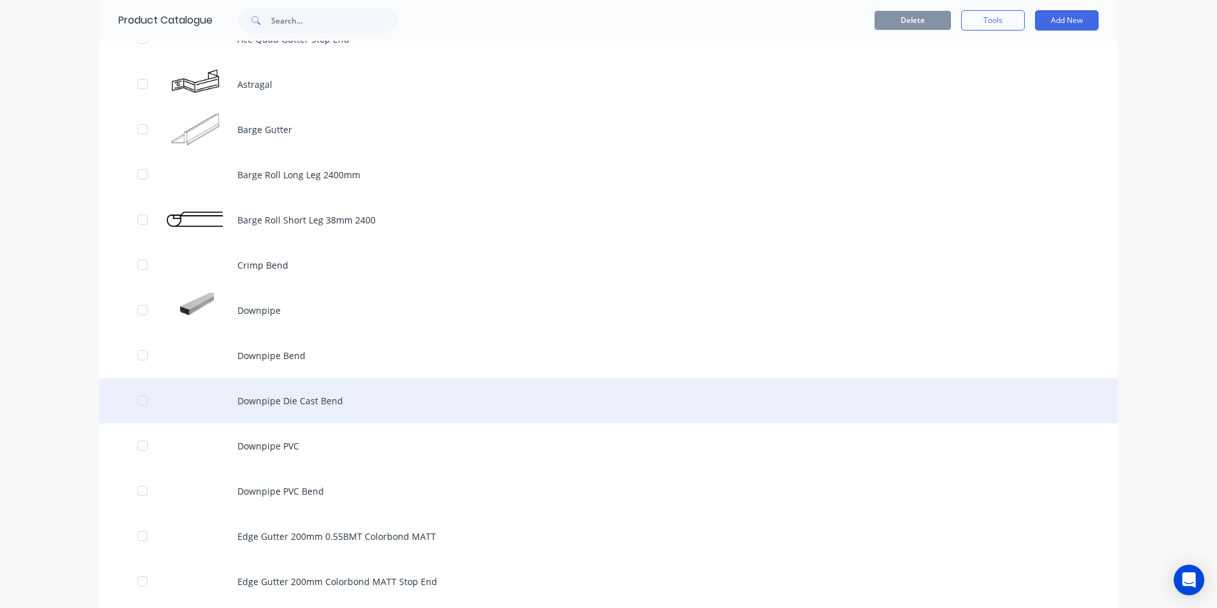
click at [295, 399] on div "Downpipe Die Cast Bend" at bounding box center [608, 400] width 1018 height 45
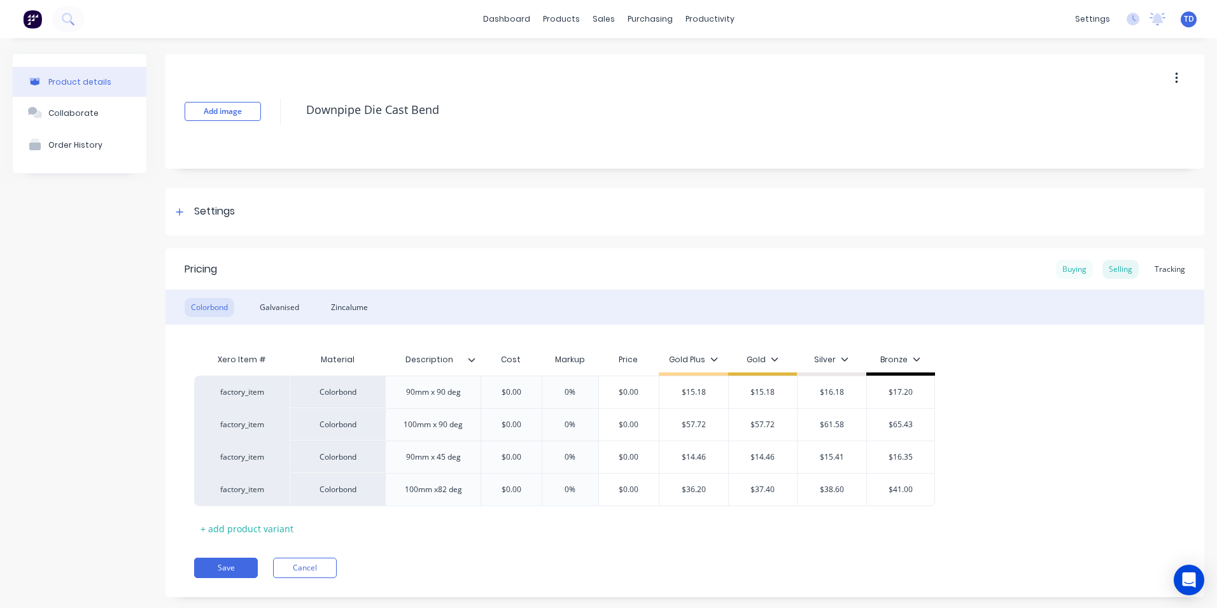
type textarea "x"
click at [1063, 274] on div "Buying" at bounding box center [1074, 269] width 37 height 19
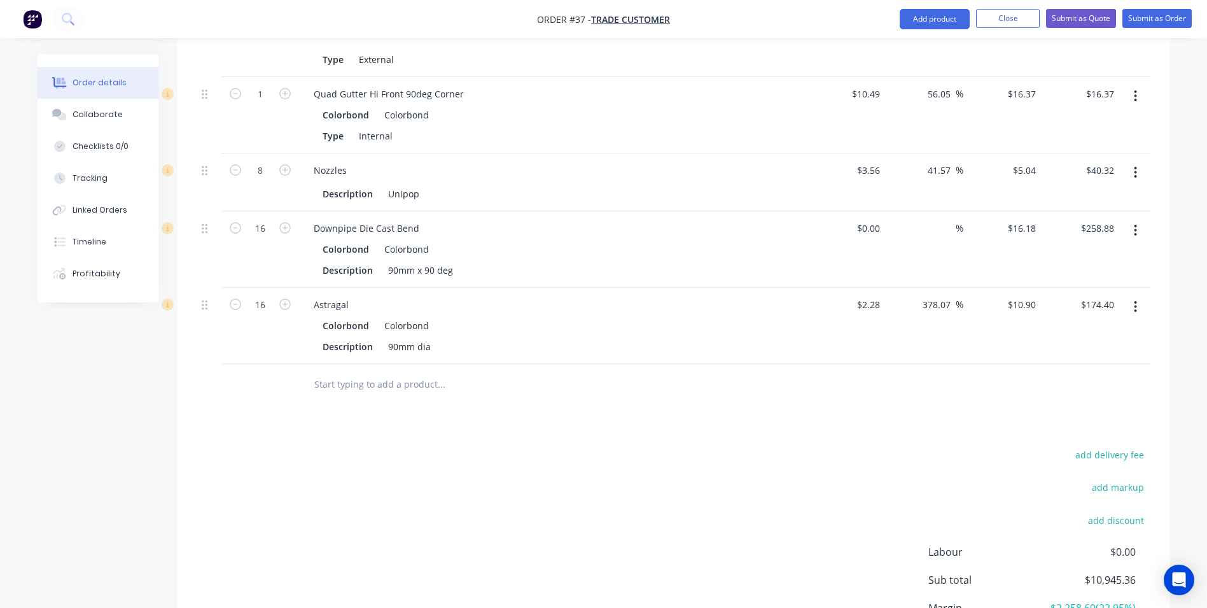
scroll to position [1973, 0]
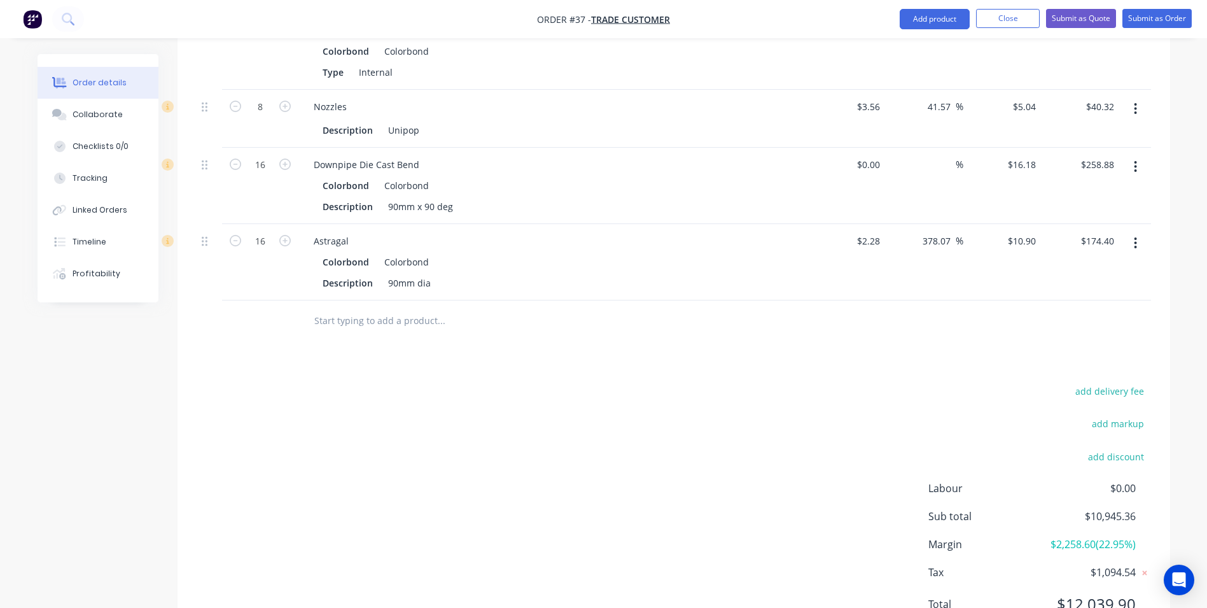
click at [391, 308] on input "text" at bounding box center [441, 320] width 255 height 25
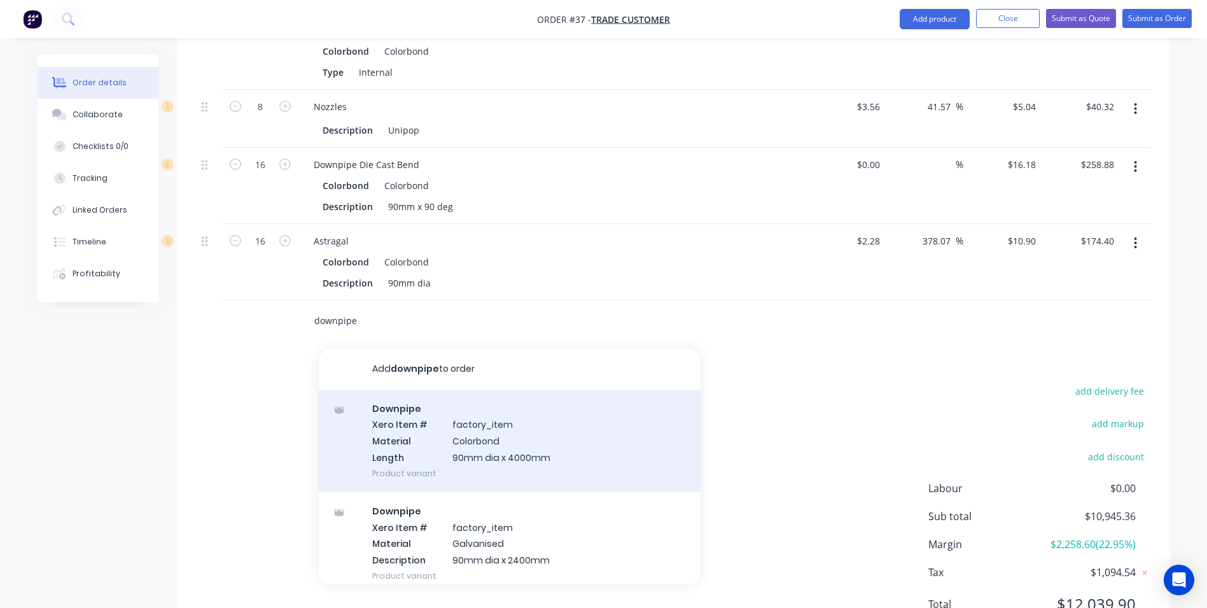
type input "downpipe"
click at [457, 430] on div "Downpipe Xero Item # factory_item Material Colorbond Length 90mm dia x 4000mm P…" at bounding box center [510, 440] width 382 height 102
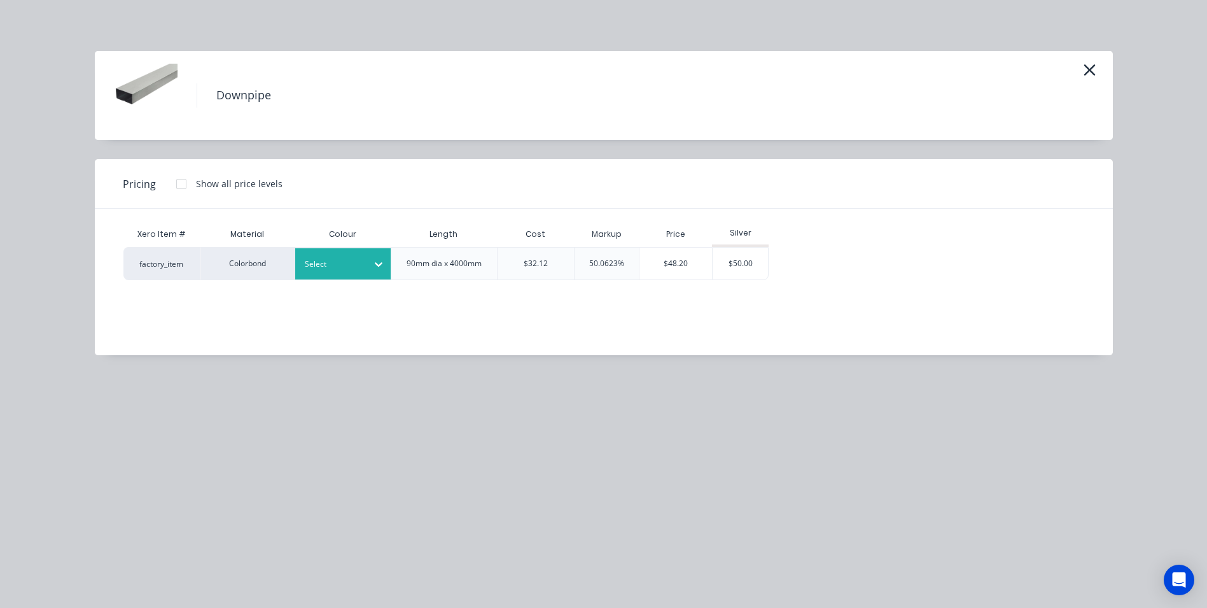
click at [360, 274] on div "Select" at bounding box center [342, 263] width 95 height 31
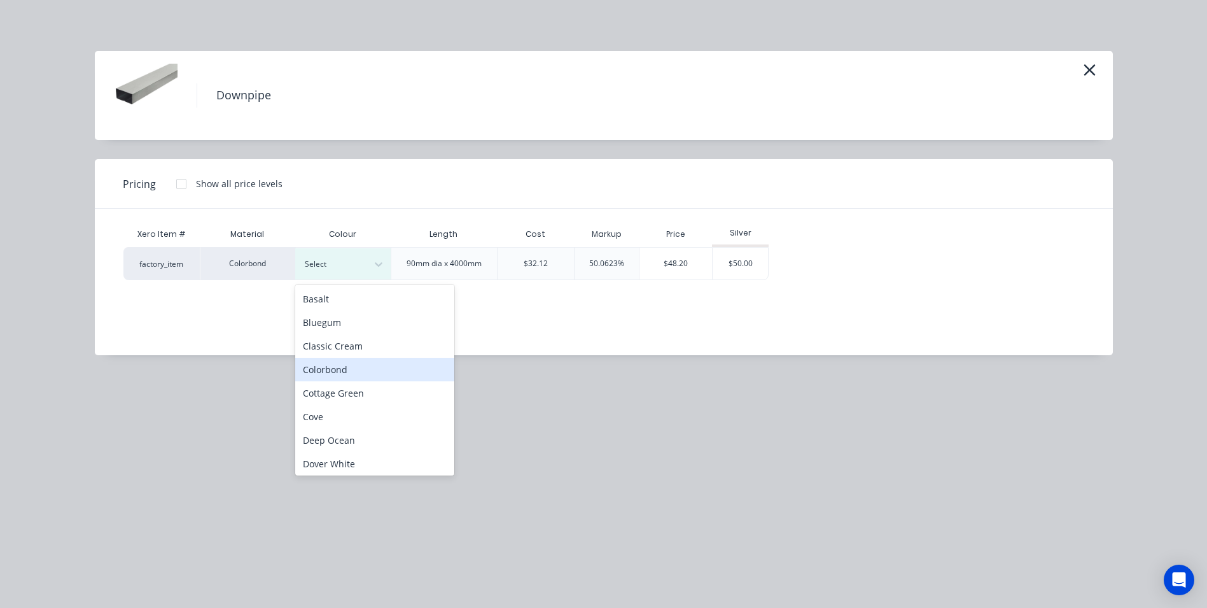
click at [332, 369] on div "Colorbond" at bounding box center [374, 370] width 159 height 24
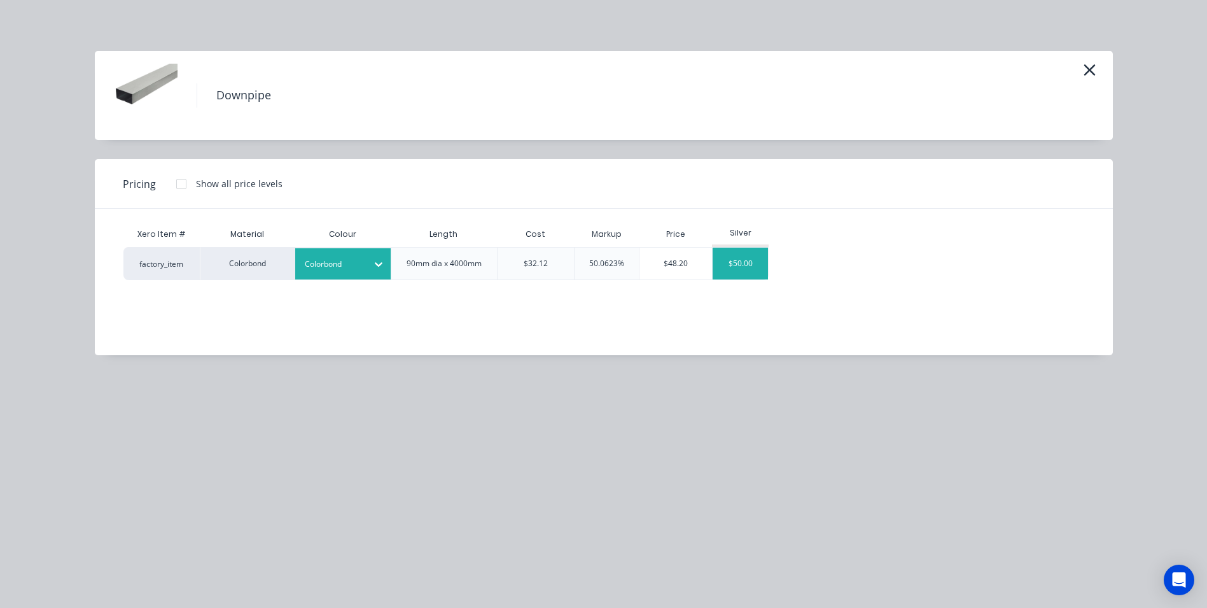
click at [736, 267] on div "$50.00" at bounding box center [740, 264] width 55 height 32
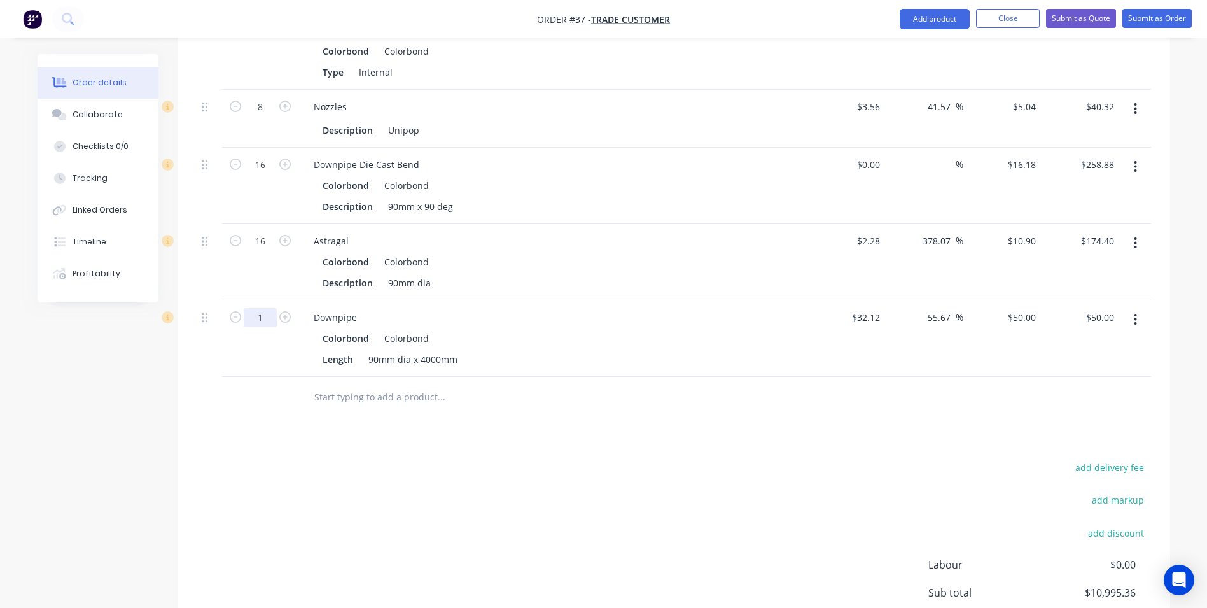
click at [274, 308] on input "1" at bounding box center [260, 317] width 33 height 19
click at [260, 308] on input "1" at bounding box center [260, 317] width 33 height 19
type input "10"
type input "$500.00"
click at [304, 459] on div "add delivery fee add markup add discount Labour $0.00 Sub total $10,995.36 Marg…" at bounding box center [674, 582] width 955 height 246
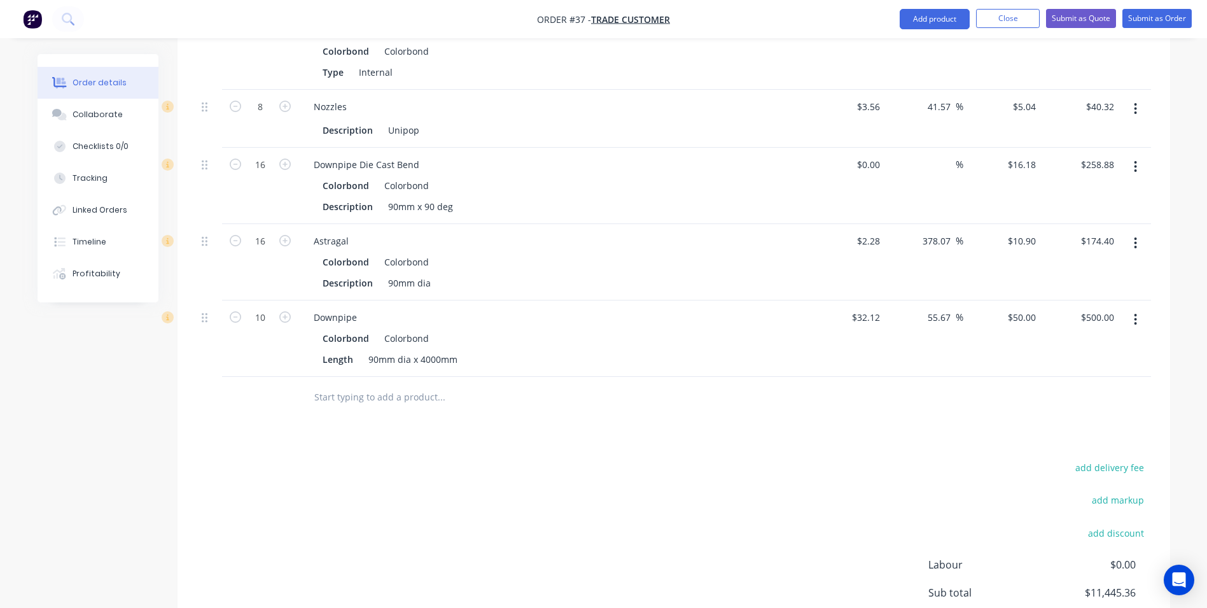
click at [314, 384] on input "text" at bounding box center [441, 396] width 255 height 25
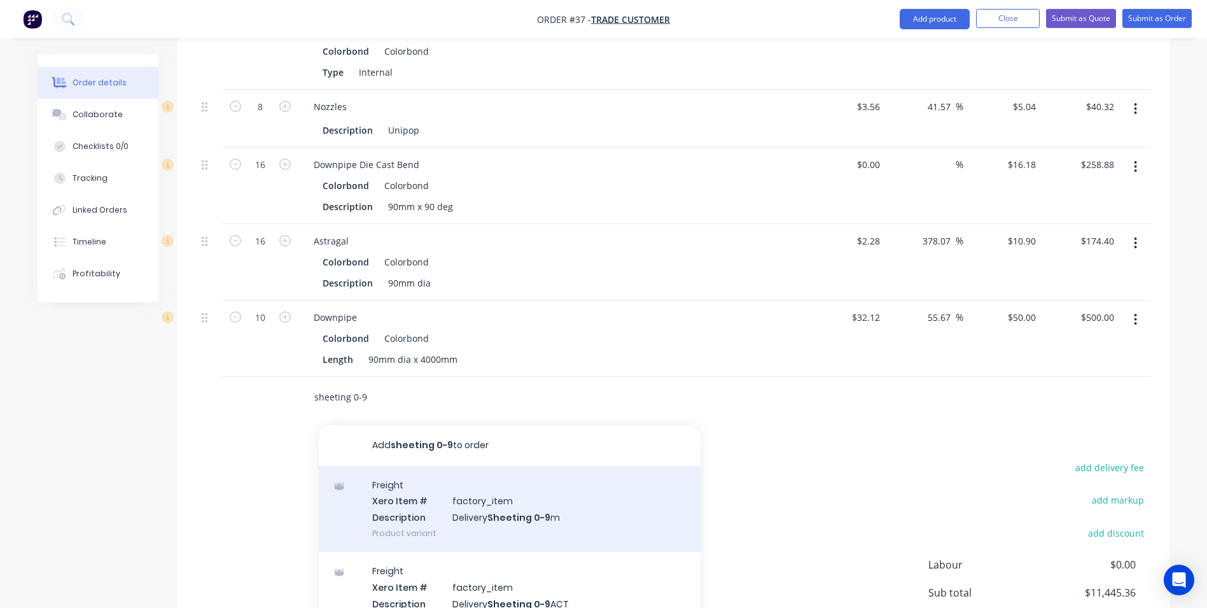
type input "sheeting 0-9"
click at [461, 496] on div "Freight Xero Item # factory_item Description Delivery Sheeting 0-9 m Product va…" at bounding box center [510, 509] width 382 height 86
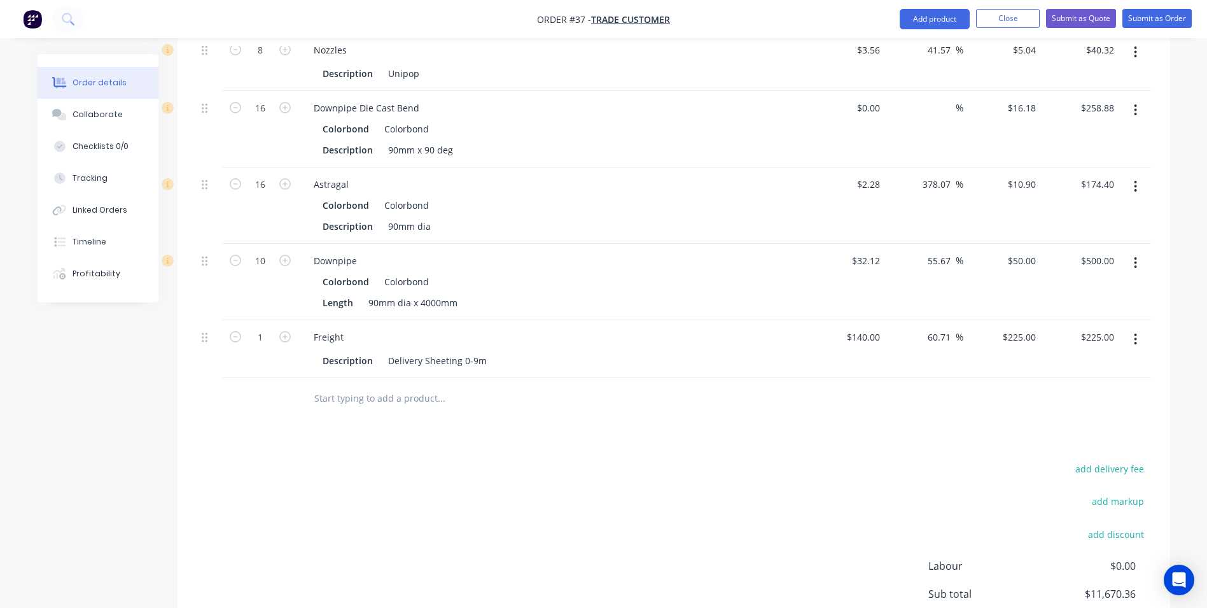
scroll to position [2037, 0]
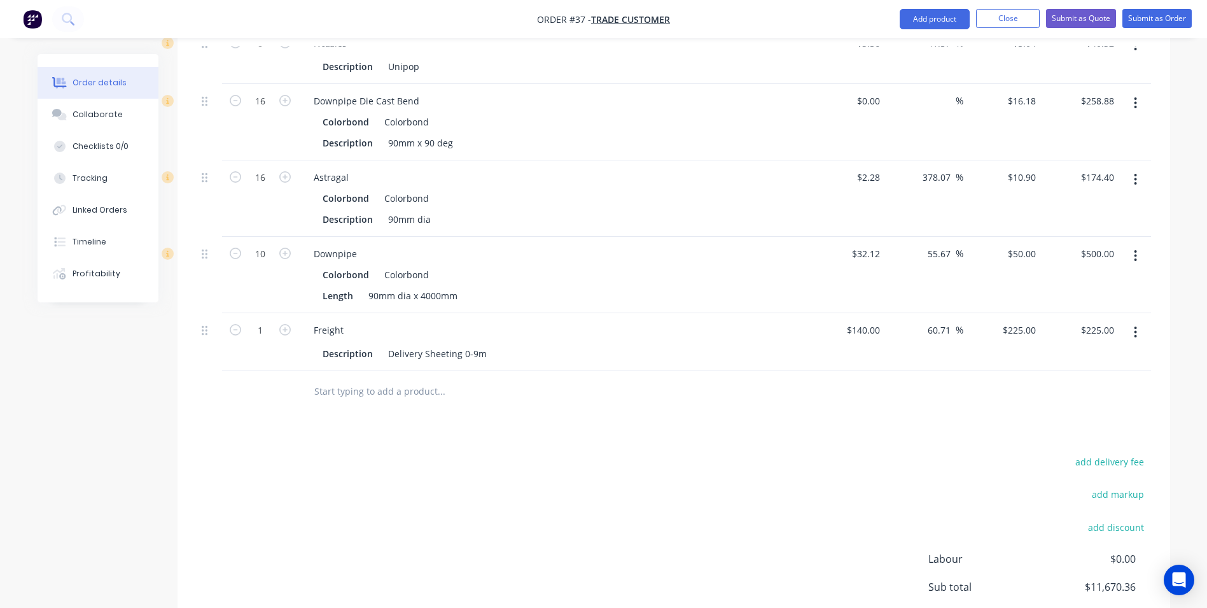
click at [413, 379] on input "text" at bounding box center [441, 391] width 255 height 25
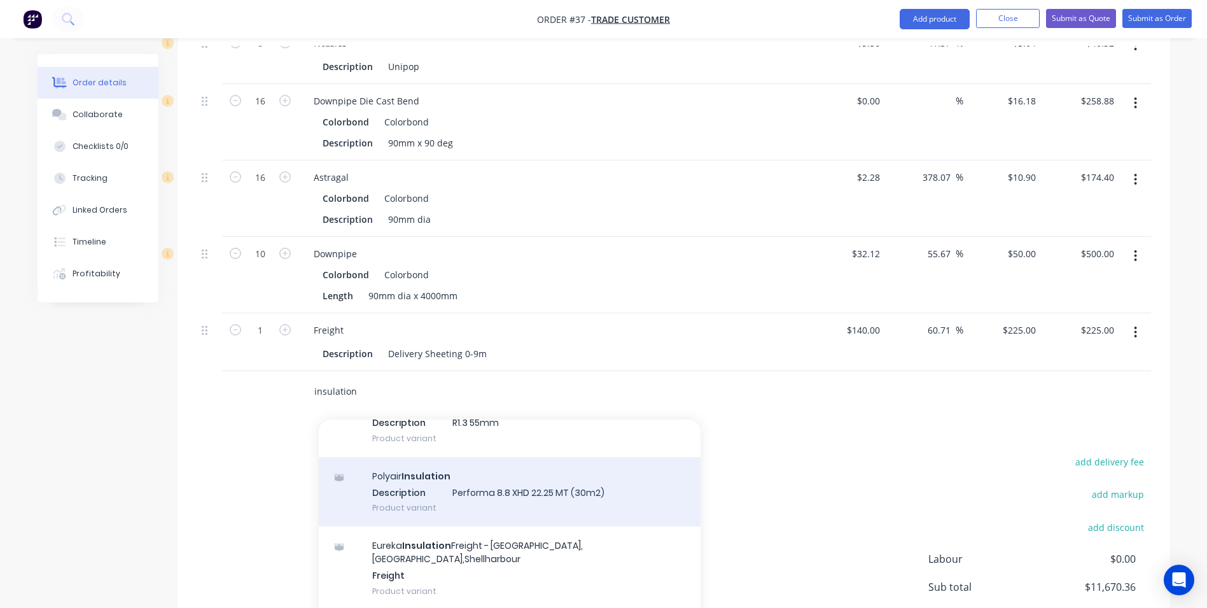
scroll to position [636, 0]
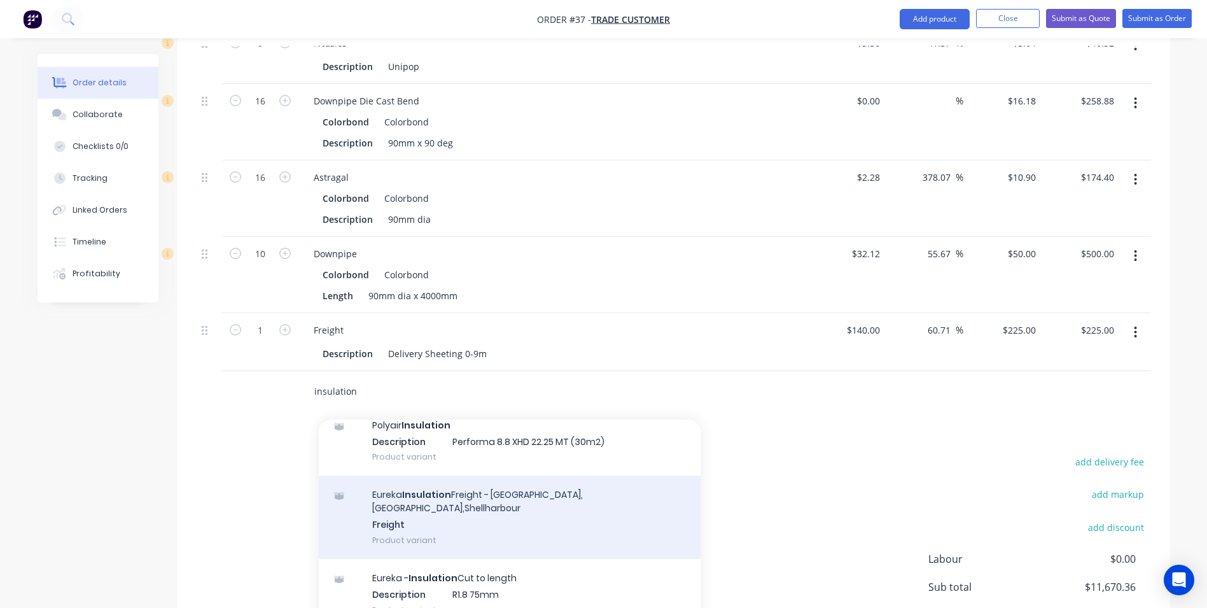
type input "insulation"
click at [502, 490] on div "Eureka Insulation Freight - [GEOGRAPHIC_DATA],[GEOGRAPHIC_DATA],Shellharbour Fr…" at bounding box center [510, 516] width 382 height 83
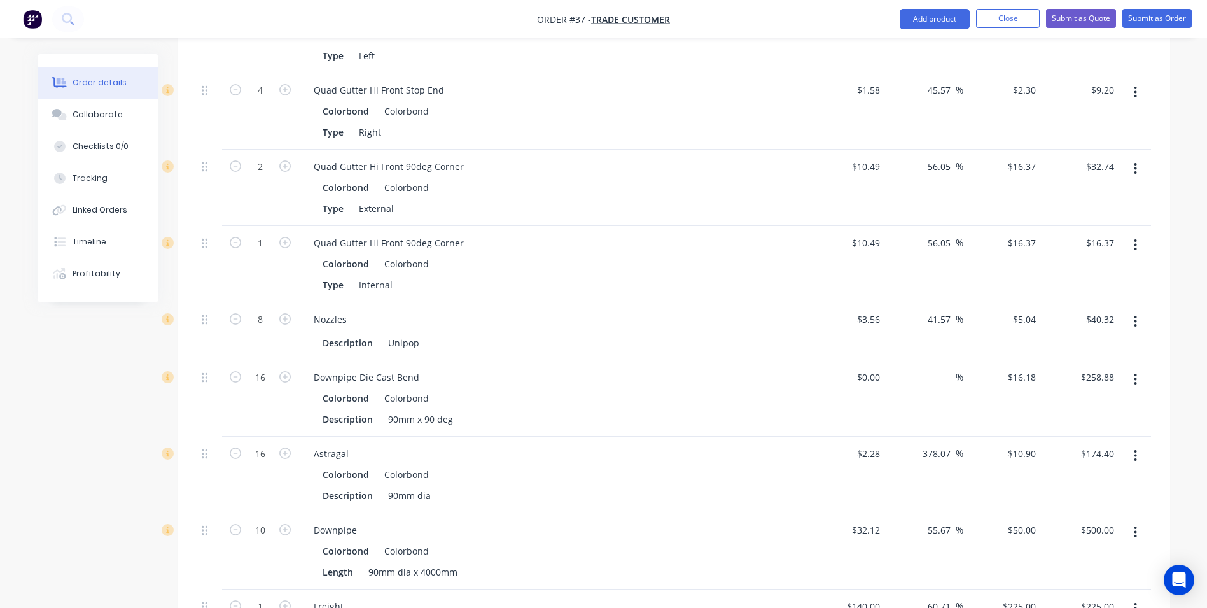
scroll to position [2079, 0]
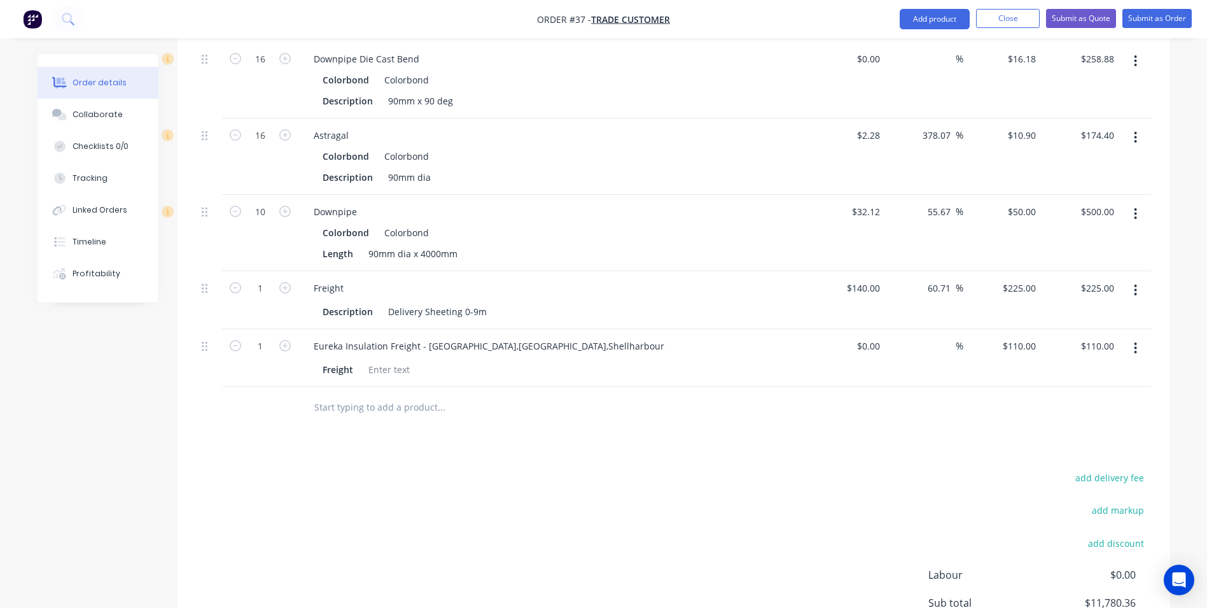
click at [324, 395] on input "text" at bounding box center [441, 407] width 255 height 25
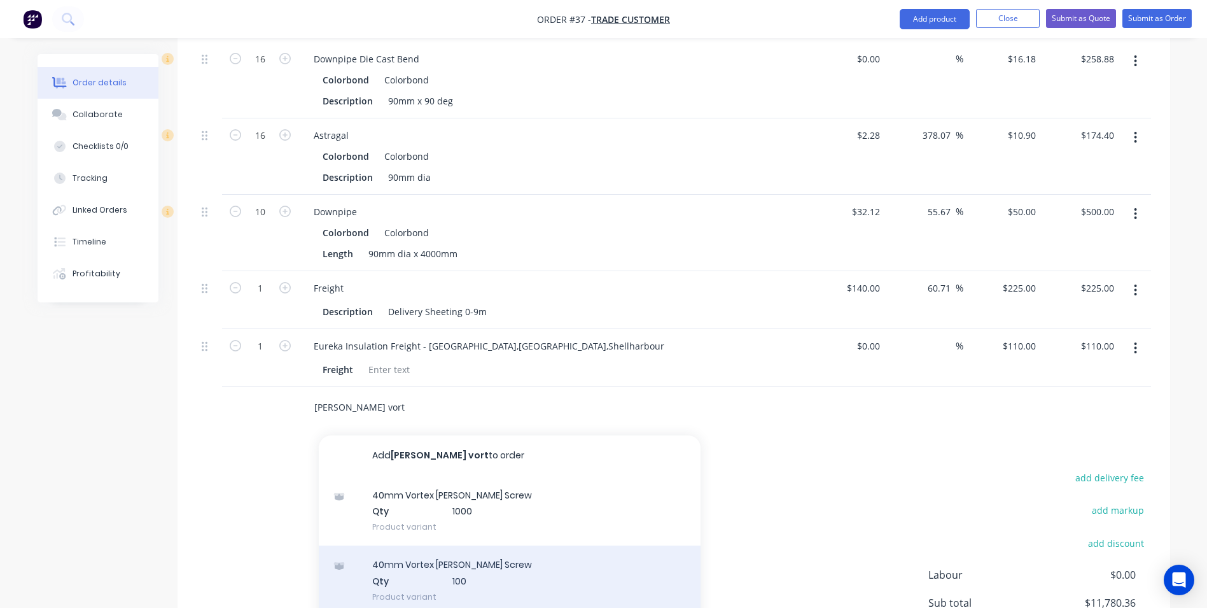
type input "[PERSON_NAME] vort"
click at [431, 557] on div "40mm Vortex [PERSON_NAME] Screw Qty 100 Product variant" at bounding box center [510, 580] width 382 height 70
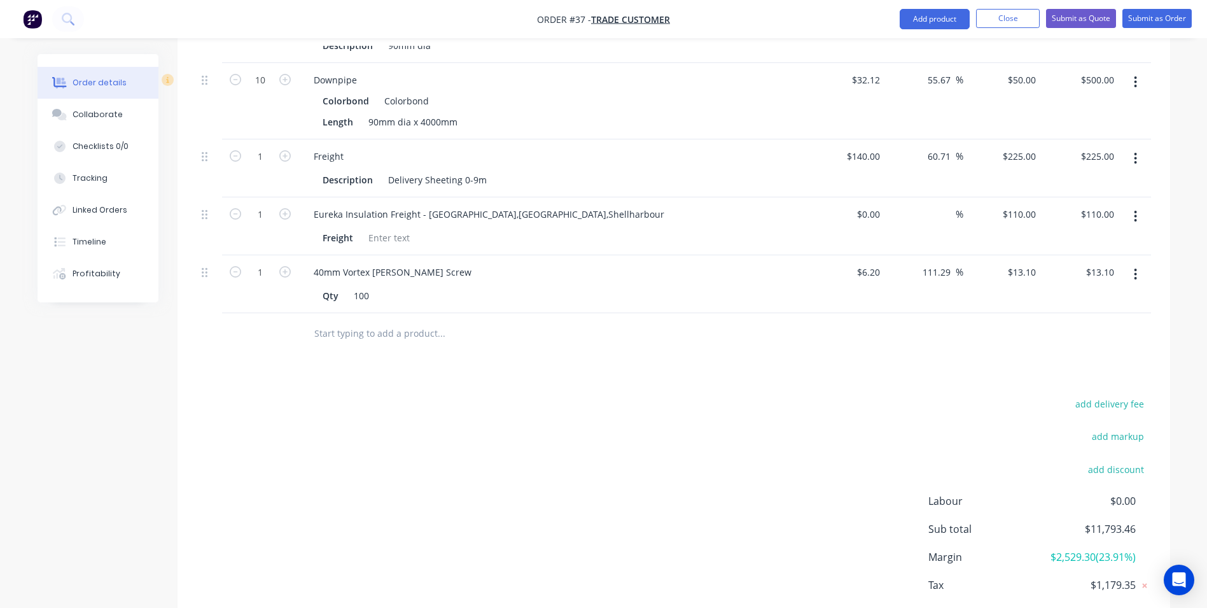
scroll to position [2136, 0]
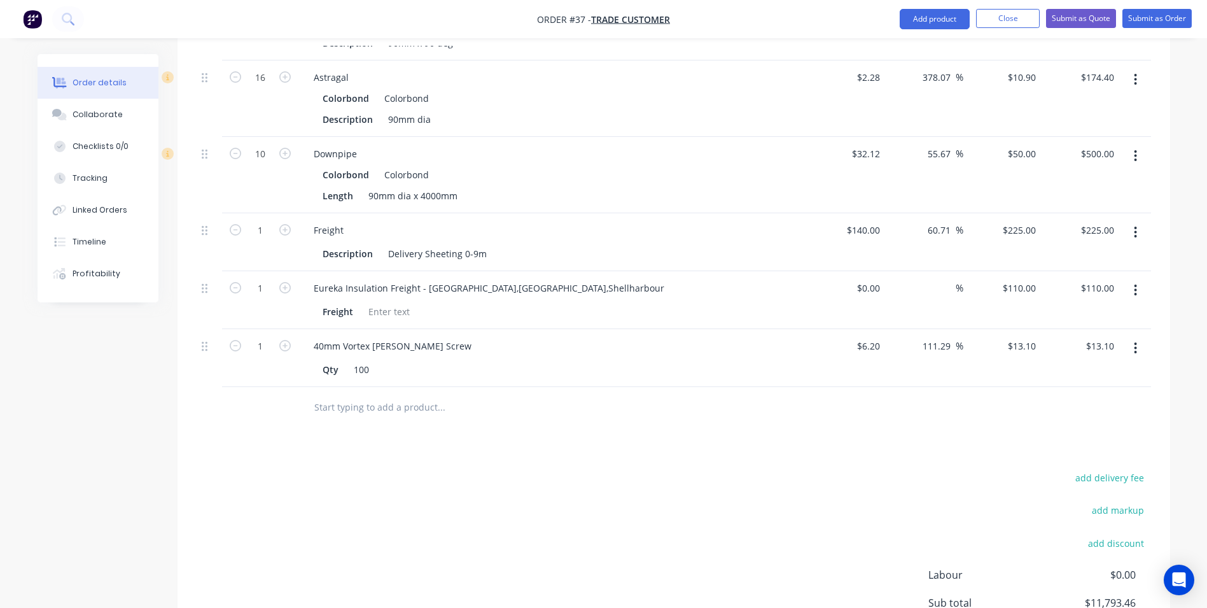
click at [1134, 341] on icon "button" at bounding box center [1135, 348] width 3 height 14
click at [1060, 372] on div "Edit" at bounding box center [1091, 381] width 98 height 18
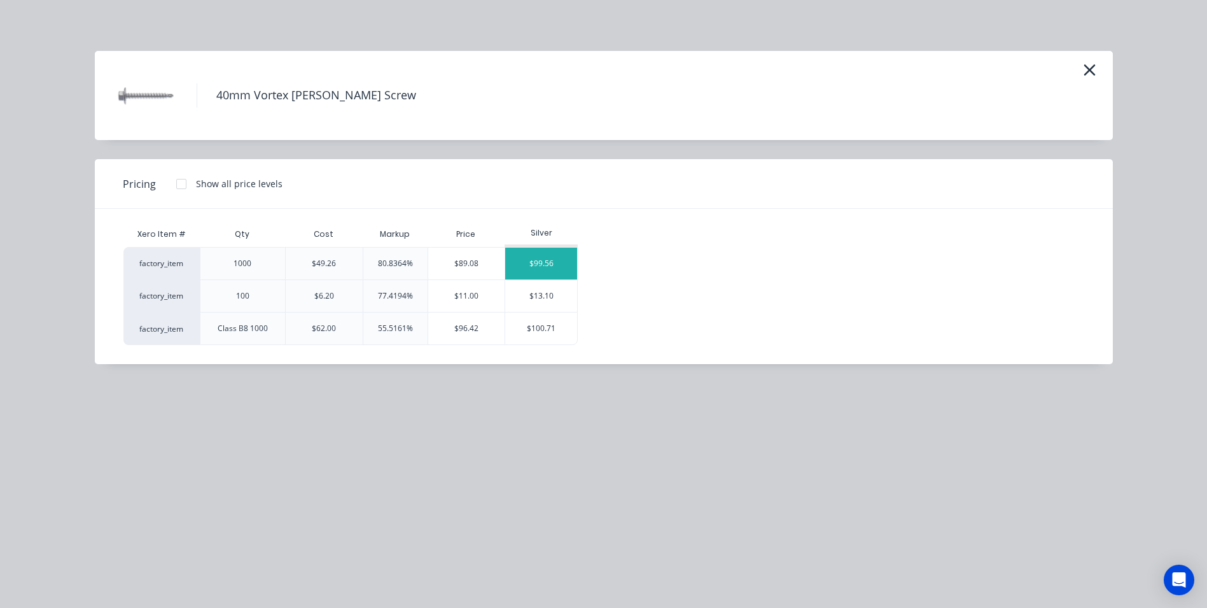
click at [544, 256] on div "$99.56" at bounding box center [541, 264] width 72 height 32
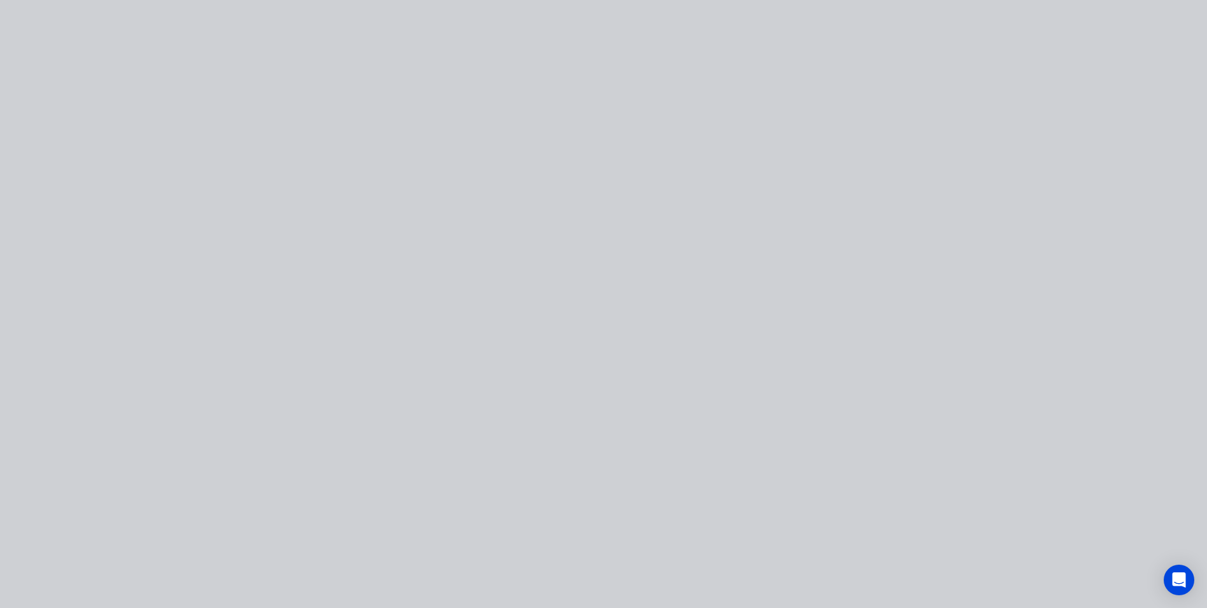
type input "1505.81"
type input "$99.56"
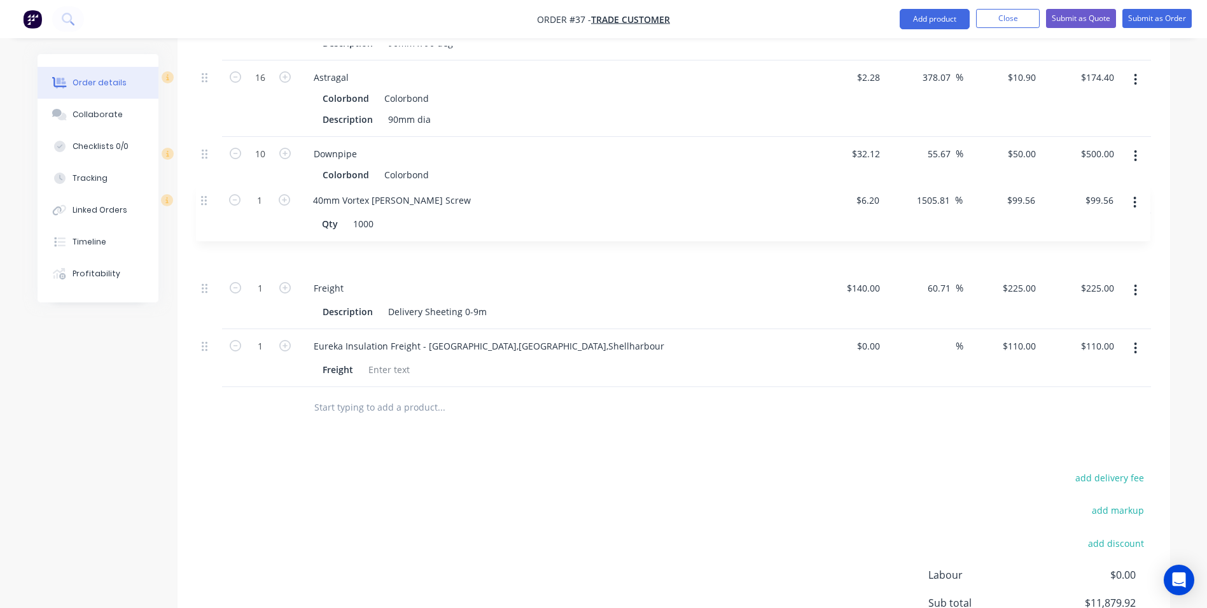
drag, startPoint x: 204, startPoint y: 326, endPoint x: 207, endPoint y: 195, distance: 131.2
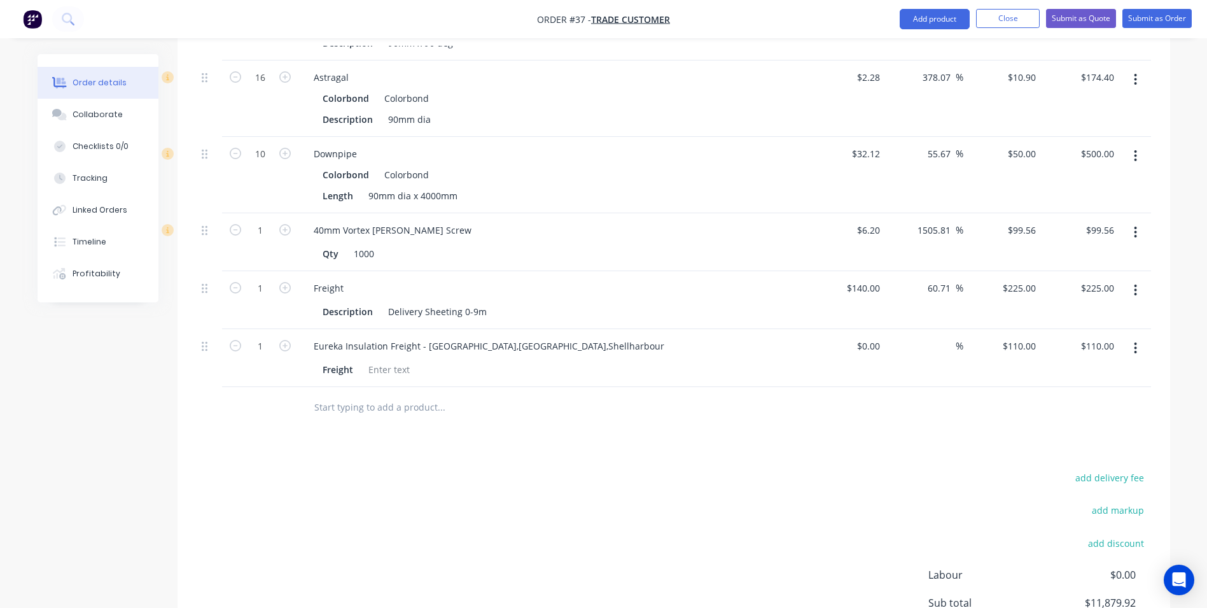
click at [1137, 225] on icon "button" at bounding box center [1135, 232] width 3 height 14
click at [1066, 256] on div "Edit" at bounding box center [1091, 265] width 98 height 18
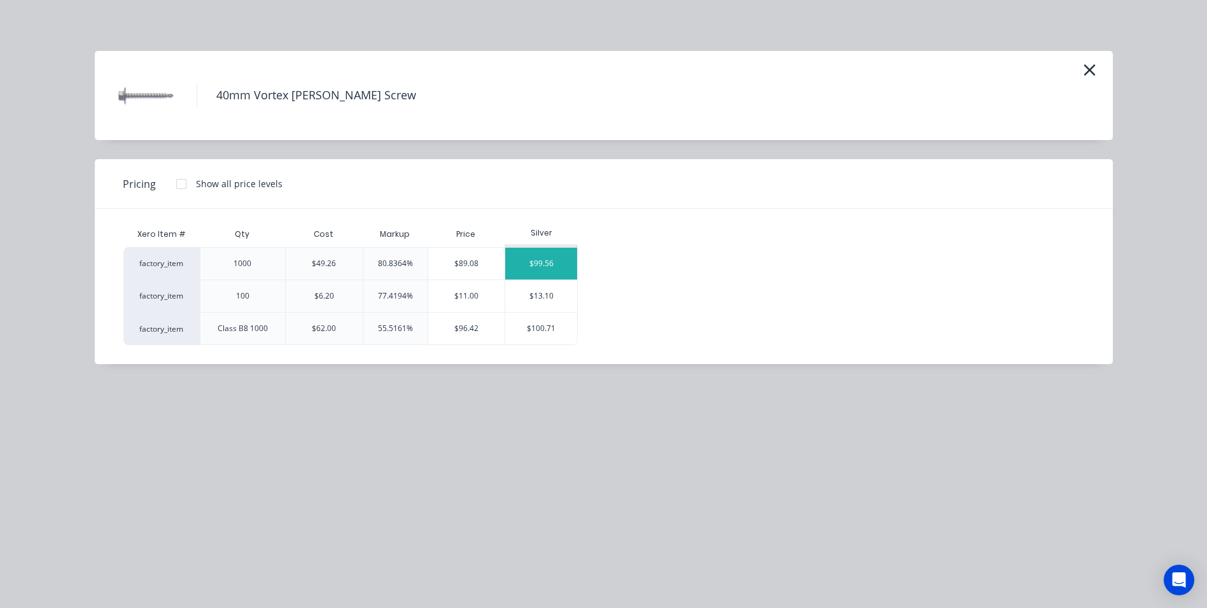
click at [531, 256] on div "$99.56" at bounding box center [541, 264] width 72 height 32
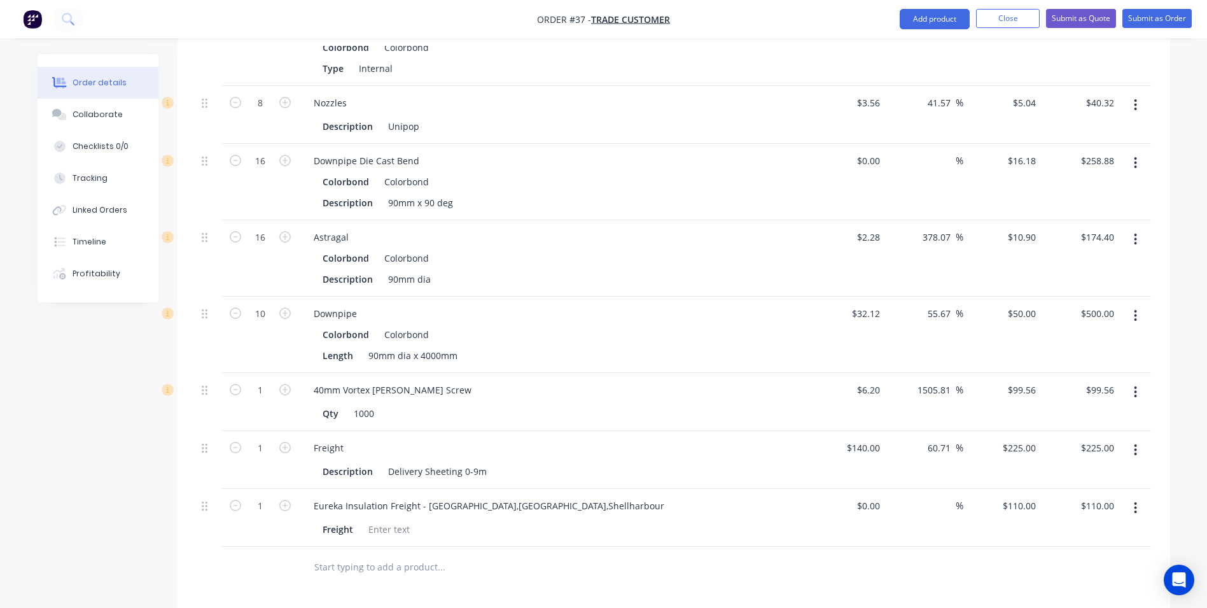
scroll to position [1946, 0]
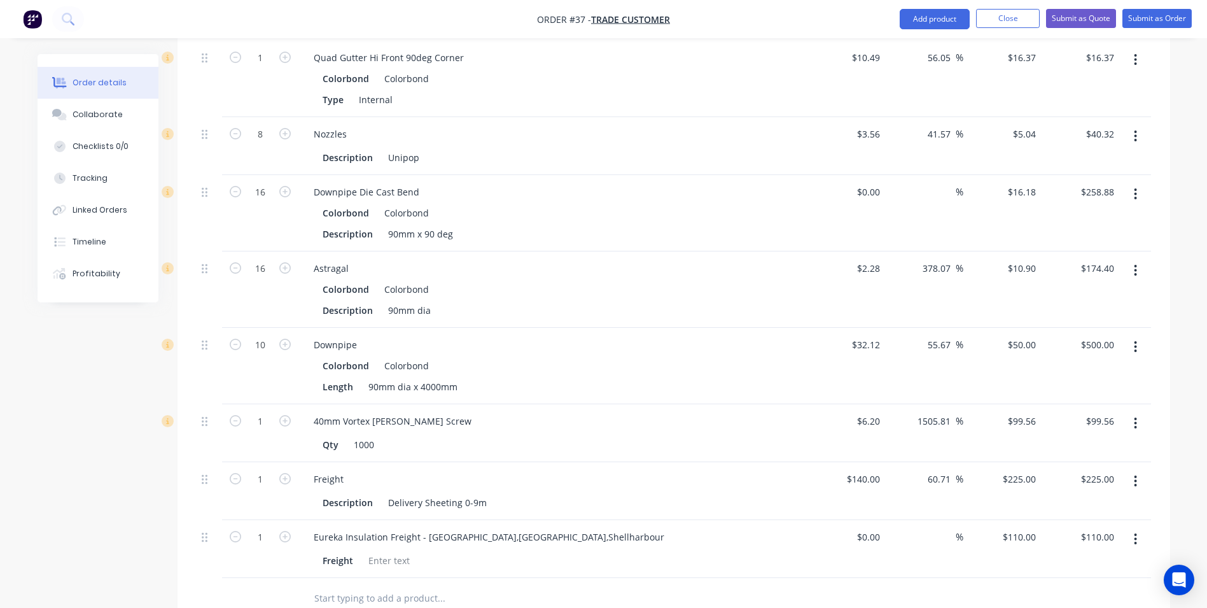
click at [1131, 412] on button "button" at bounding box center [1136, 423] width 30 height 23
click at [1074, 447] on div "Edit" at bounding box center [1091, 456] width 98 height 18
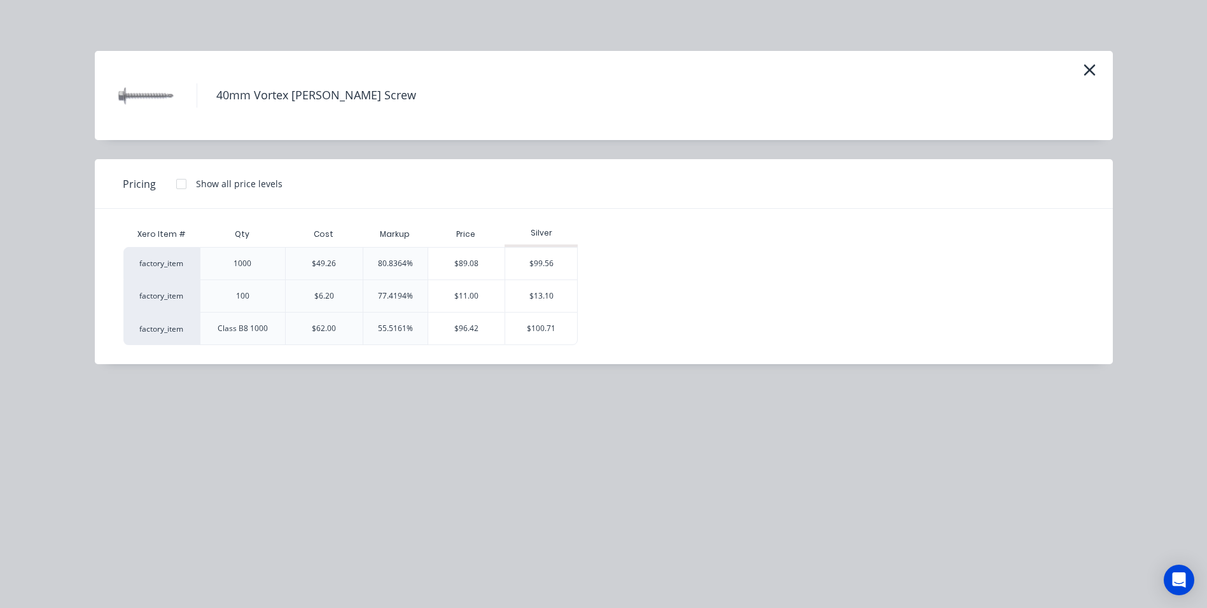
click at [318, 263] on div "$49.26" at bounding box center [324, 263] width 24 height 11
click at [557, 269] on div "$99.56" at bounding box center [541, 264] width 72 height 32
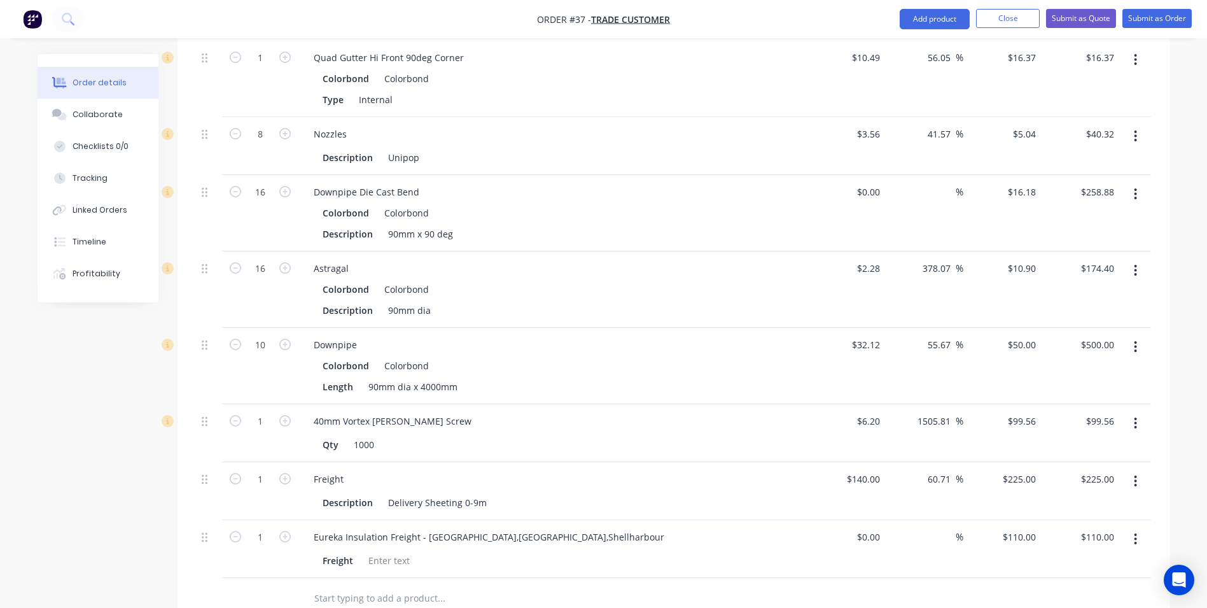
click at [1138, 412] on button "button" at bounding box center [1136, 423] width 30 height 23
click at [1067, 524] on div "Delete" at bounding box center [1091, 533] width 98 height 18
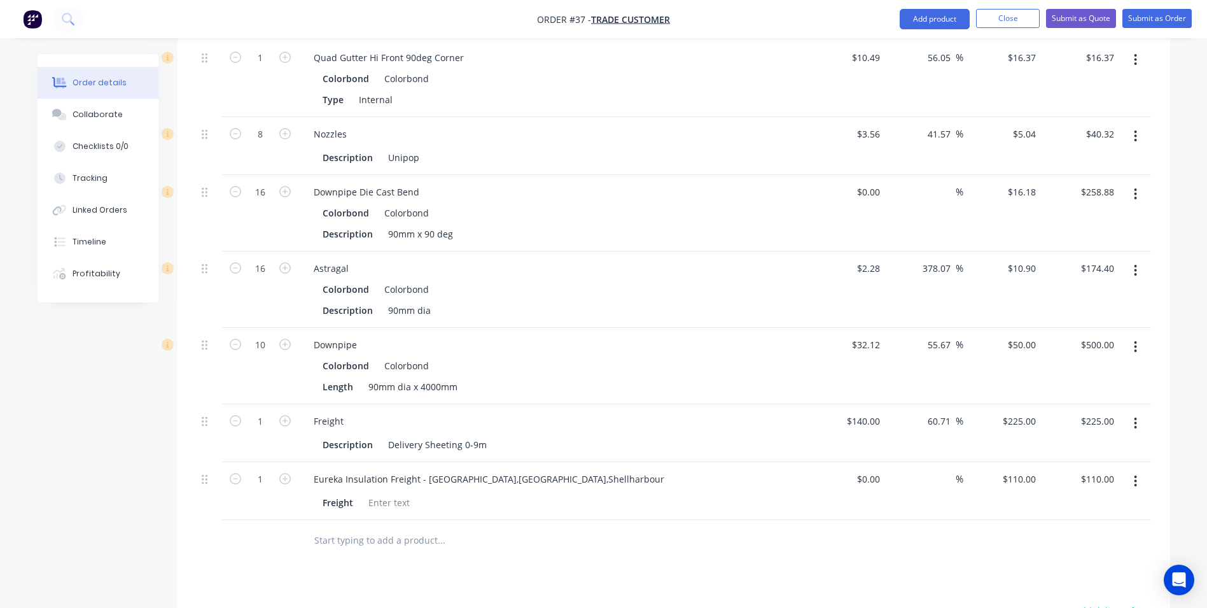
click at [402, 529] on input "text" at bounding box center [441, 540] width 255 height 25
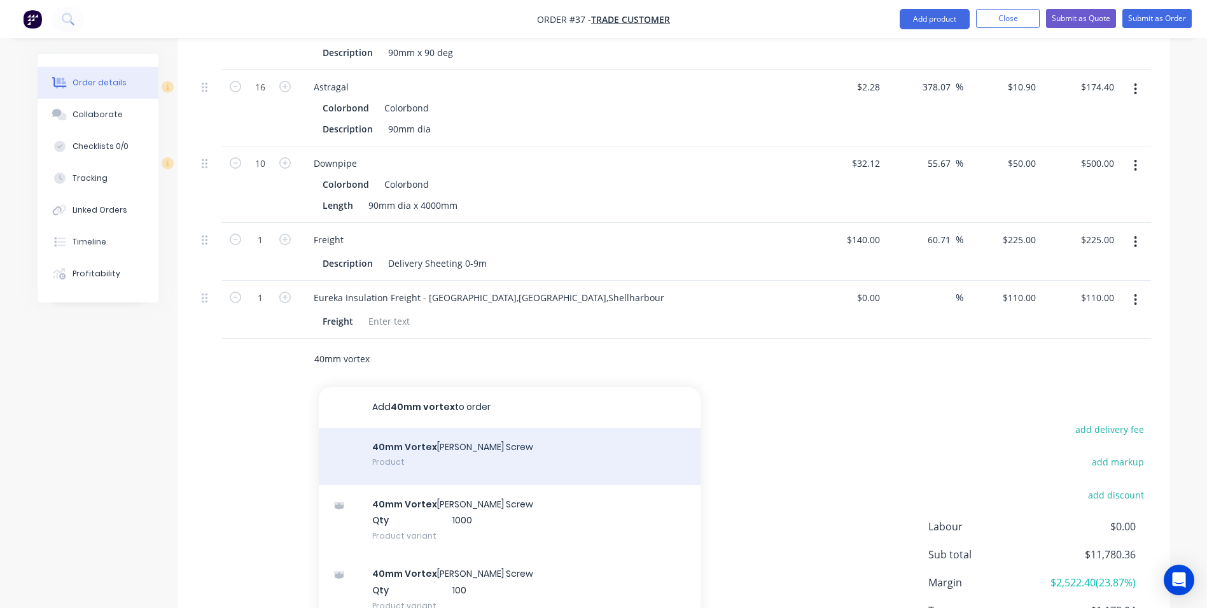
scroll to position [2136, 0]
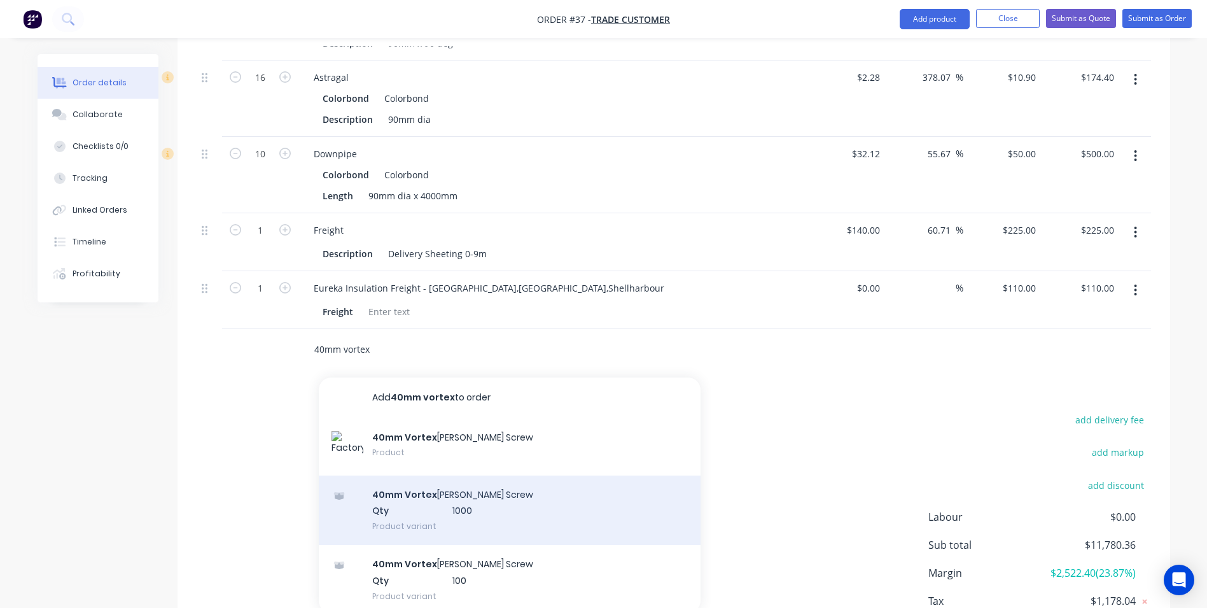
type input "40mm vortex"
click at [485, 496] on div "40mm Vortex [PERSON_NAME] Screw Qty 1000 Product variant" at bounding box center [510, 510] width 382 height 70
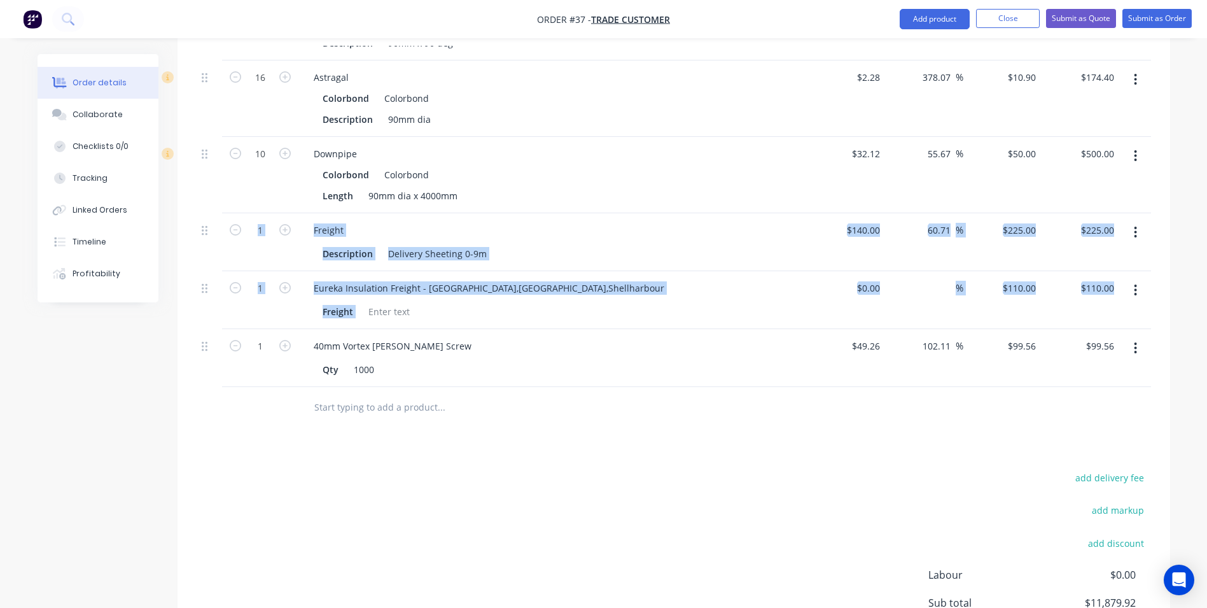
drag, startPoint x: 200, startPoint y: 333, endPoint x: 199, endPoint y: 202, distance: 131.1
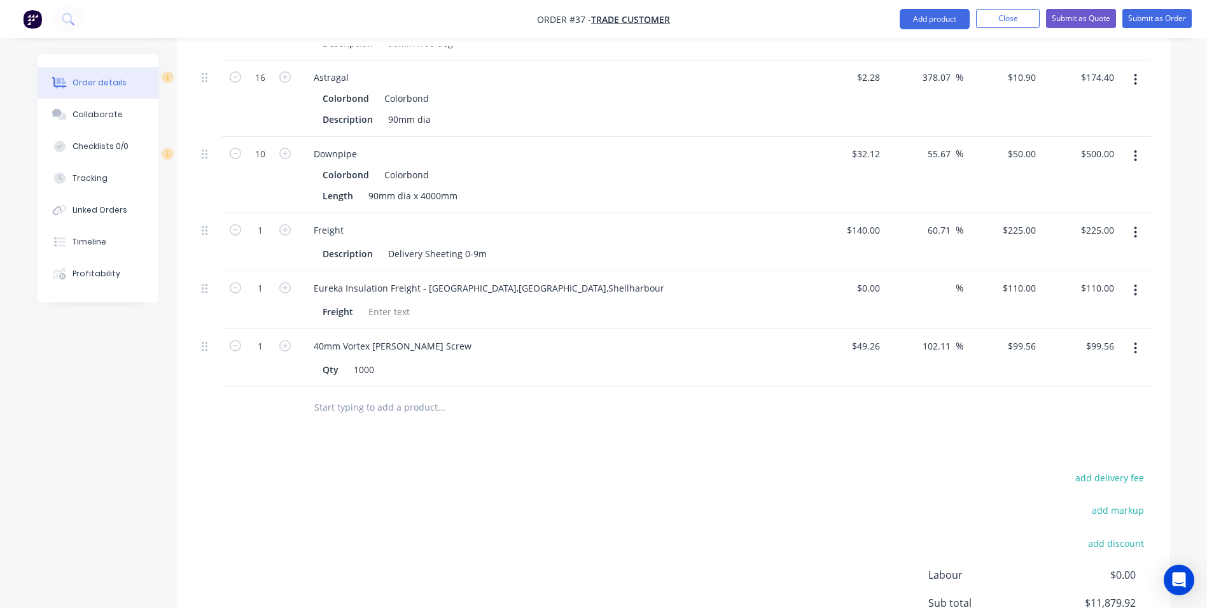
click at [265, 395] on div at bounding box center [260, 407] width 76 height 41
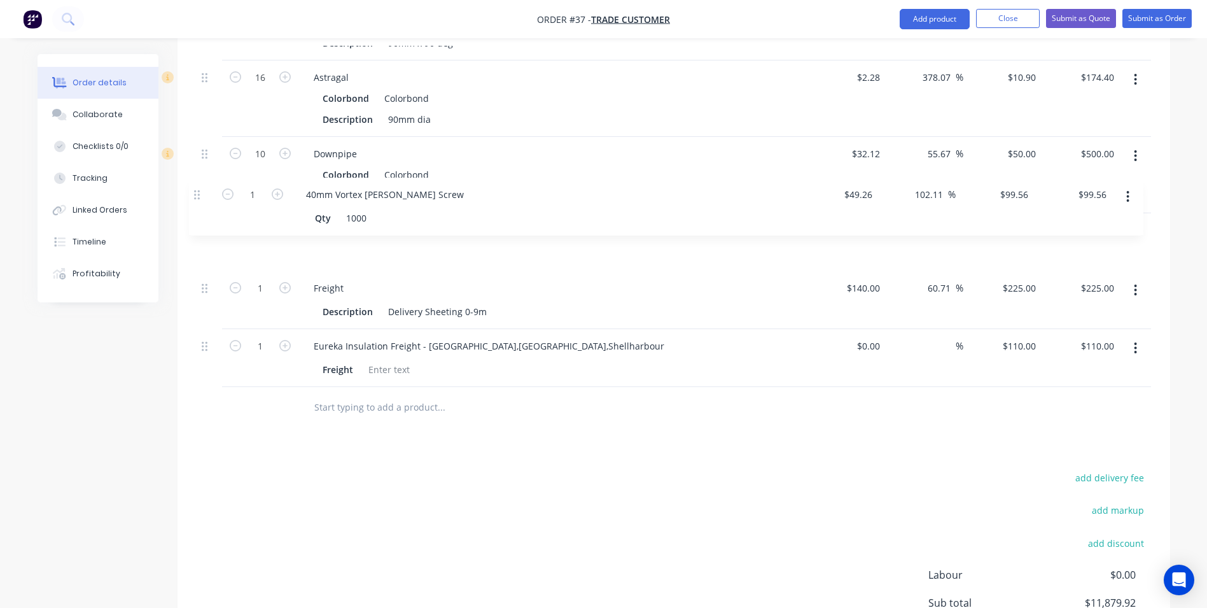
drag, startPoint x: 209, startPoint y: 332, endPoint x: 199, endPoint y: 188, distance: 144.2
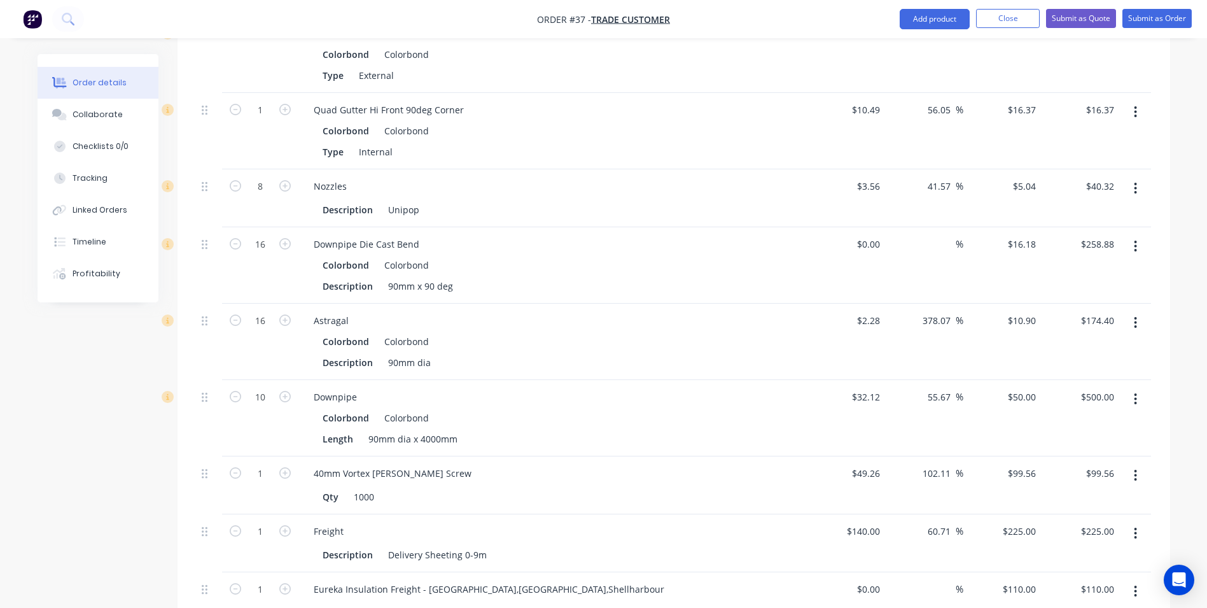
scroll to position [1882, 0]
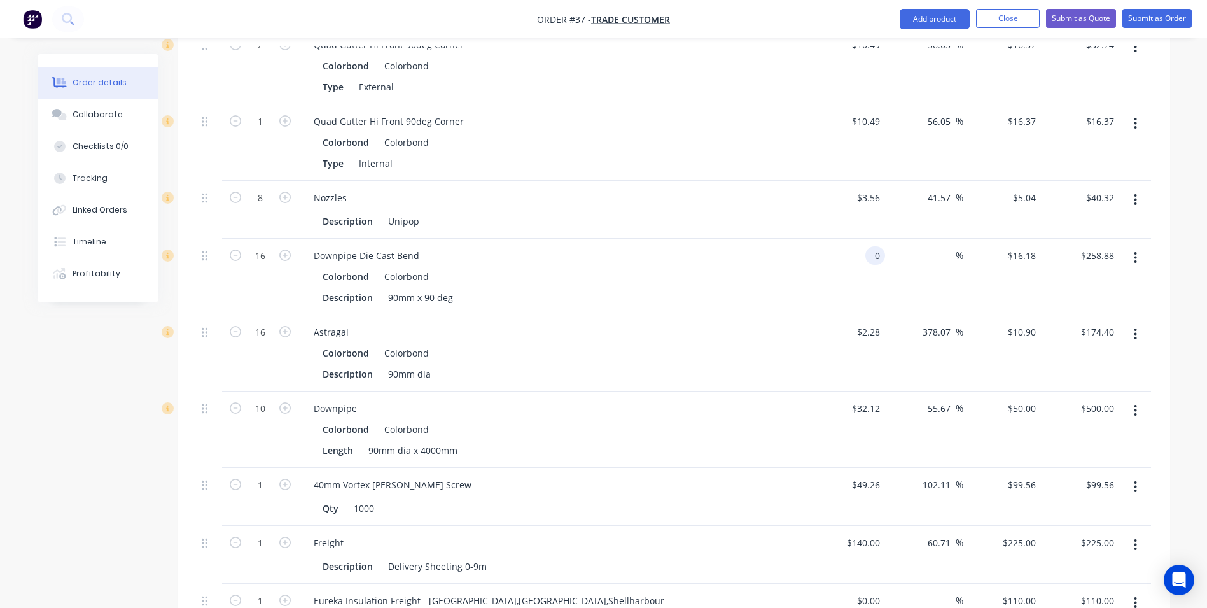
click at [876, 246] on input "0" at bounding box center [878, 255] width 15 height 18
type input "$10.11"
type input "$161.76"
type input "160.18"
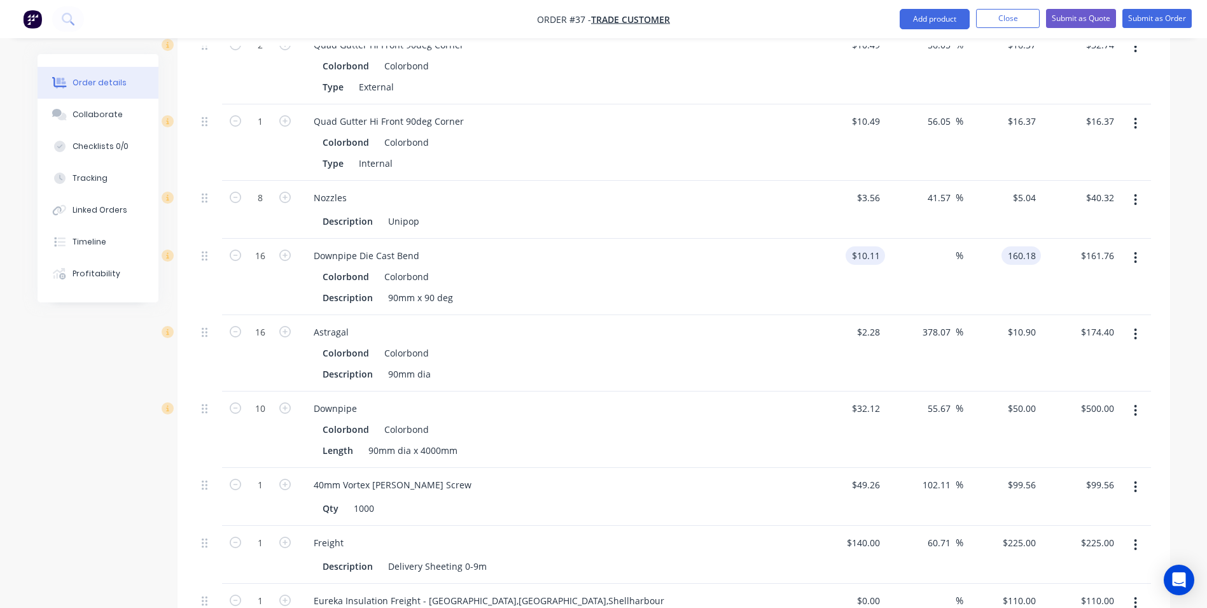
type input "1484.37"
type input "$160.18"
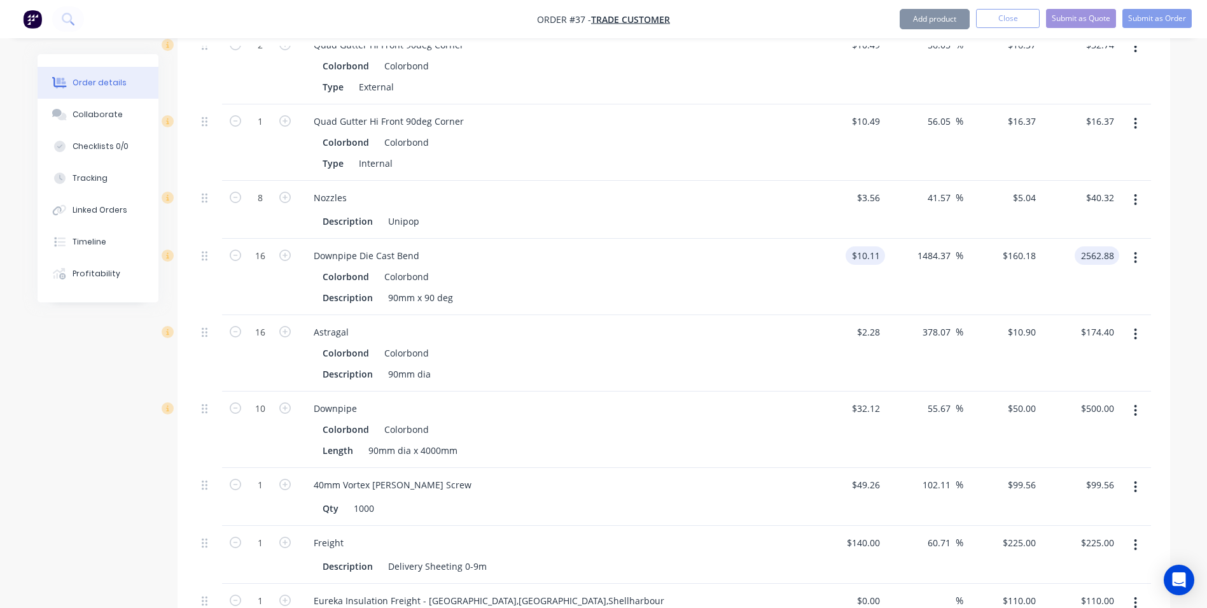
type input "$2,562.88"
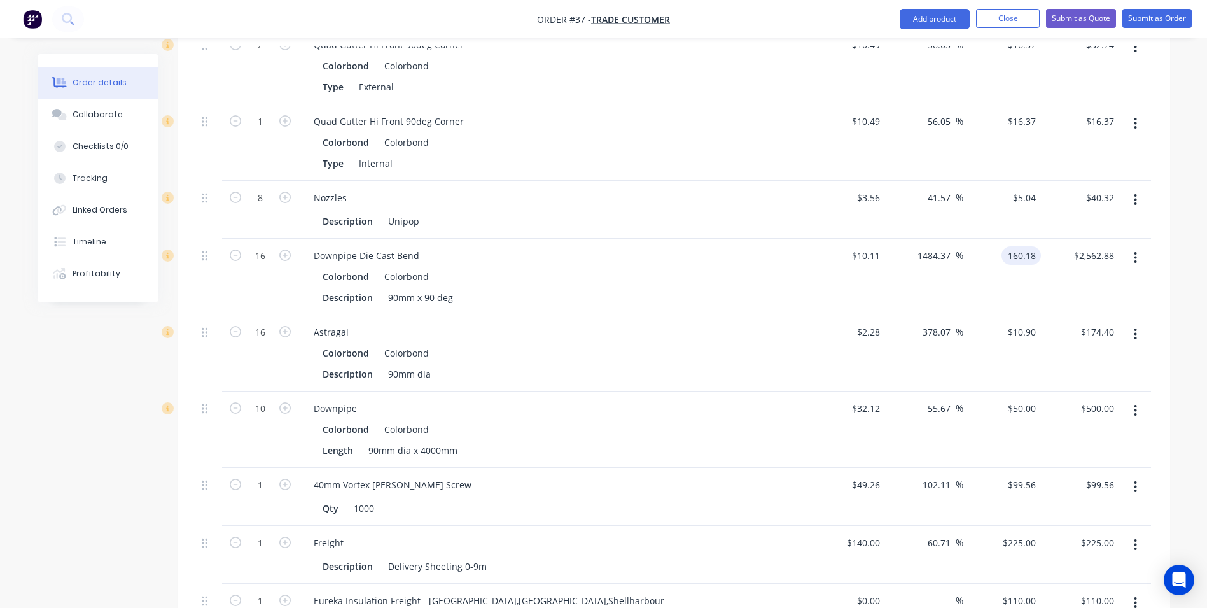
click at [1032, 246] on input "160.18" at bounding box center [1024, 255] width 34 height 18
type input "16.18"
type input "60.04"
type input "$16.18"
type input "$258.88"
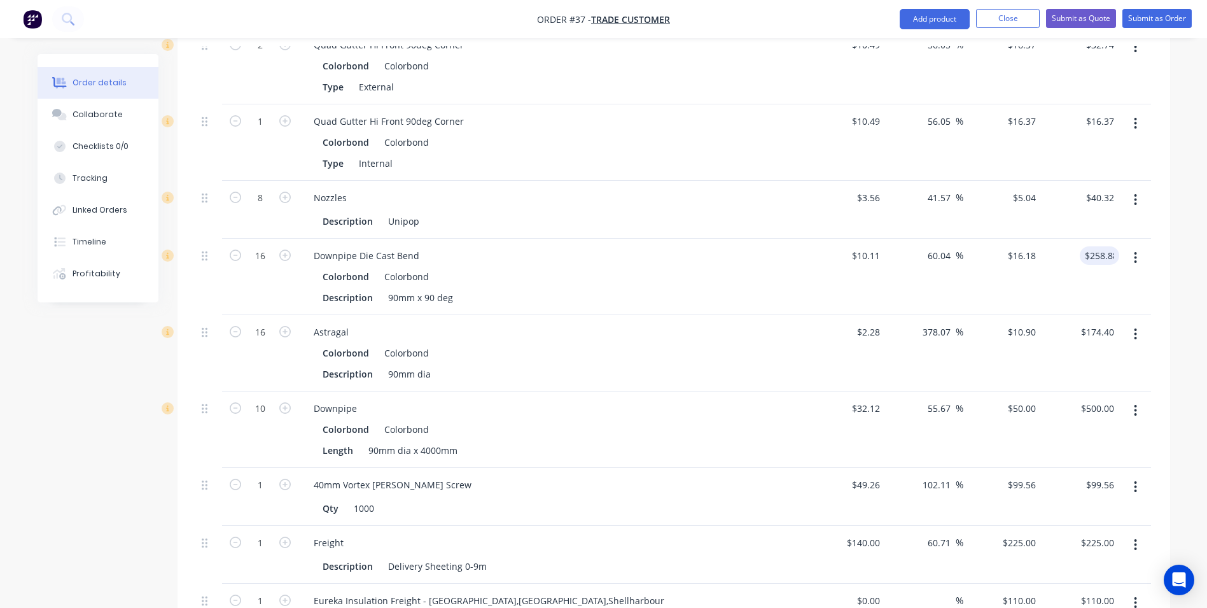
click at [782, 267] on div "Colorbond Colorbond" at bounding box center [553, 276] width 461 height 18
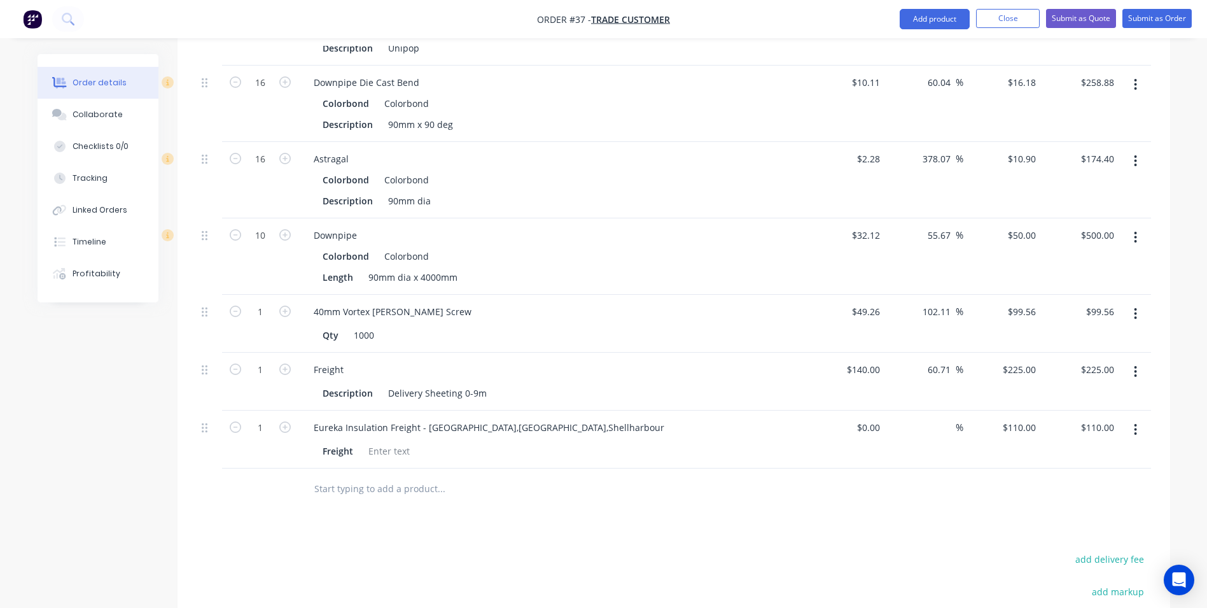
scroll to position [2073, 0]
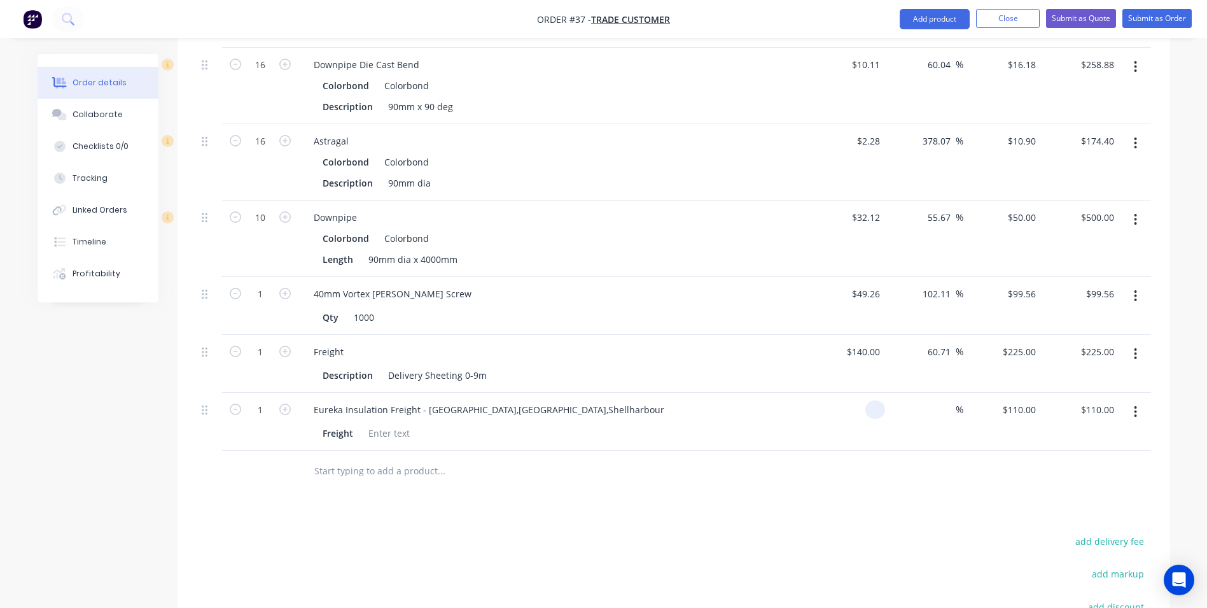
click at [875, 400] on input at bounding box center [878, 409] width 15 height 18
type input "$90.00"
type input "110"
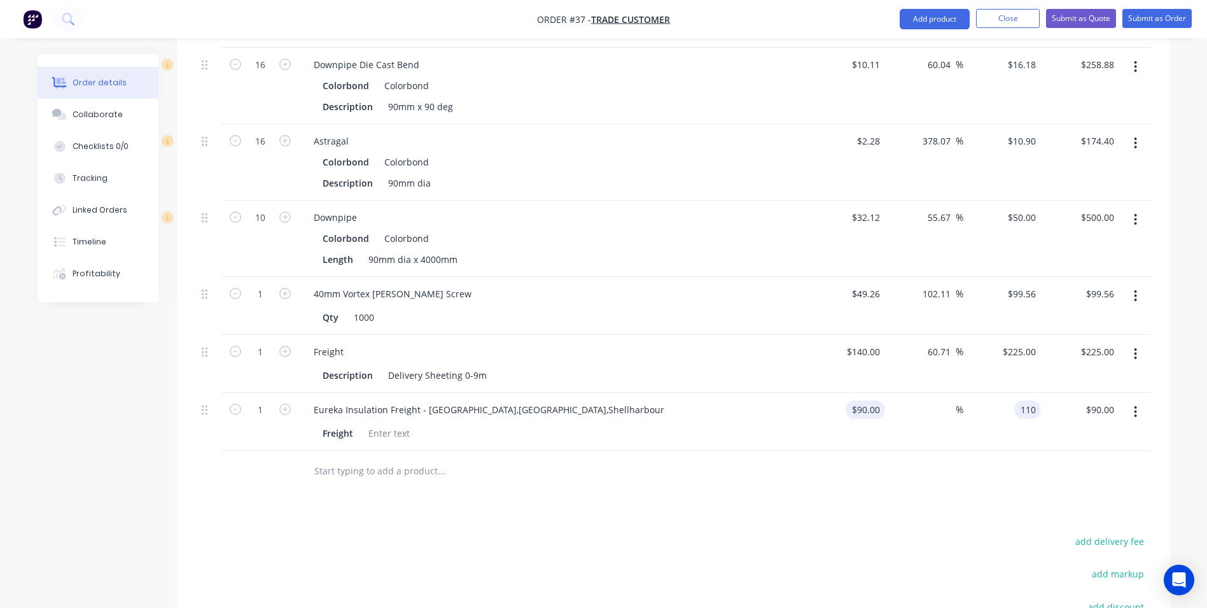
type input "22.22"
type input "$110.00"
click at [838, 466] on div at bounding box center [674, 471] width 955 height 41
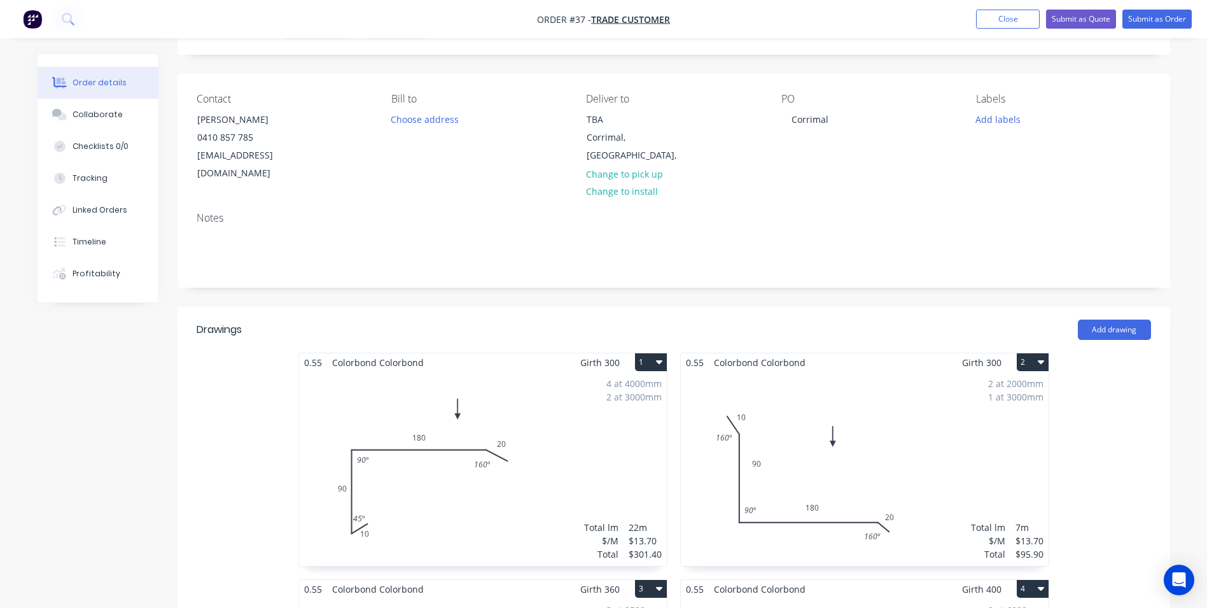
scroll to position [36, 0]
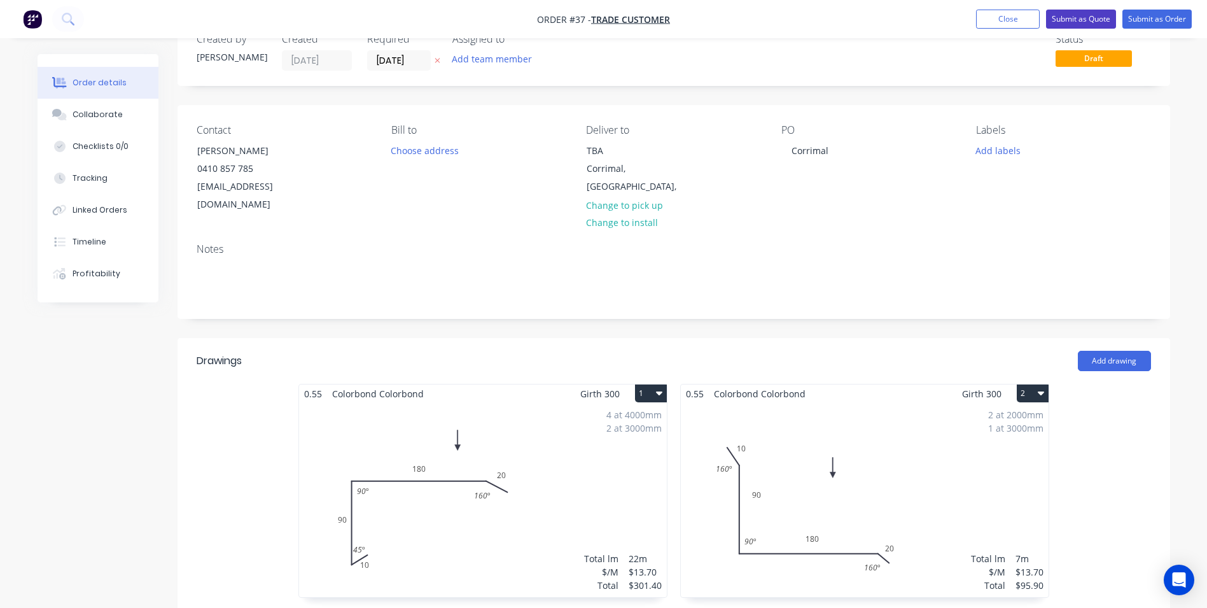
click at [1086, 21] on button "Submit as Quote" at bounding box center [1081, 19] width 70 height 19
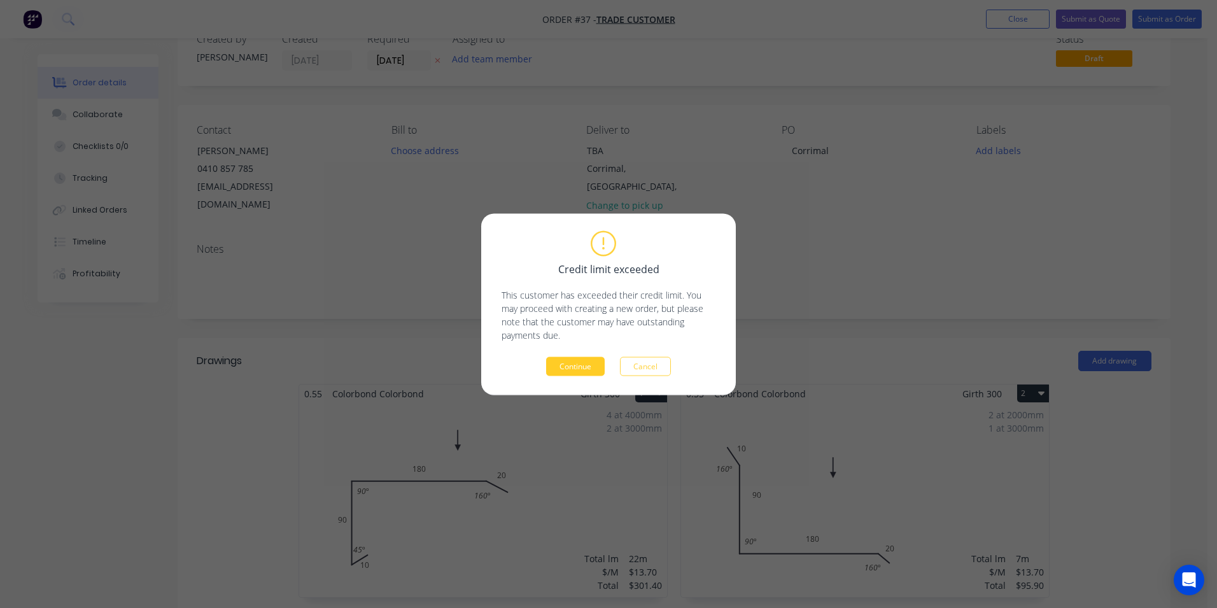
click at [552, 365] on button "Continue" at bounding box center [575, 365] width 59 height 19
